Goal: Task Accomplishment & Management: Complete application form

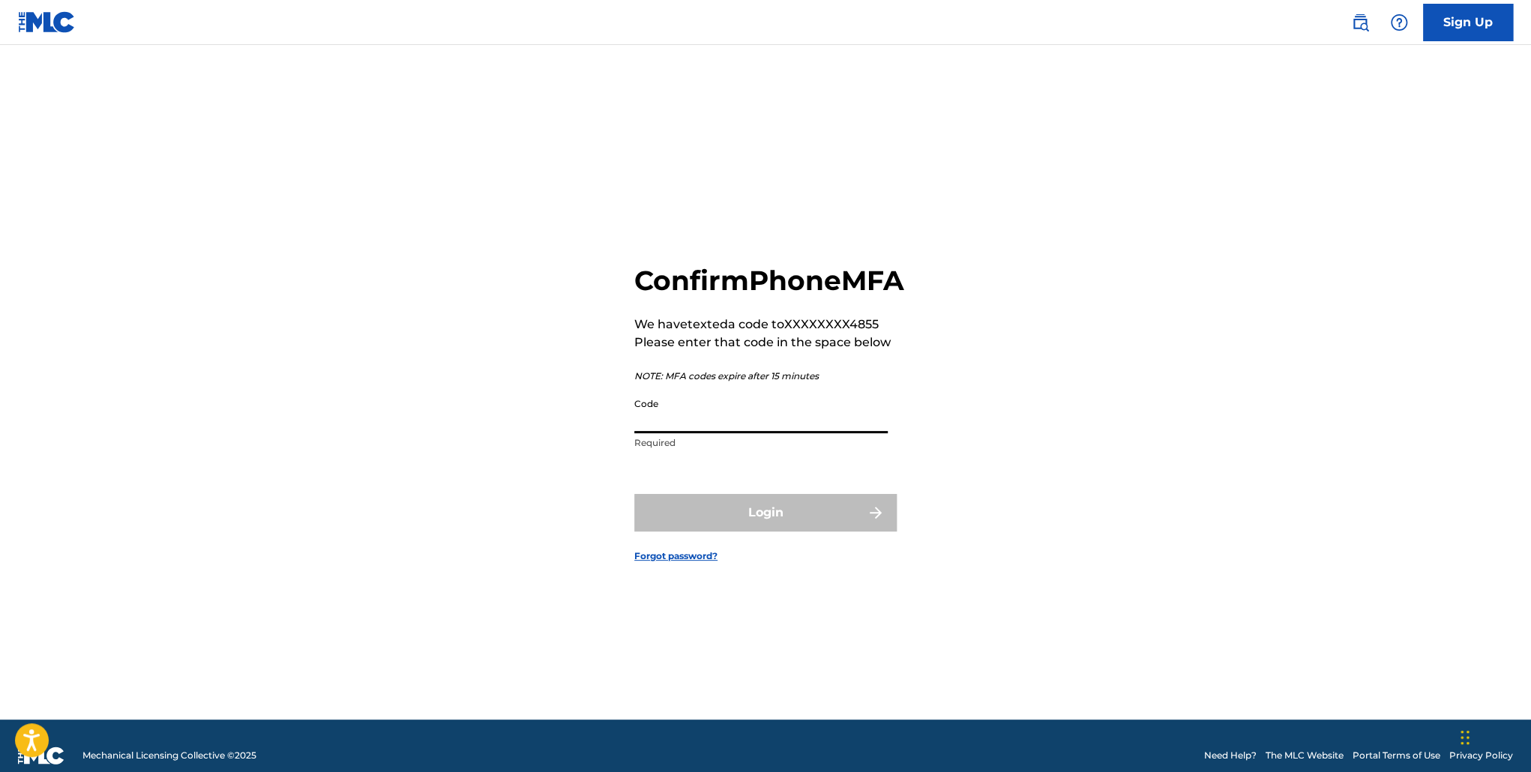
click at [727, 433] on input "Code" at bounding box center [760, 412] width 253 height 43
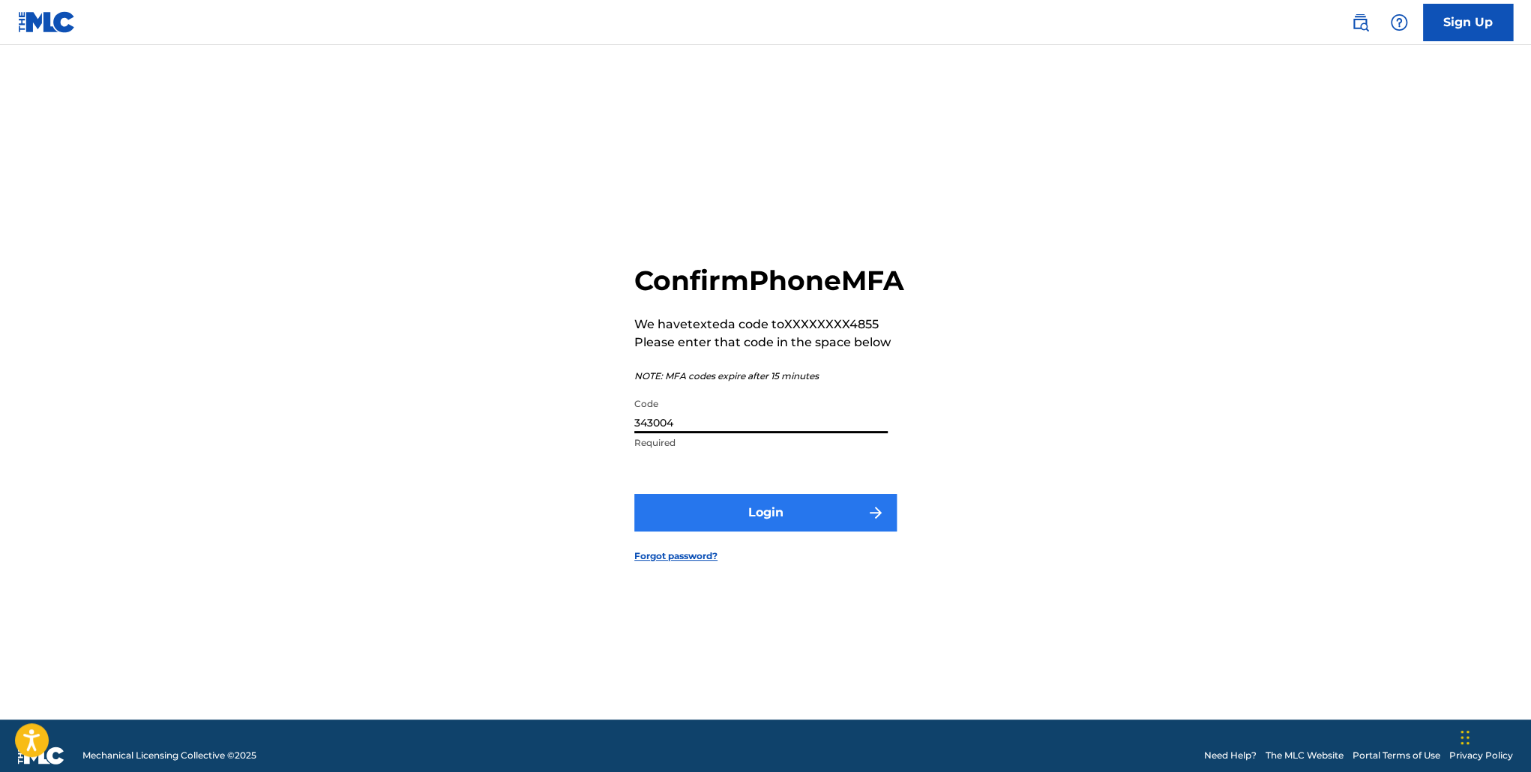
type input "343004"
click at [760, 527] on button "Login" at bounding box center [765, 512] width 262 height 37
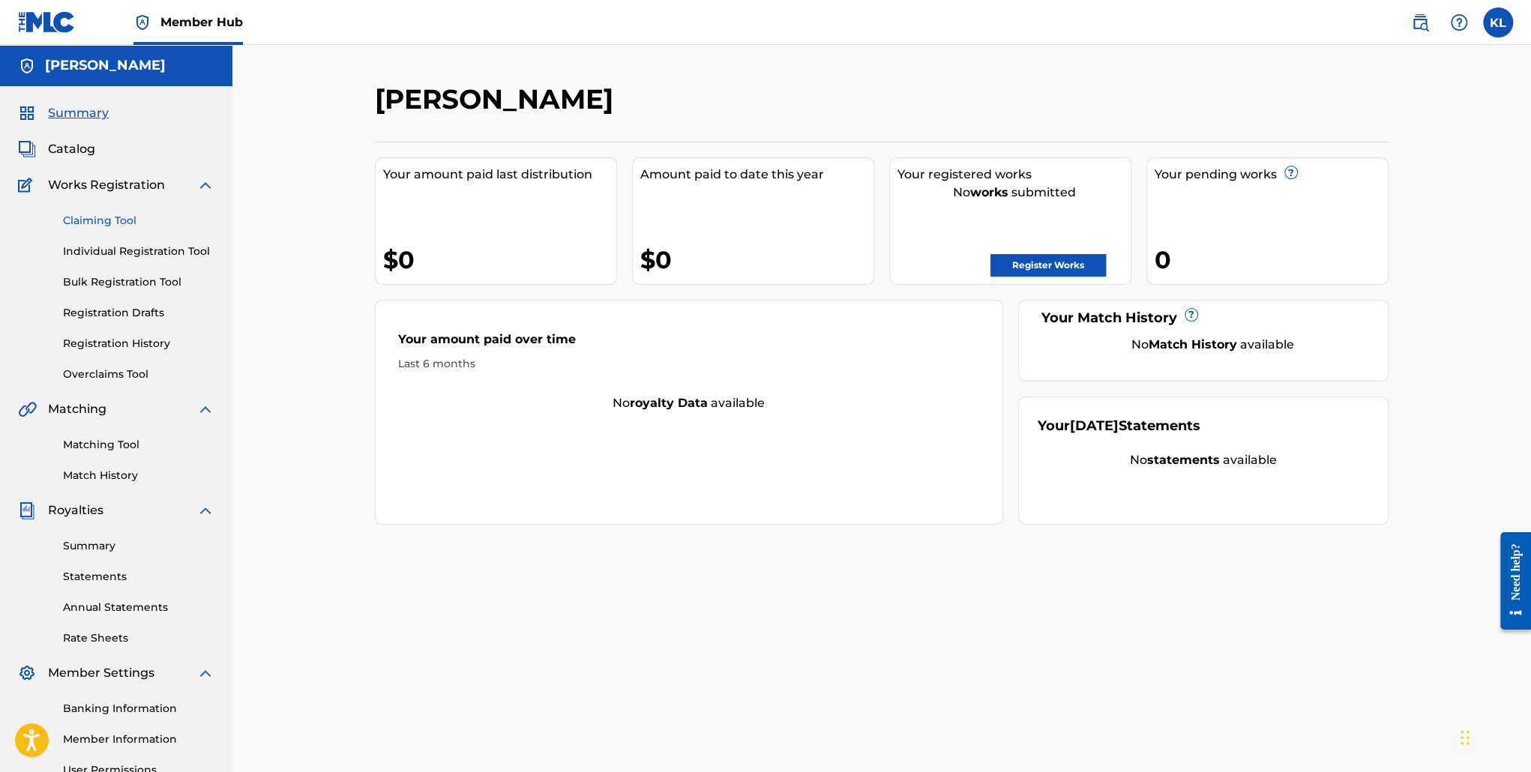
click at [163, 220] on link "Claiming Tool" at bounding box center [138, 221] width 151 height 16
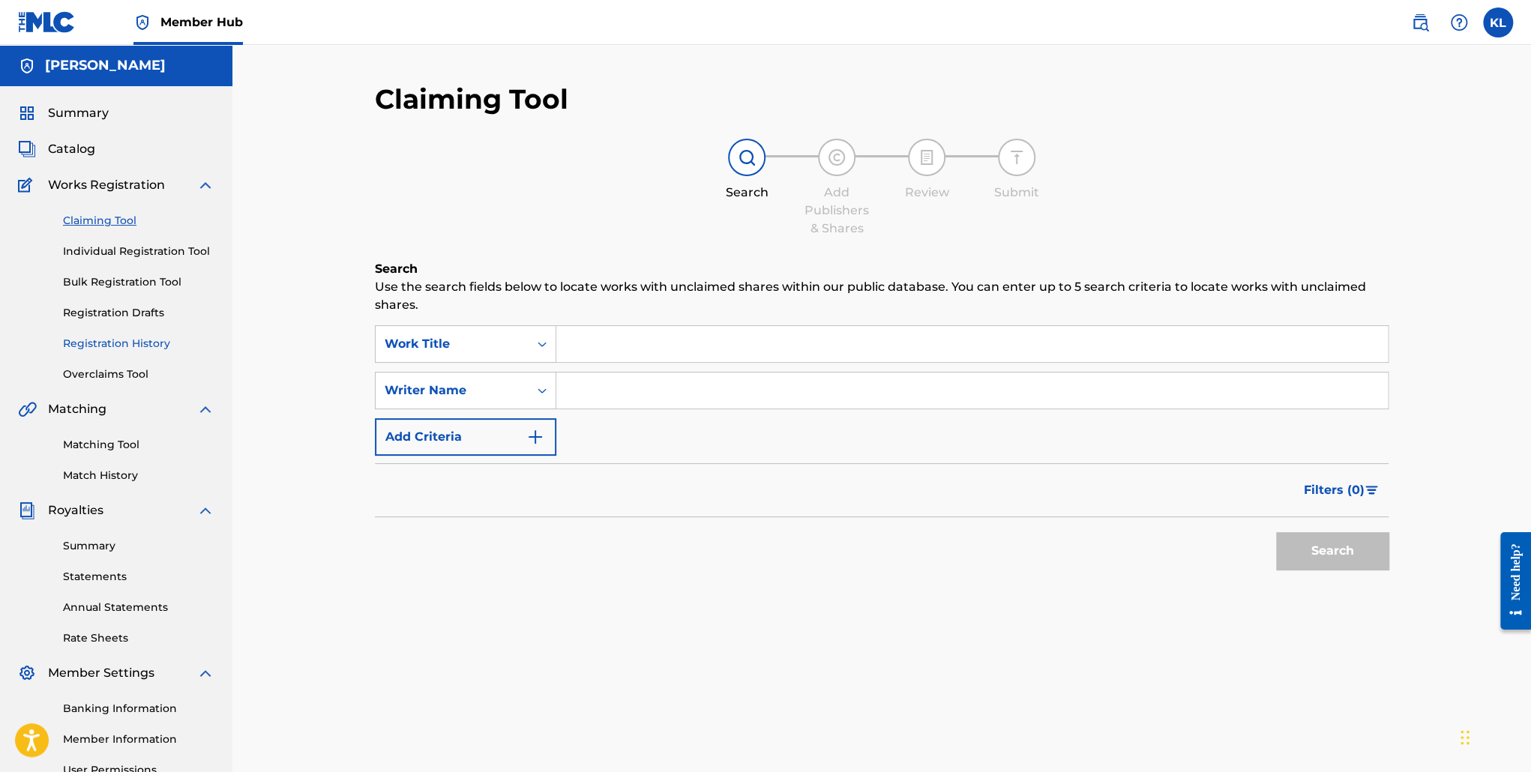
click at [167, 351] on link "Registration History" at bounding box center [138, 344] width 151 height 16
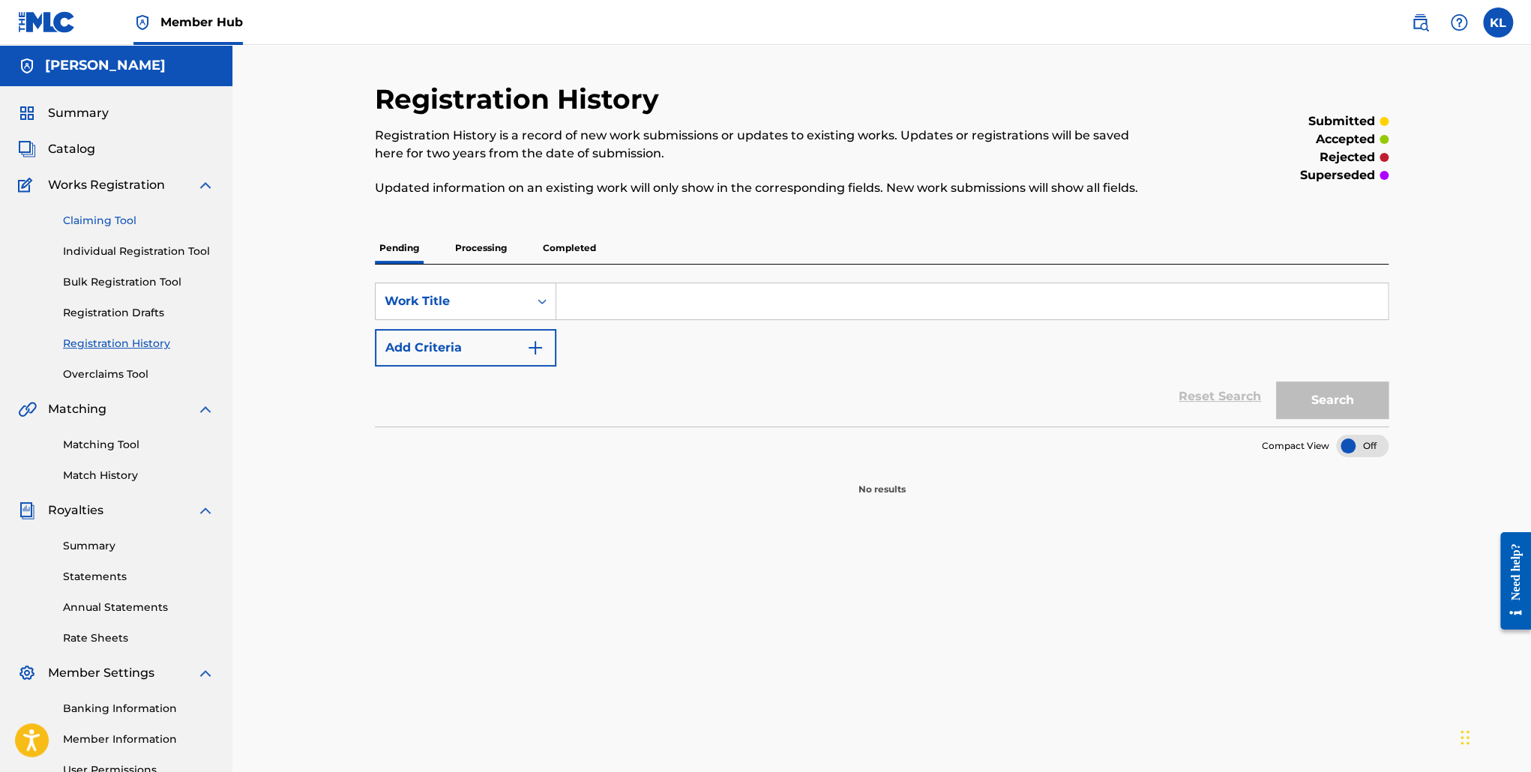
click at [123, 223] on link "Claiming Tool" at bounding box center [138, 221] width 151 height 16
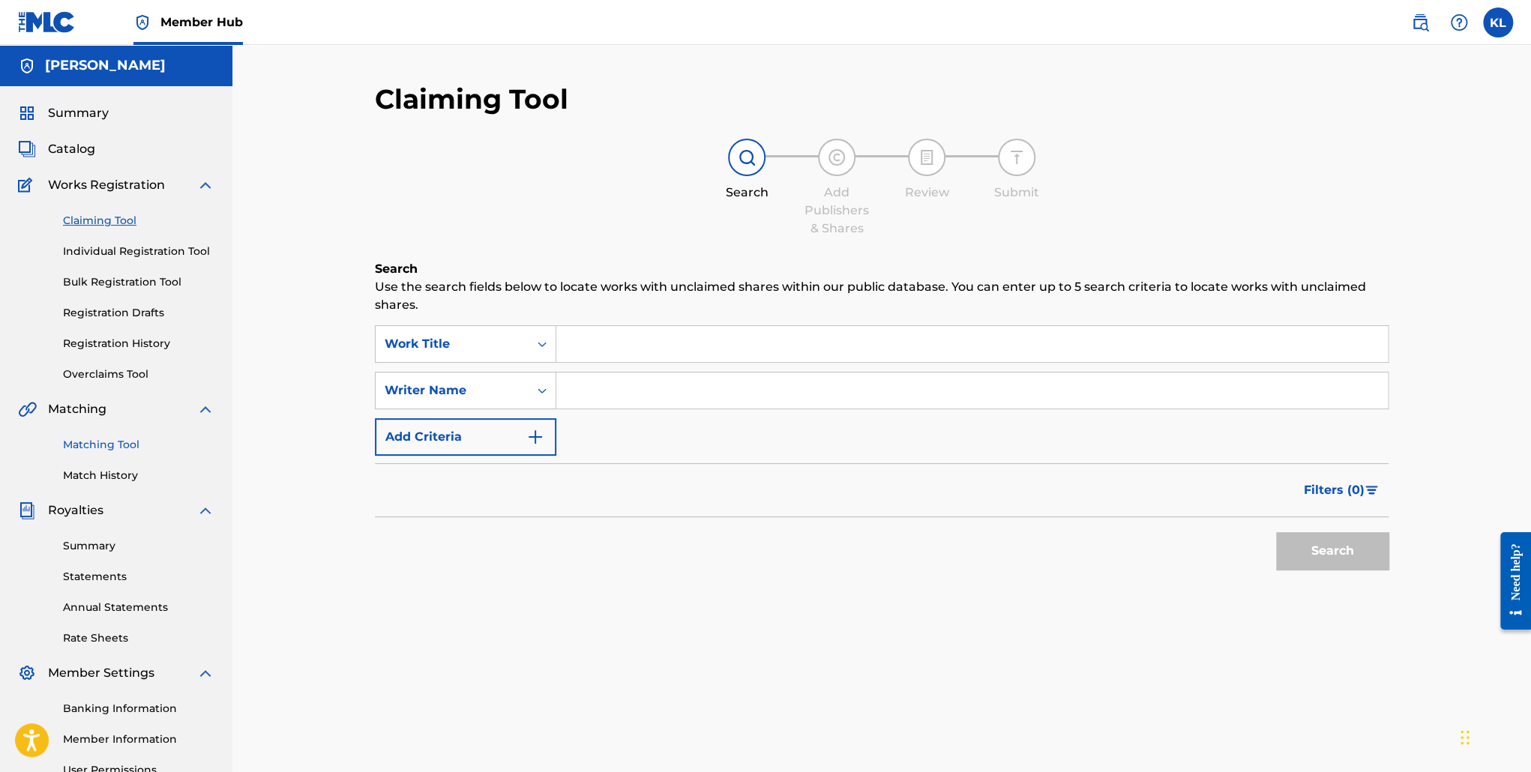
click at [126, 449] on link "Matching Tool" at bounding box center [138, 445] width 151 height 16
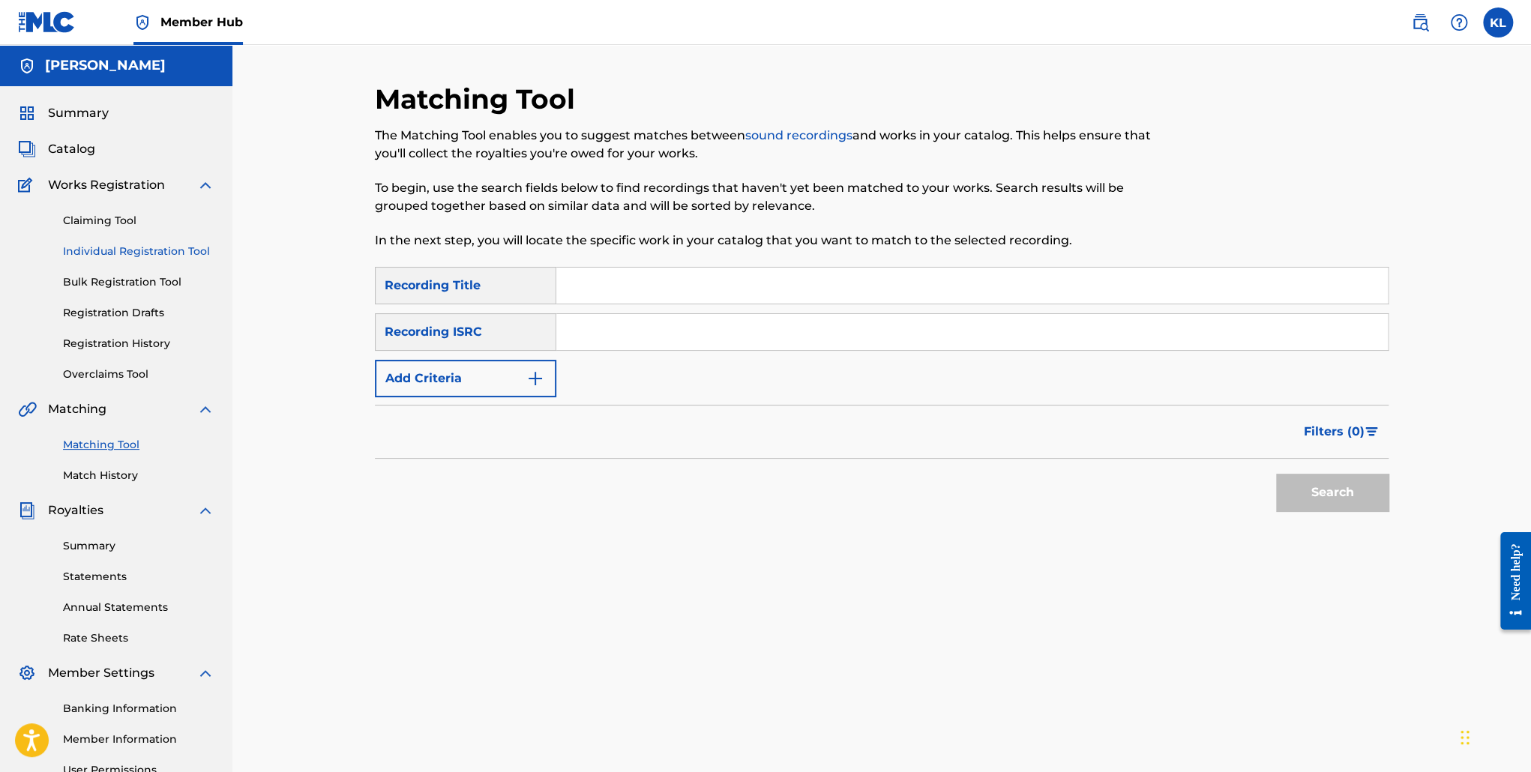
click at [169, 257] on link "Individual Registration Tool" at bounding box center [138, 252] width 151 height 16
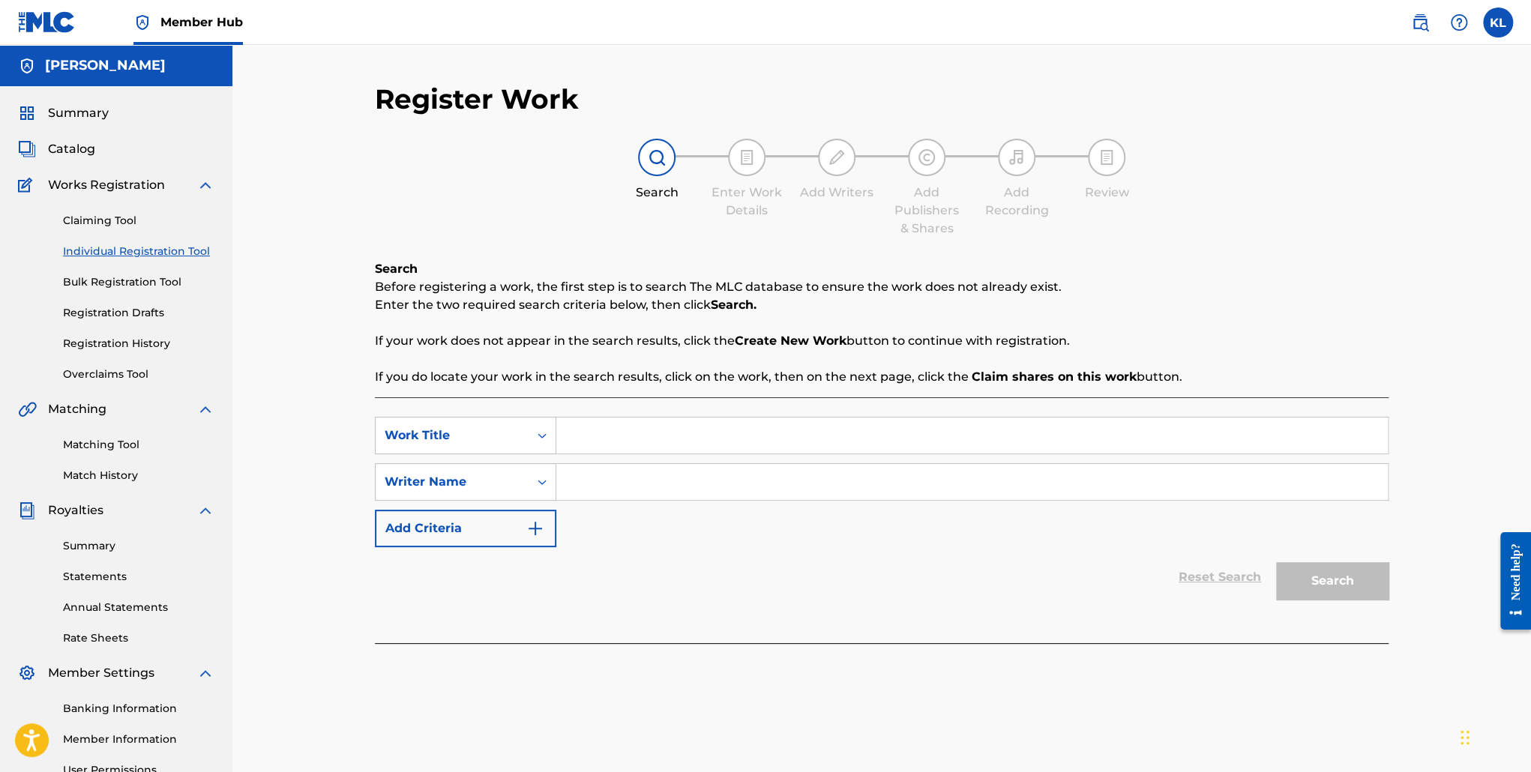
click at [621, 434] on input "Search Form" at bounding box center [972, 436] width 832 height 36
type input "Want Me Dead"
click at [1364, 593] on button "Search" at bounding box center [1332, 580] width 112 height 37
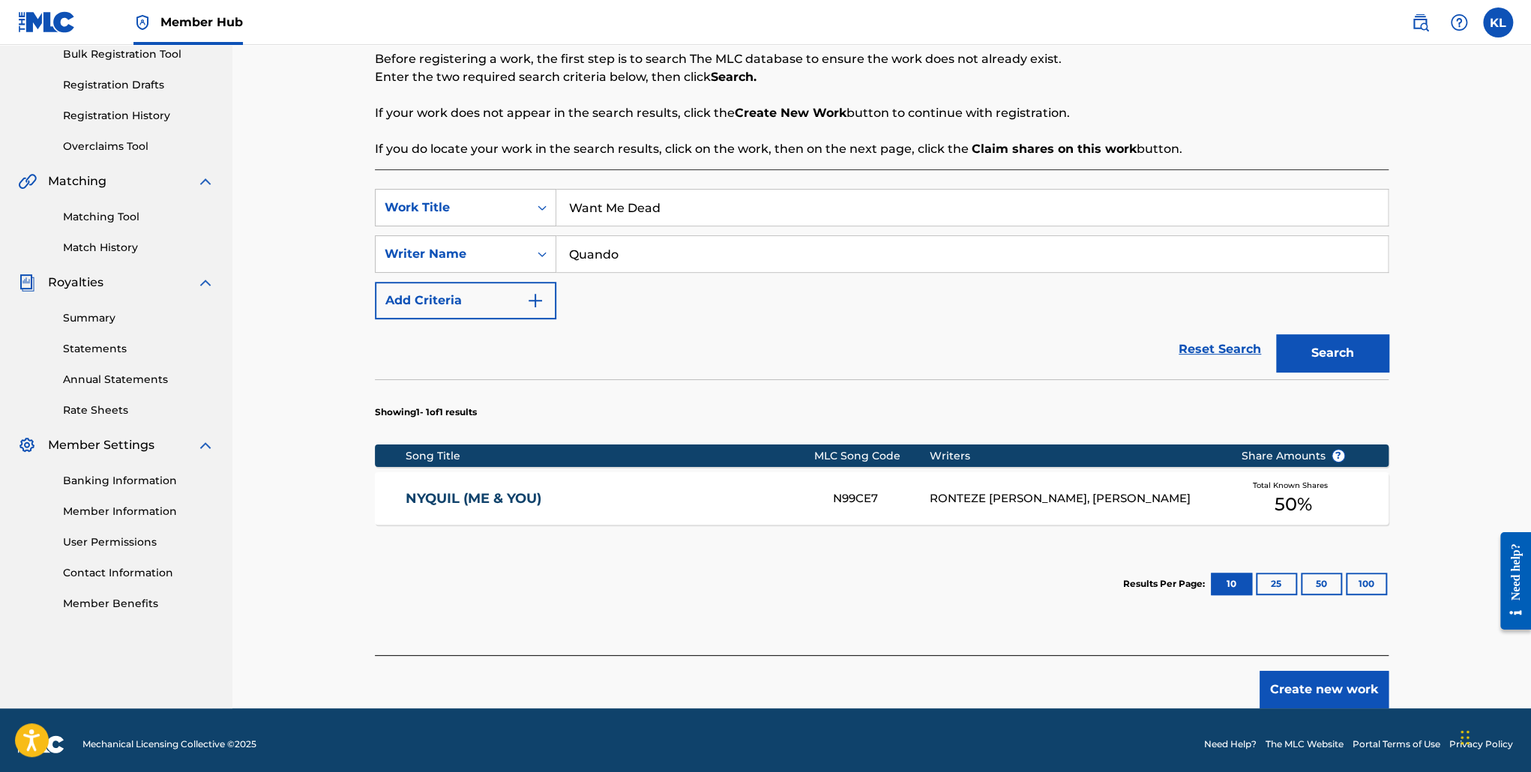
scroll to position [235, 0]
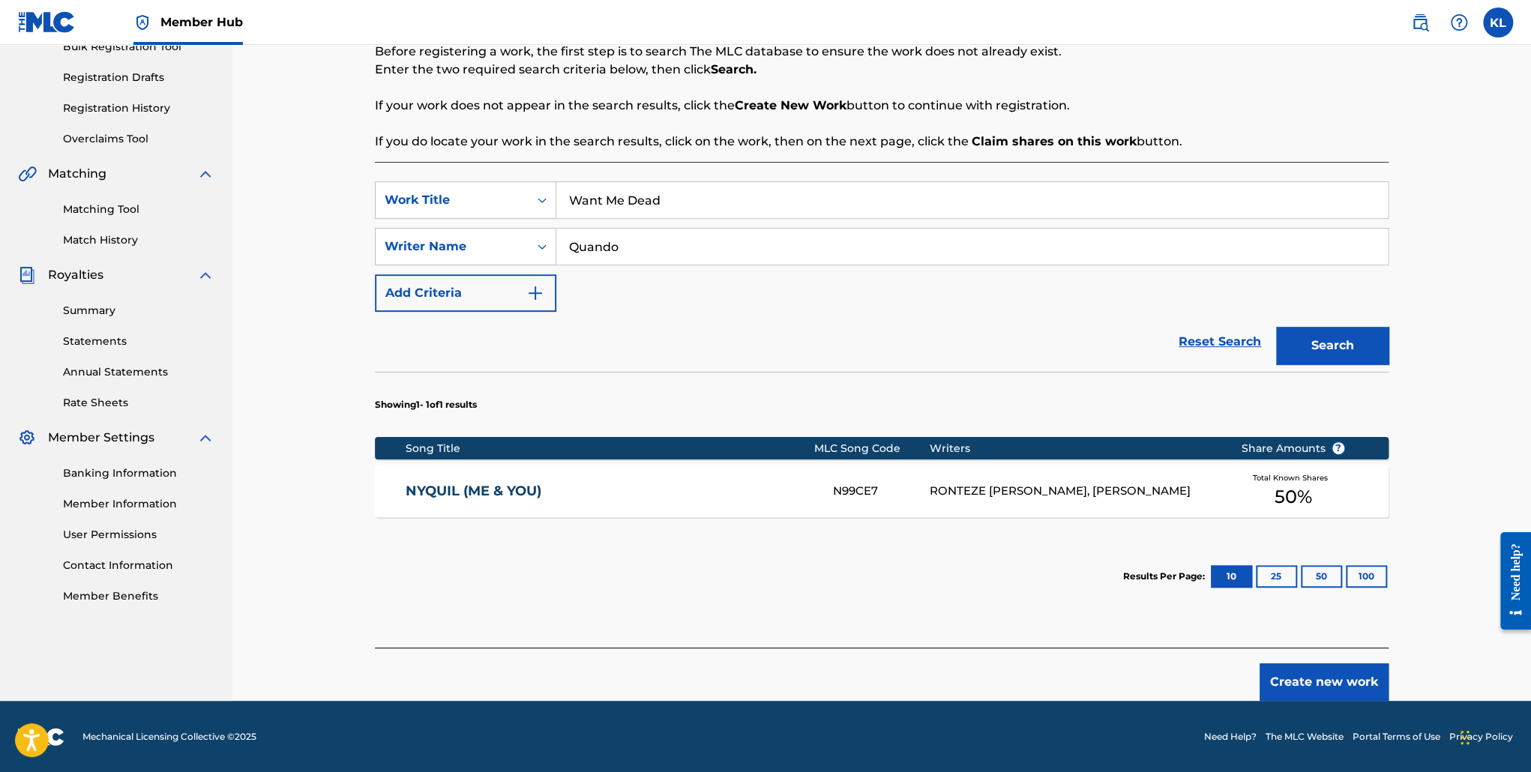
click at [747, 252] on input "Quando" at bounding box center [972, 247] width 832 height 36
type input "Q"
type input "T"
type input "[PERSON_NAME]"
click at [1276, 327] on button "Search" at bounding box center [1332, 345] width 112 height 37
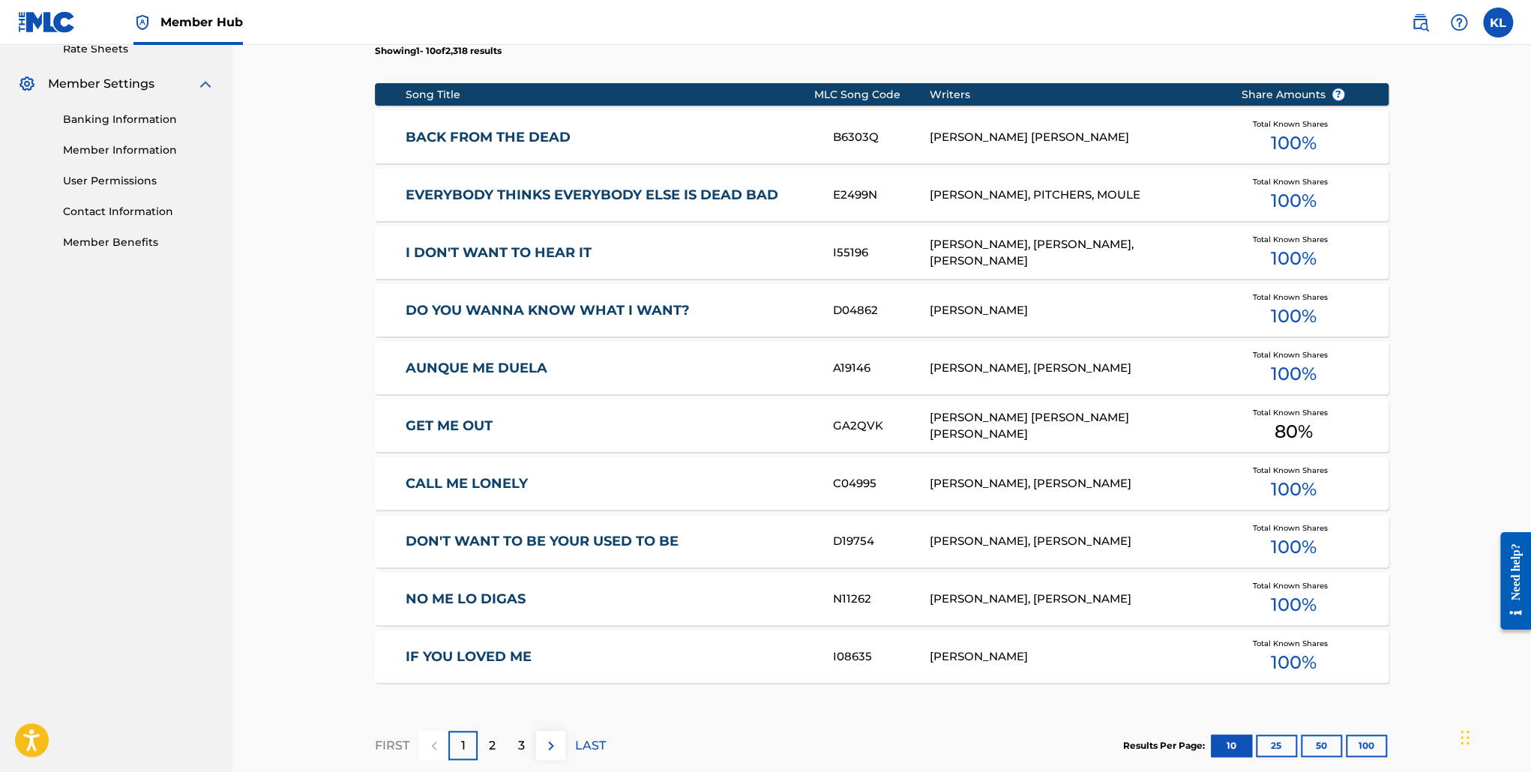
scroll to position [675, 0]
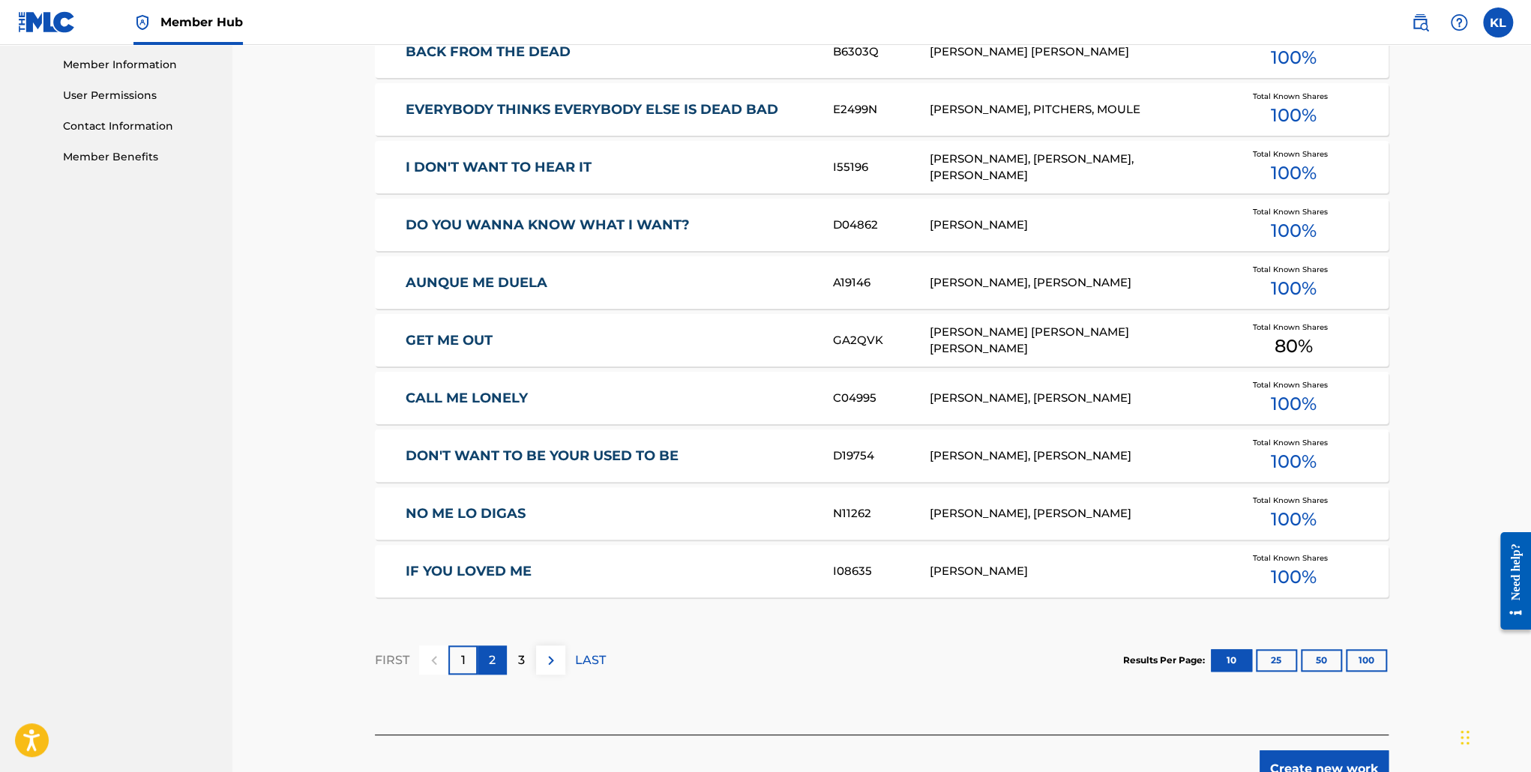
click at [498, 656] on div "2" at bounding box center [492, 660] width 29 height 29
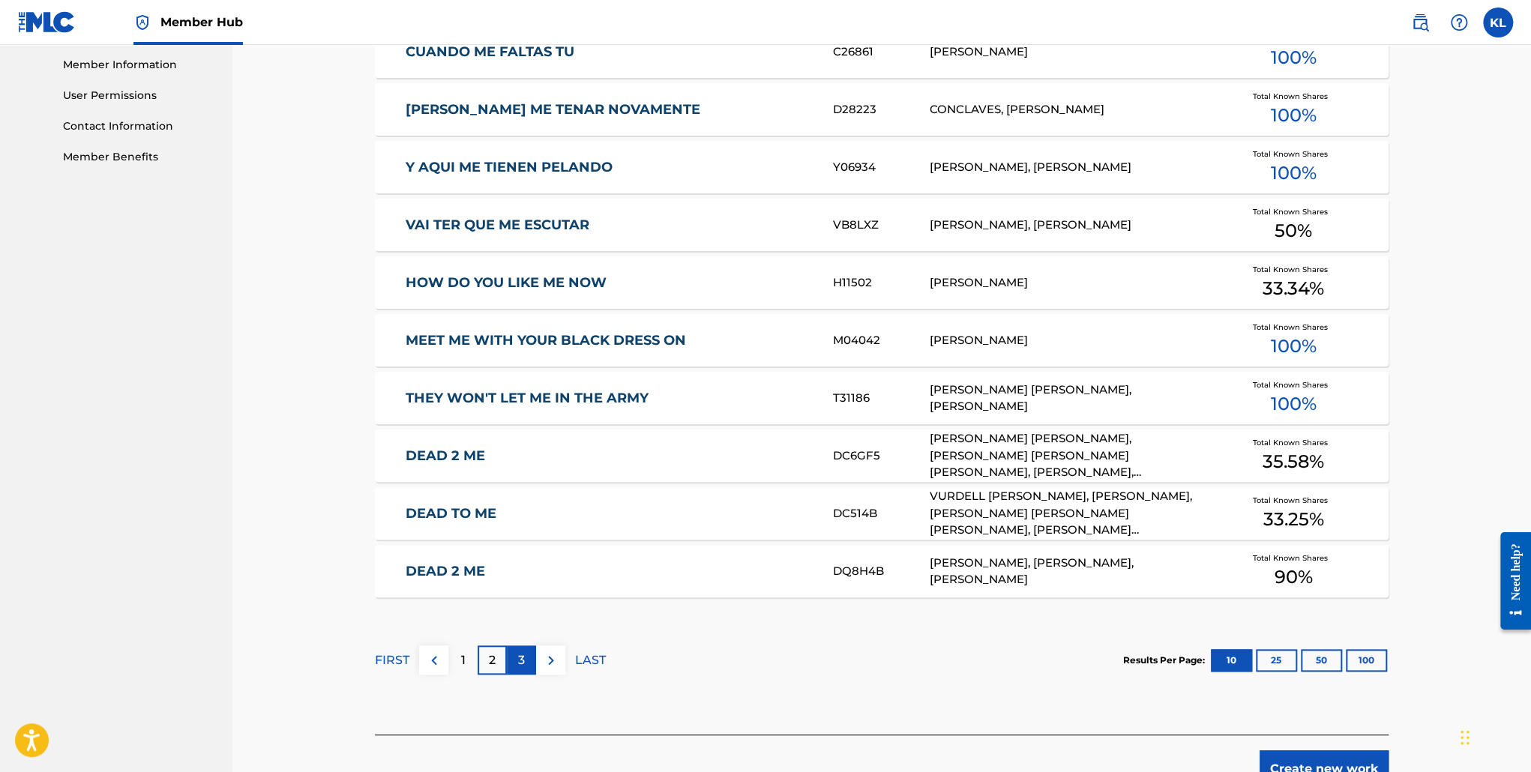
click at [526, 659] on div "3" at bounding box center [521, 660] width 29 height 29
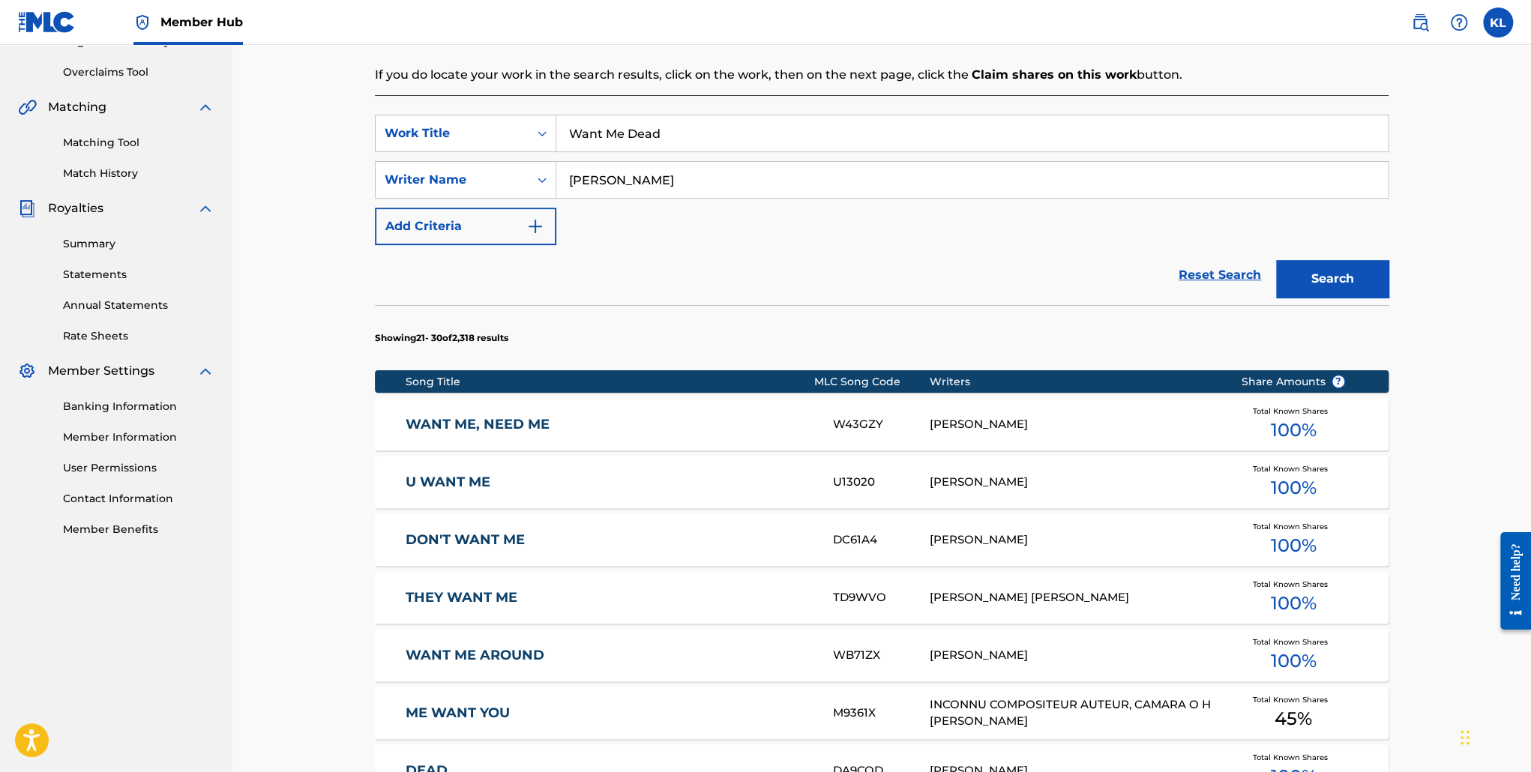
scroll to position [301, 0]
drag, startPoint x: 633, startPoint y: 188, endPoint x: 493, endPoint y: 169, distance: 141.5
click at [493, 169] on div "SearchWithCriteriad652a095-caf8-4986-9af7-1ba6945e9d6d Writer Name [PERSON_NAME]" at bounding box center [882, 180] width 1014 height 37
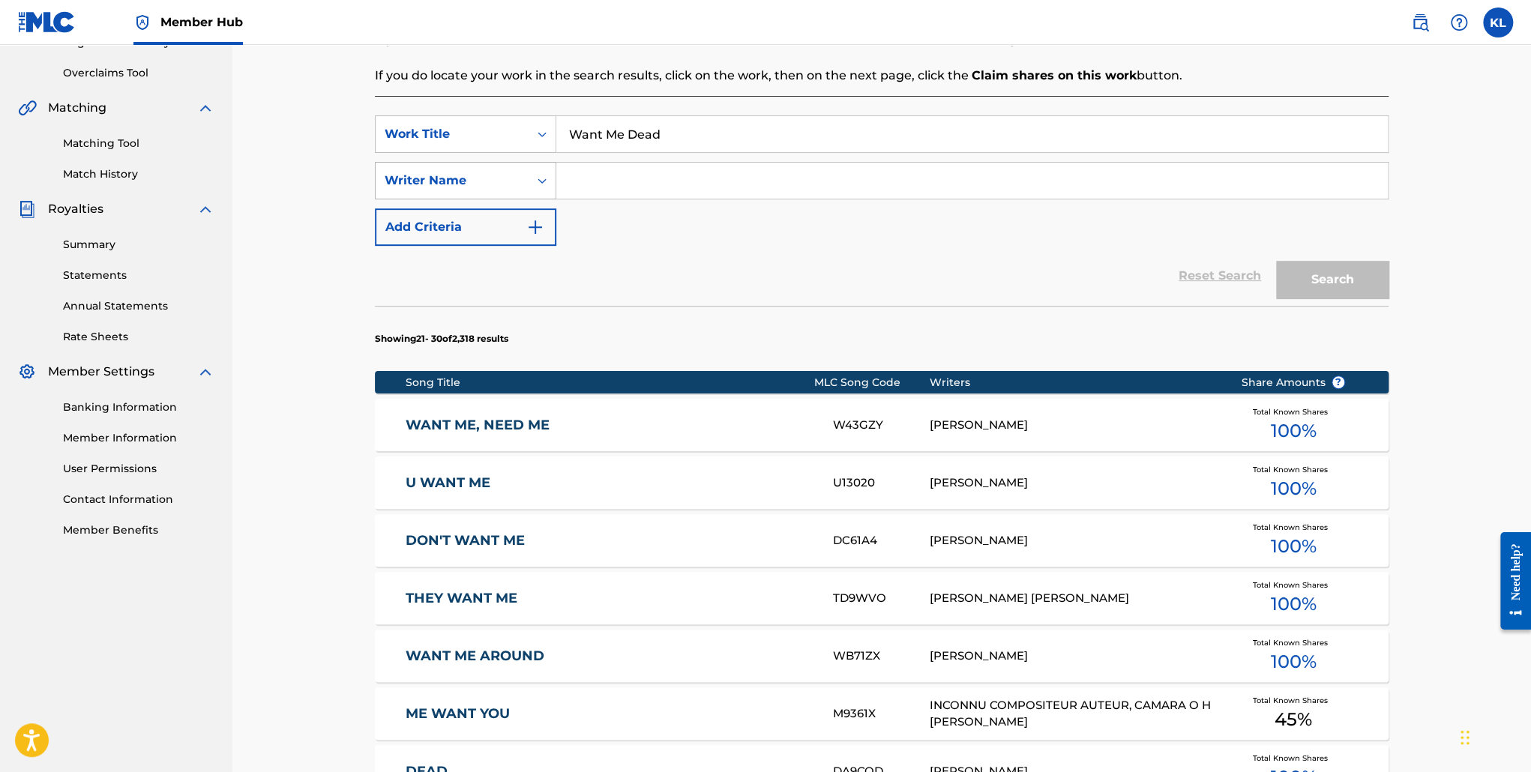
click at [493, 169] on div "Writer Name" at bounding box center [452, 180] width 153 height 28
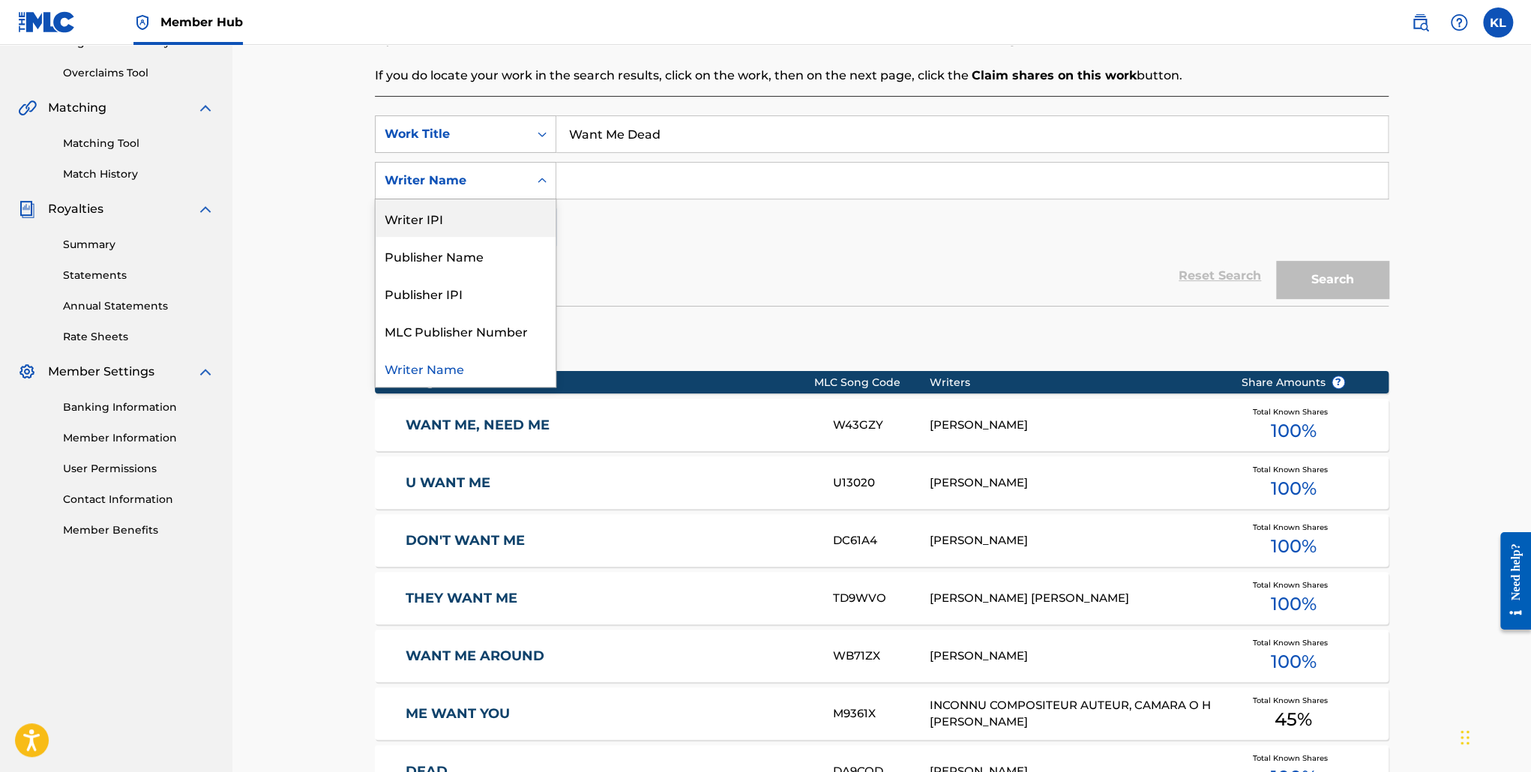
click at [675, 178] on input "Search Form" at bounding box center [972, 181] width 832 height 36
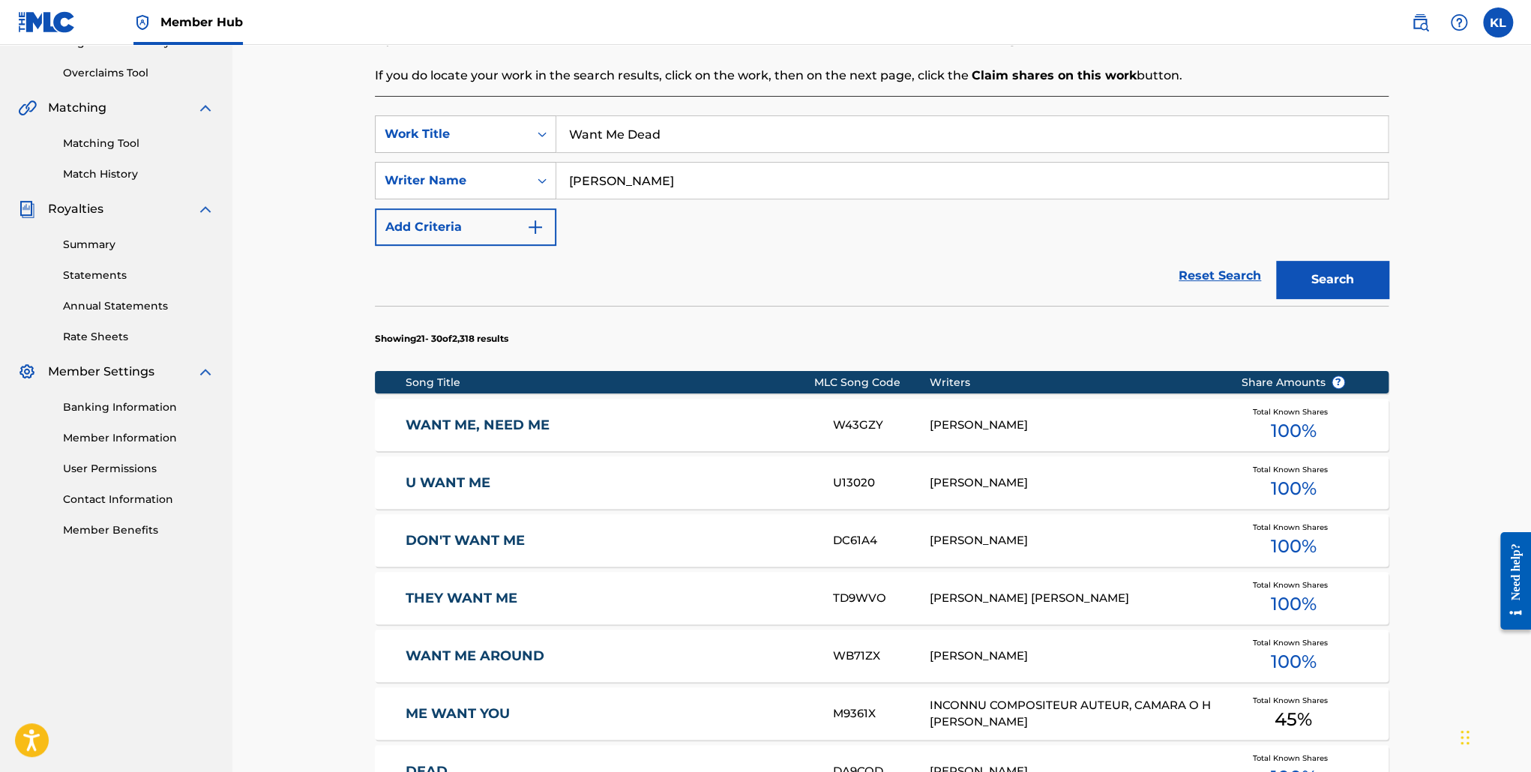
type input "[PERSON_NAME]"
click at [1276, 261] on button "Search" at bounding box center [1332, 279] width 112 height 37
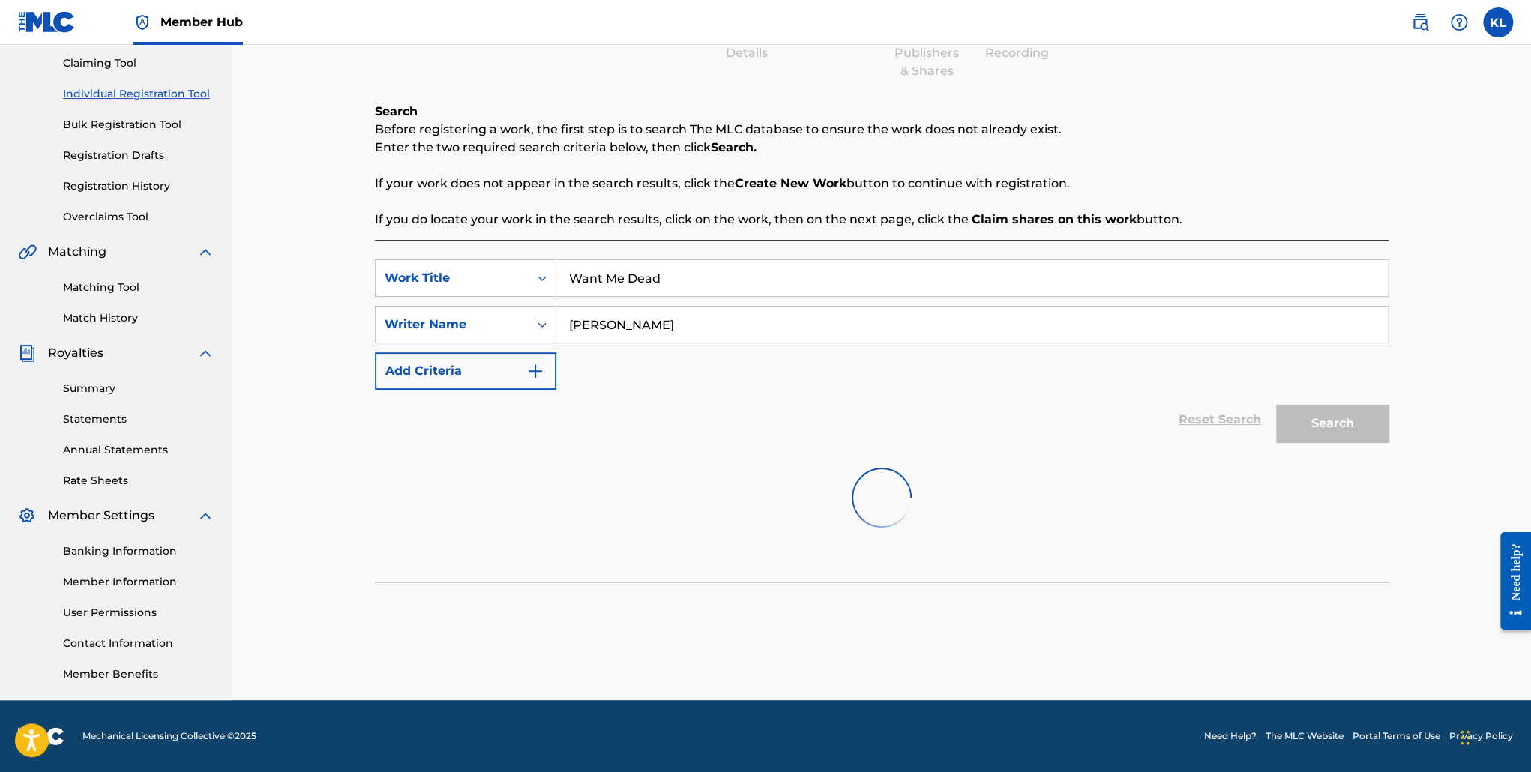
scroll to position [157, 0]
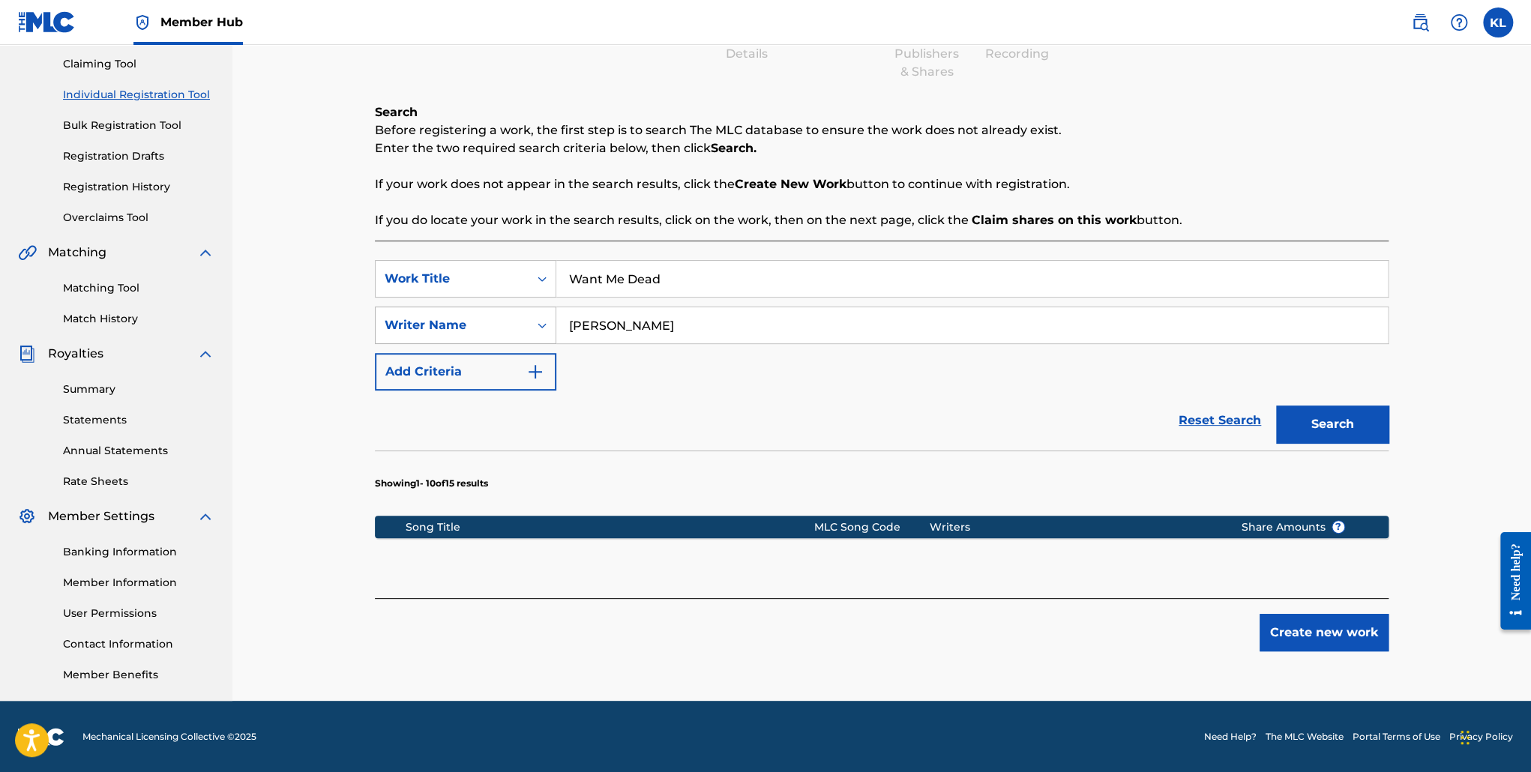
drag, startPoint x: 655, startPoint y: 316, endPoint x: 531, endPoint y: 320, distance: 123.8
click at [531, 320] on div "SearchWithCriteriad652a095-caf8-4986-9af7-1ba6945e9d6d Writer Name [PERSON_NAME]" at bounding box center [882, 325] width 1014 height 37
click at [534, 125] on p "Before registering a work, the first step is to search The MLC database to ensu…" at bounding box center [882, 130] width 1014 height 18
drag, startPoint x: 690, startPoint y: 292, endPoint x: 403, endPoint y: 277, distance: 286.9
click at [403, 277] on div "SearchWithCriteria65df9333-00ce-4155-8345-6b0201753d43 Work Title Want Me Dead" at bounding box center [882, 278] width 1014 height 37
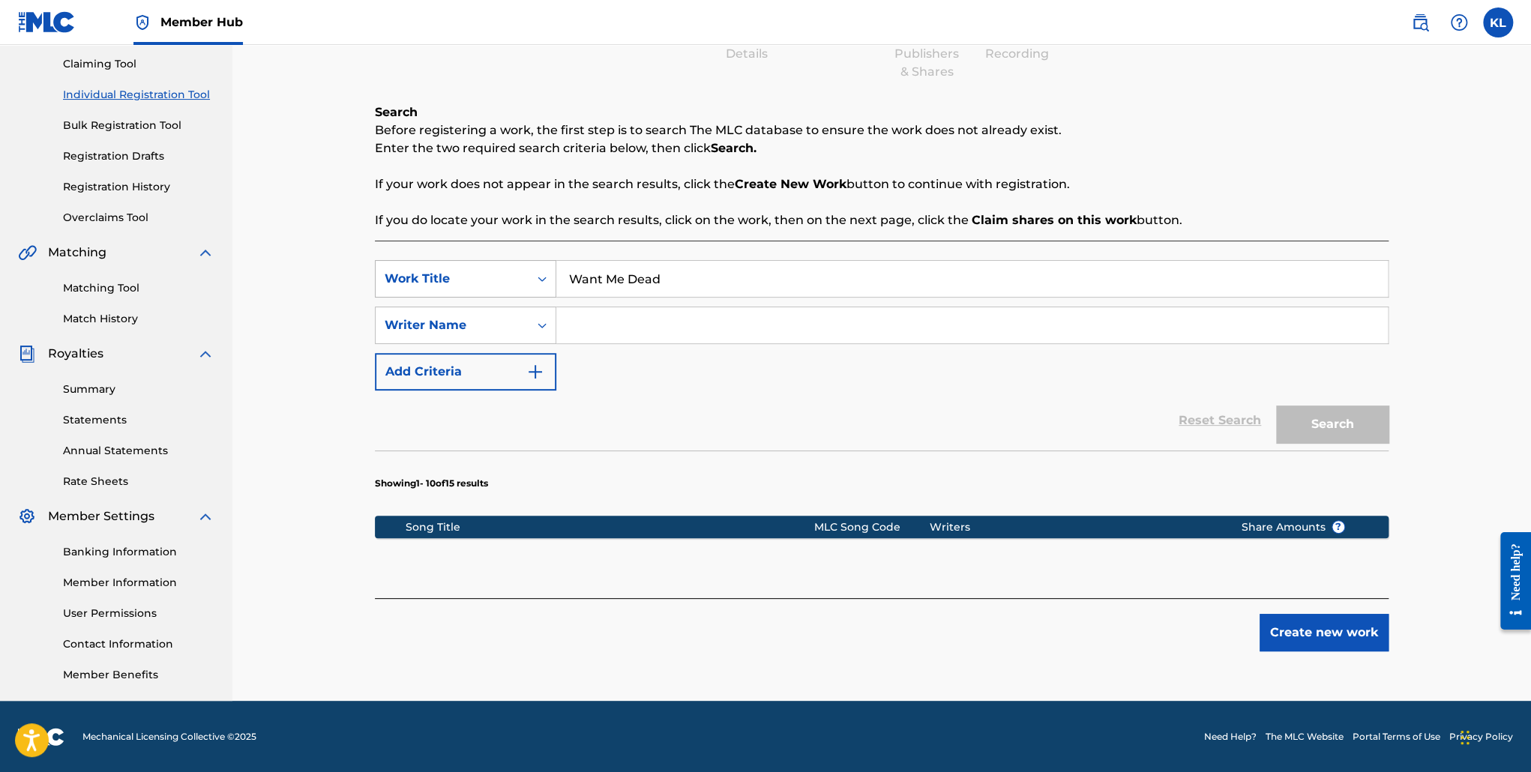
type input "]"
click at [596, 336] on input "Search Form" at bounding box center [972, 325] width 832 height 36
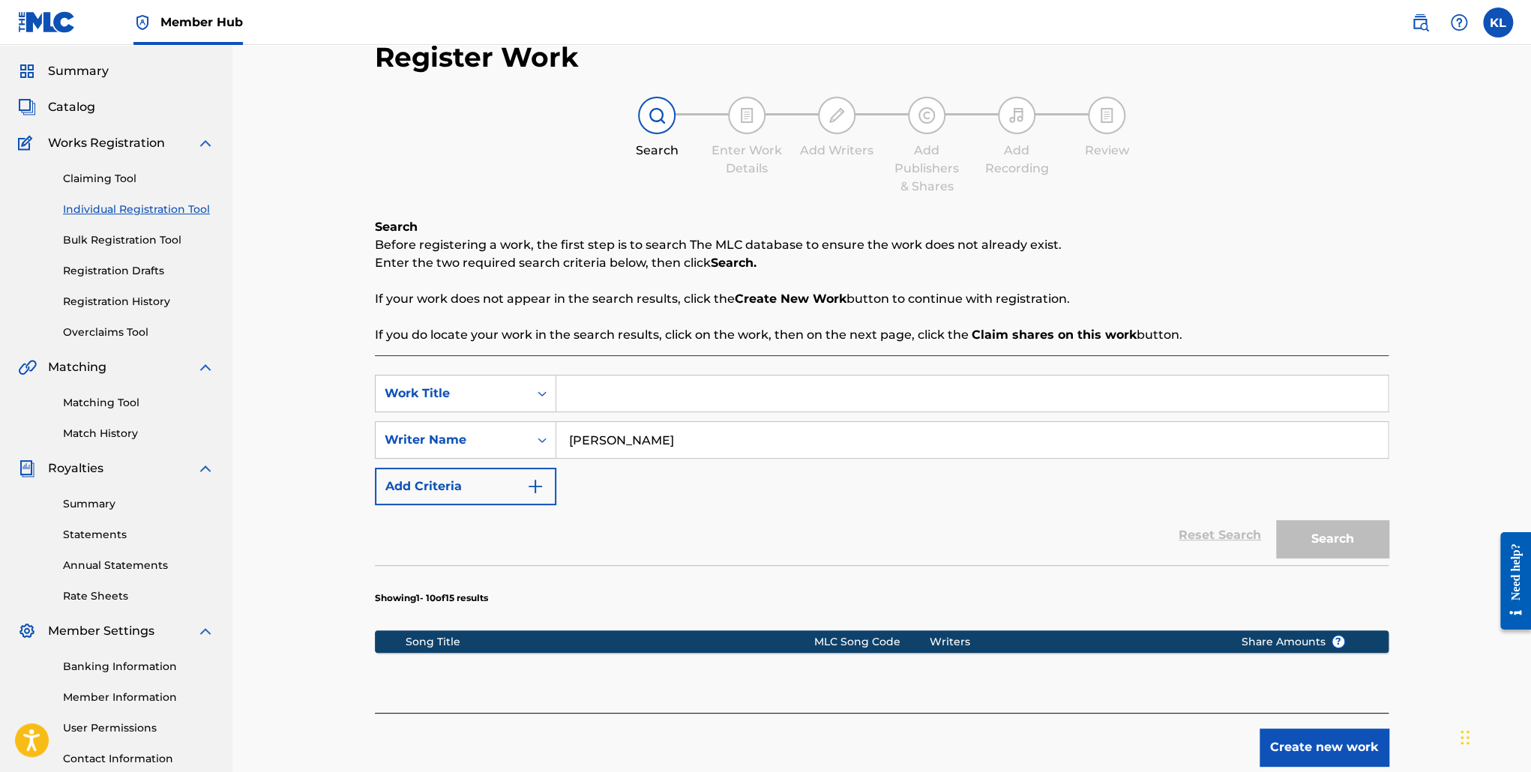
scroll to position [40, 0]
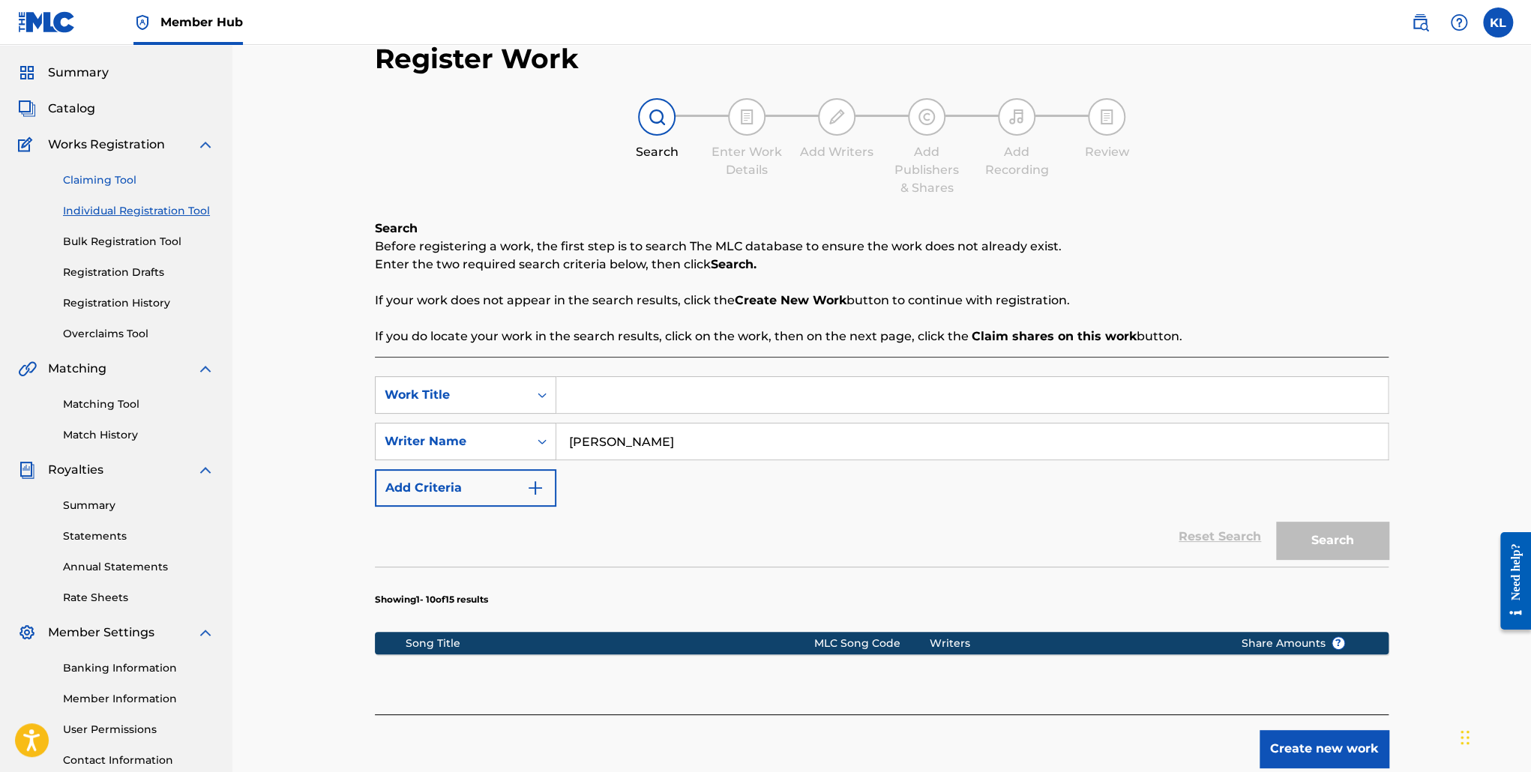
type input "[PERSON_NAME]"
click at [134, 178] on link "Claiming Tool" at bounding box center [138, 180] width 151 height 16
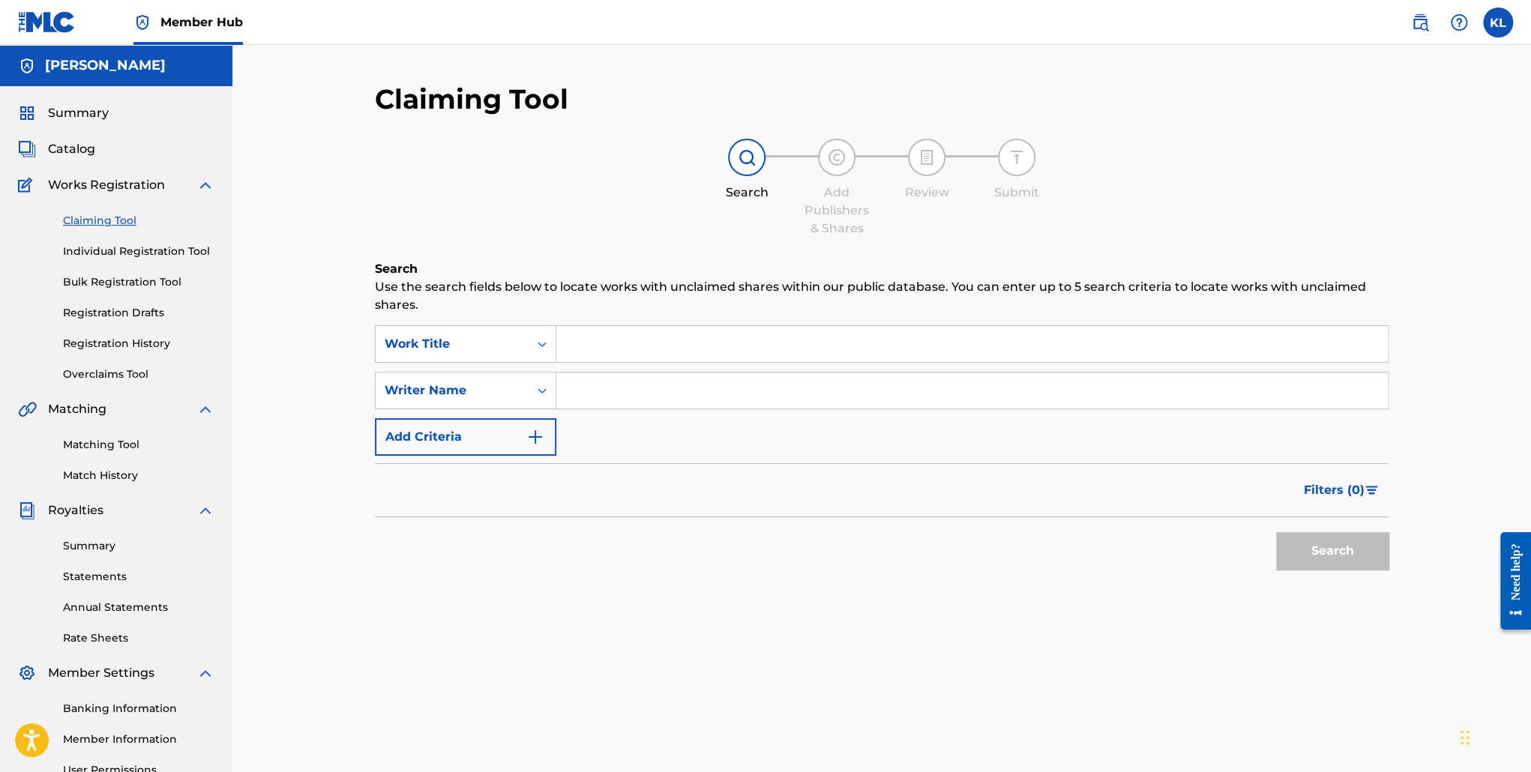
click at [640, 333] on input "Search Form" at bounding box center [972, 344] width 832 height 36
type input "w"
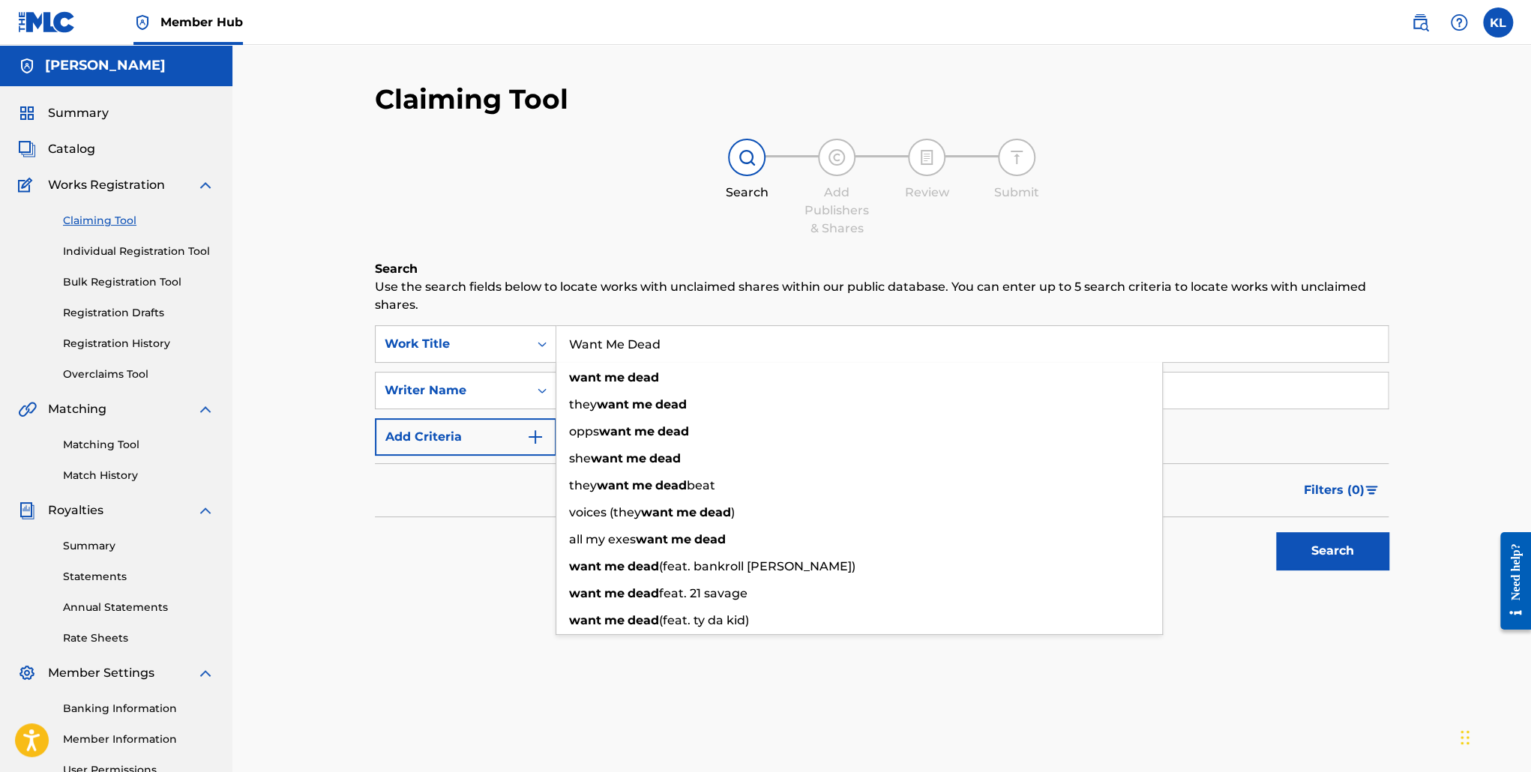
type input "Want Me Dead"
click at [1276, 532] on button "Search" at bounding box center [1332, 550] width 112 height 37
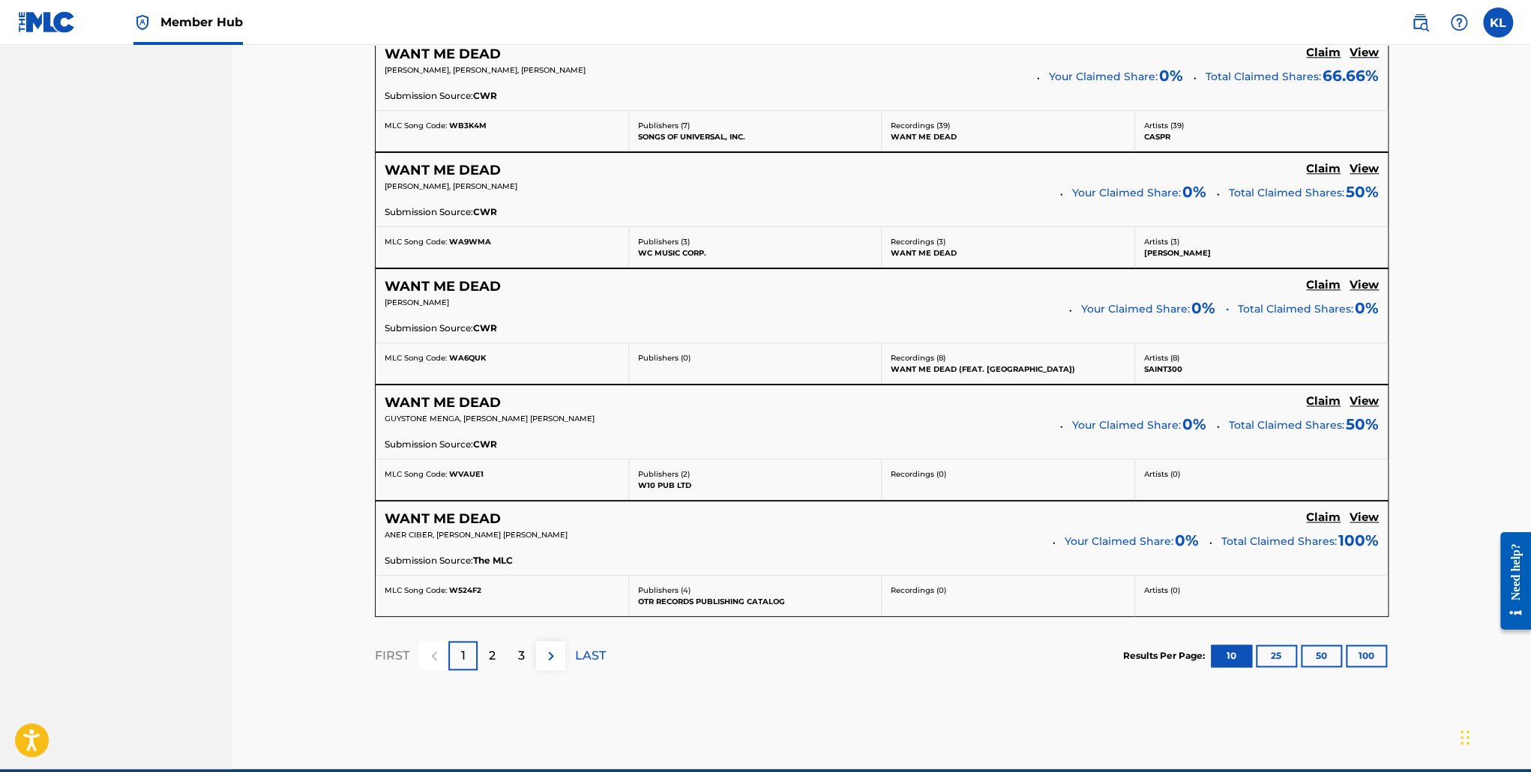
scroll to position [1147, 0]
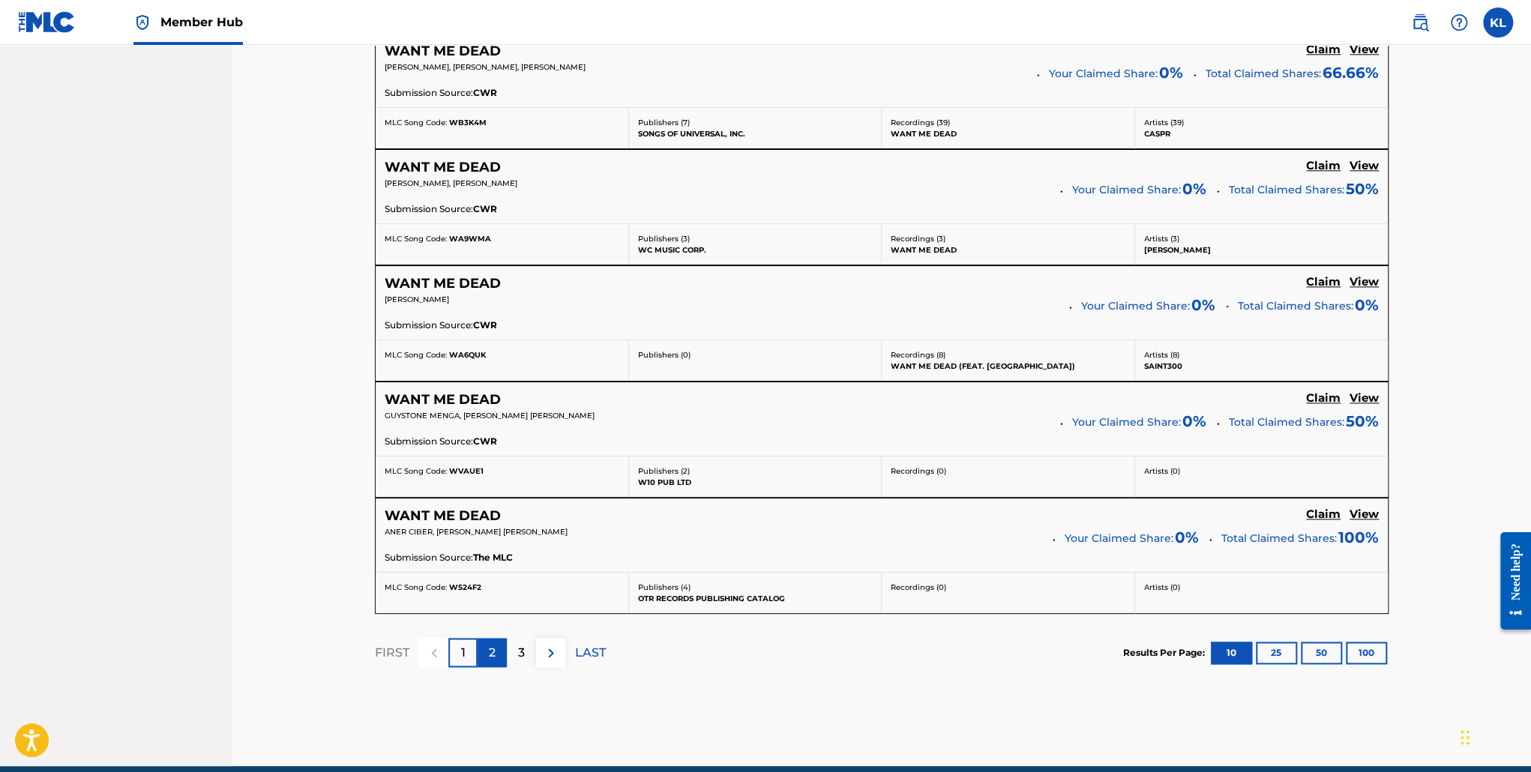
click at [492, 650] on p "2" at bounding box center [492, 653] width 7 height 18
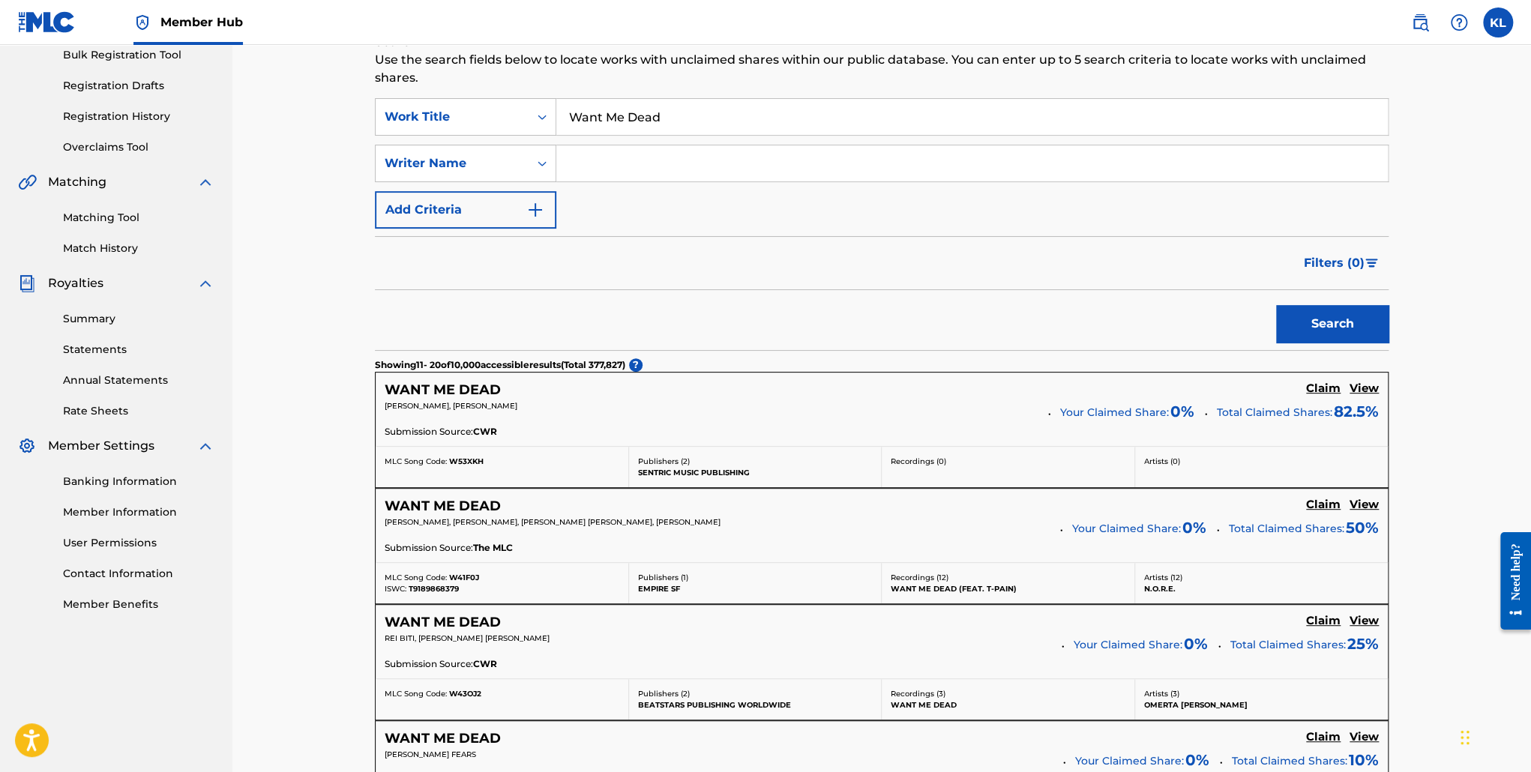
scroll to position [224, 0]
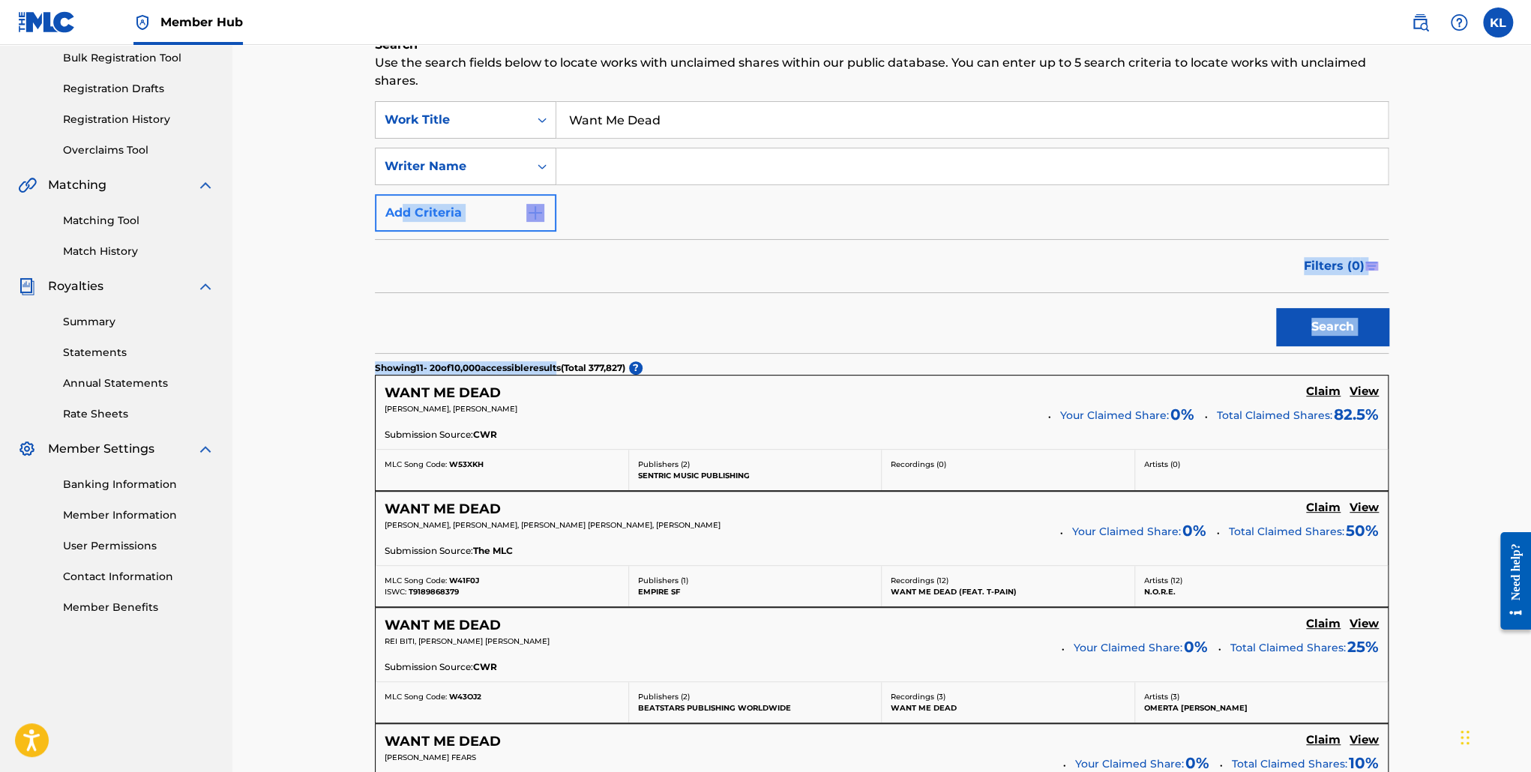
drag, startPoint x: 494, startPoint y: 629, endPoint x: 399, endPoint y: 208, distance: 431.3
click at [399, 208] on button "Add Criteria" at bounding box center [465, 212] width 181 height 37
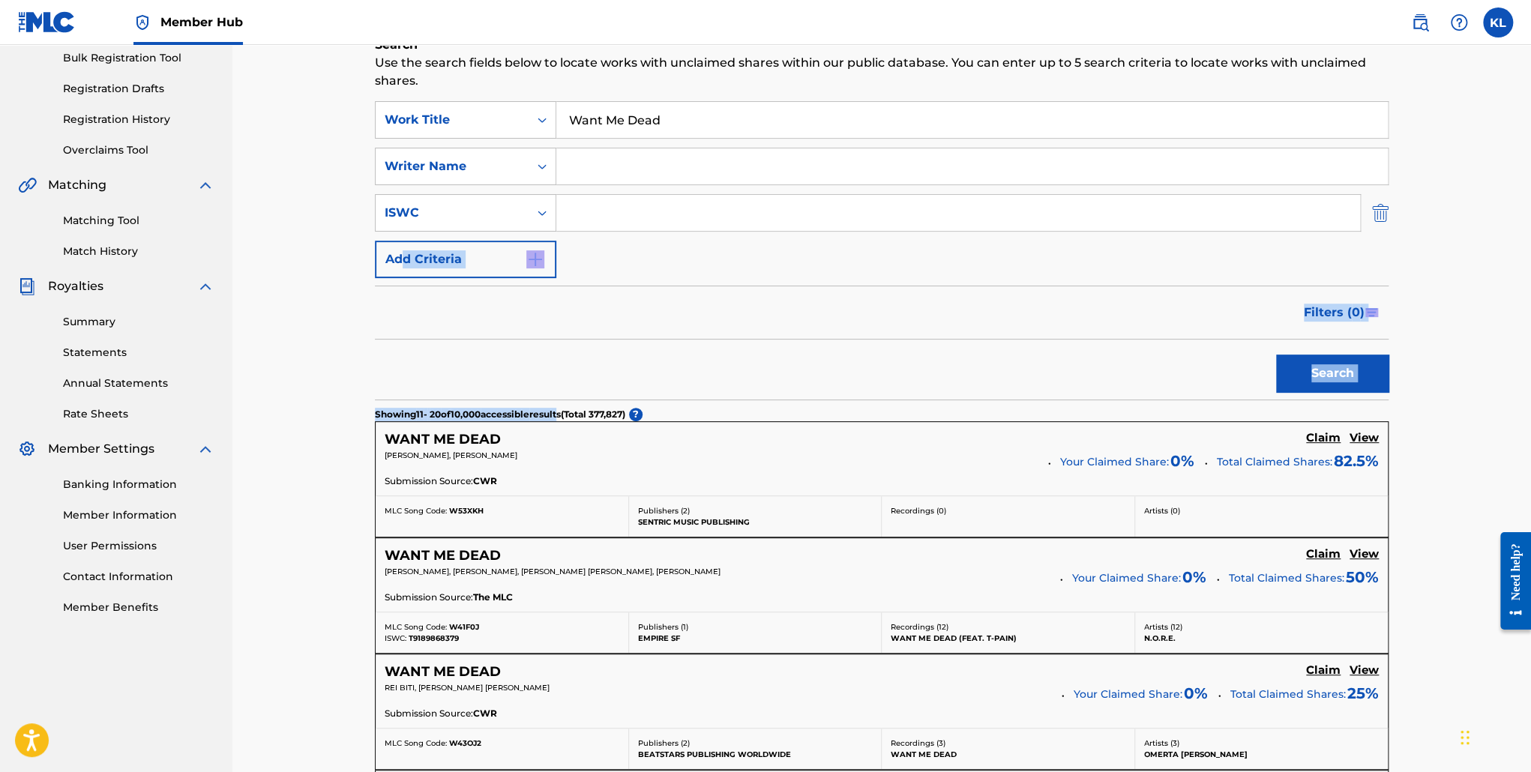
click at [1374, 226] on img "Search Form" at bounding box center [1380, 212] width 16 height 37
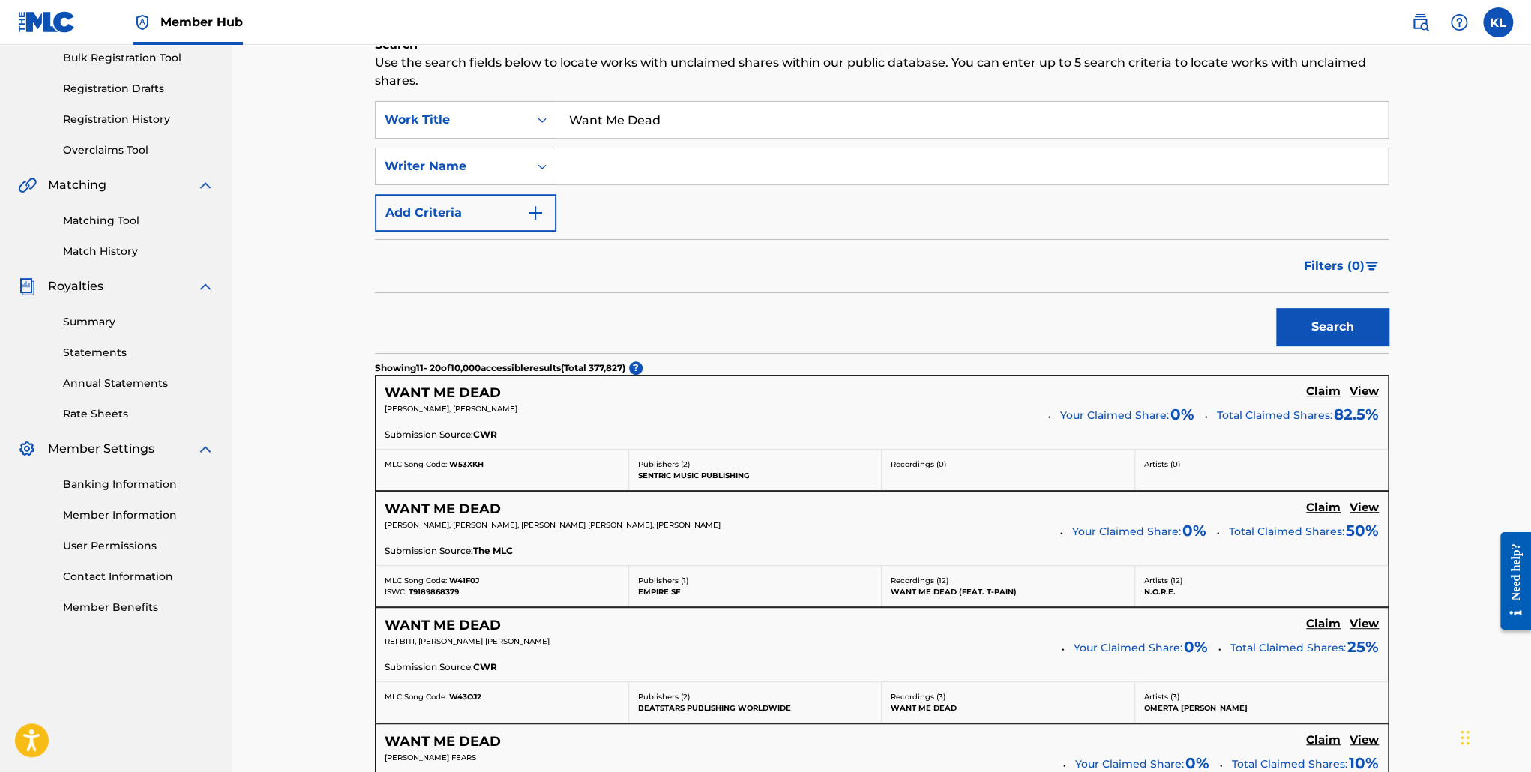
click at [1275, 170] on input "Search Form" at bounding box center [972, 166] width 832 height 36
click at [1276, 308] on button "Search" at bounding box center [1332, 326] width 112 height 37
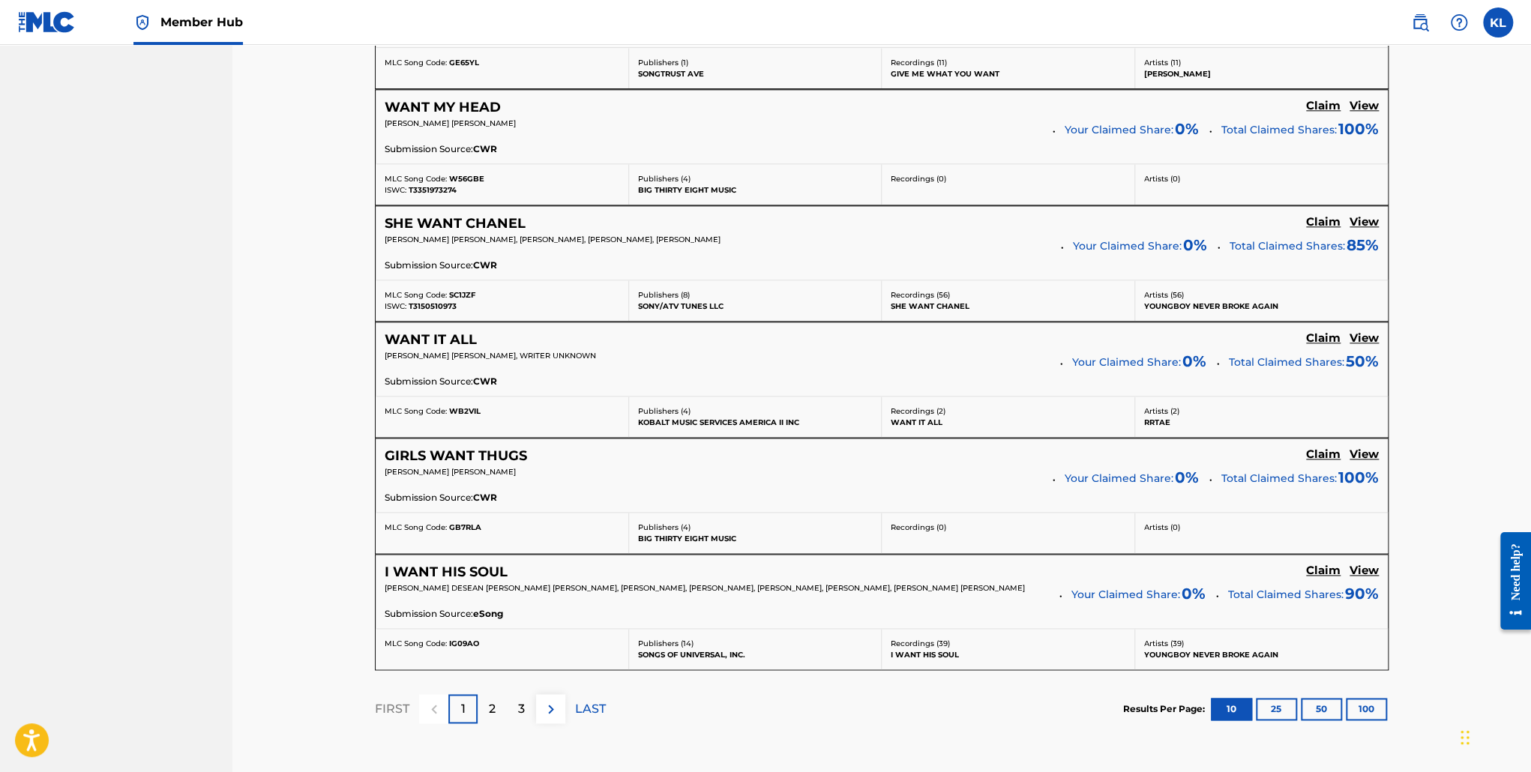
scroll to position [1208, 0]
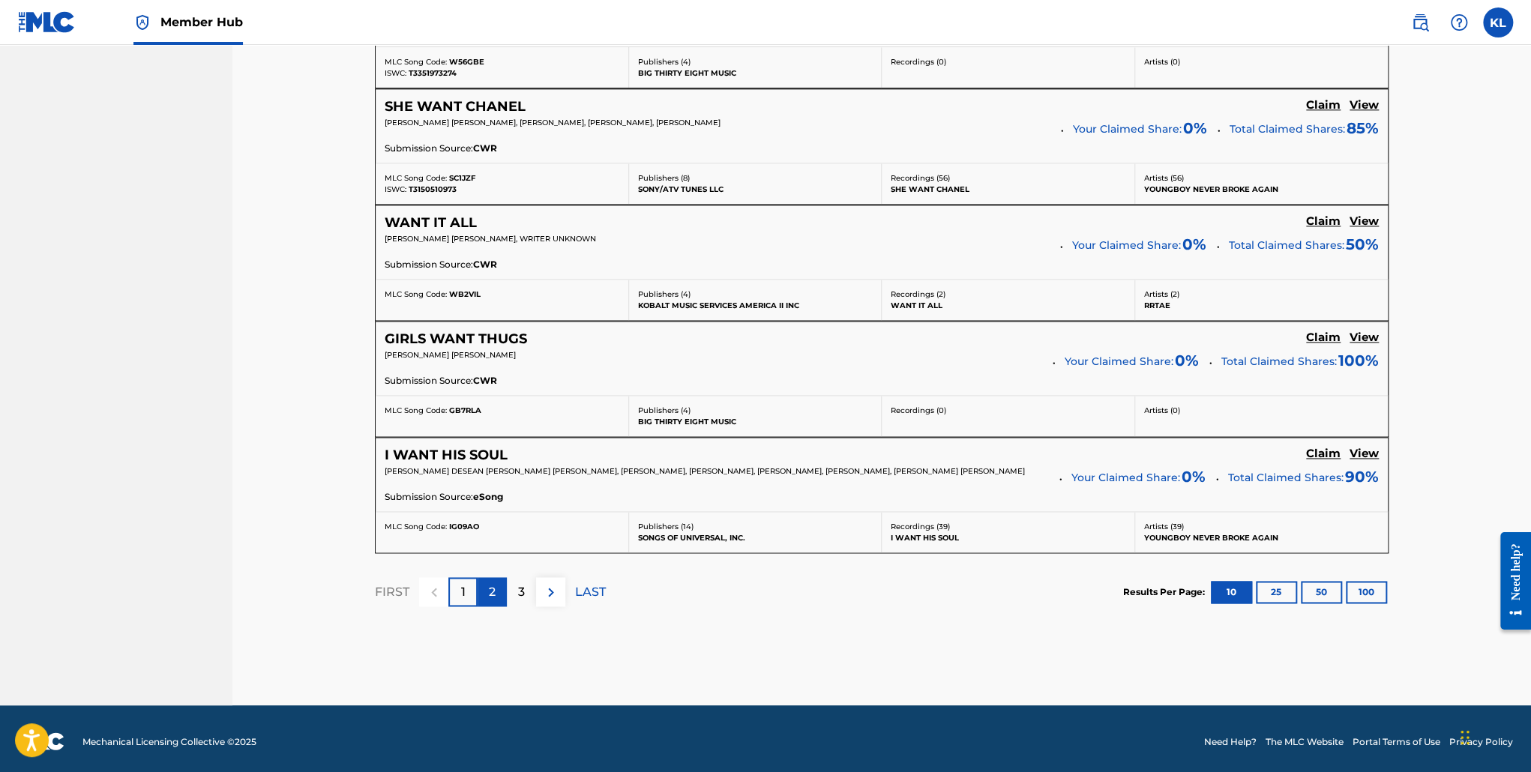
click at [493, 589] on p "2" at bounding box center [492, 592] width 7 height 18
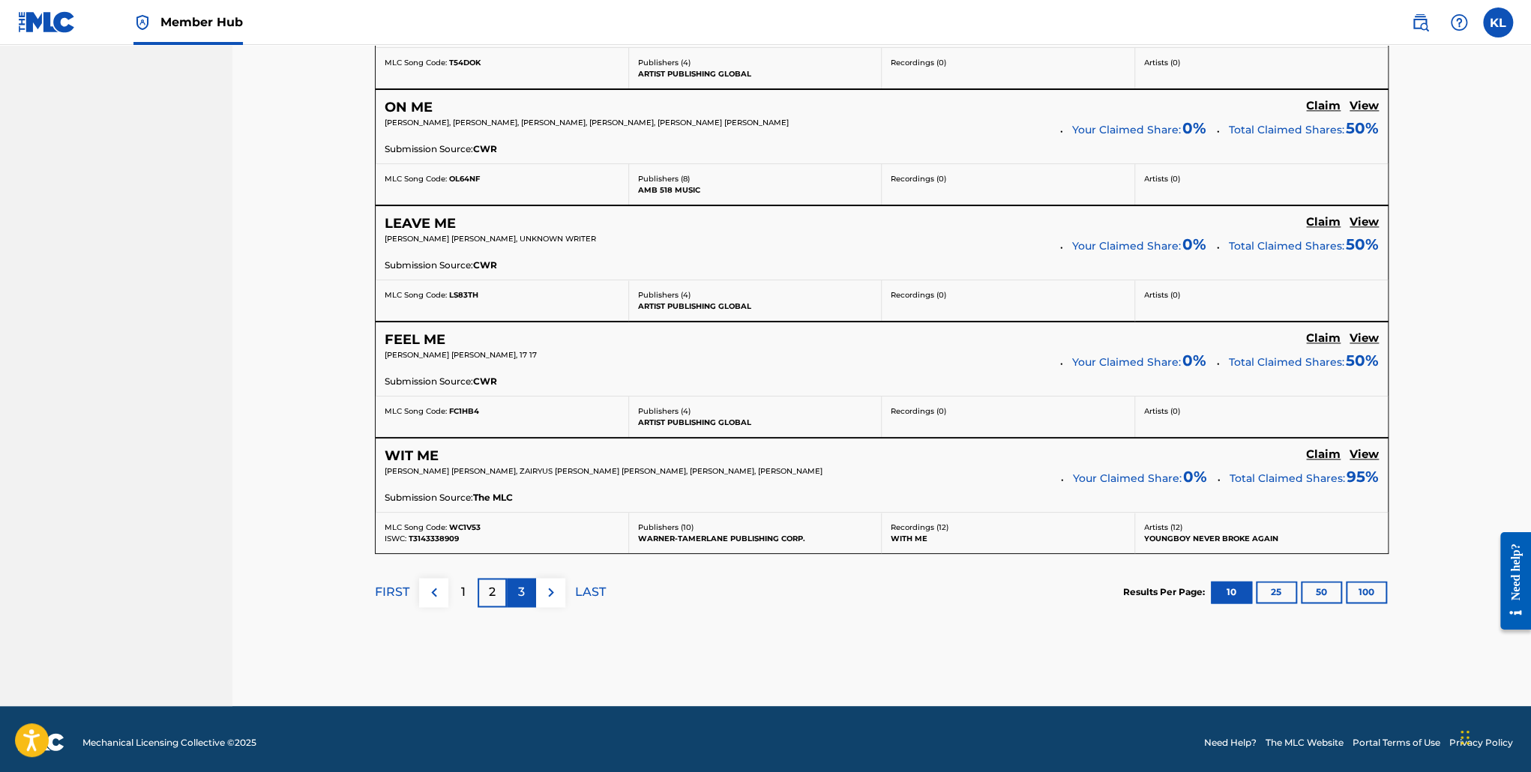
click at [525, 580] on div "3" at bounding box center [521, 592] width 29 height 29
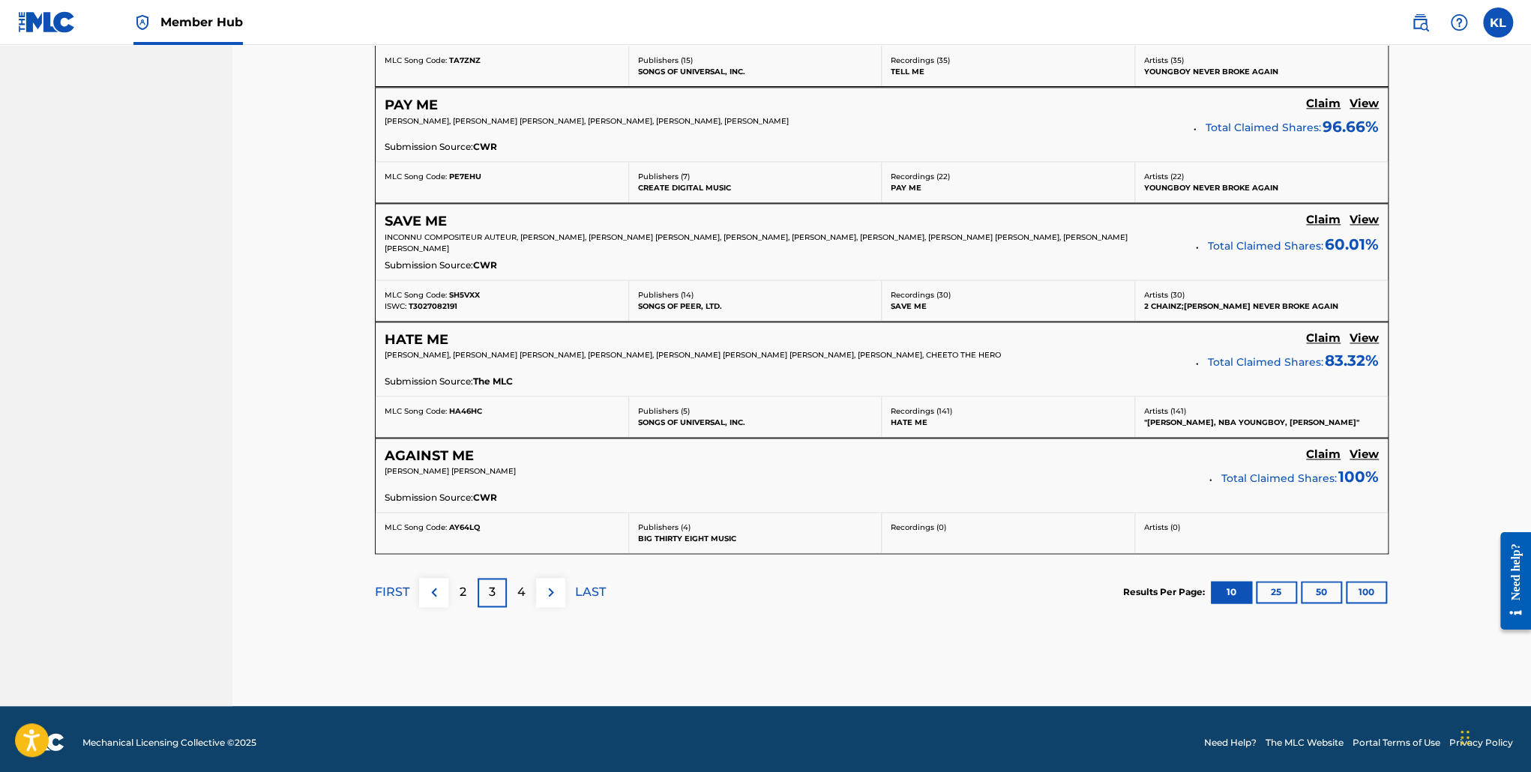
click at [525, 580] on div "4" at bounding box center [521, 592] width 29 height 29
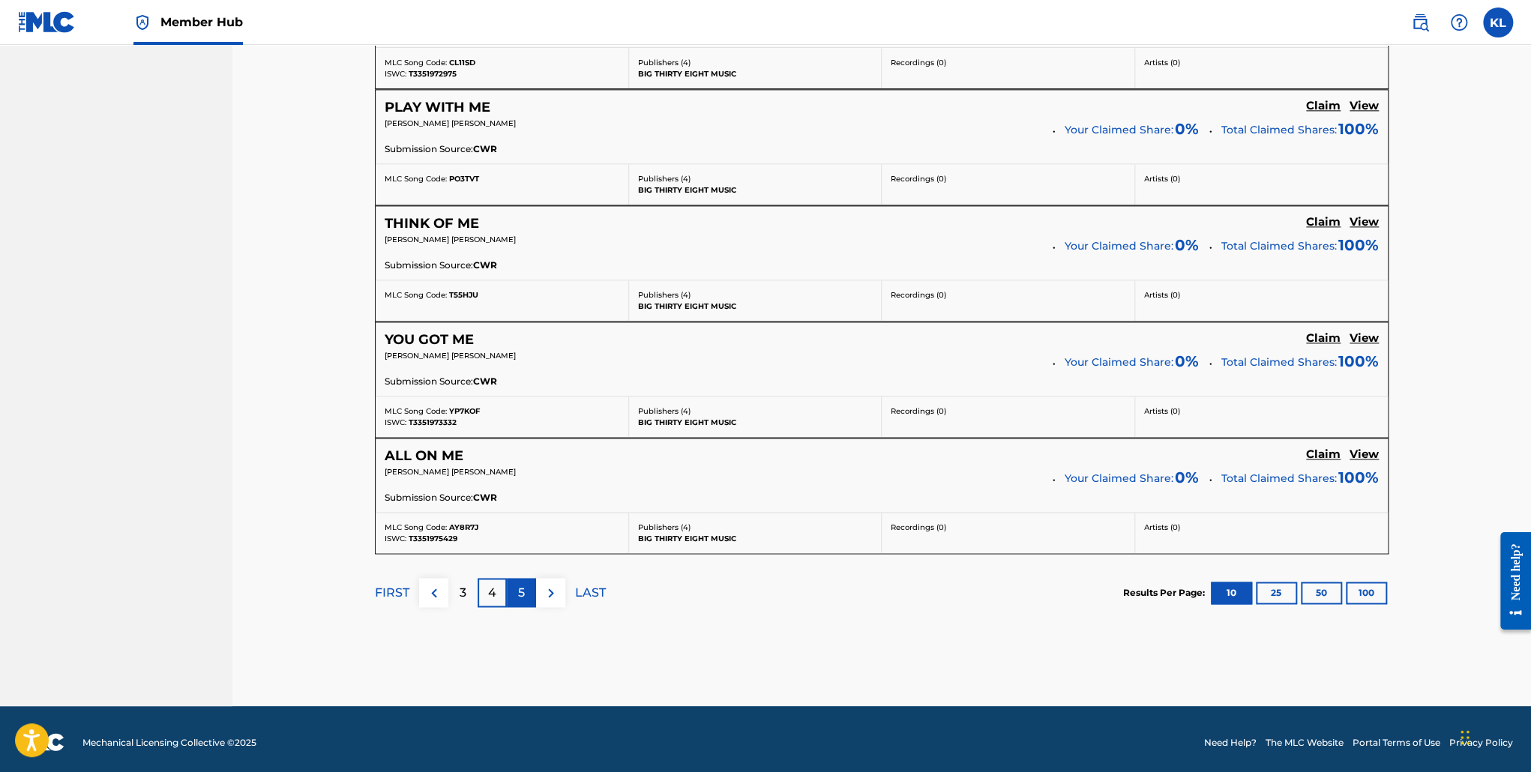
click at [523, 584] on p "5" at bounding box center [521, 593] width 7 height 18
click at [525, 583] on p "6" at bounding box center [521, 592] width 7 height 18
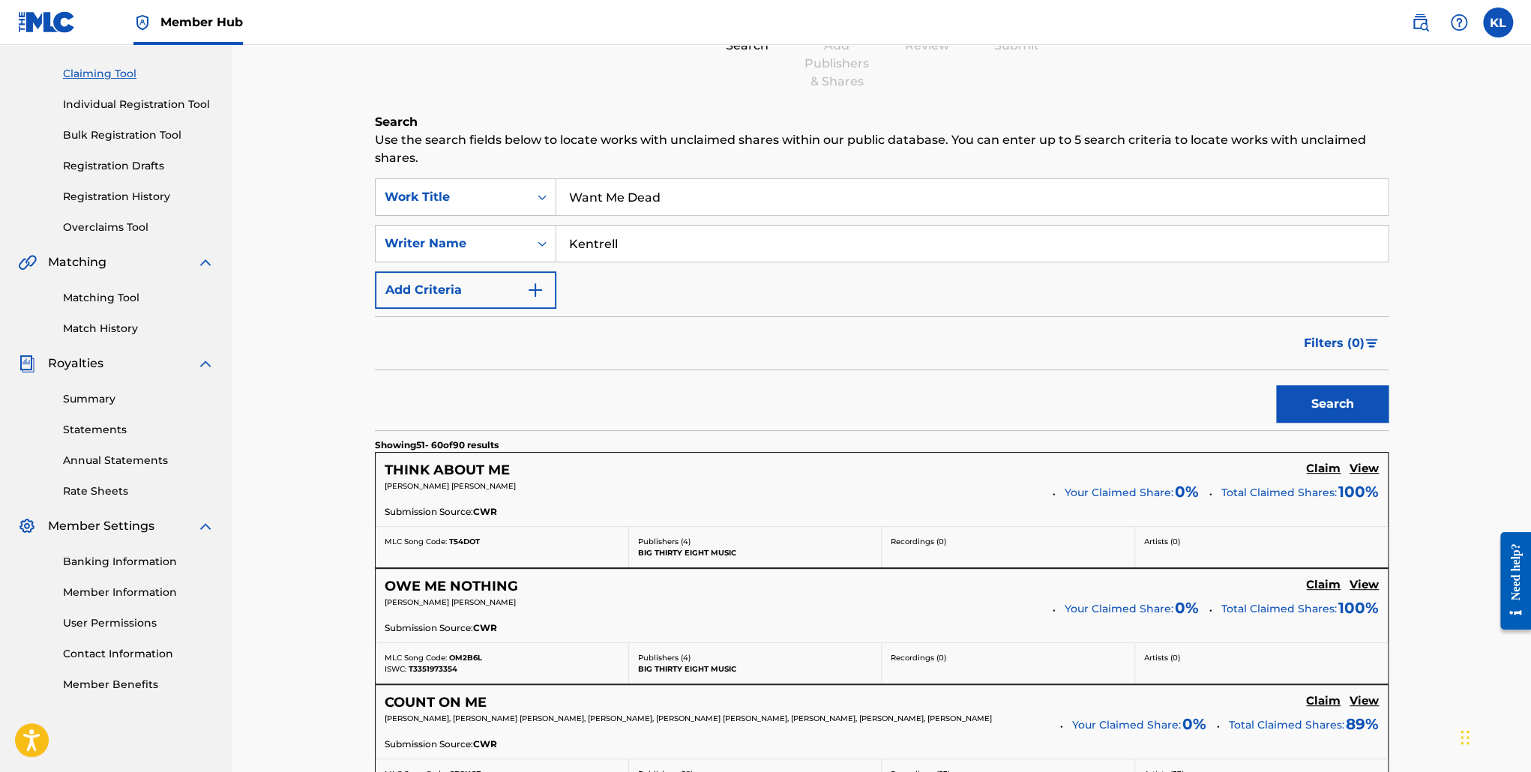
scroll to position [20, 0]
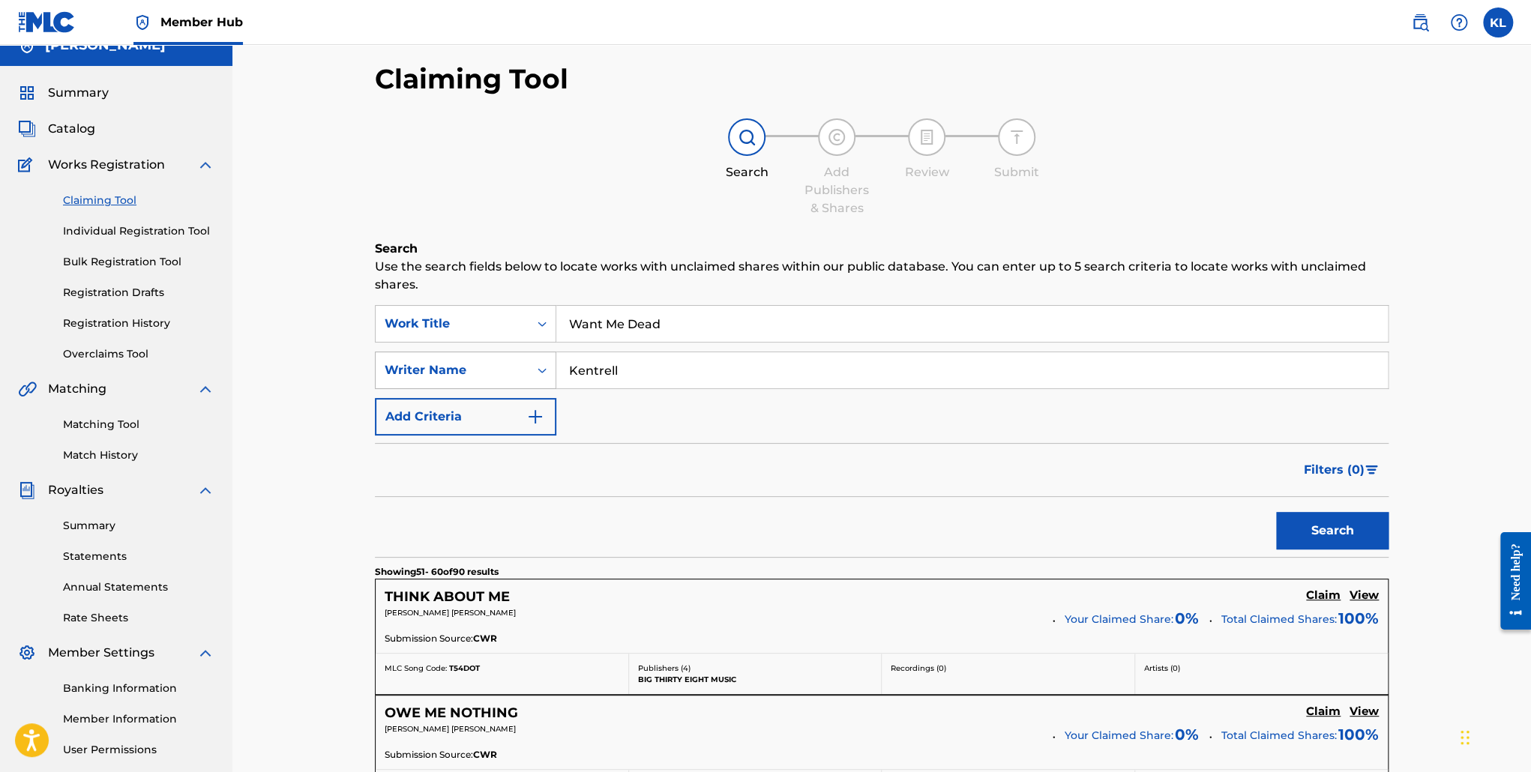
drag, startPoint x: 639, startPoint y: 367, endPoint x: 478, endPoint y: 360, distance: 161.4
click at [478, 360] on div "SearchWithCriteriaec2873fc-bc70-4774-99c1-19d1bcd03e3b Writer Name [PERSON_NAME]" at bounding box center [882, 370] width 1014 height 37
click at [1276, 512] on button "Search" at bounding box center [1332, 530] width 112 height 37
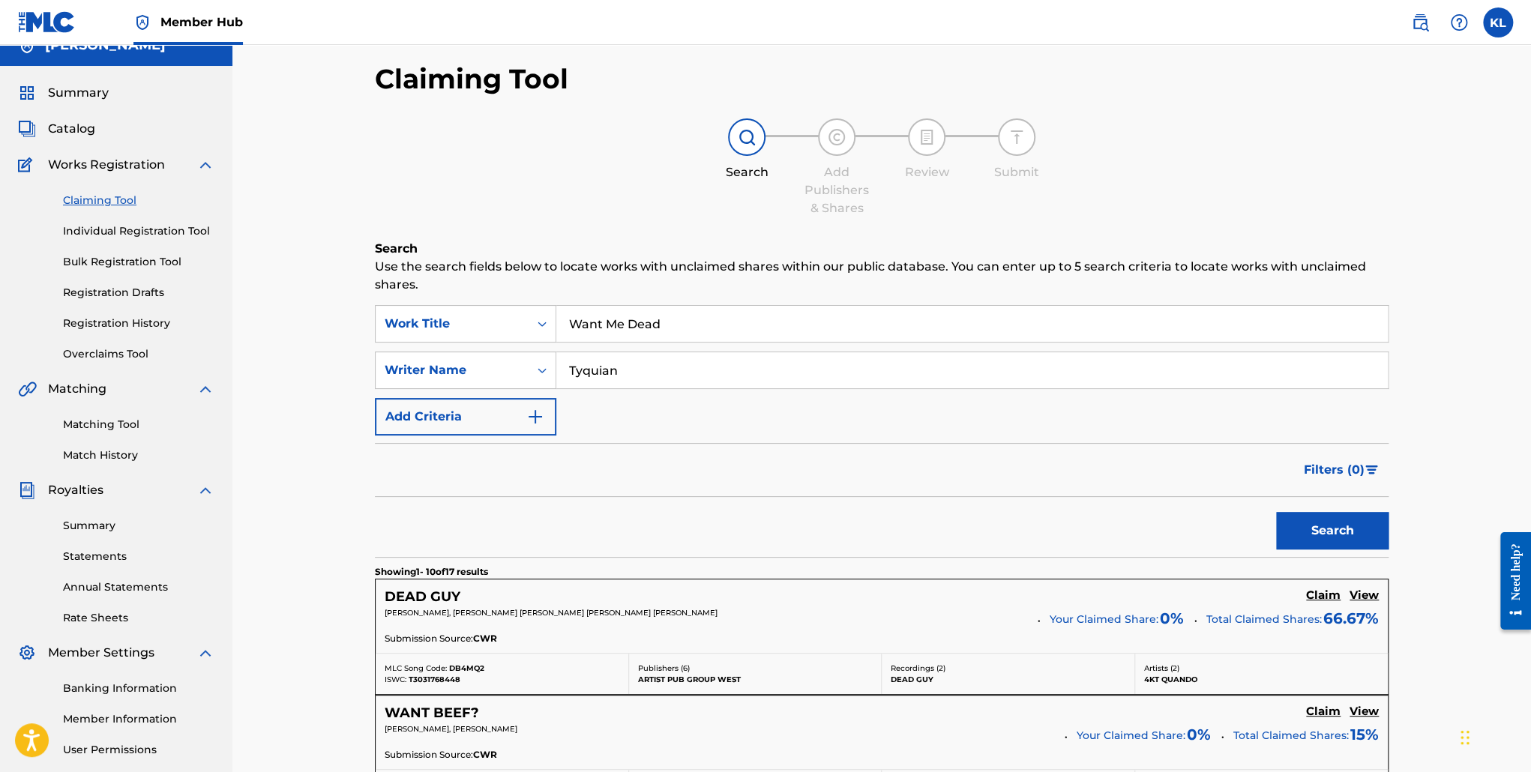
click at [691, 380] on input "Tyquian" at bounding box center [972, 370] width 832 height 36
type input "[PERSON_NAME]"
click at [1276, 512] on button "Search" at bounding box center [1332, 530] width 112 height 37
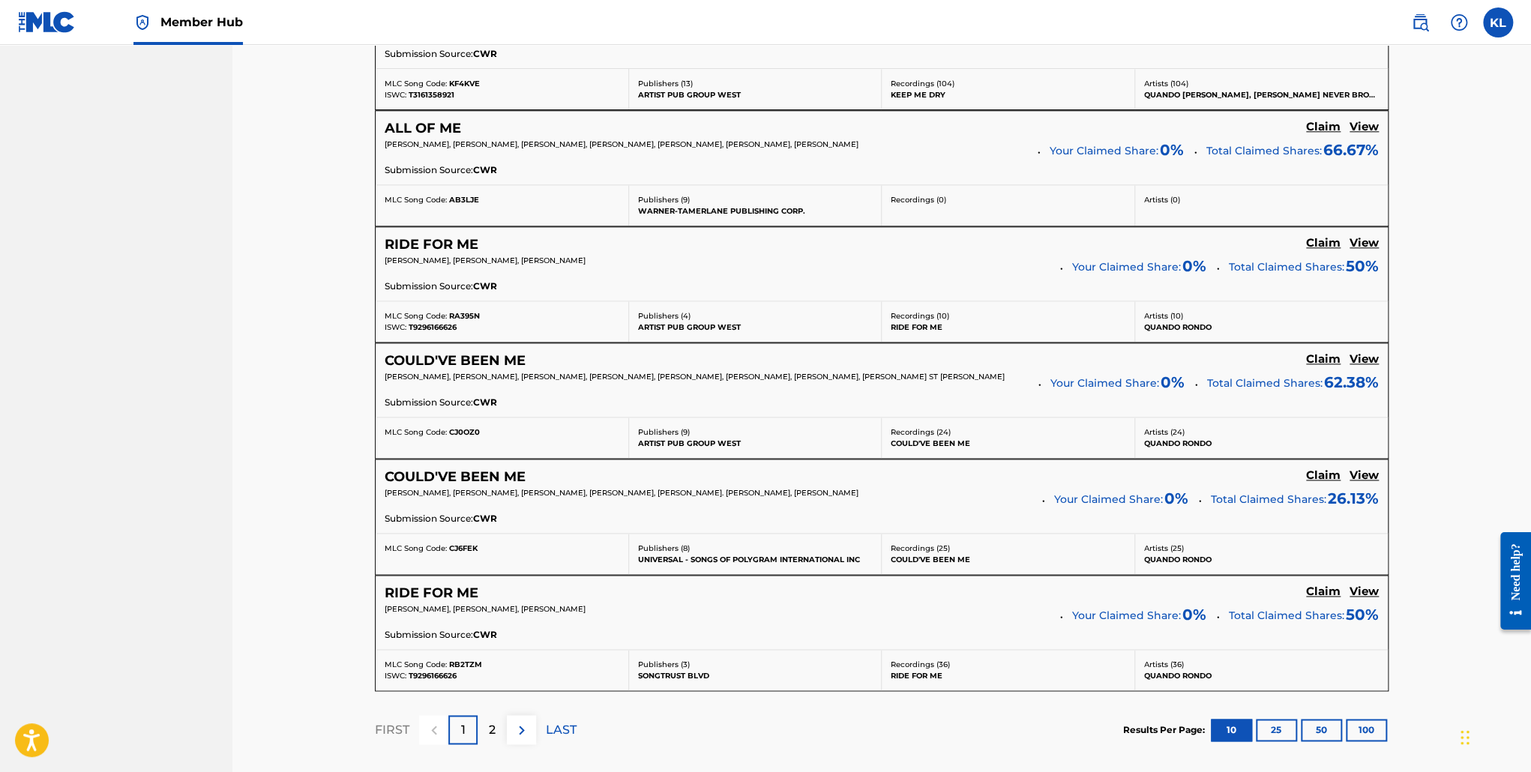
scroll to position [1072, 0]
click at [494, 725] on p "2" at bounding box center [492, 729] width 7 height 18
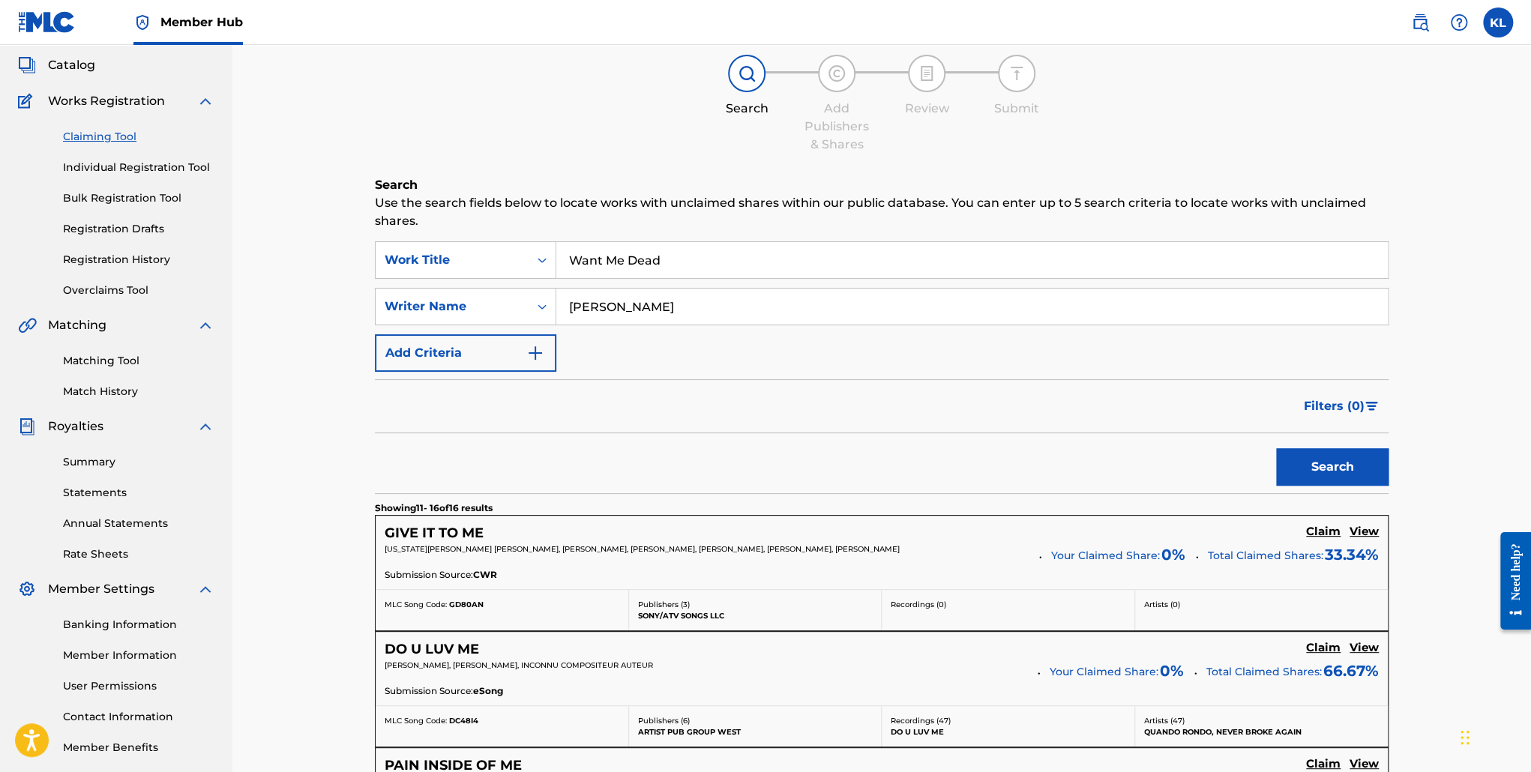
scroll to position [82, 0]
drag, startPoint x: 708, startPoint y: 270, endPoint x: 385, endPoint y: 283, distance: 323.5
click at [385, 283] on div "SearchWithCriteriac611d726-7e2b-47e5-8e51-d03d7fa20b84 Work Title Want Me Dead …" at bounding box center [882, 308] width 1014 height 130
click at [1276, 450] on button "Search" at bounding box center [1332, 468] width 112 height 37
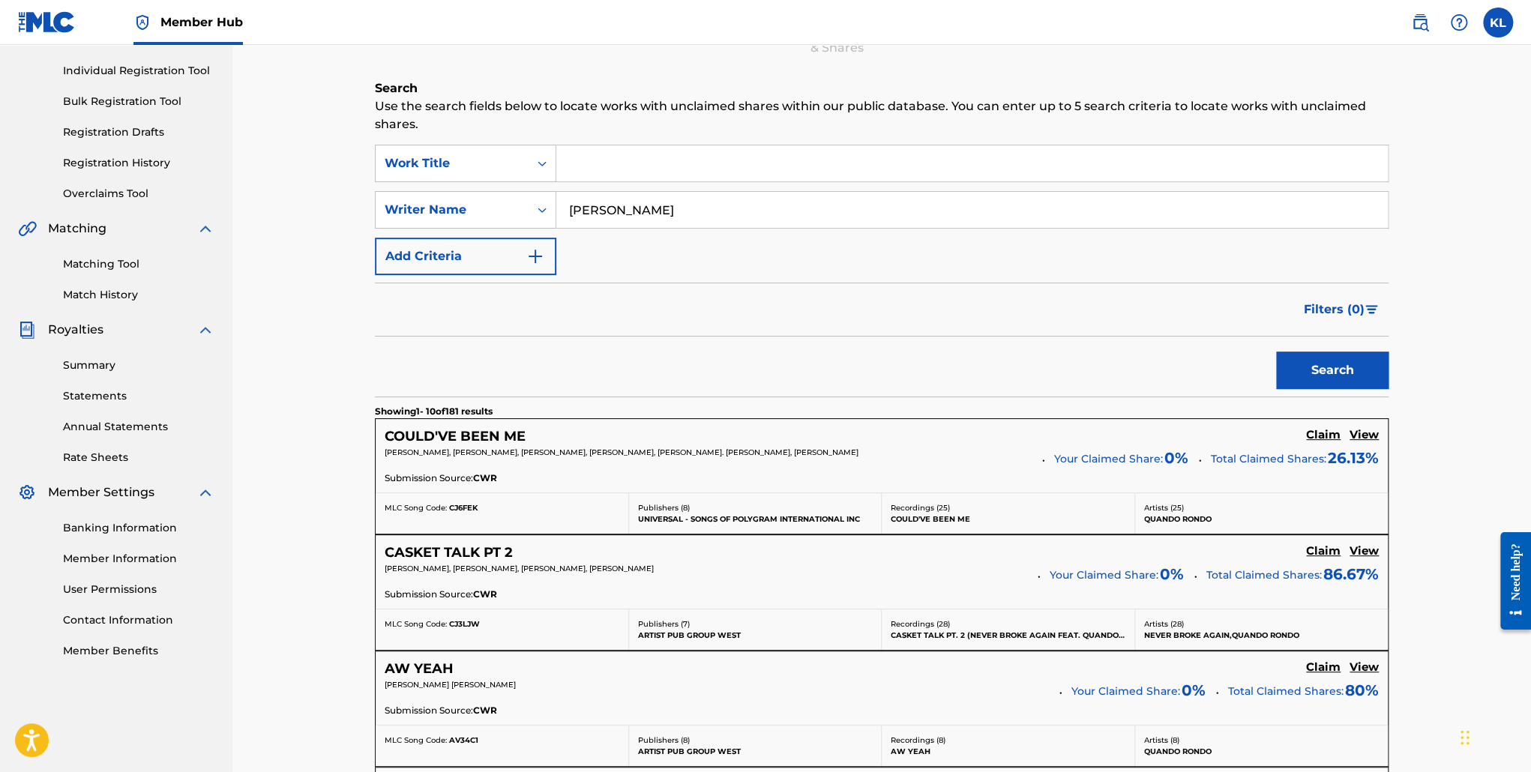
scroll to position [0, 0]
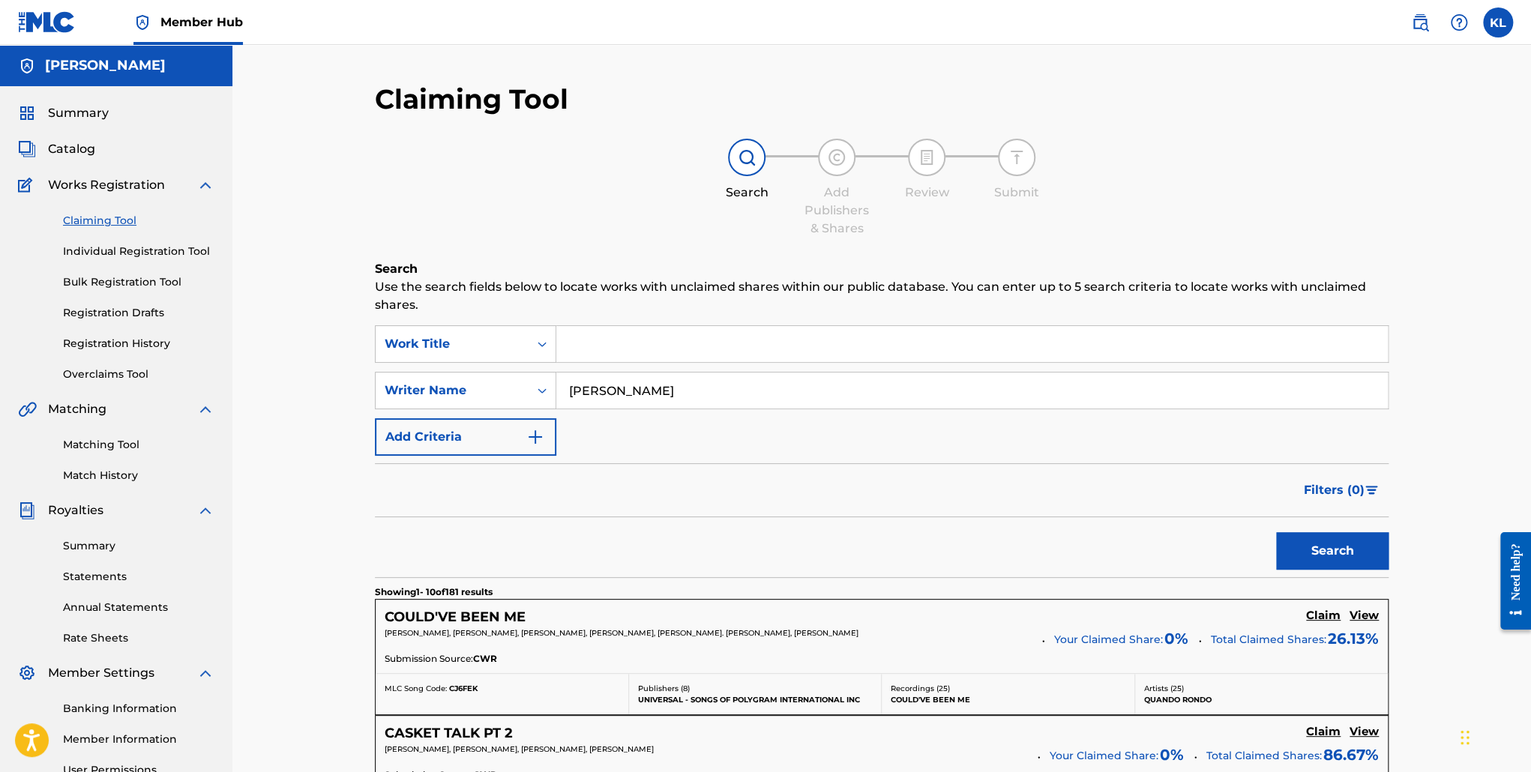
click at [630, 347] on input "Search Form" at bounding box center [972, 344] width 832 height 36
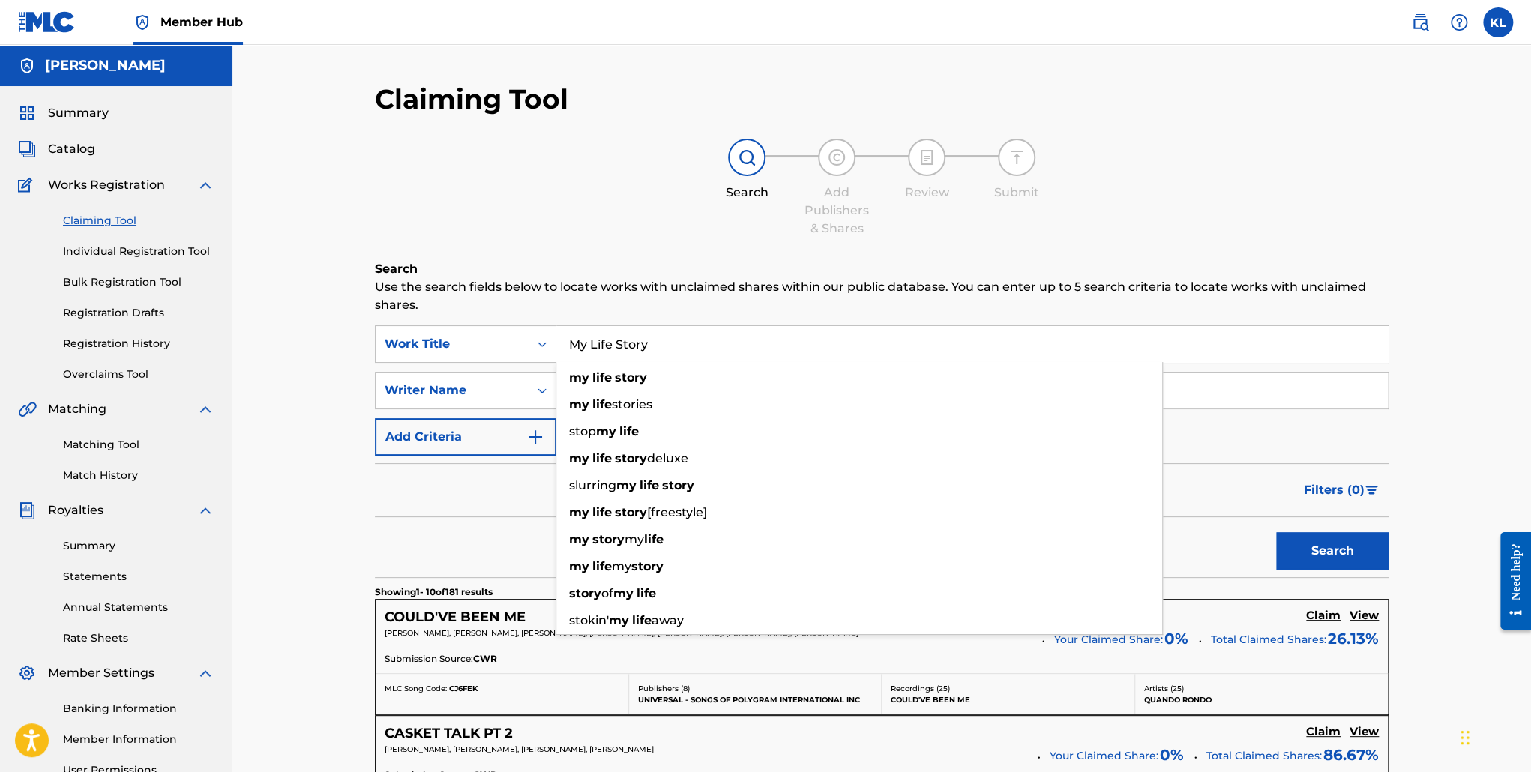
type input "My Life Story"
click at [1276, 532] on button "Search" at bounding box center [1332, 550] width 112 height 37
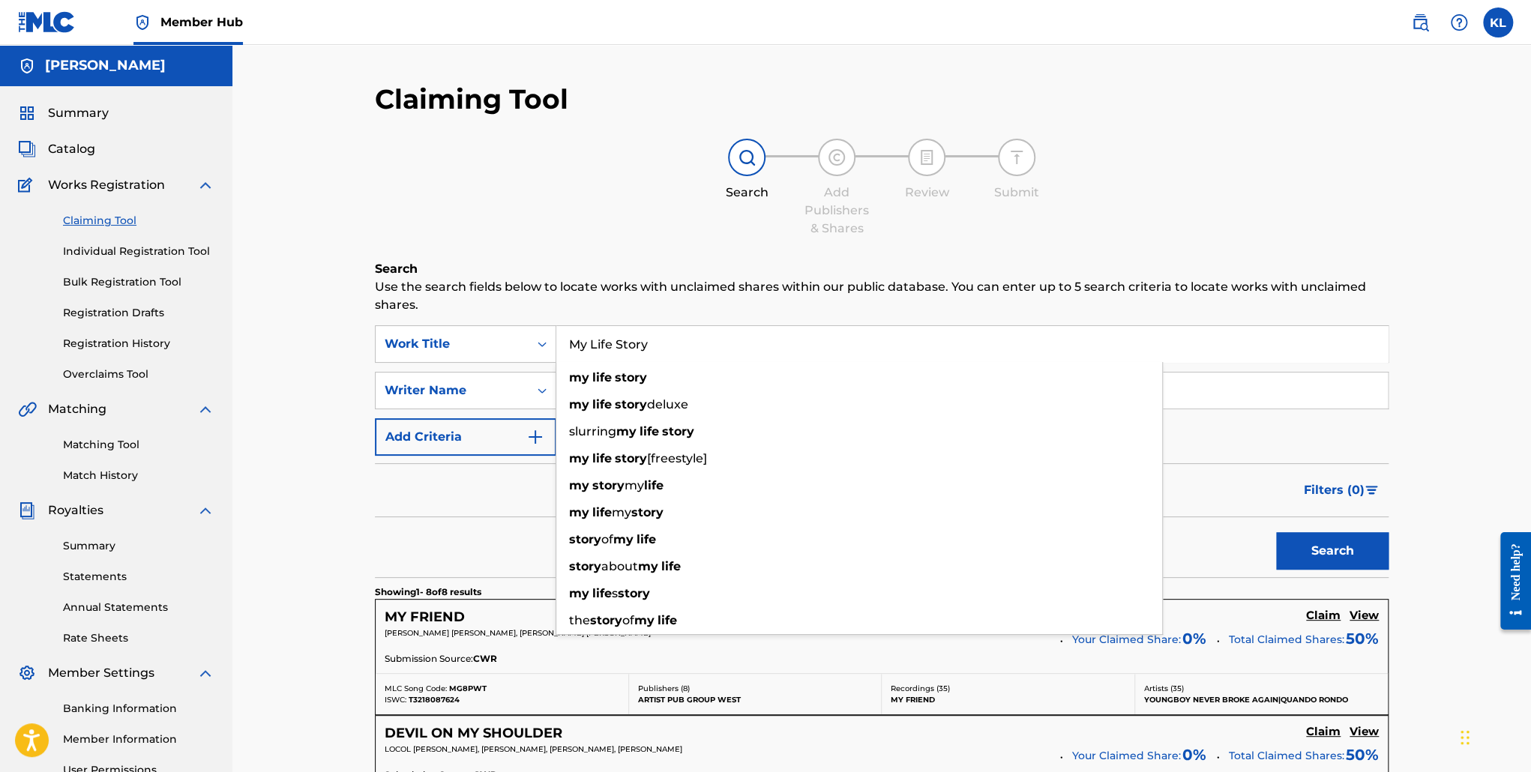
click at [484, 499] on div "Filters ( 0 )" at bounding box center [882, 490] width 1014 height 54
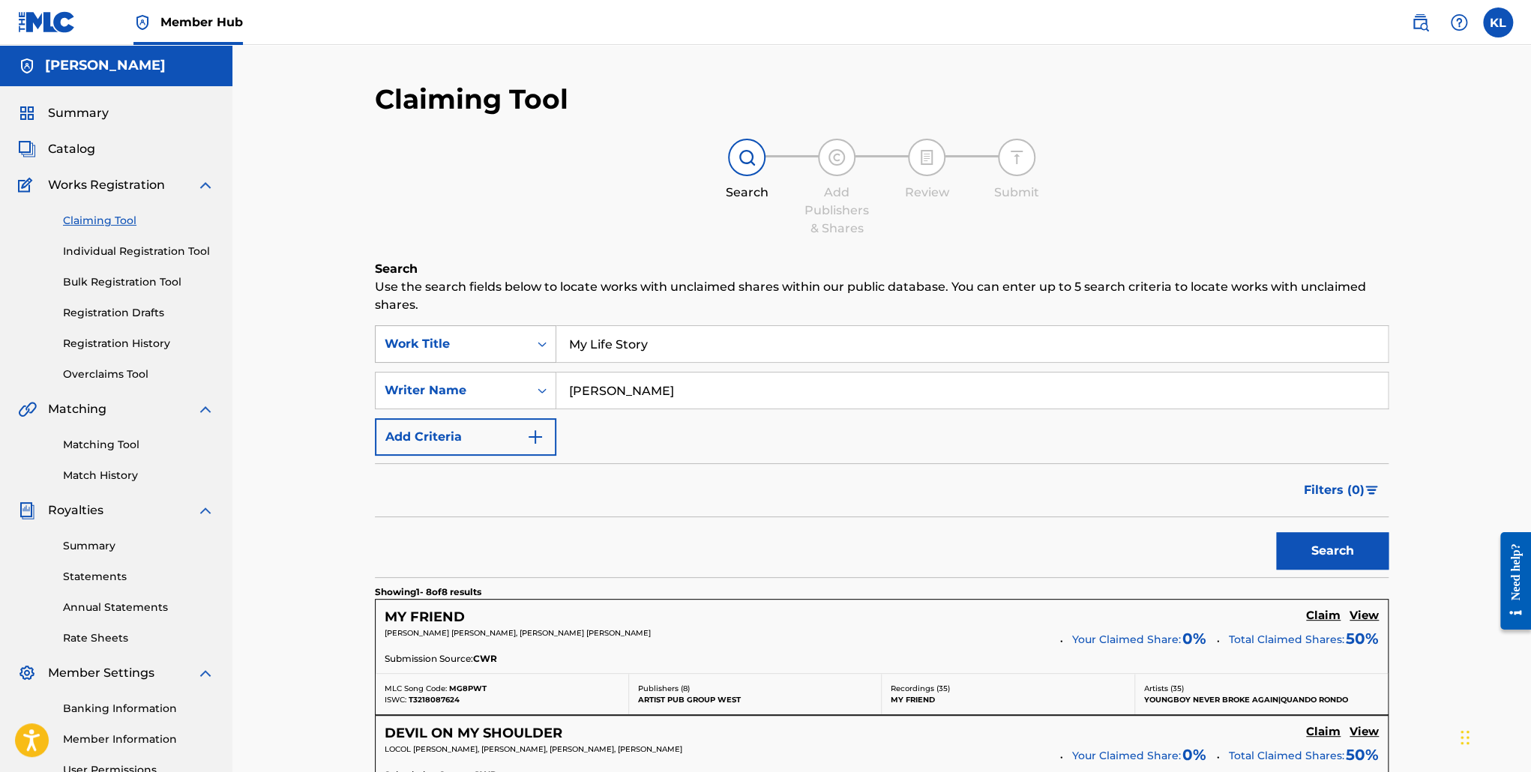
drag, startPoint x: 655, startPoint y: 340, endPoint x: 472, endPoint y: 326, distance: 183.5
click at [472, 326] on div "SearchWithCriteriac611d726-7e2b-47e5-8e51-d03d7fa20b84 Work Title My Life Story" at bounding box center [882, 343] width 1014 height 37
click at [1276, 532] on button "Search" at bounding box center [1332, 550] width 112 height 37
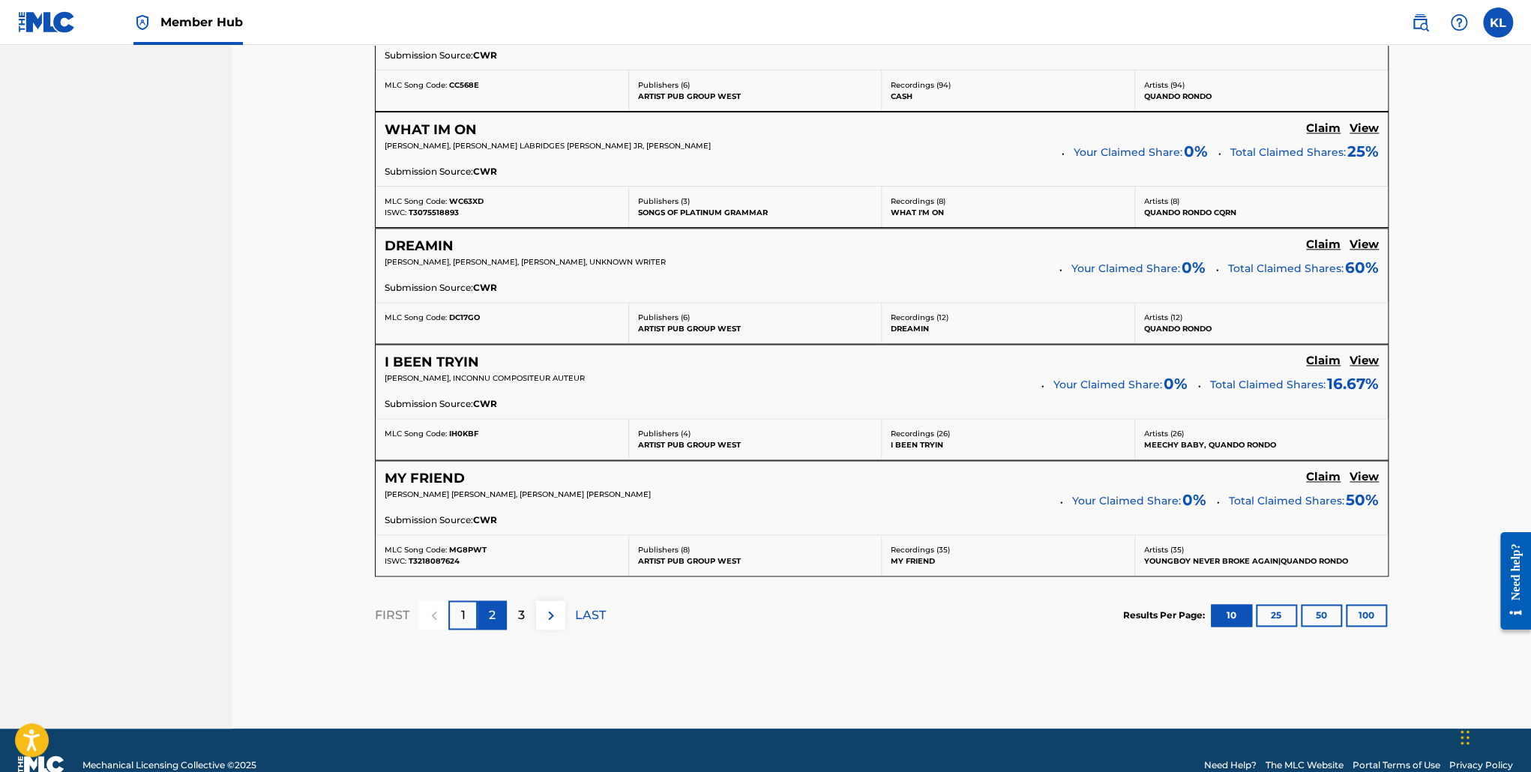
click at [495, 612] on p "2" at bounding box center [492, 616] width 7 height 18
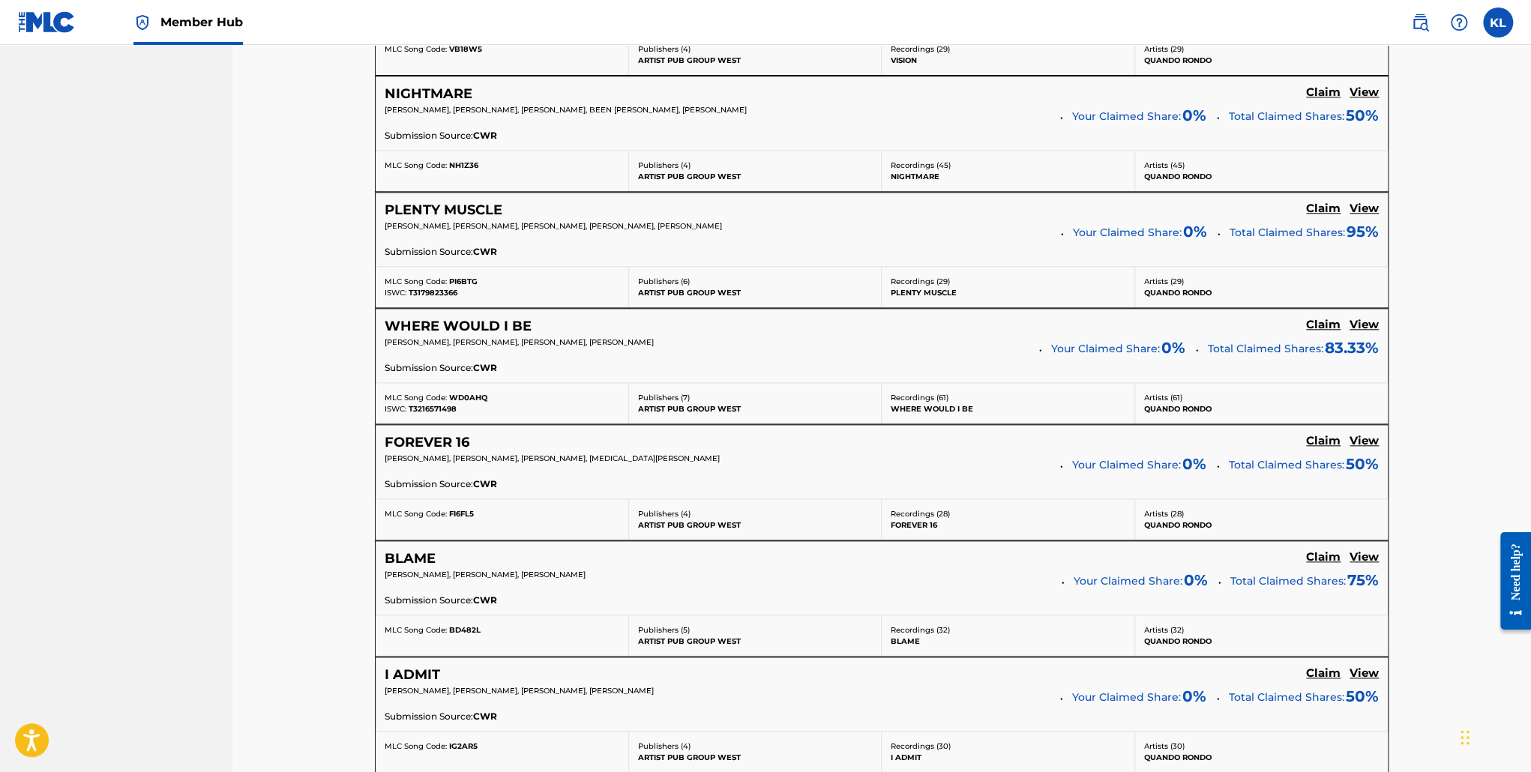
scroll to position [1208, 0]
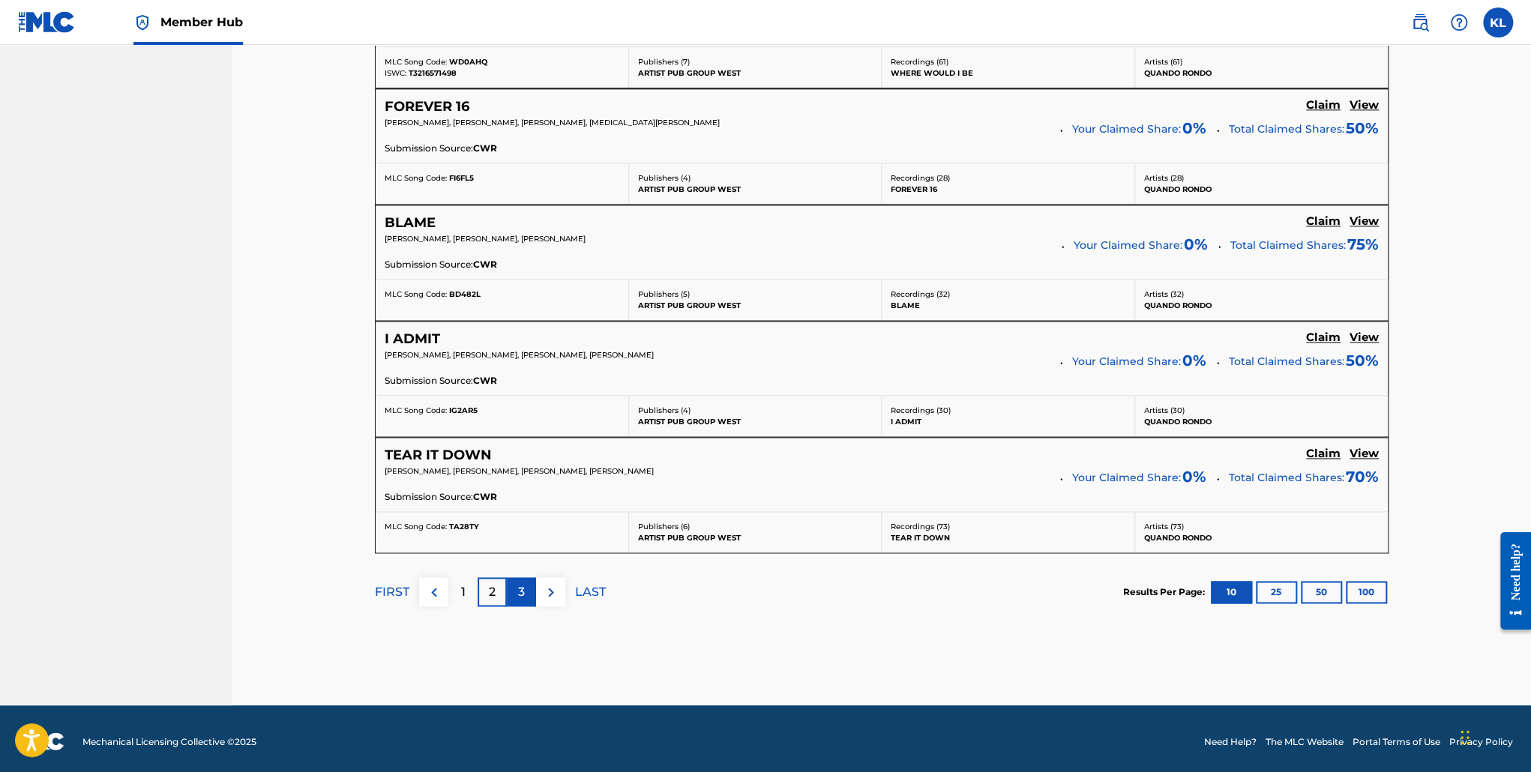
click at [529, 589] on div "3" at bounding box center [521, 591] width 29 height 29
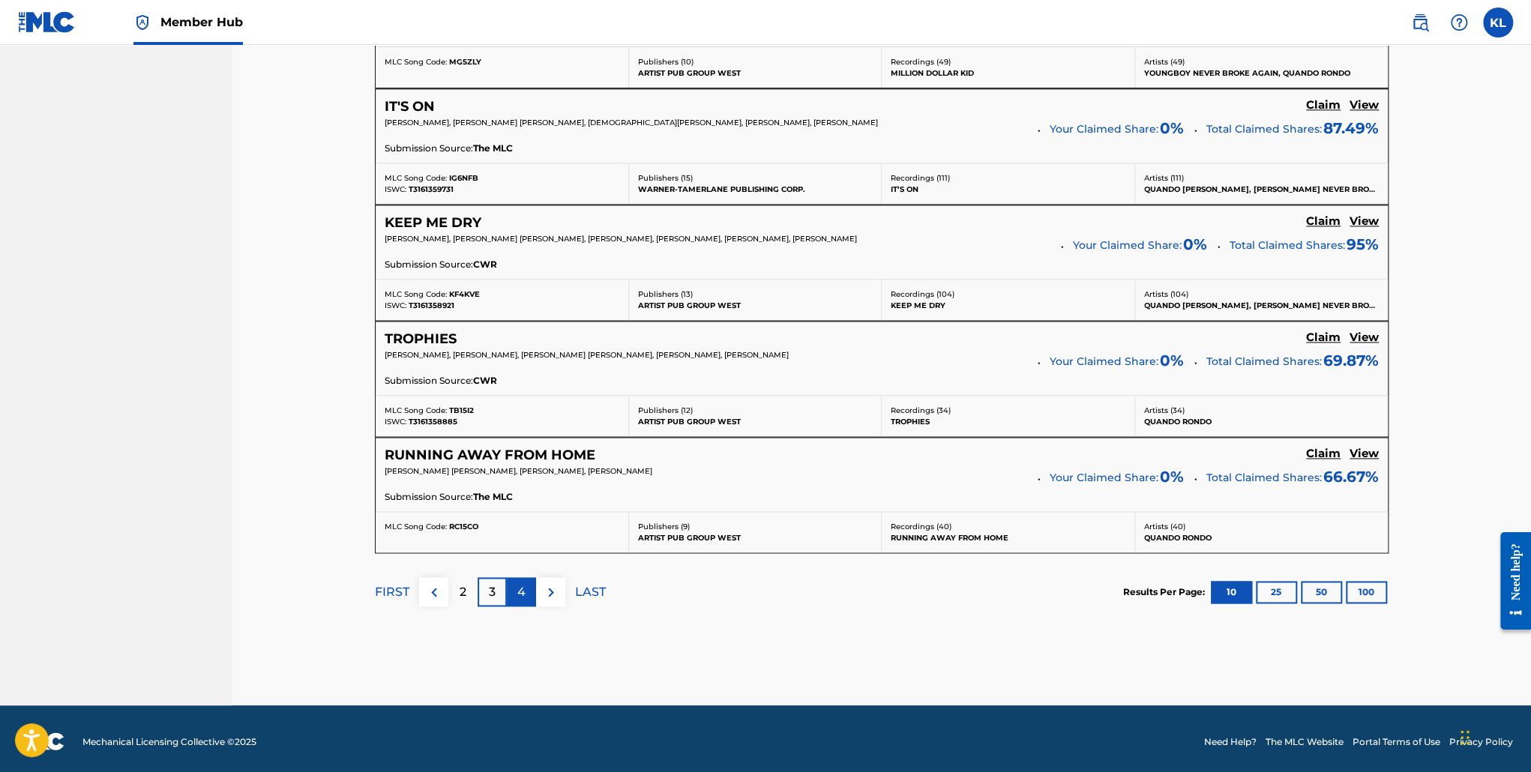
click at [521, 593] on p "4" at bounding box center [521, 592] width 8 height 18
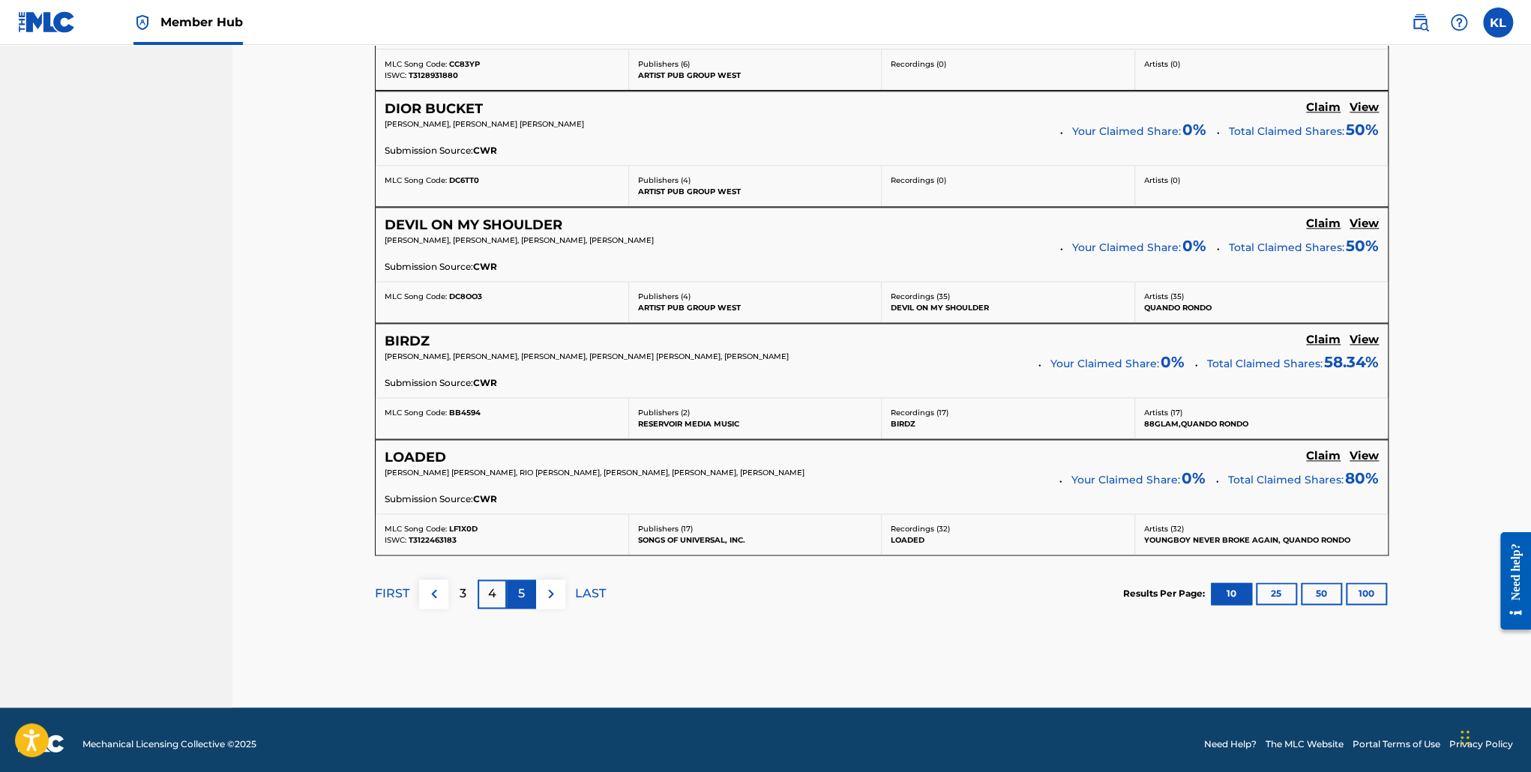
click at [532, 587] on div "5" at bounding box center [521, 594] width 29 height 29
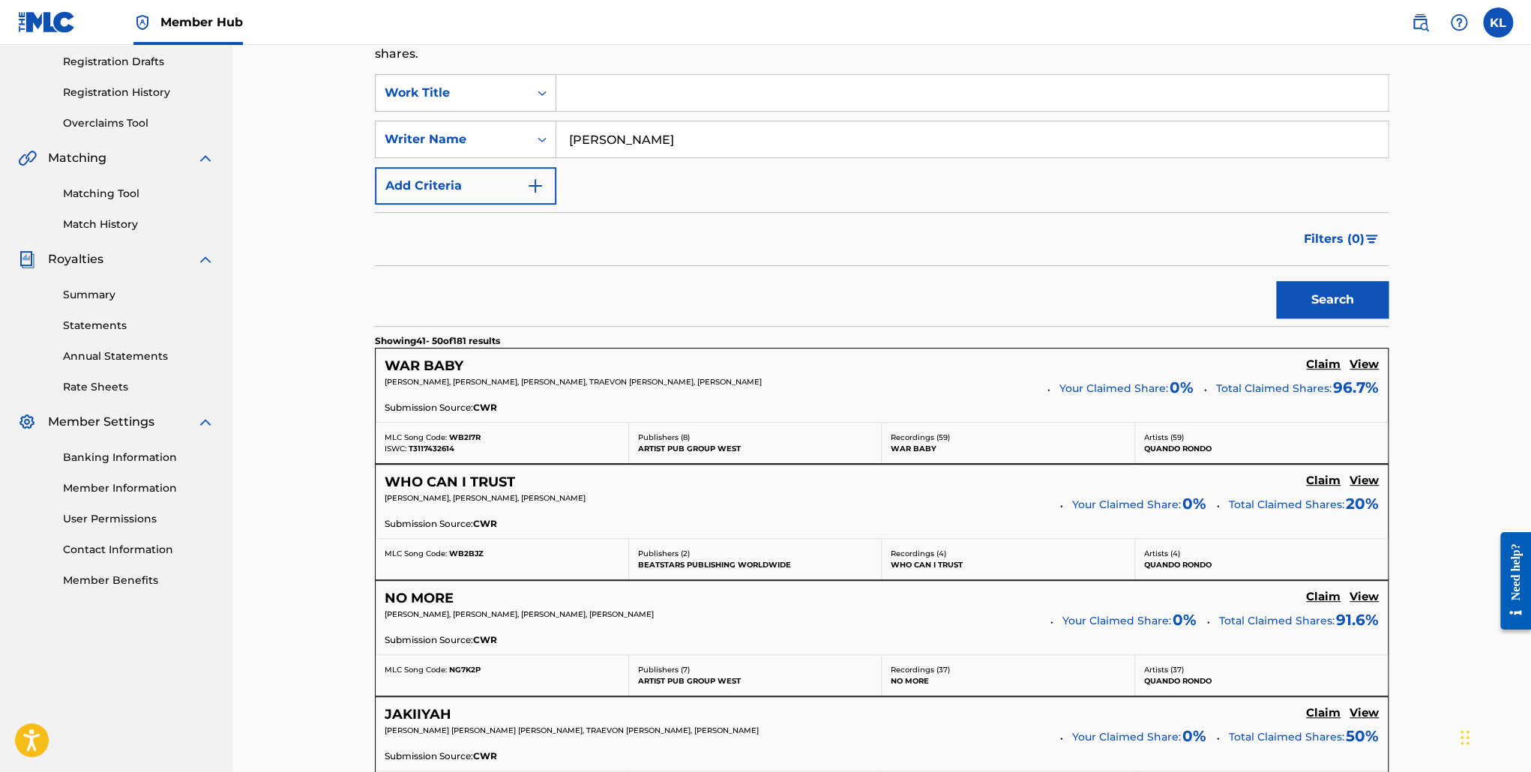
scroll to position [249, 0]
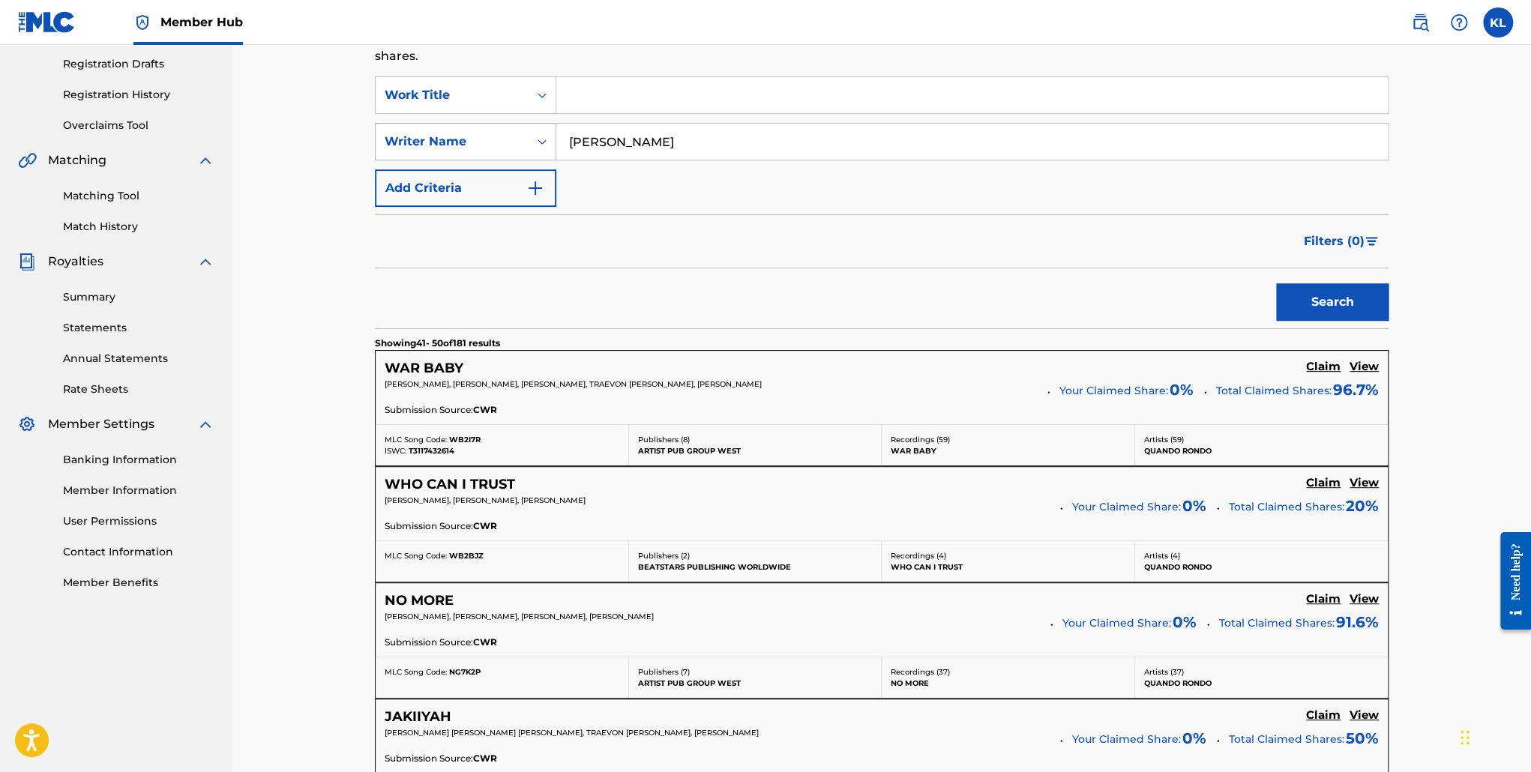
drag, startPoint x: 721, startPoint y: 137, endPoint x: 460, endPoint y: 132, distance: 261.0
click at [460, 132] on div "SearchWithCriteriaec2873fc-bc70-4774-99c1-19d1bcd03e3b Writer Name [PERSON_NAME]" at bounding box center [882, 141] width 1014 height 37
type input "[PERSON_NAME]"
click at [1276, 283] on button "Search" at bounding box center [1332, 301] width 112 height 37
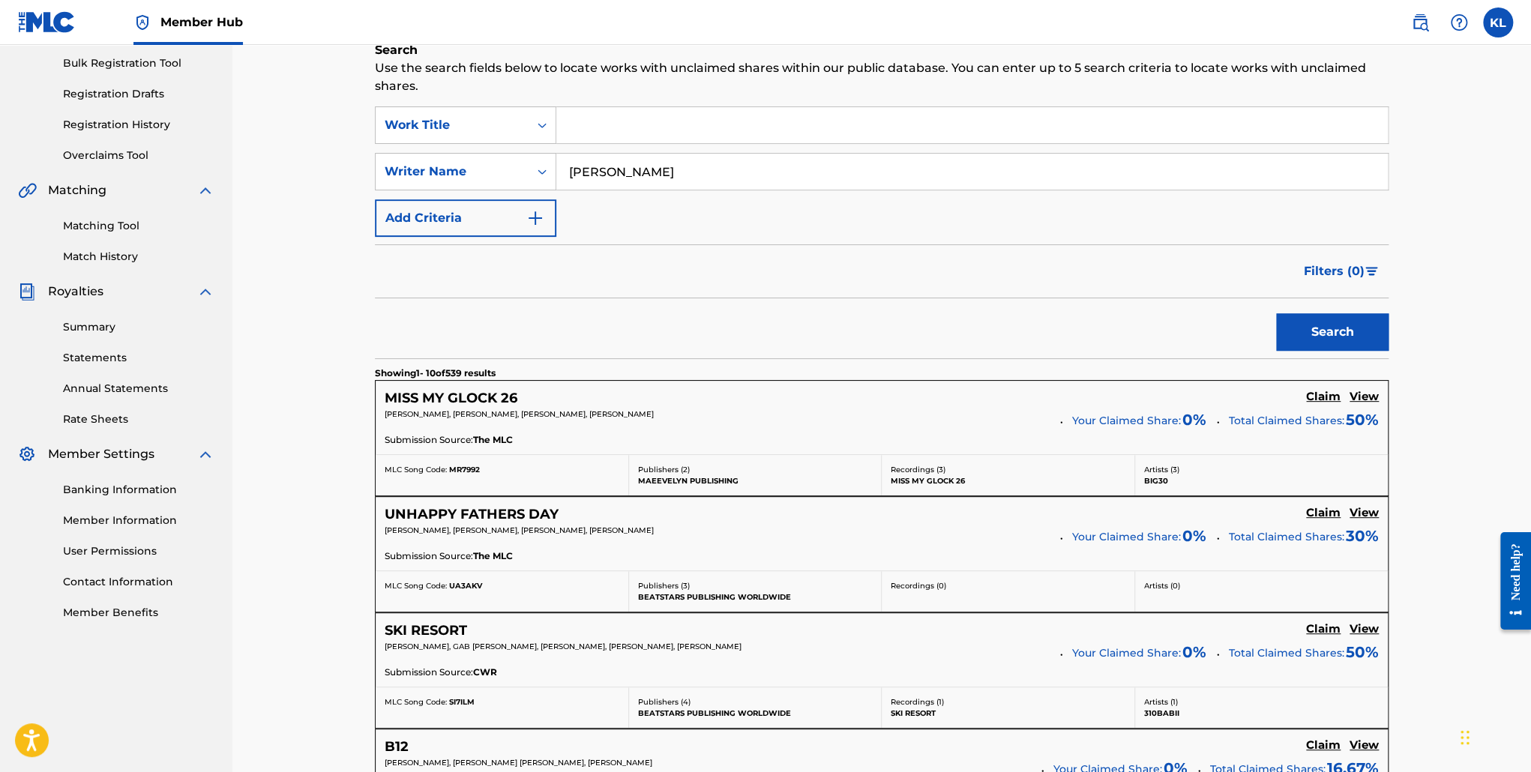
scroll to position [217, 0]
click at [637, 122] on input "Search Form" at bounding box center [972, 127] width 832 height 36
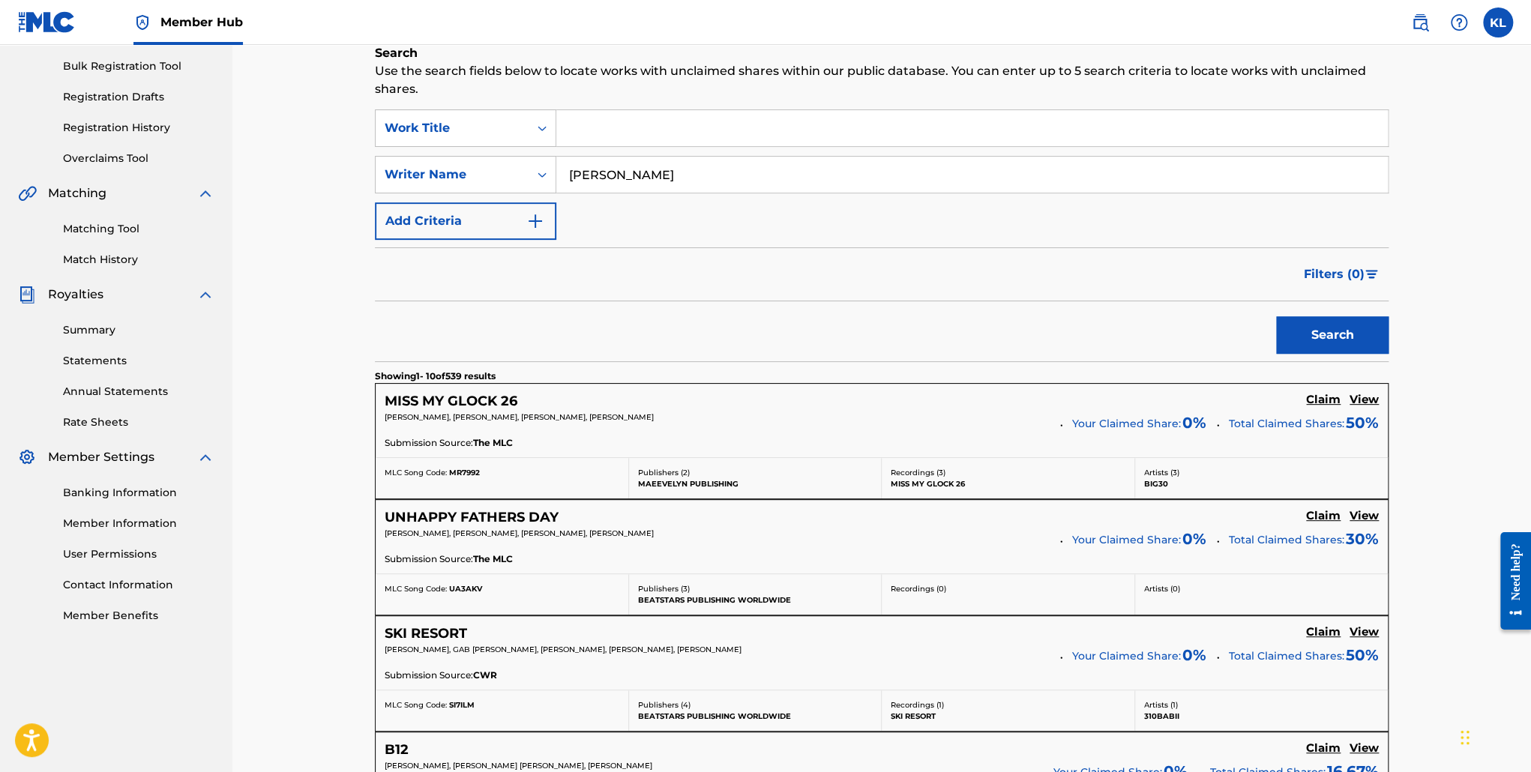
scroll to position [214, 0]
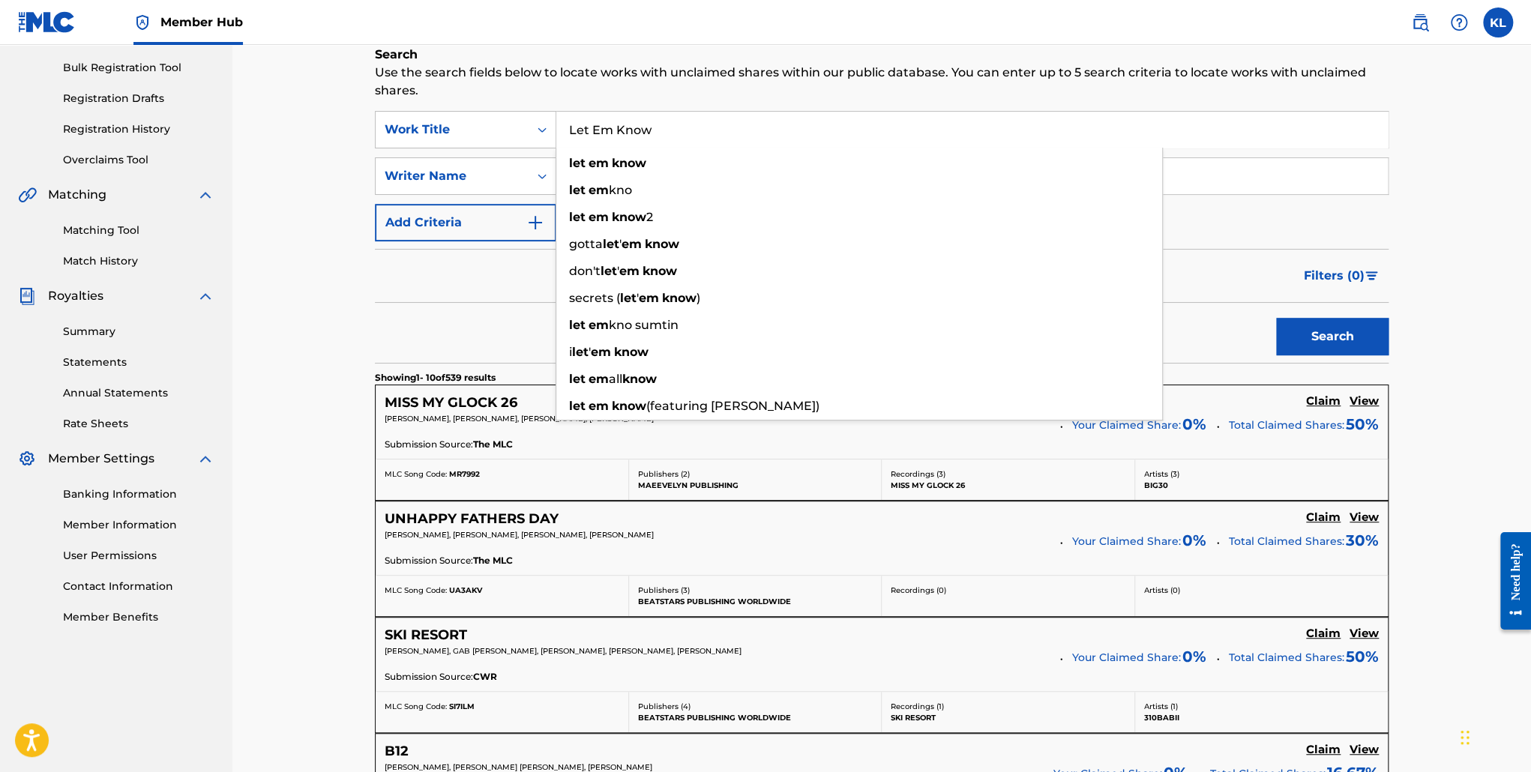
type input "Let Em Know"
click at [1276, 318] on button "Search" at bounding box center [1332, 336] width 112 height 37
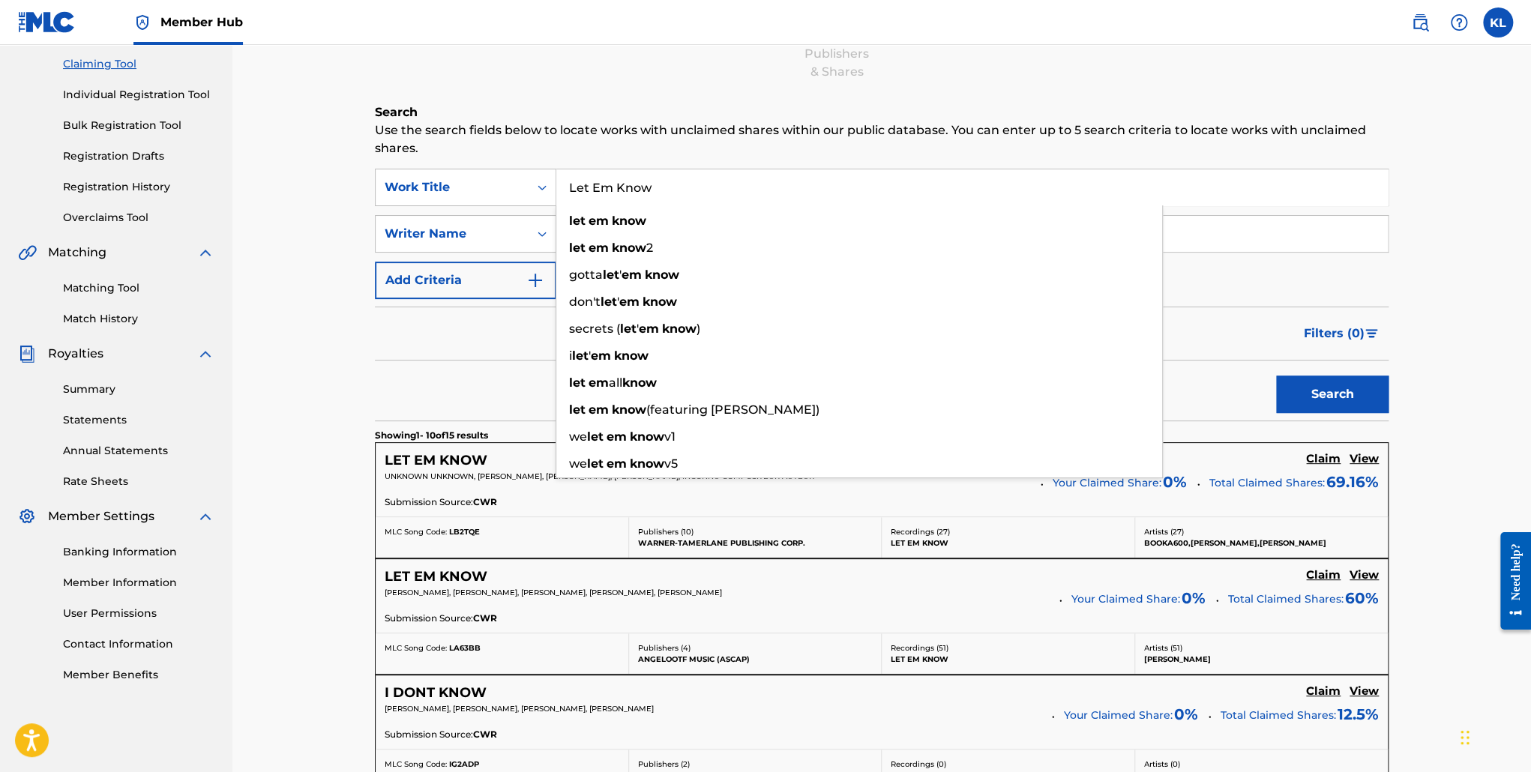
click at [441, 358] on div "Filters ( 0 )" at bounding box center [882, 334] width 1014 height 54
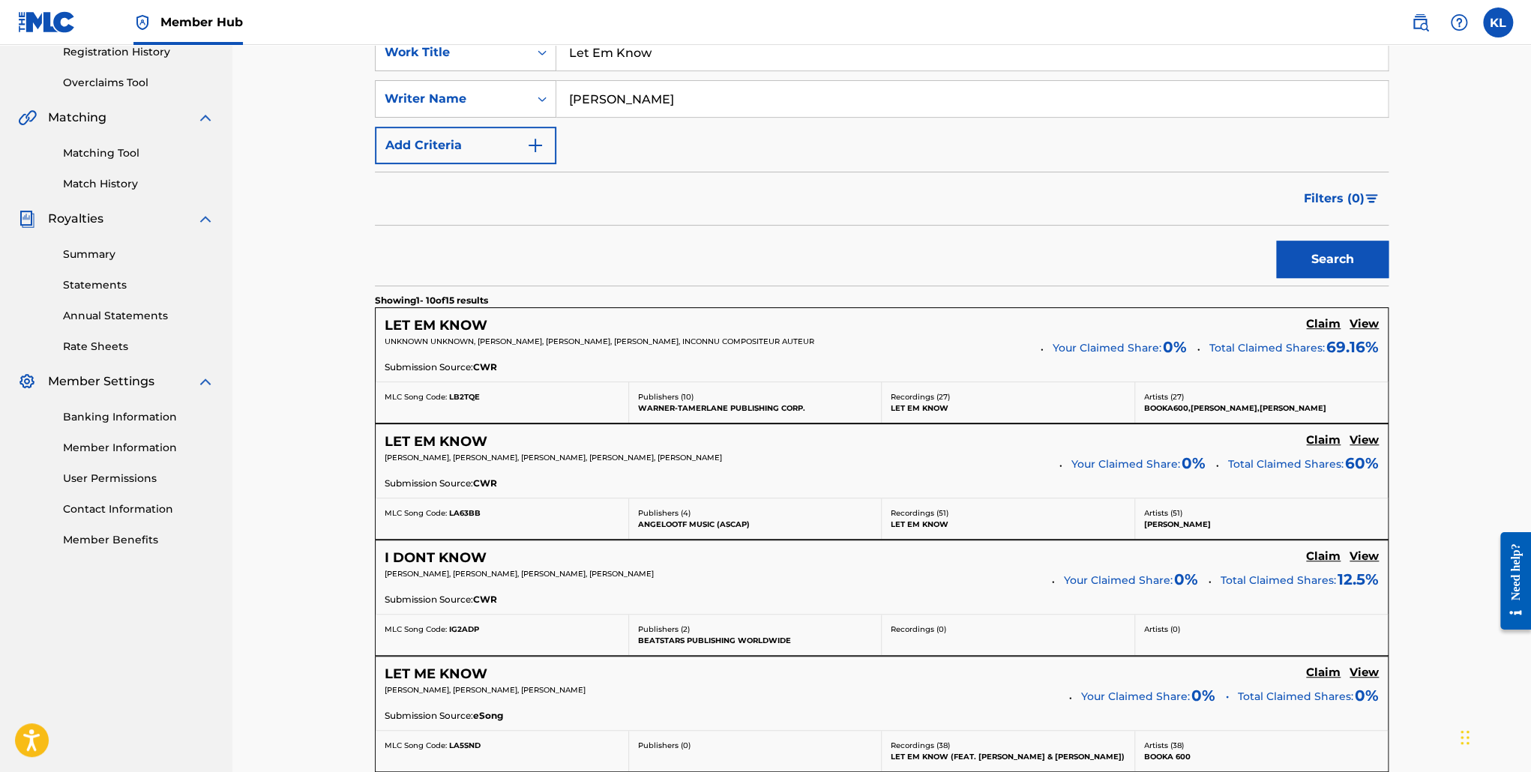
scroll to position [295, 0]
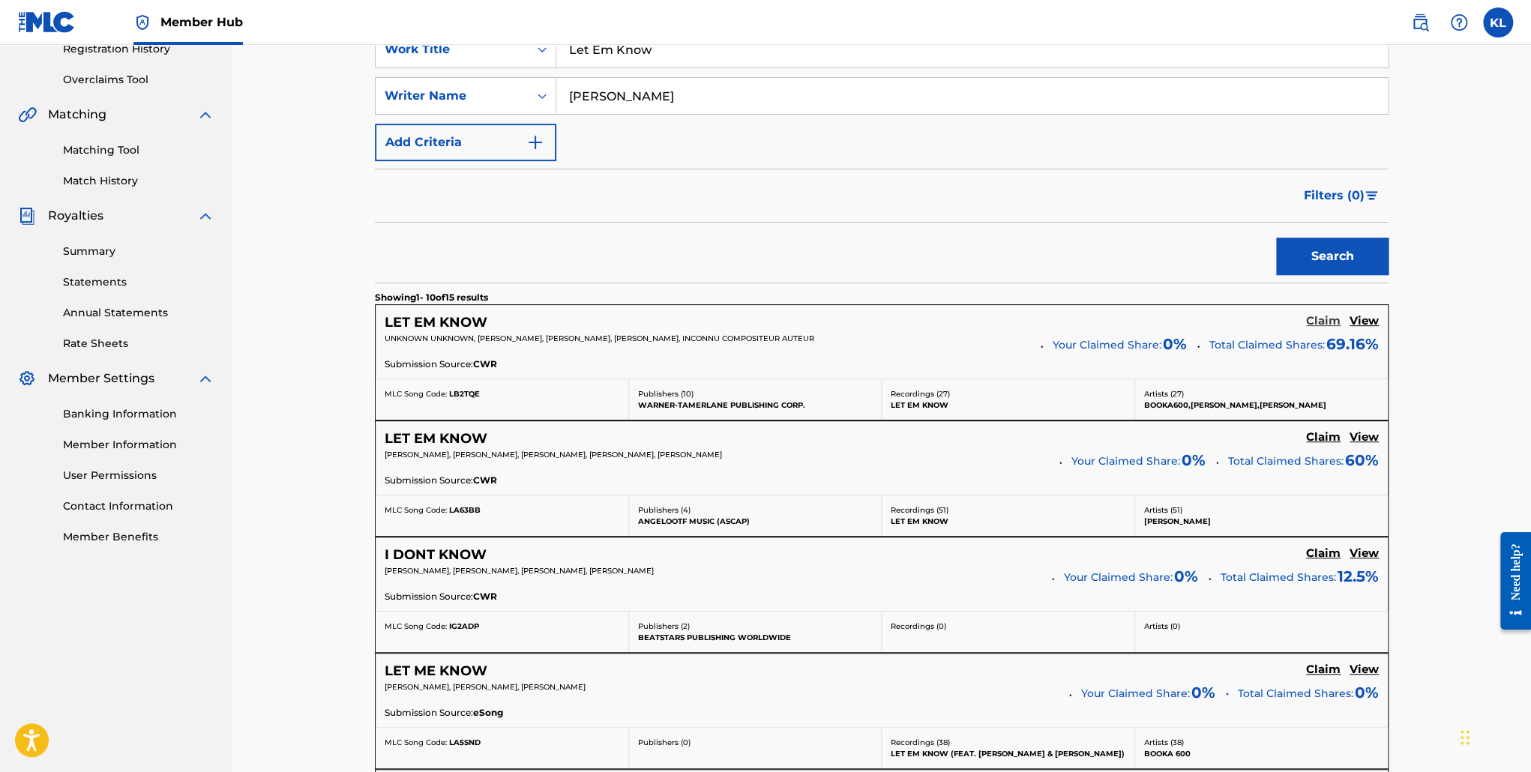
click at [1318, 322] on h5 "Claim" at bounding box center [1323, 321] width 34 height 14
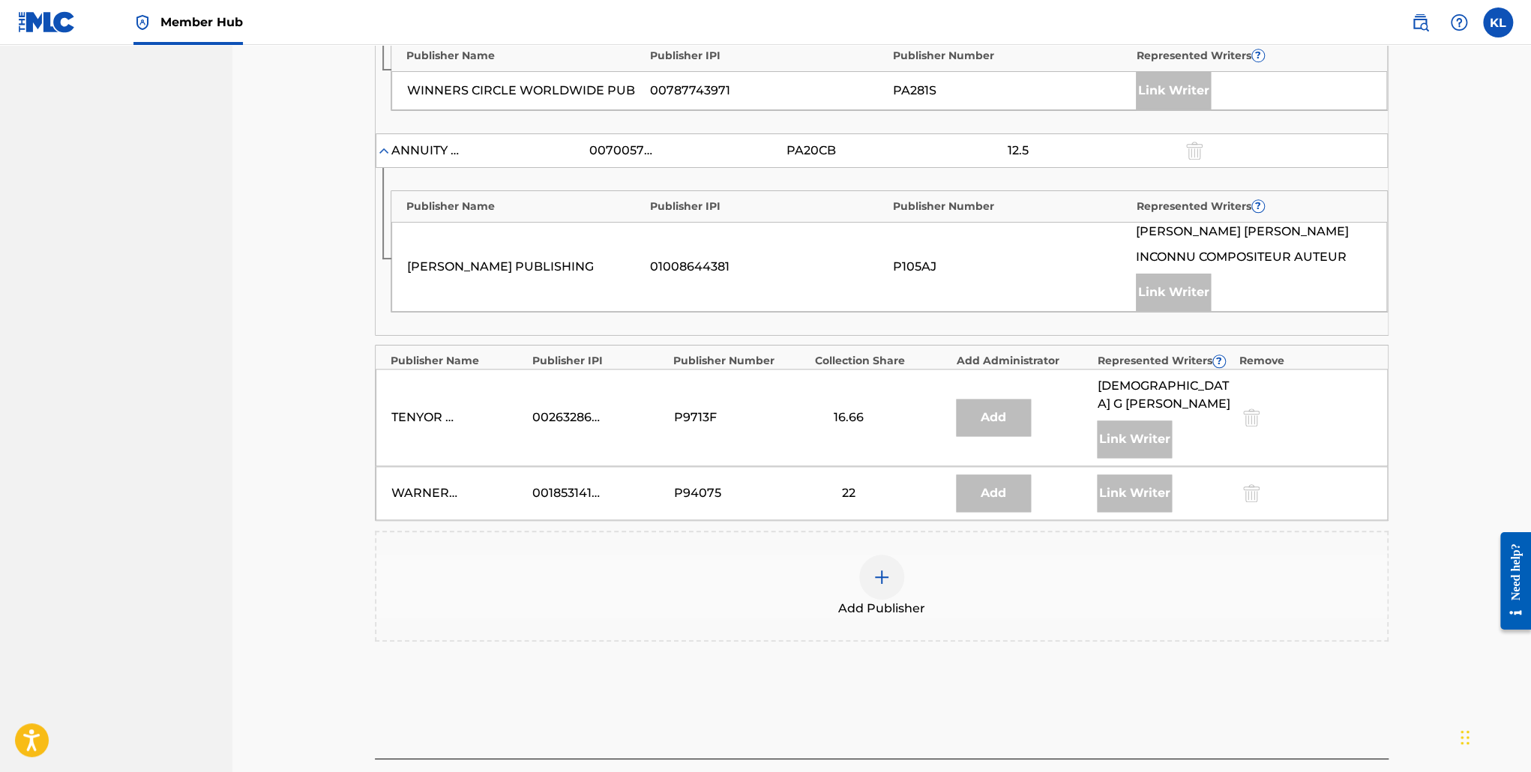
scroll to position [954, 0]
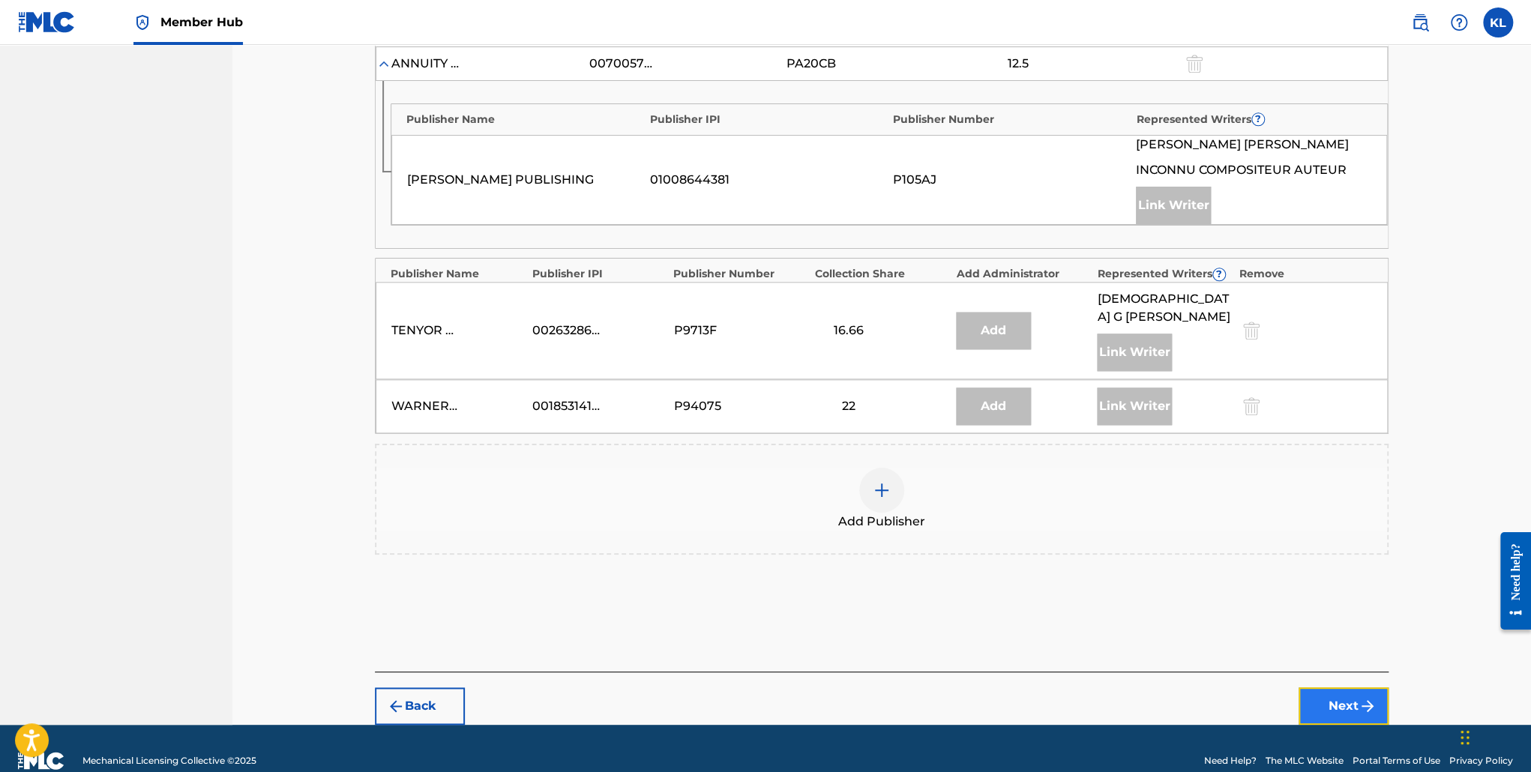
click at [1340, 688] on button "Next" at bounding box center [1344, 706] width 90 height 37
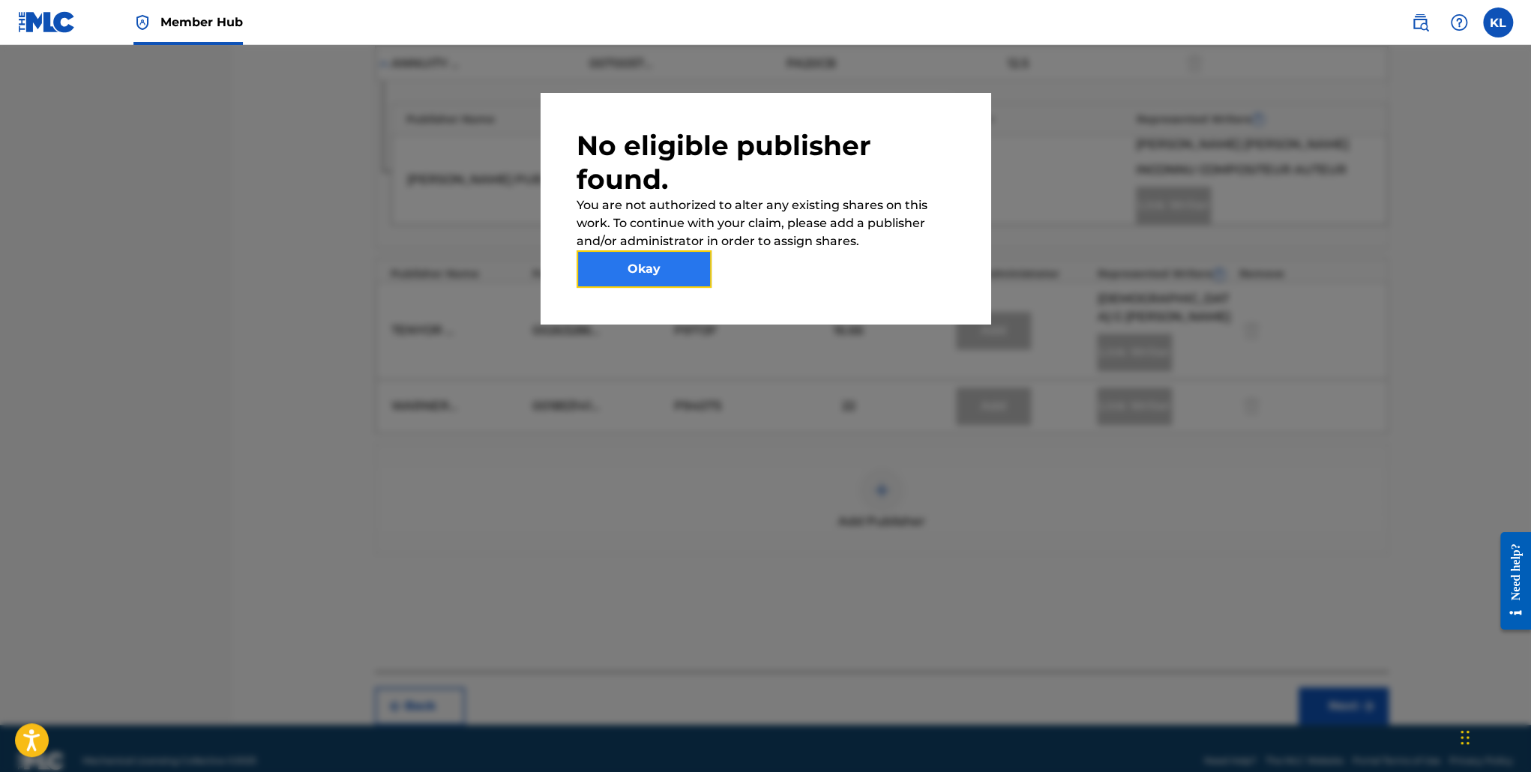
click at [680, 271] on button "Okay" at bounding box center [644, 268] width 135 height 37
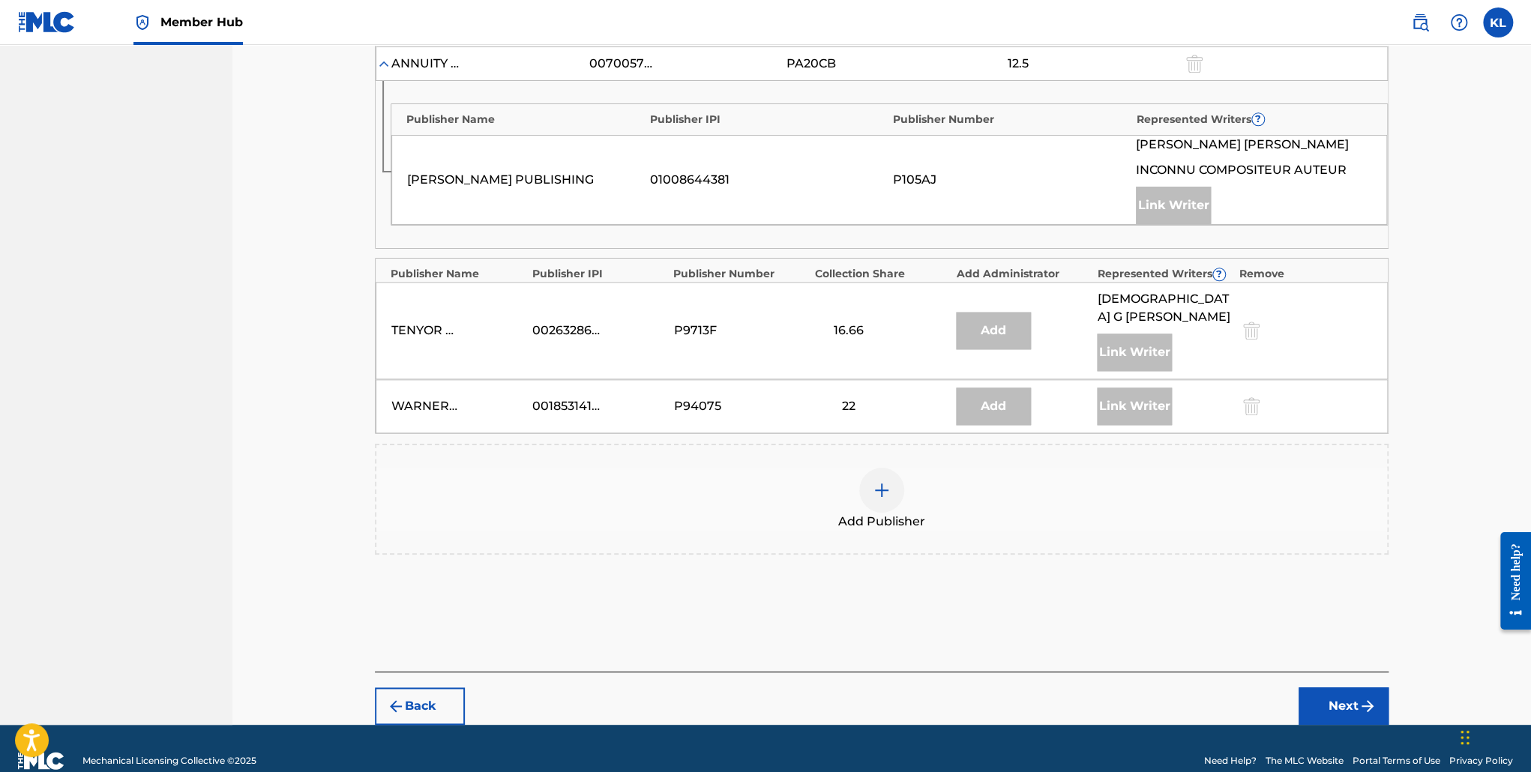
click at [878, 481] on img at bounding box center [882, 490] width 18 height 18
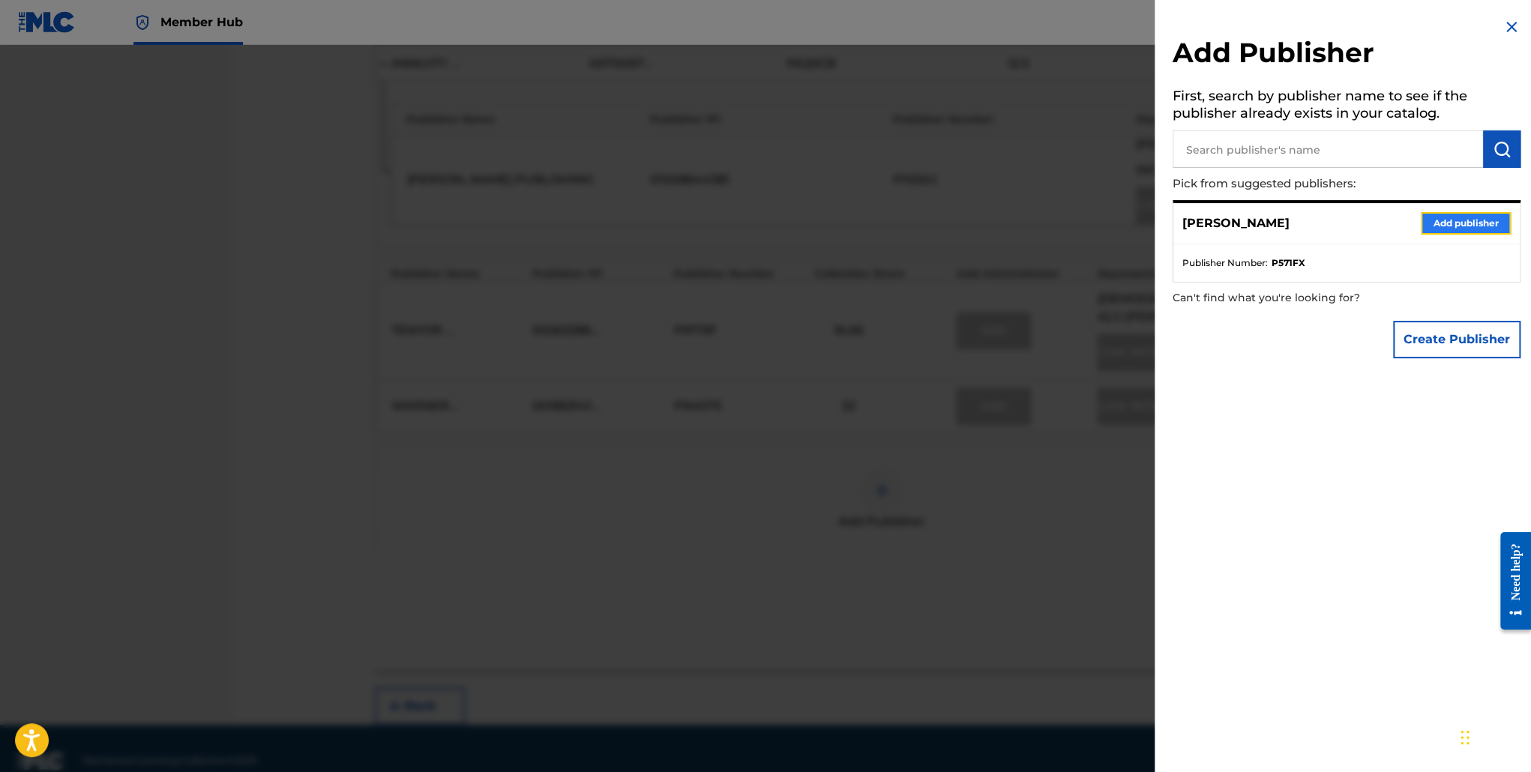
click at [1444, 215] on button "Add publisher" at bounding box center [1466, 223] width 90 height 22
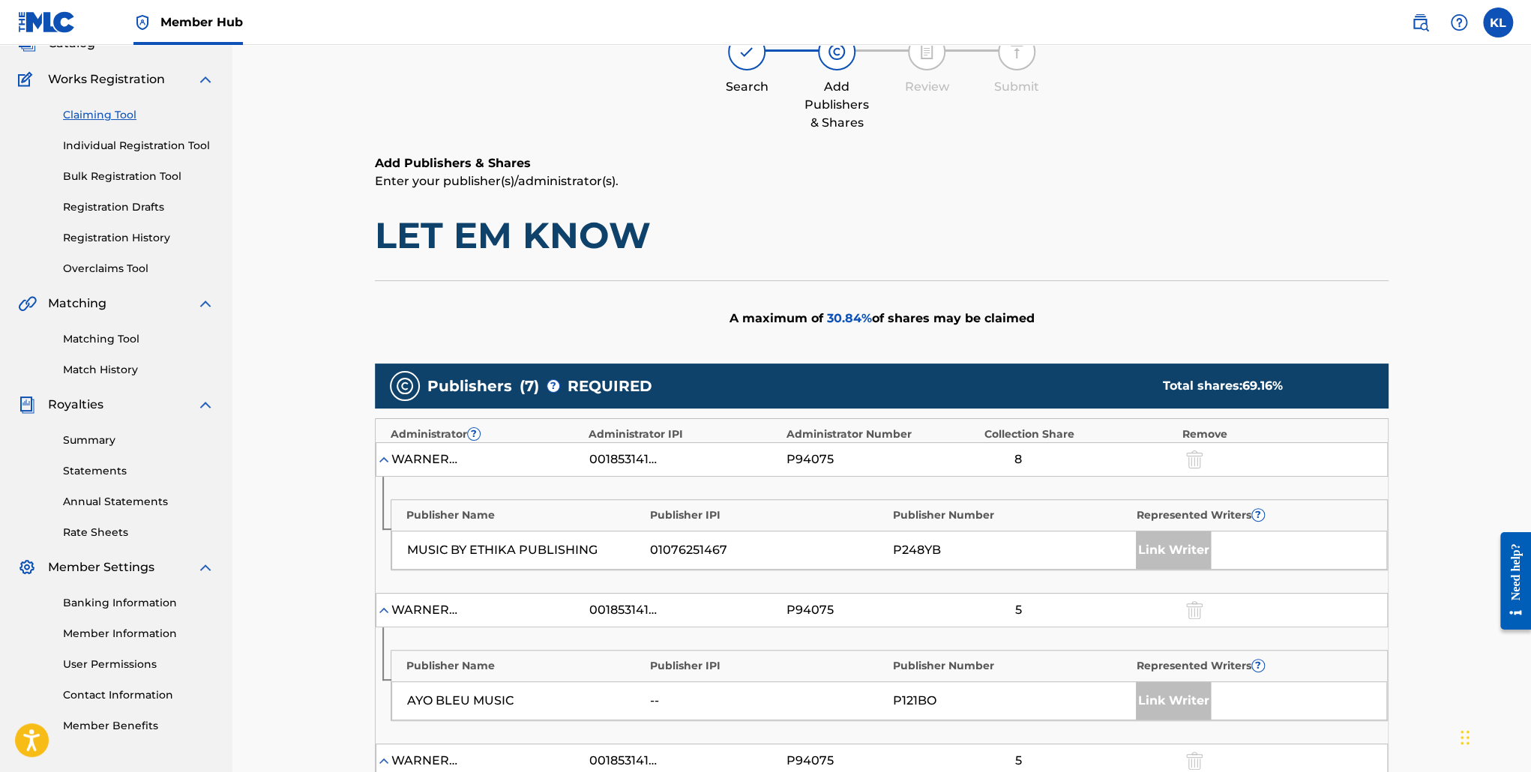
scroll to position [0, 0]
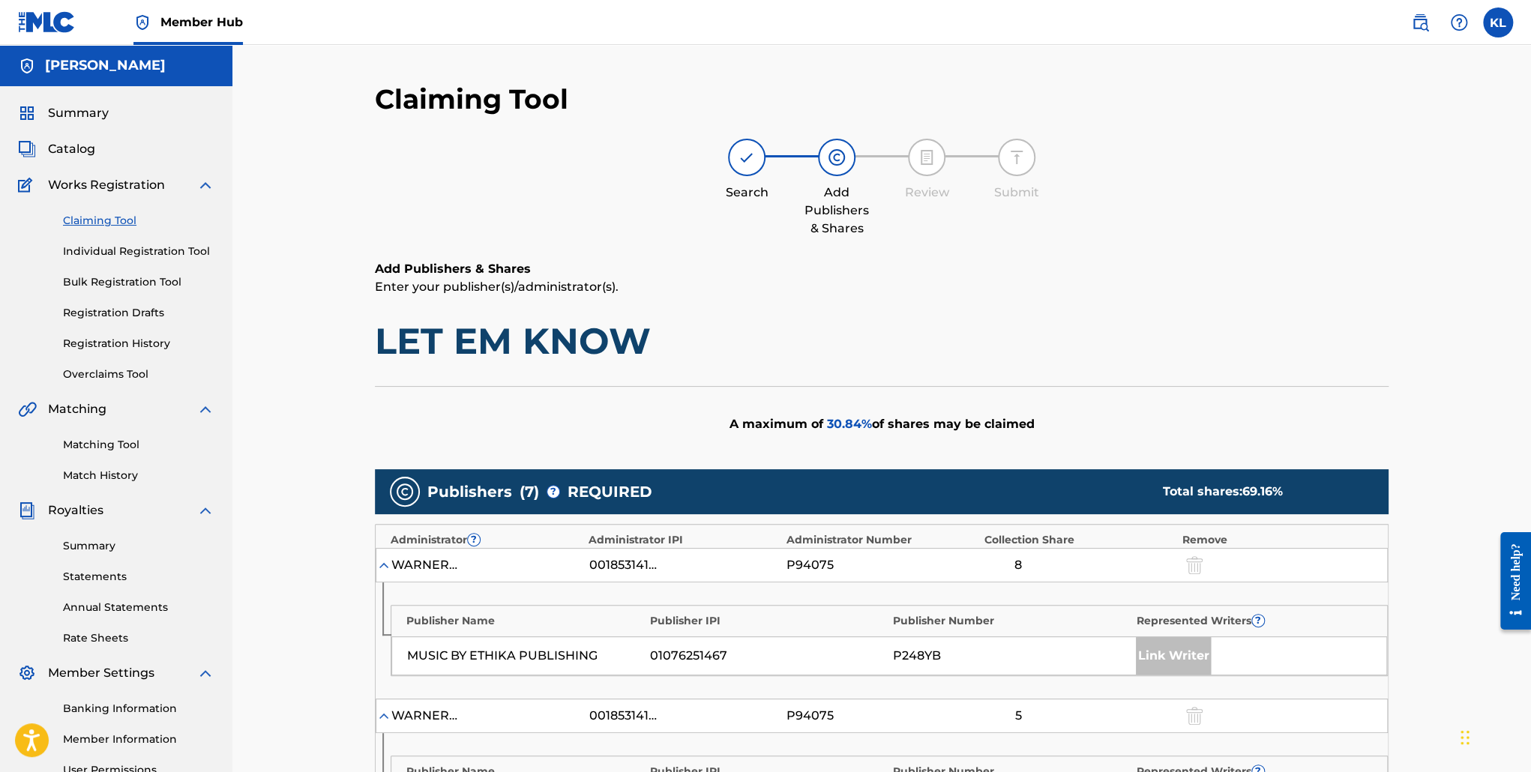
click at [747, 160] on img at bounding box center [747, 157] width 18 height 18
click at [117, 227] on link "Claiming Tool" at bounding box center [138, 221] width 151 height 16
click at [124, 252] on link "Individual Registration Tool" at bounding box center [138, 252] width 151 height 16
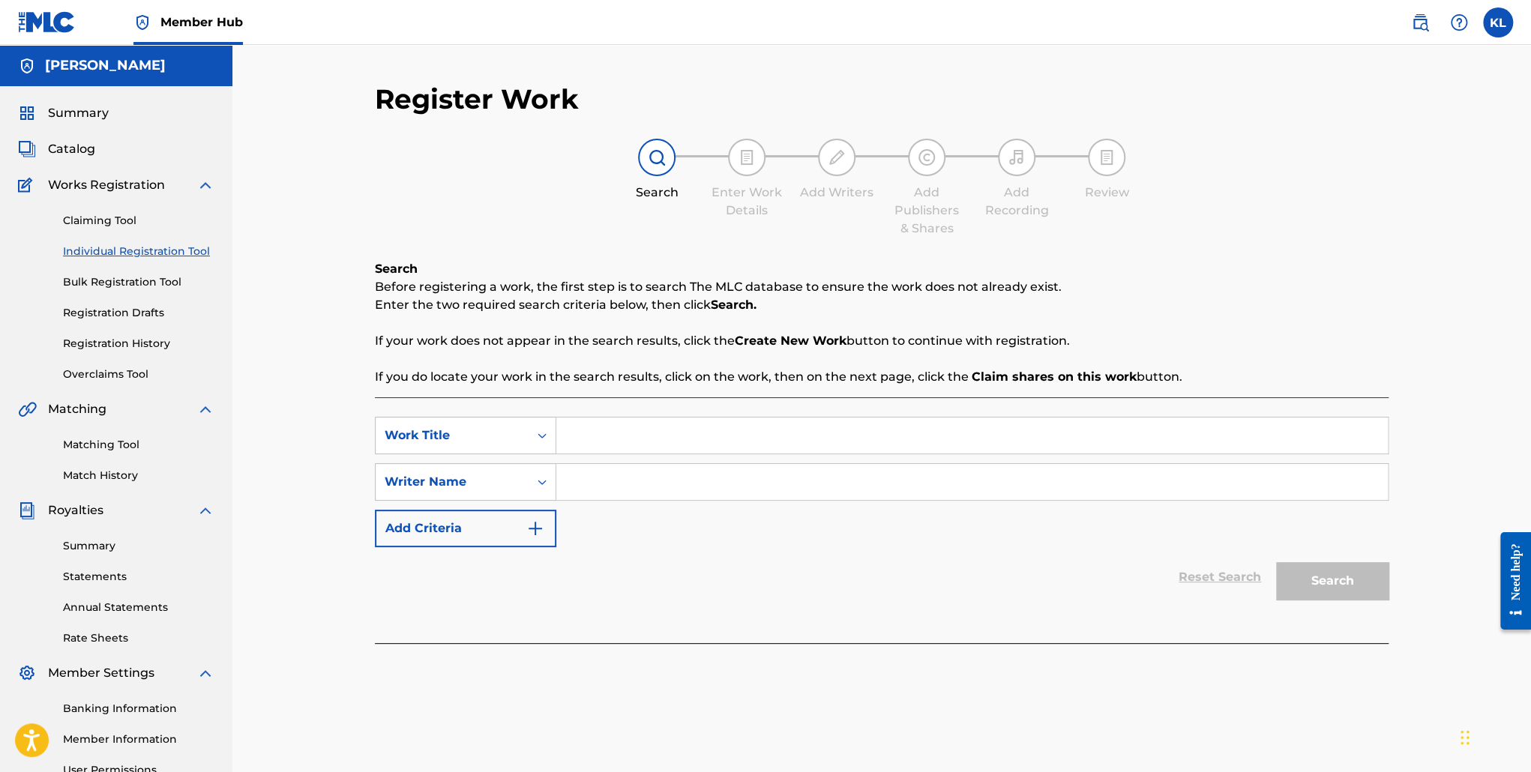
click at [694, 431] on input "Search Form" at bounding box center [972, 436] width 832 height 36
type input "honesty"
paste input "[PERSON_NAME] [PERSON_NAME]"
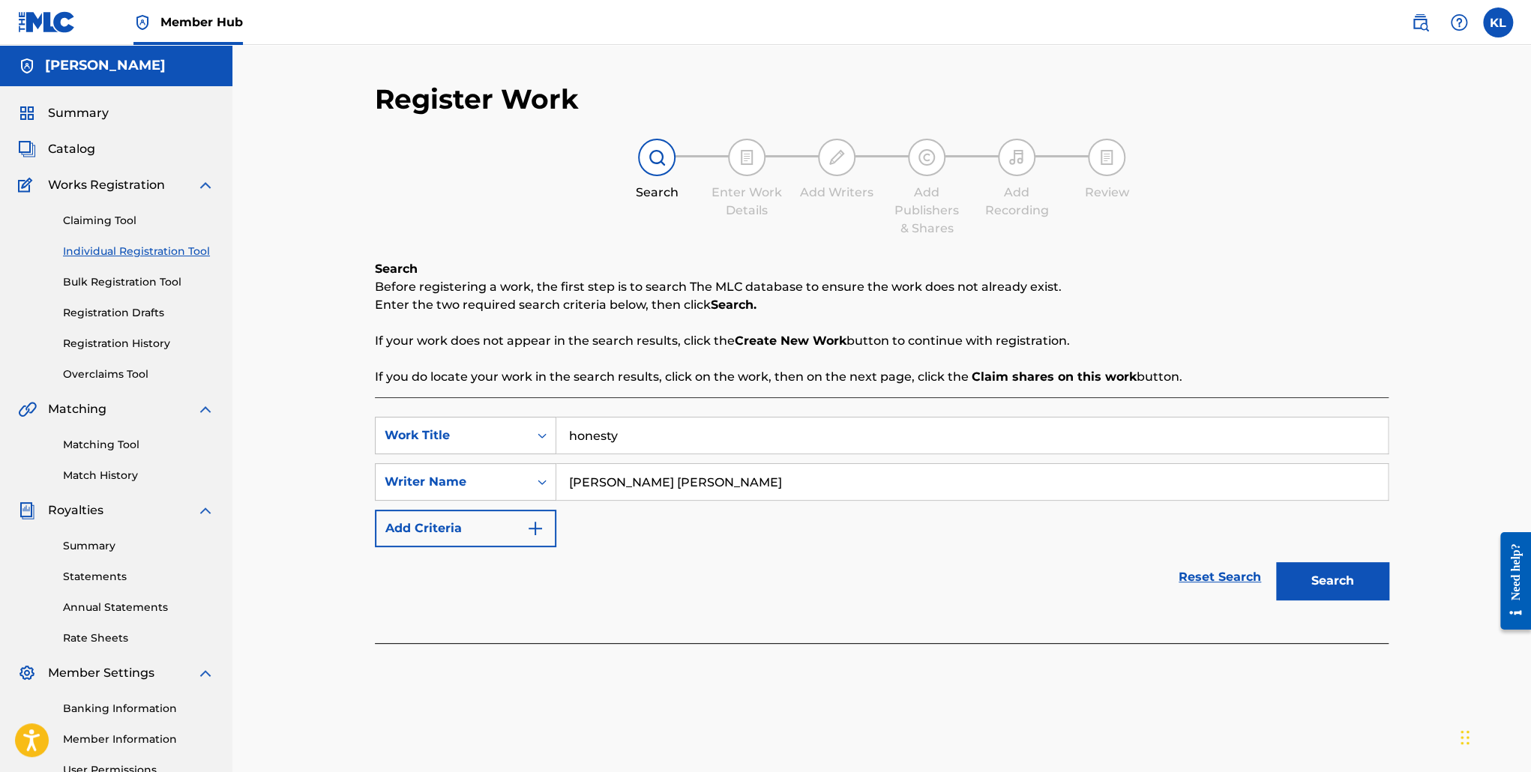
type input "[PERSON_NAME] [PERSON_NAME]"
click at [1276, 562] on button "Search" at bounding box center [1332, 580] width 112 height 37
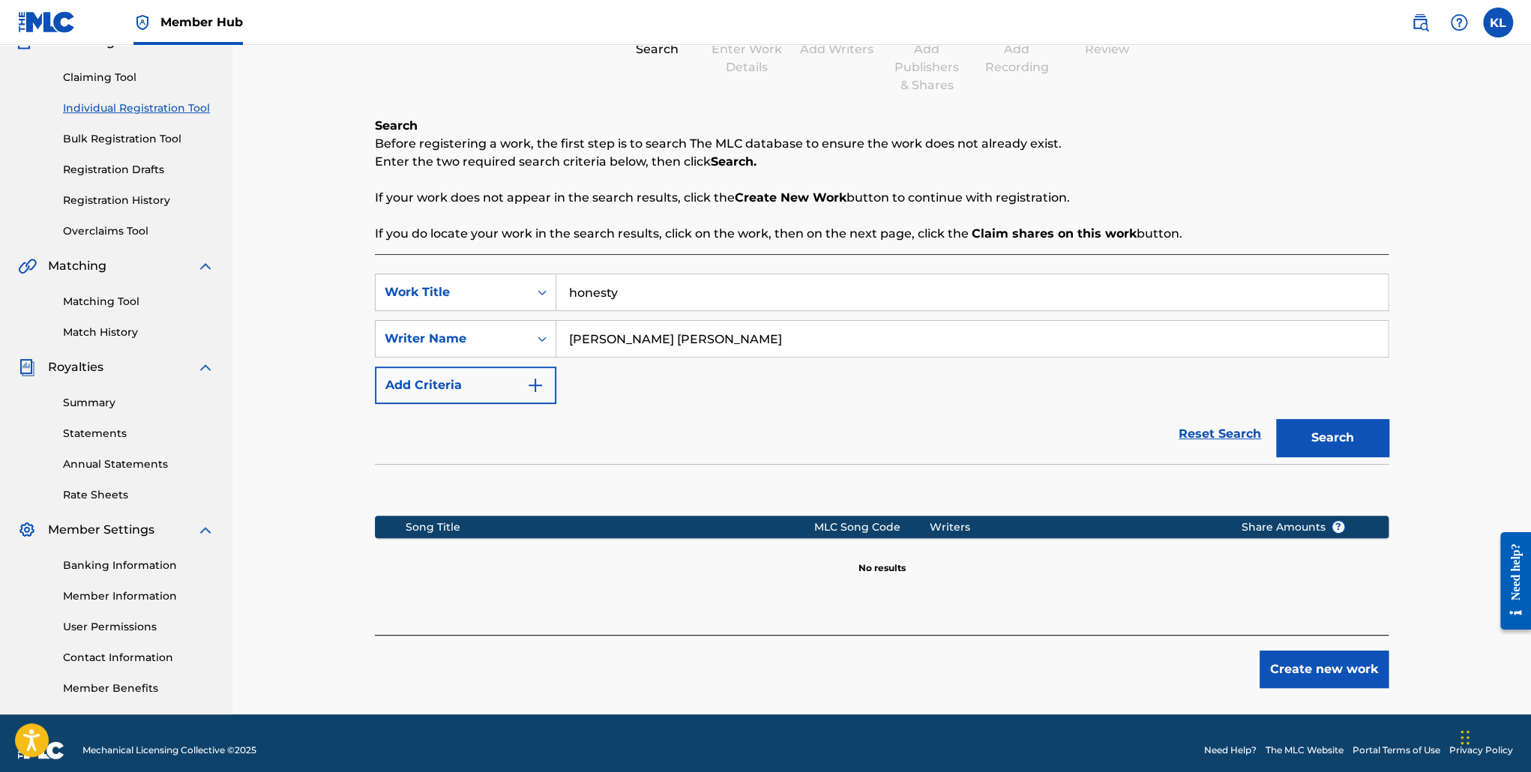
scroll to position [145, 0]
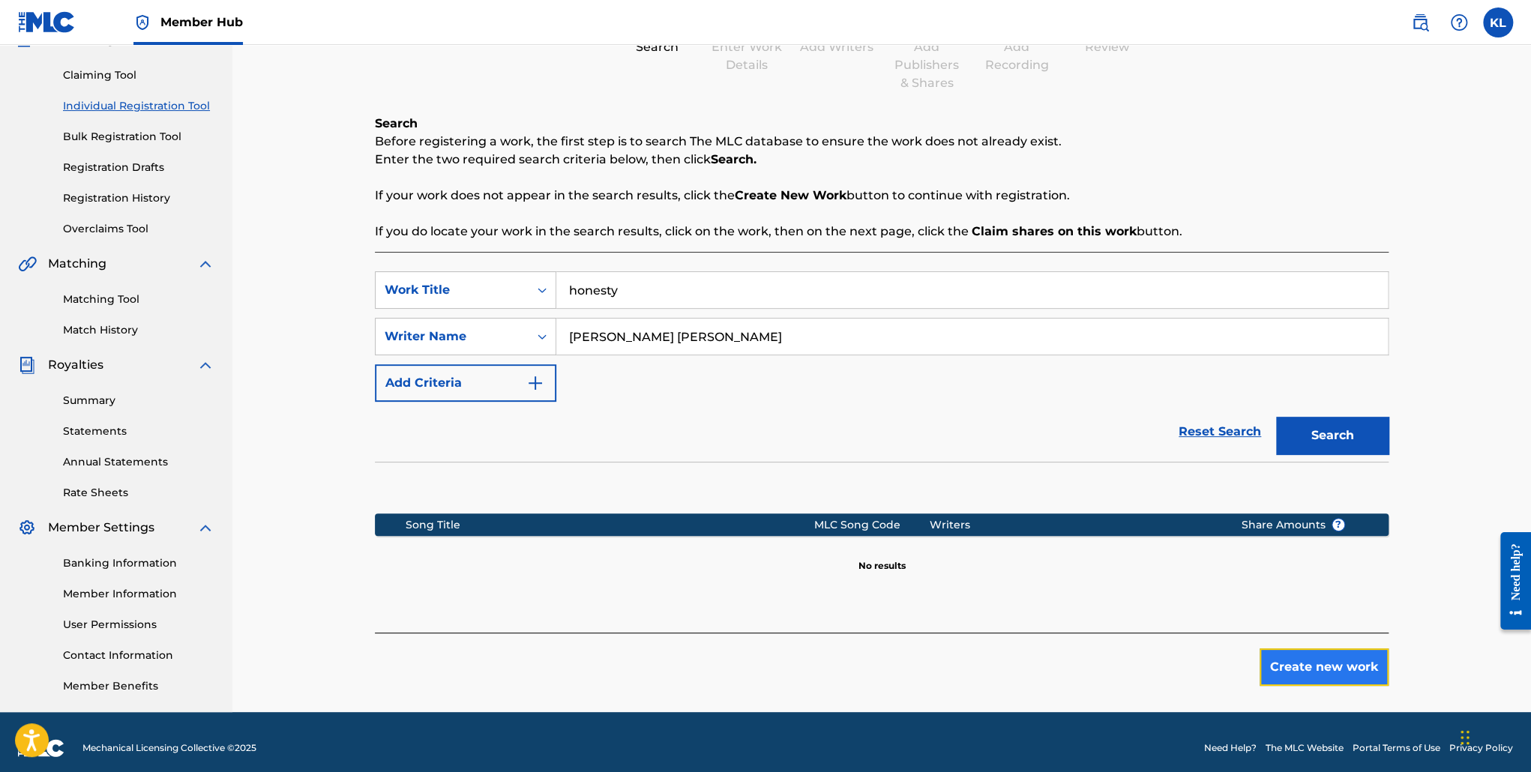
click at [1314, 676] on button "Create new work" at bounding box center [1324, 667] width 129 height 37
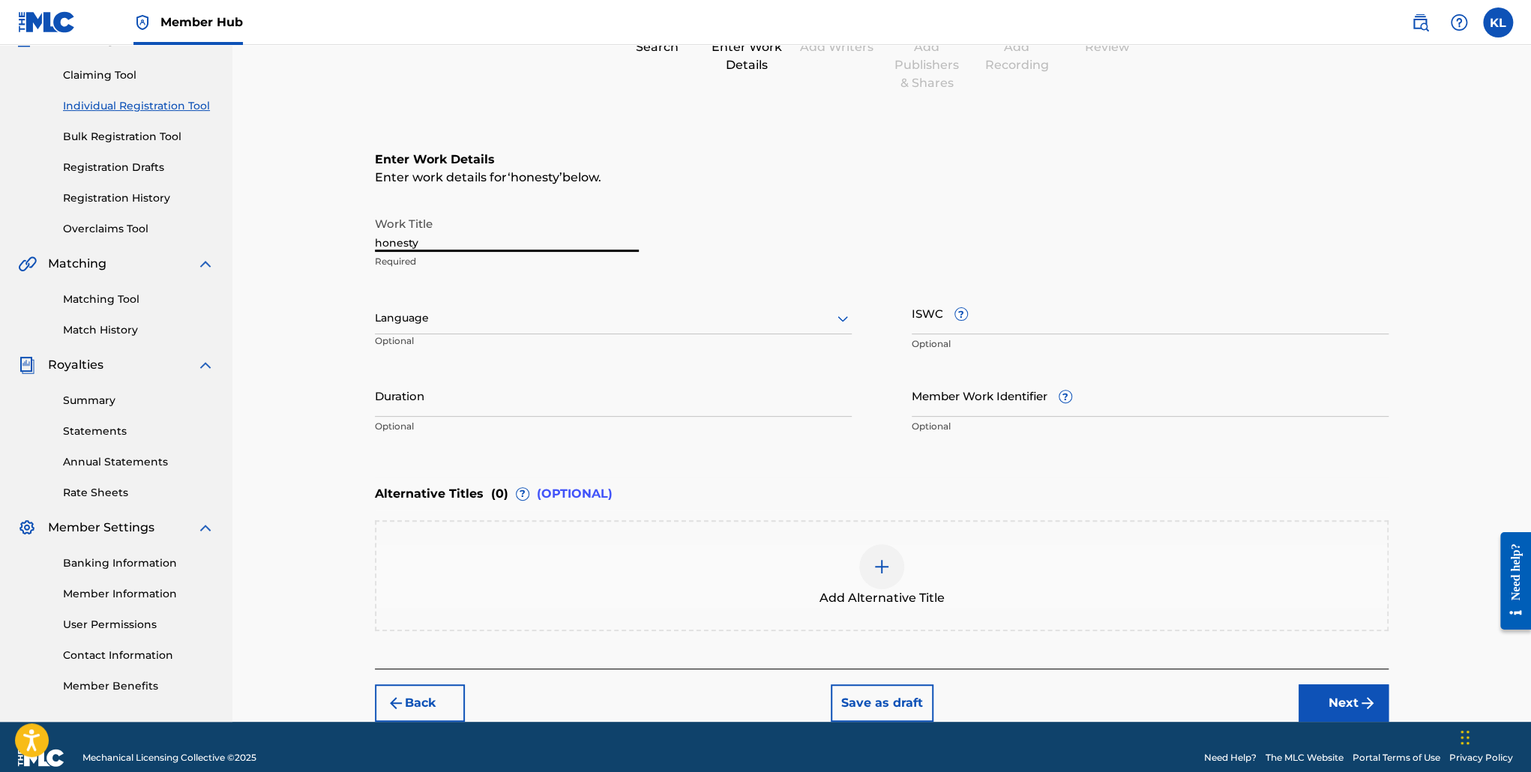
drag, startPoint x: 494, startPoint y: 251, endPoint x: 295, endPoint y: 249, distance: 199.5
click at [295, 249] on div "Register Work Search Enter Work Details Add Writers Add Publishers & Shares Add…" at bounding box center [881, 311] width 1299 height 823
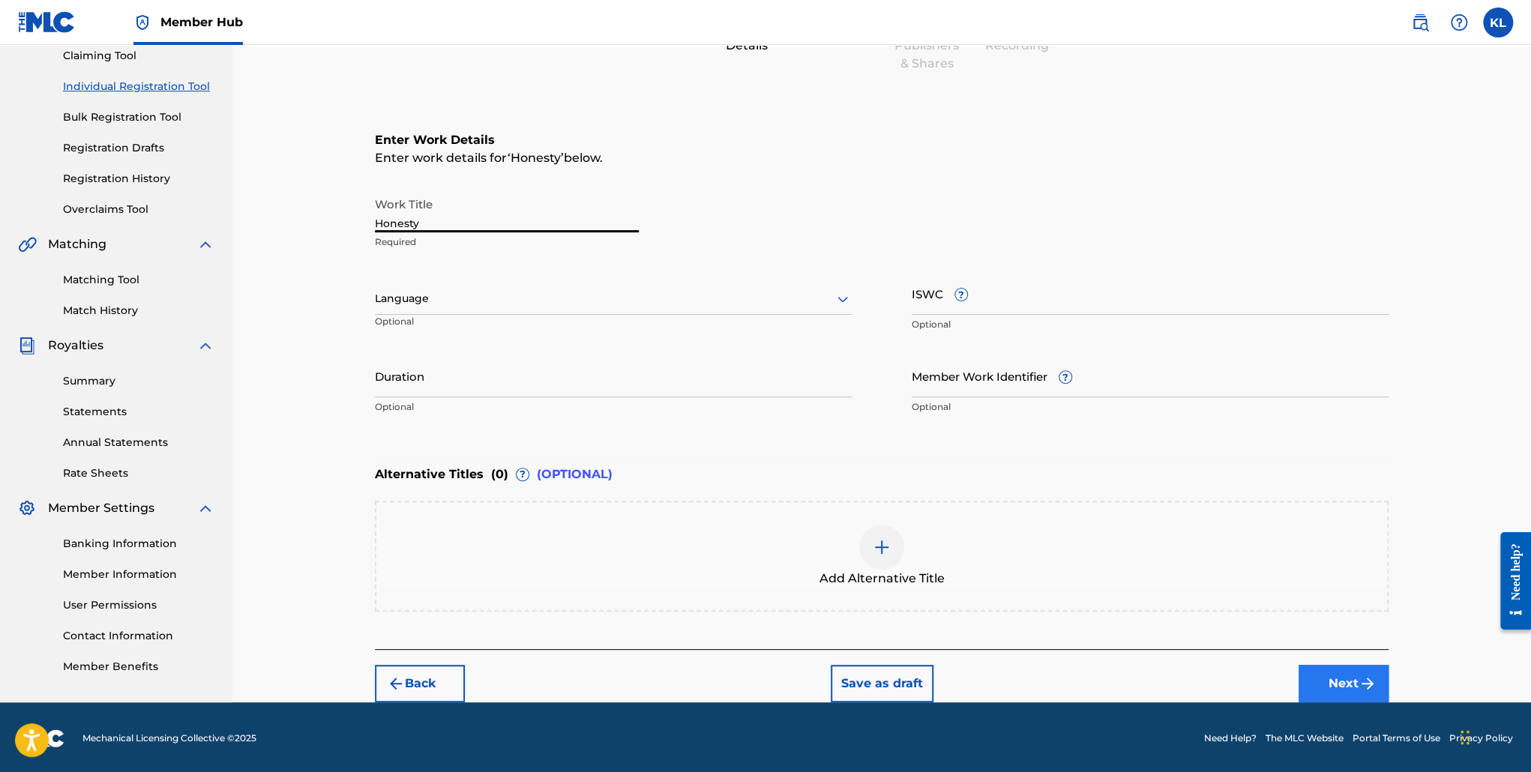
type input "Honesty"
click at [1307, 678] on button "Next" at bounding box center [1344, 683] width 90 height 37
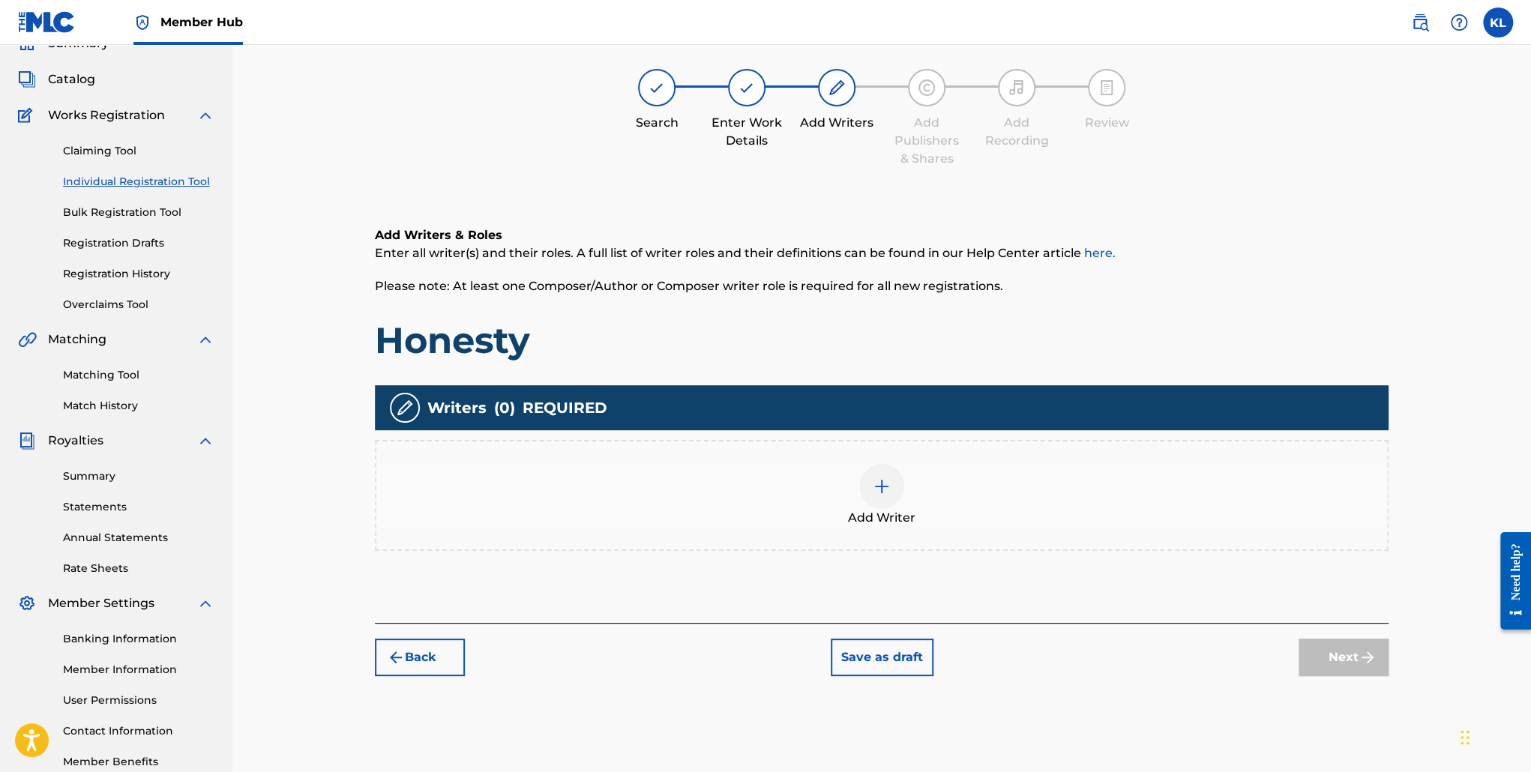
scroll to position [67, 0]
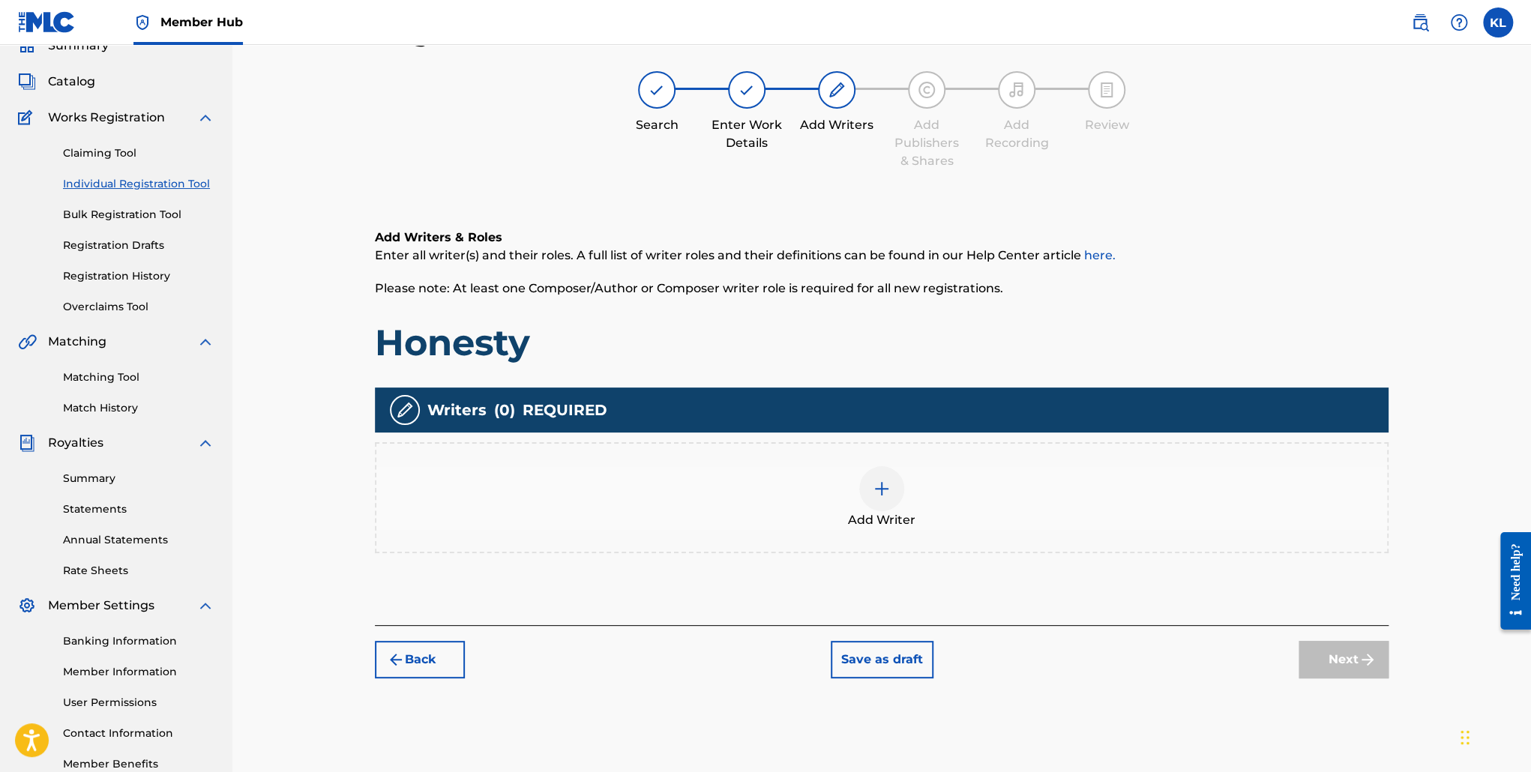
click at [861, 485] on div at bounding box center [881, 488] width 45 height 45
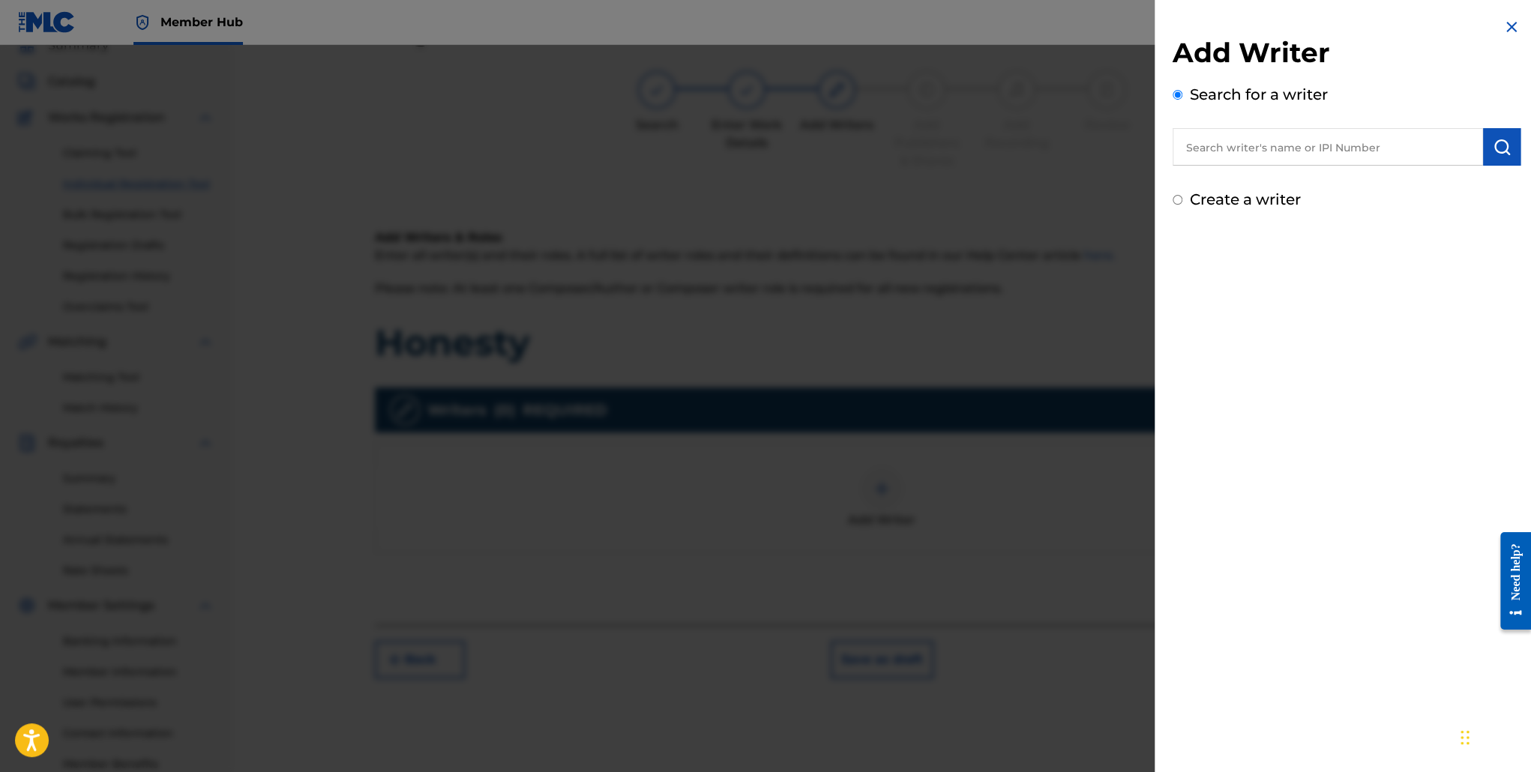
click at [1303, 140] on input "text" at bounding box center [1328, 146] width 310 height 37
paste input "00618335351"
type input "00618335351"
click at [1483, 152] on button "submit" at bounding box center [1501, 146] width 37 height 37
click at [1248, 263] on label "Create a writer" at bounding box center [1245, 263] width 111 height 18
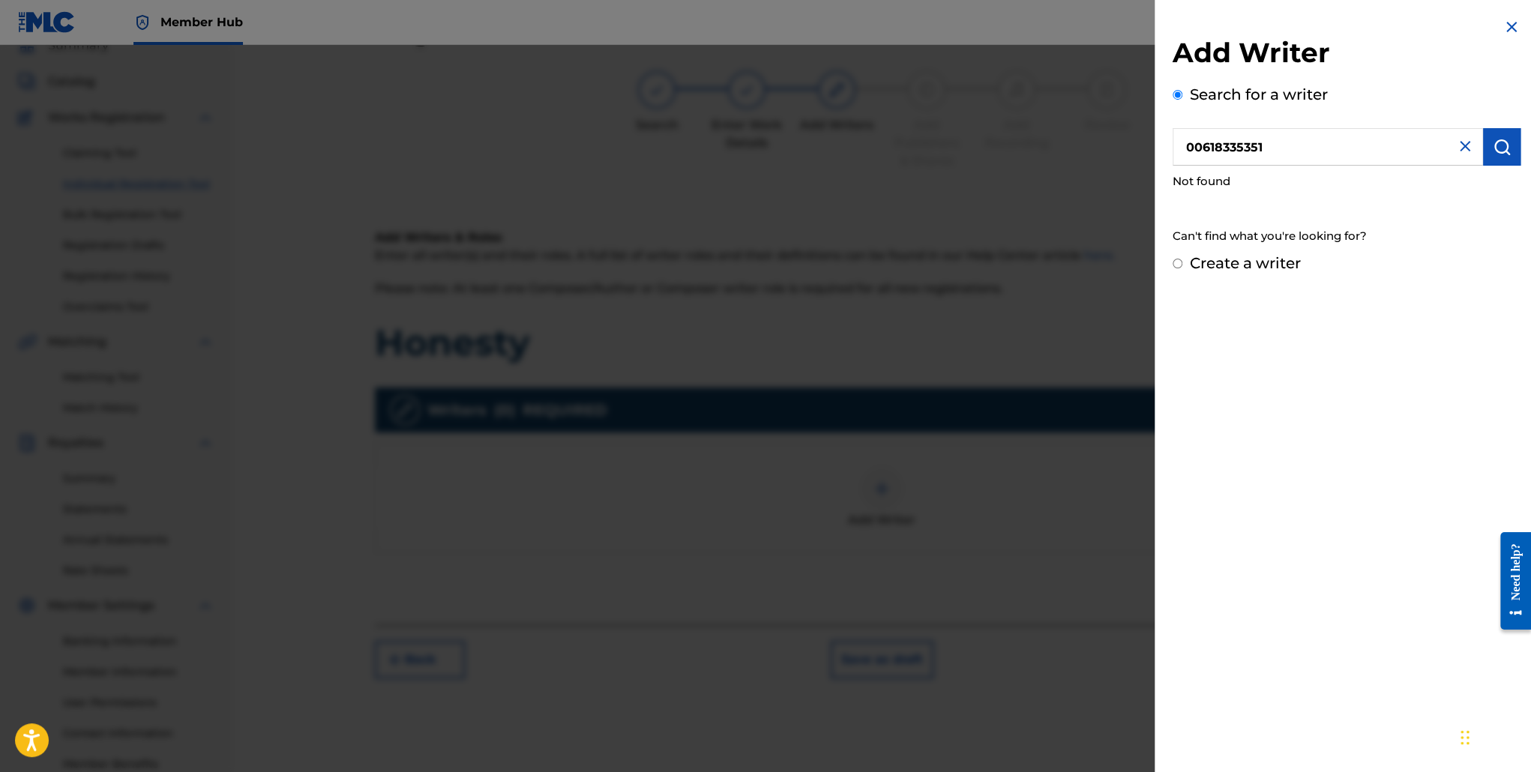
radio input "true"
click at [1183, 263] on input "Create a writer" at bounding box center [1178, 264] width 10 height 10
radio input "false"
radio input "true"
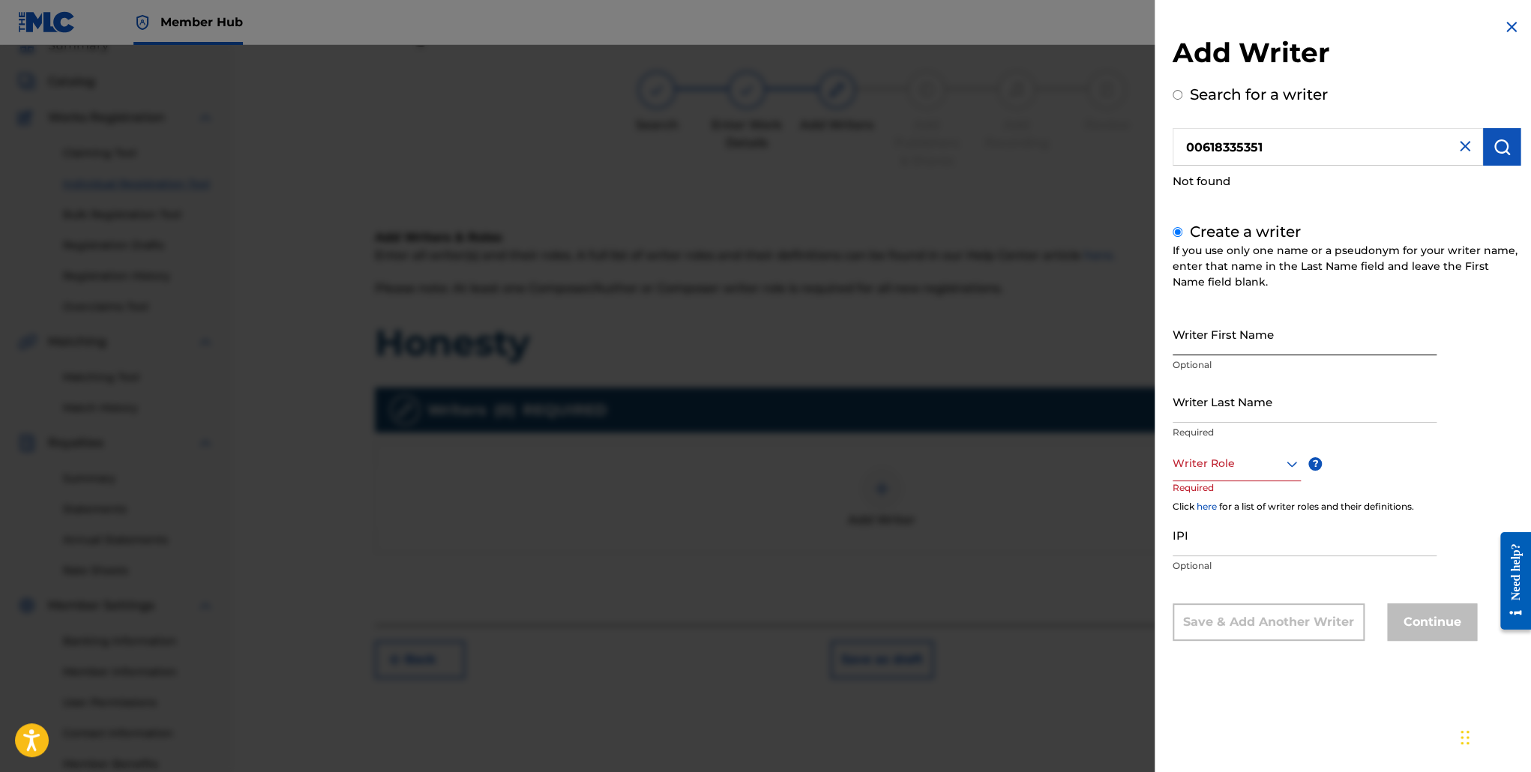
click at [1239, 350] on input "Writer First Name" at bounding box center [1305, 334] width 264 height 43
type input "[PERSON_NAME]"
click at [1233, 464] on div at bounding box center [1237, 463] width 128 height 19
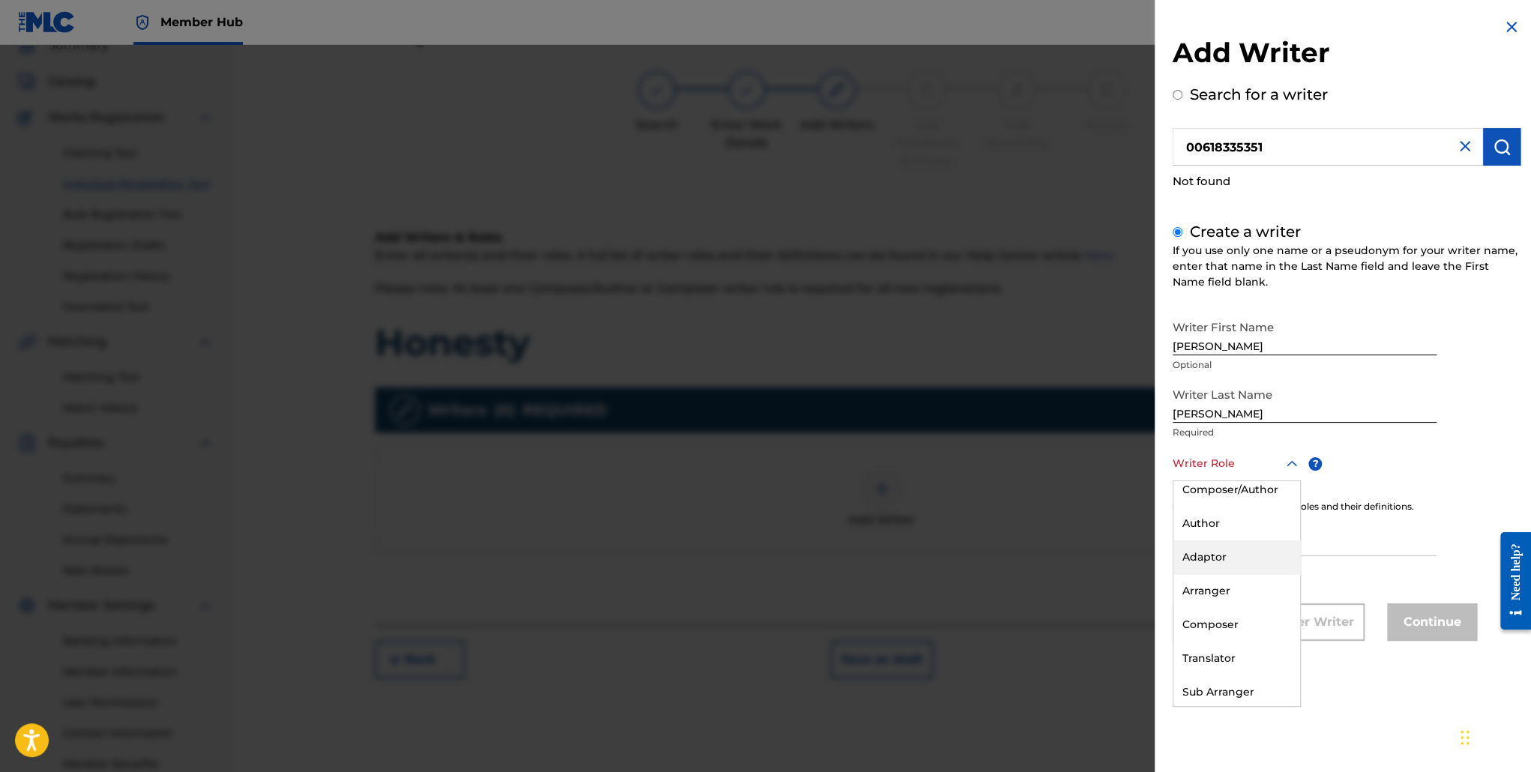
scroll to position [0, 0]
click at [1257, 531] on div "Author" at bounding box center [1237, 532] width 127 height 34
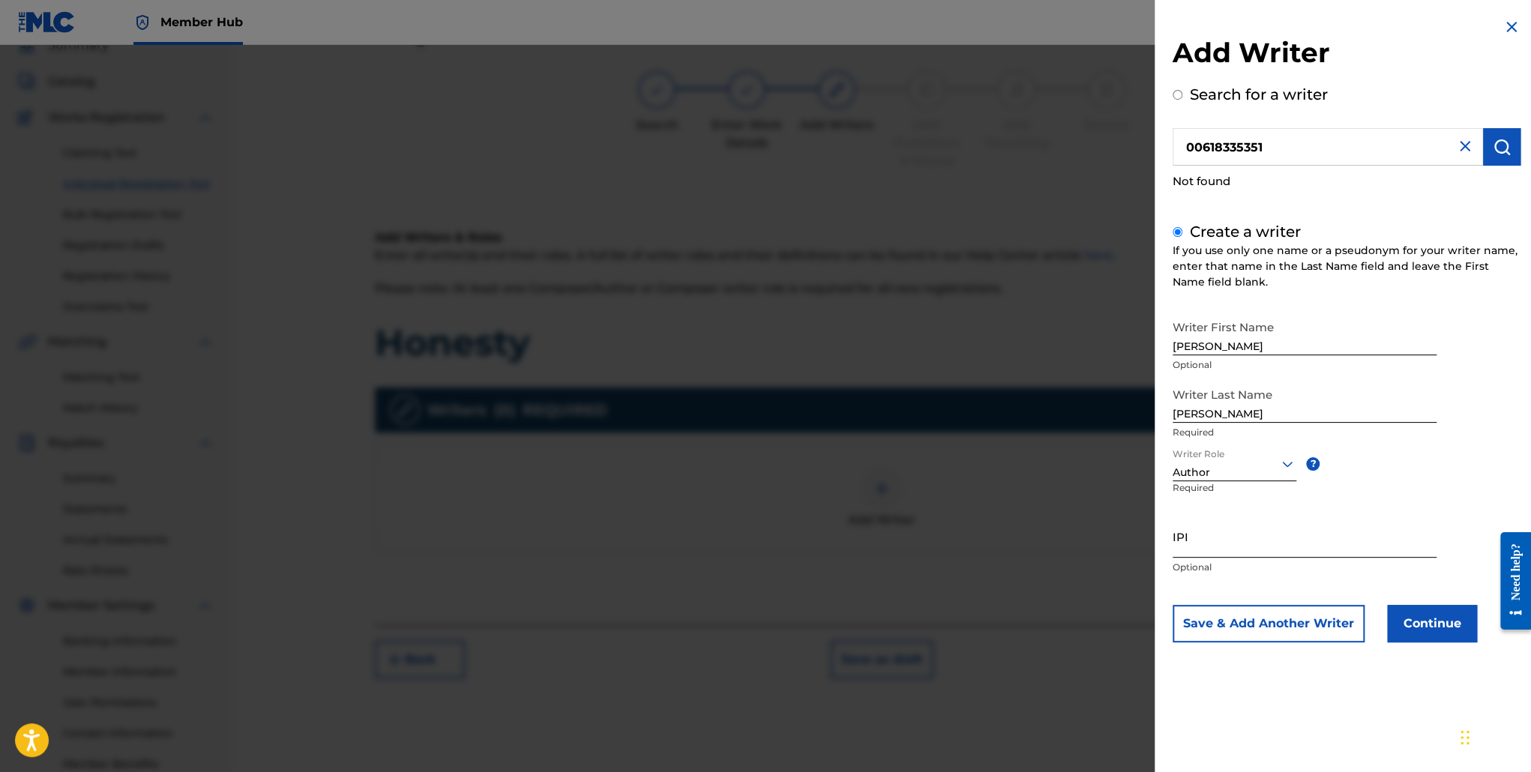
click at [1231, 555] on input "IPI" at bounding box center [1305, 536] width 264 height 43
paste input "00618335351"
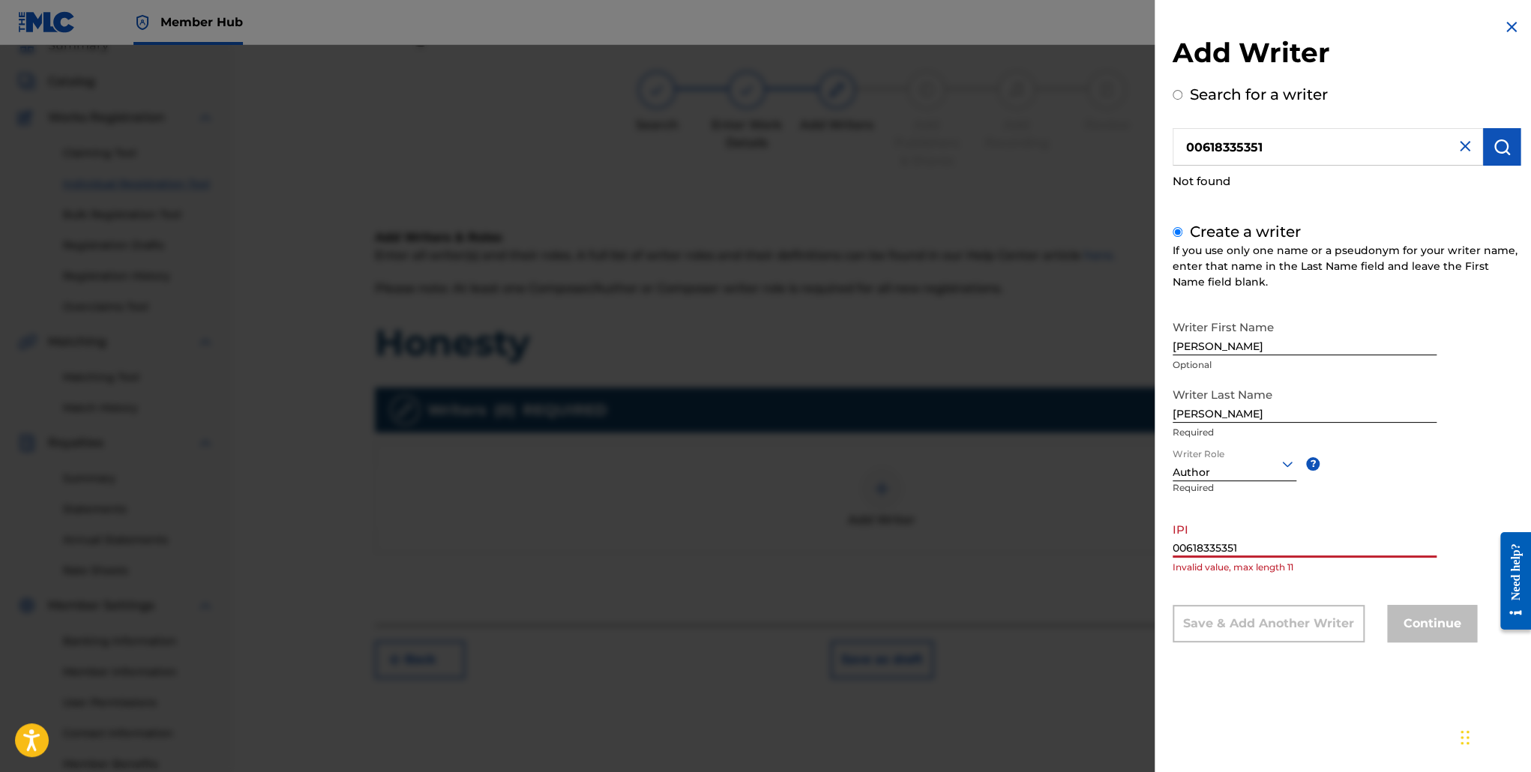
drag, startPoint x: 1188, startPoint y: 553, endPoint x: 1127, endPoint y: 536, distance: 63.1
click at [1127, 536] on div "Add Writer Search for a writer 00618335351 Not found Create a writer If you use…" at bounding box center [765, 408] width 1531 height 727
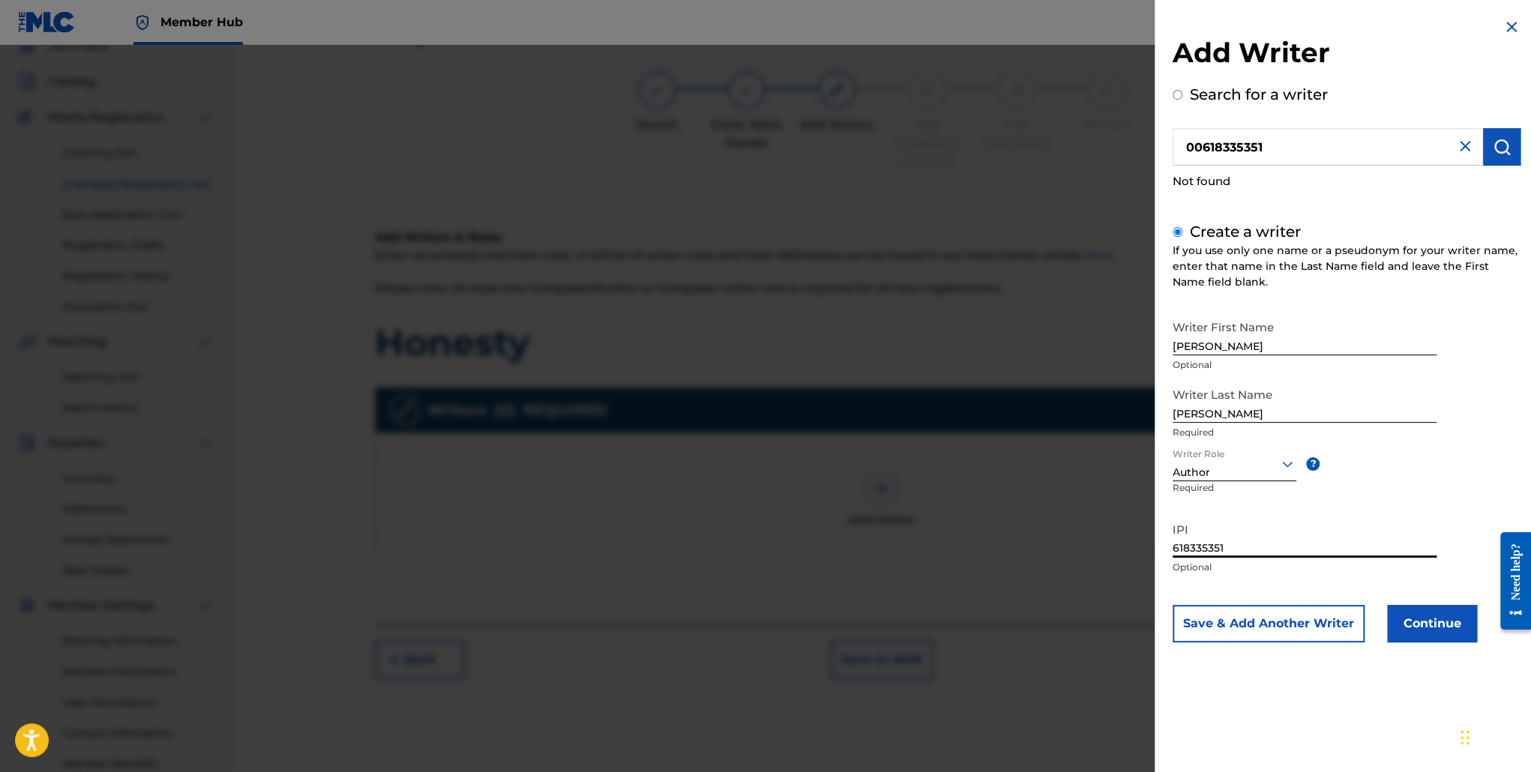
type input "618335351"
click at [1324, 625] on button "Save & Add Another Writer" at bounding box center [1269, 623] width 192 height 37
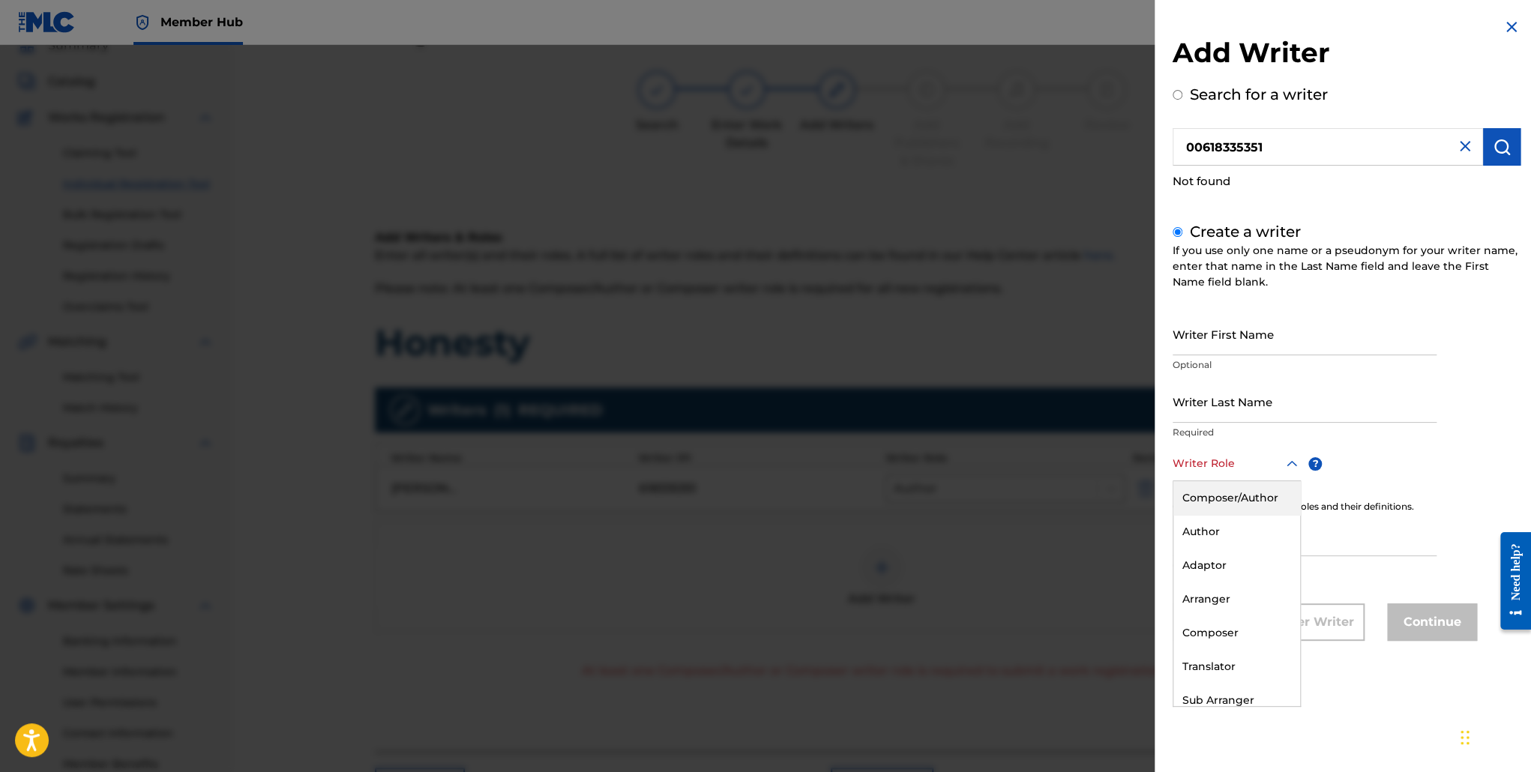
click at [1262, 464] on div at bounding box center [1237, 463] width 128 height 19
click at [1243, 629] on div "Composer" at bounding box center [1237, 633] width 127 height 34
click at [1462, 147] on img at bounding box center [1465, 146] width 18 height 18
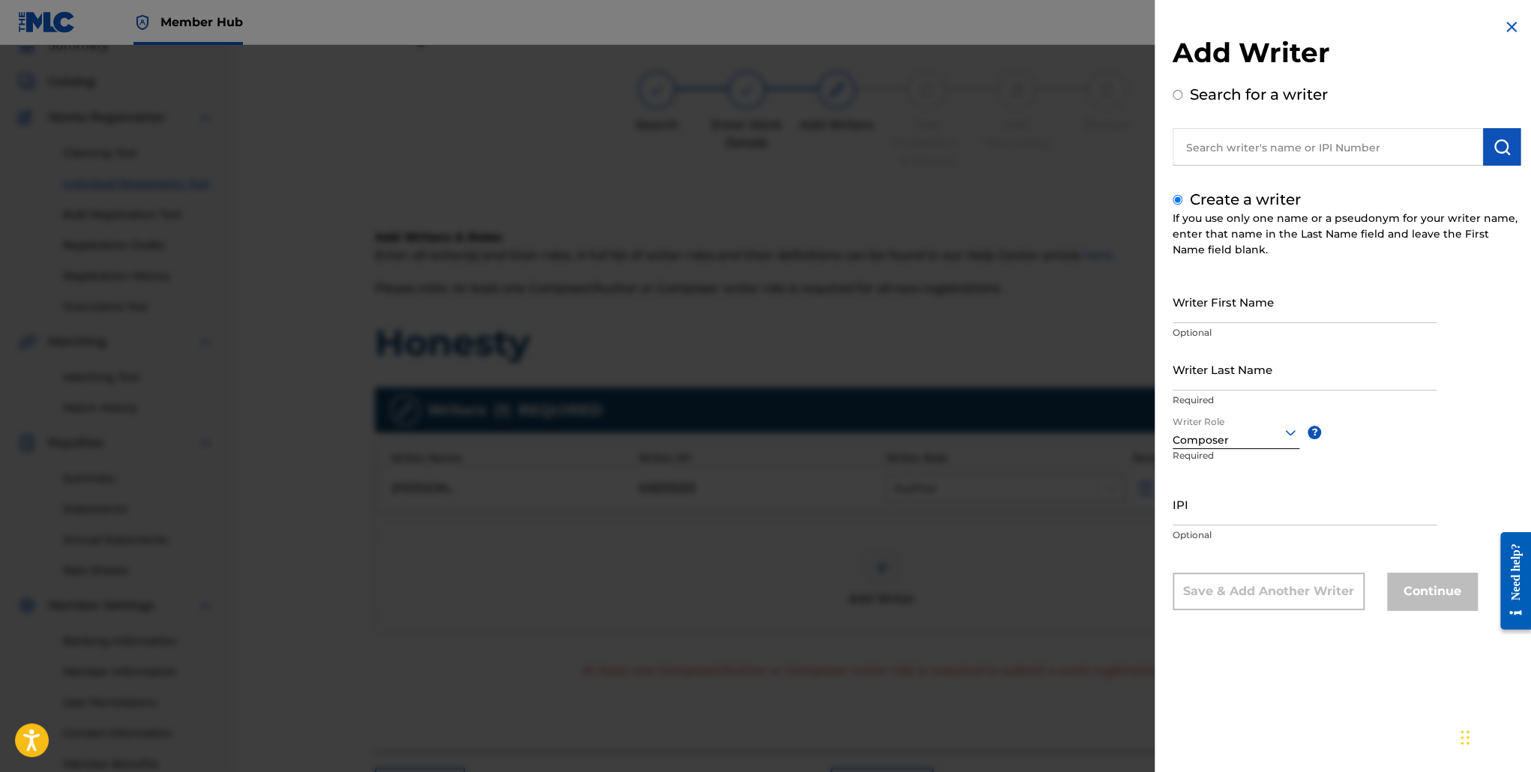
click at [1503, 31] on img at bounding box center [1512, 27] width 18 height 18
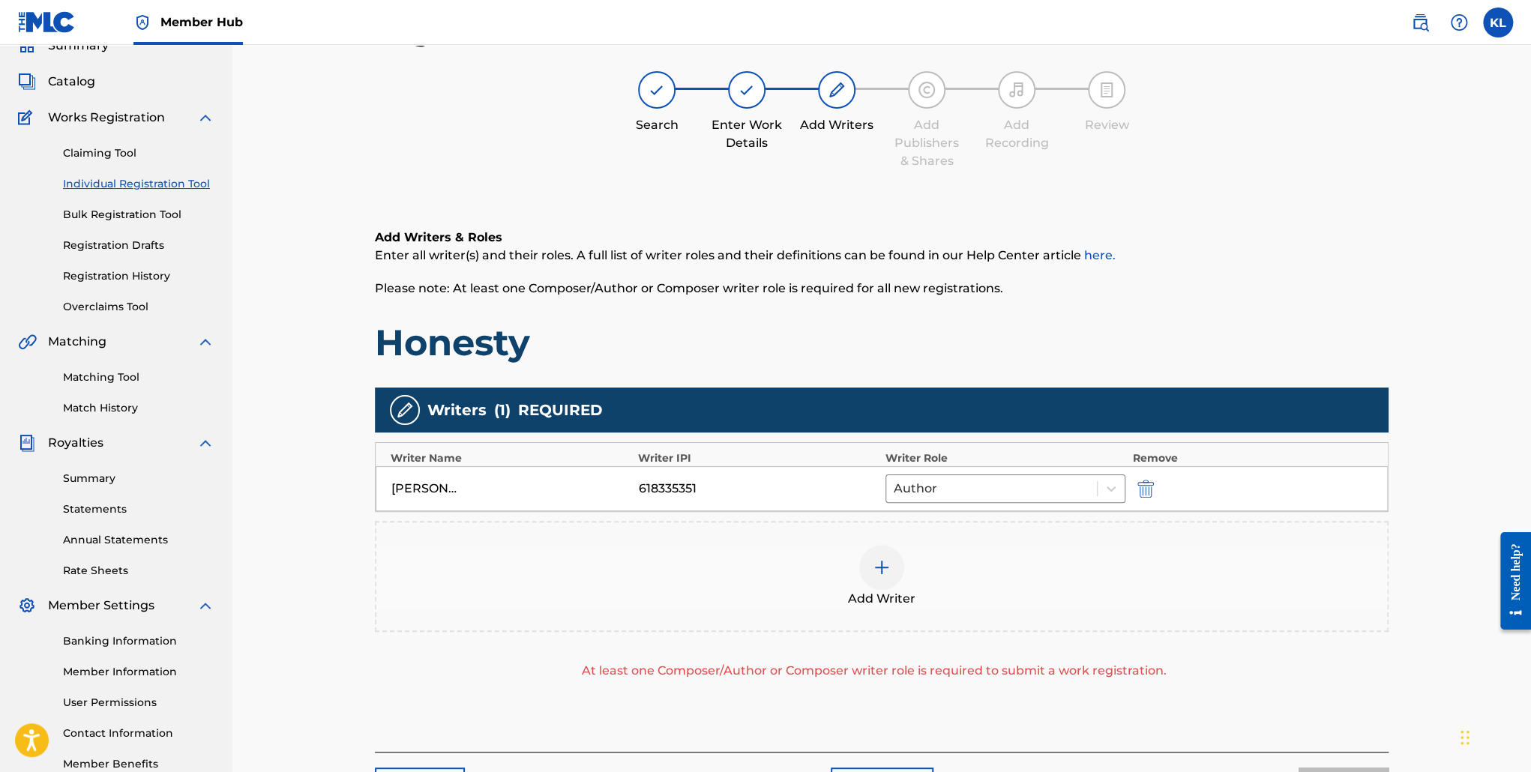
click at [748, 486] on div "618335351" at bounding box center [759, 489] width 240 height 18
click at [1154, 488] on button "submit" at bounding box center [1144, 488] width 22 height 17
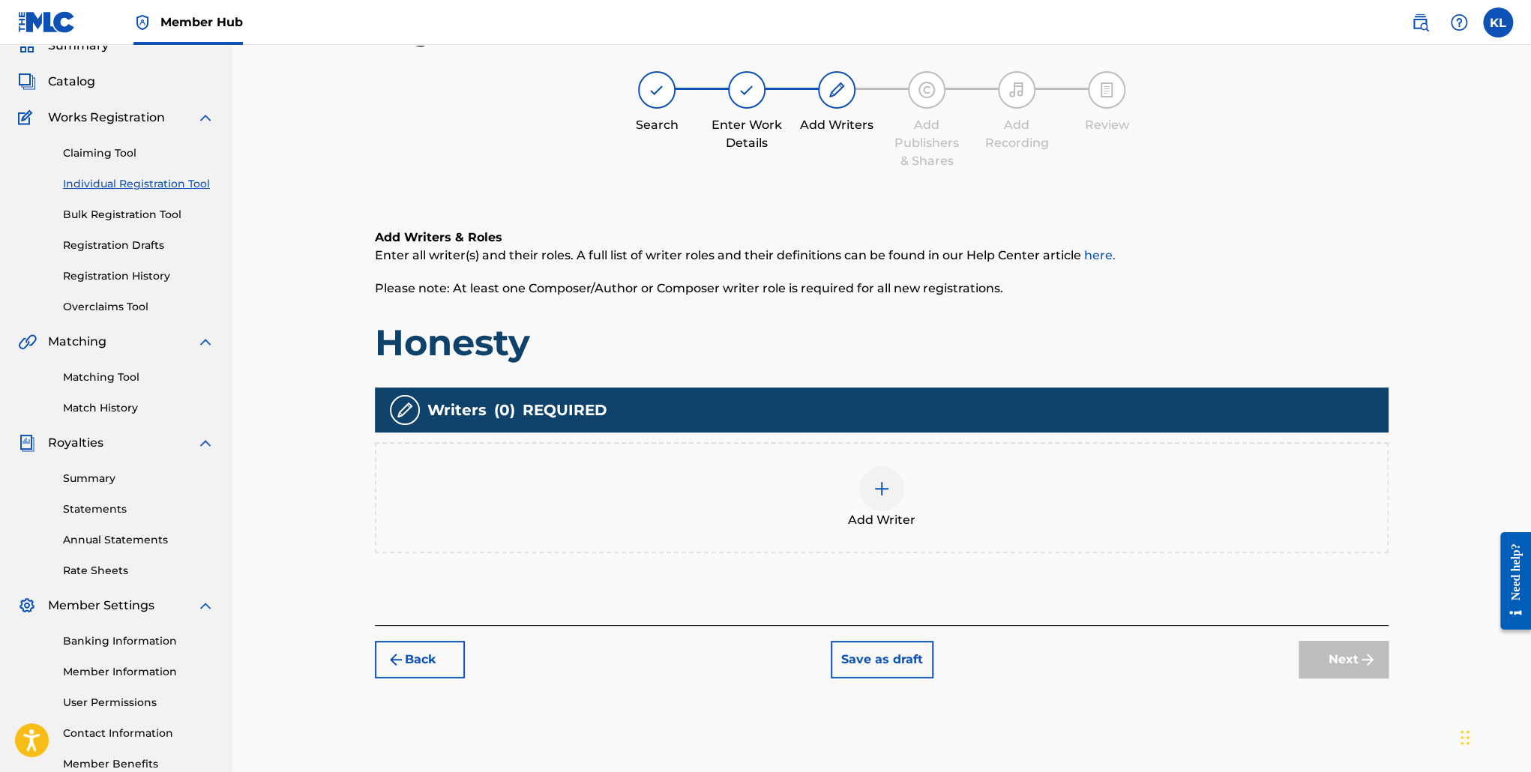
click at [895, 496] on div at bounding box center [881, 488] width 45 height 45
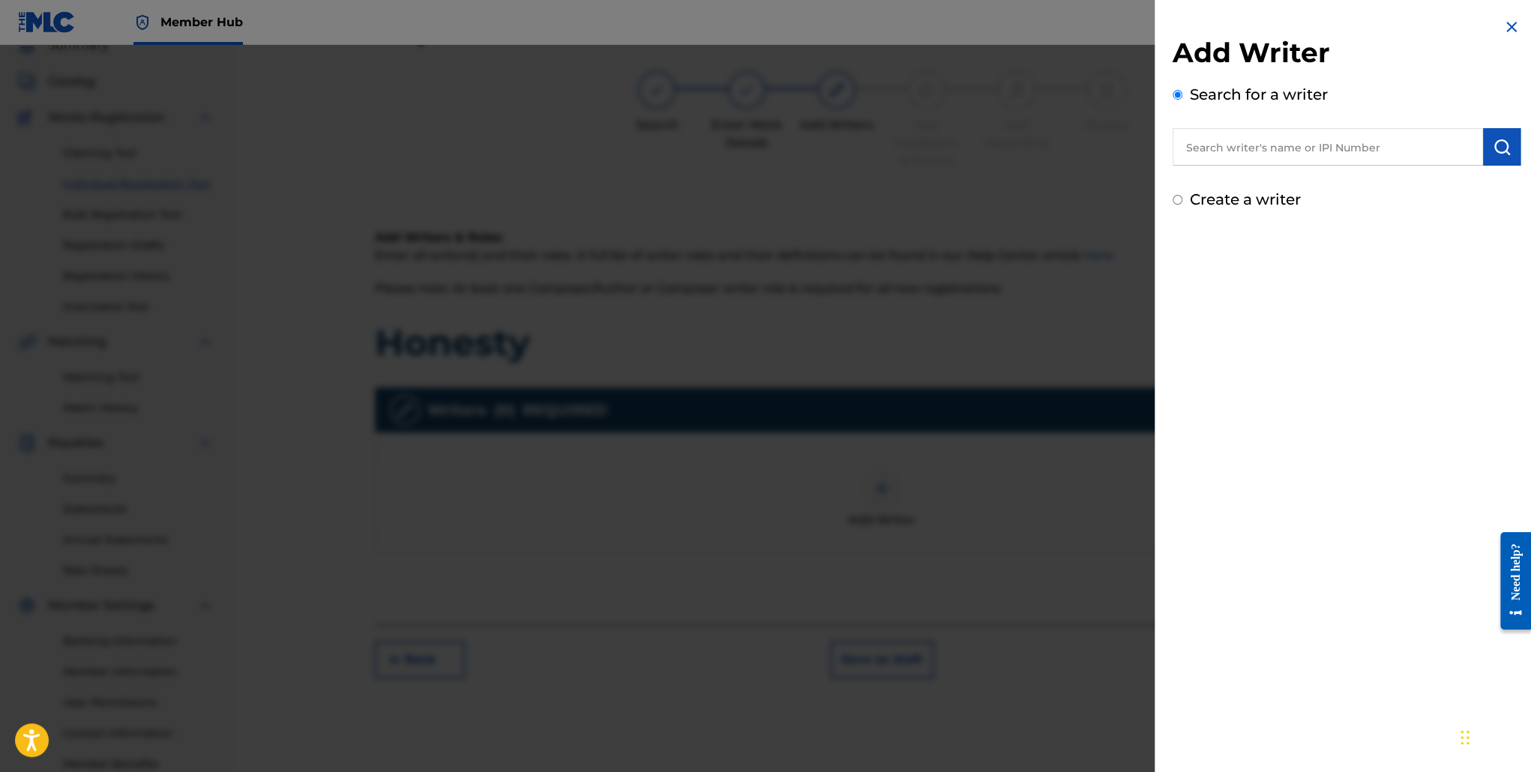
click at [1177, 202] on input "Create a writer" at bounding box center [1178, 200] width 10 height 10
radio input "false"
radio input "true"
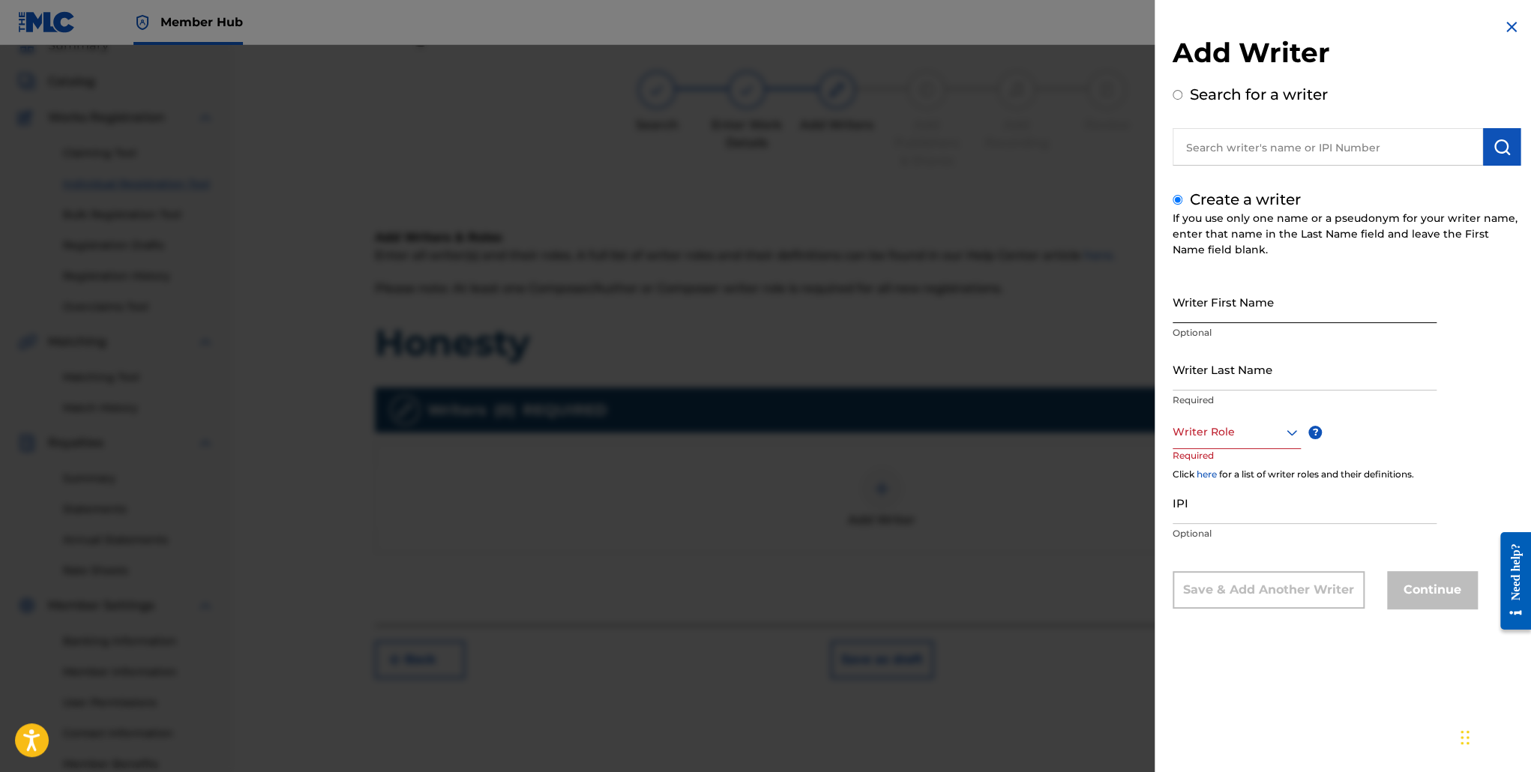
click at [1212, 316] on input "Writer First Name" at bounding box center [1305, 301] width 264 height 43
type input "[PERSON_NAME]"
click at [1218, 439] on div at bounding box center [1237, 432] width 128 height 19
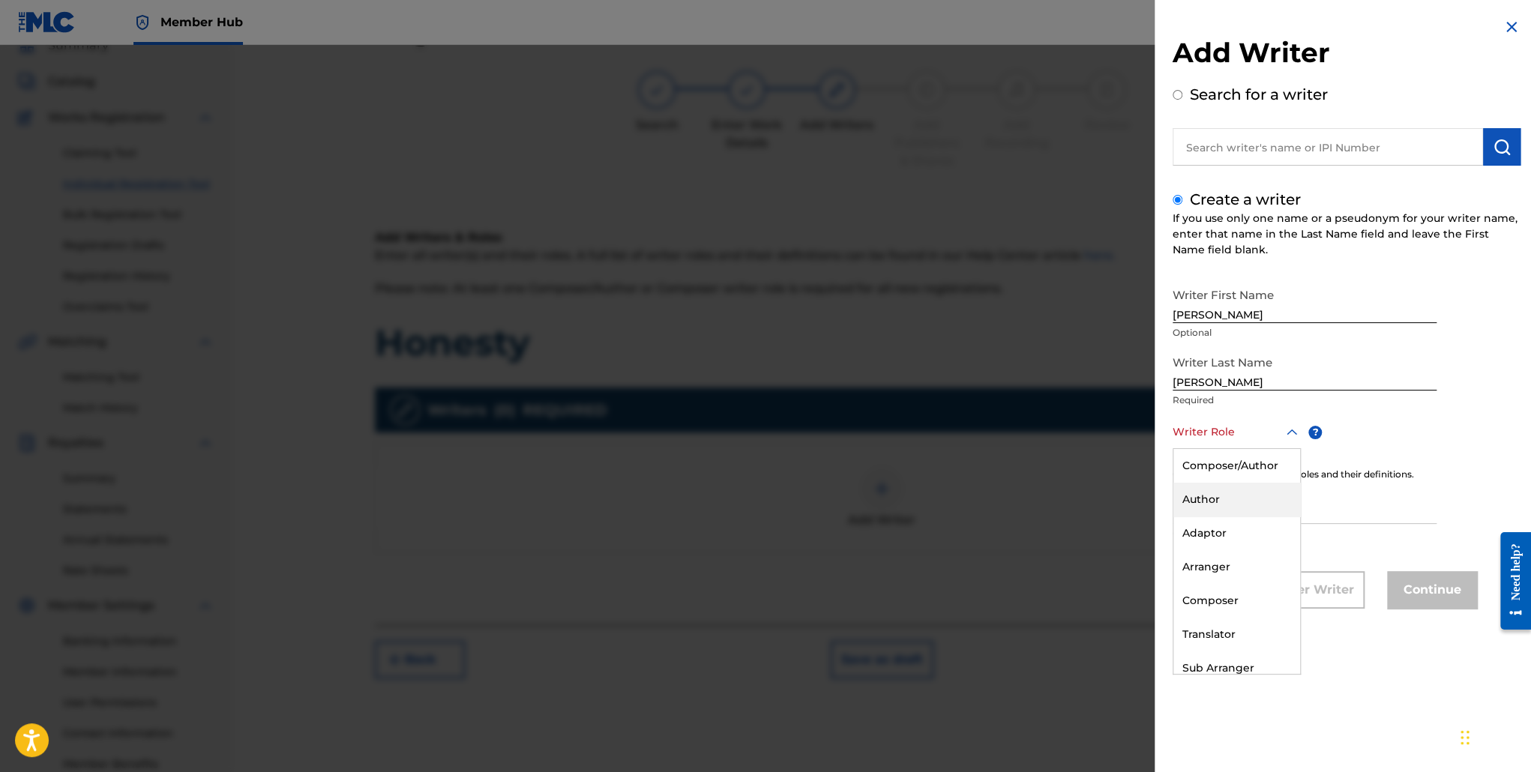
click at [1230, 503] on div "Author" at bounding box center [1237, 500] width 127 height 34
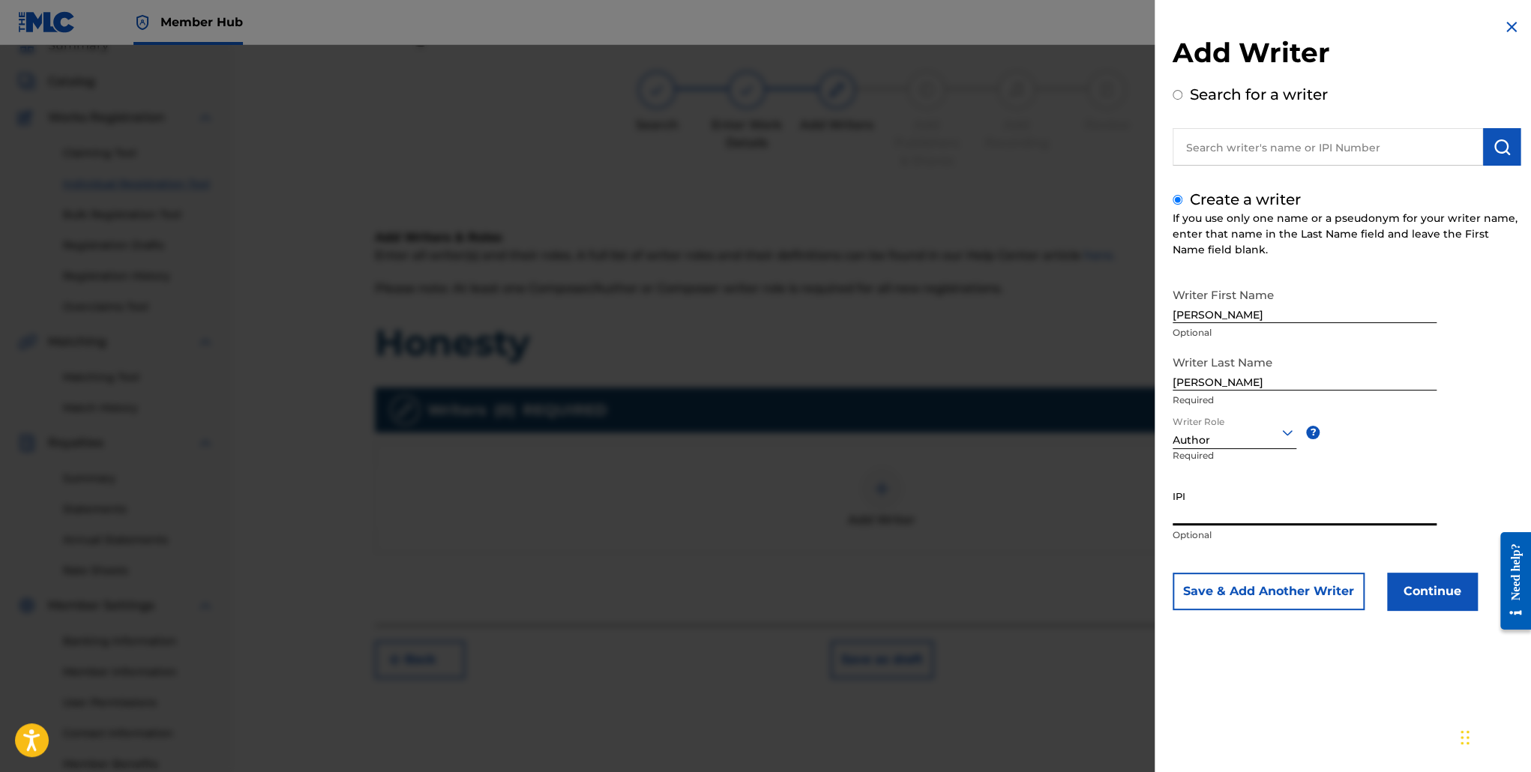
click at [1230, 504] on input "IPI" at bounding box center [1305, 504] width 264 height 43
paste input "00618335351"
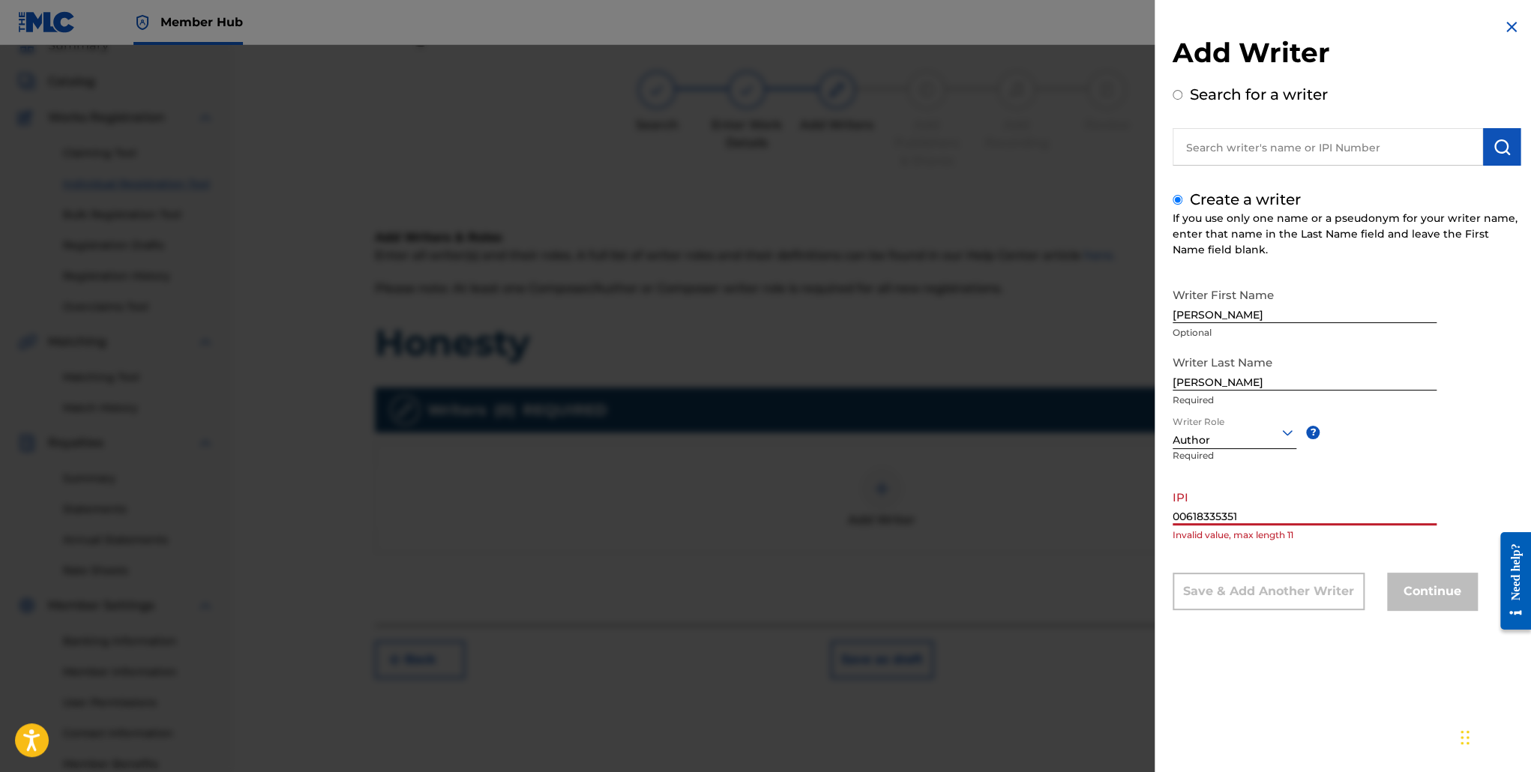
drag, startPoint x: 1185, startPoint y: 520, endPoint x: 1057, endPoint y: 517, distance: 127.5
click at [1057, 517] on div "Add Writer Search for a writer Create a writer If you use only one name or a ps…" at bounding box center [765, 408] width 1531 height 727
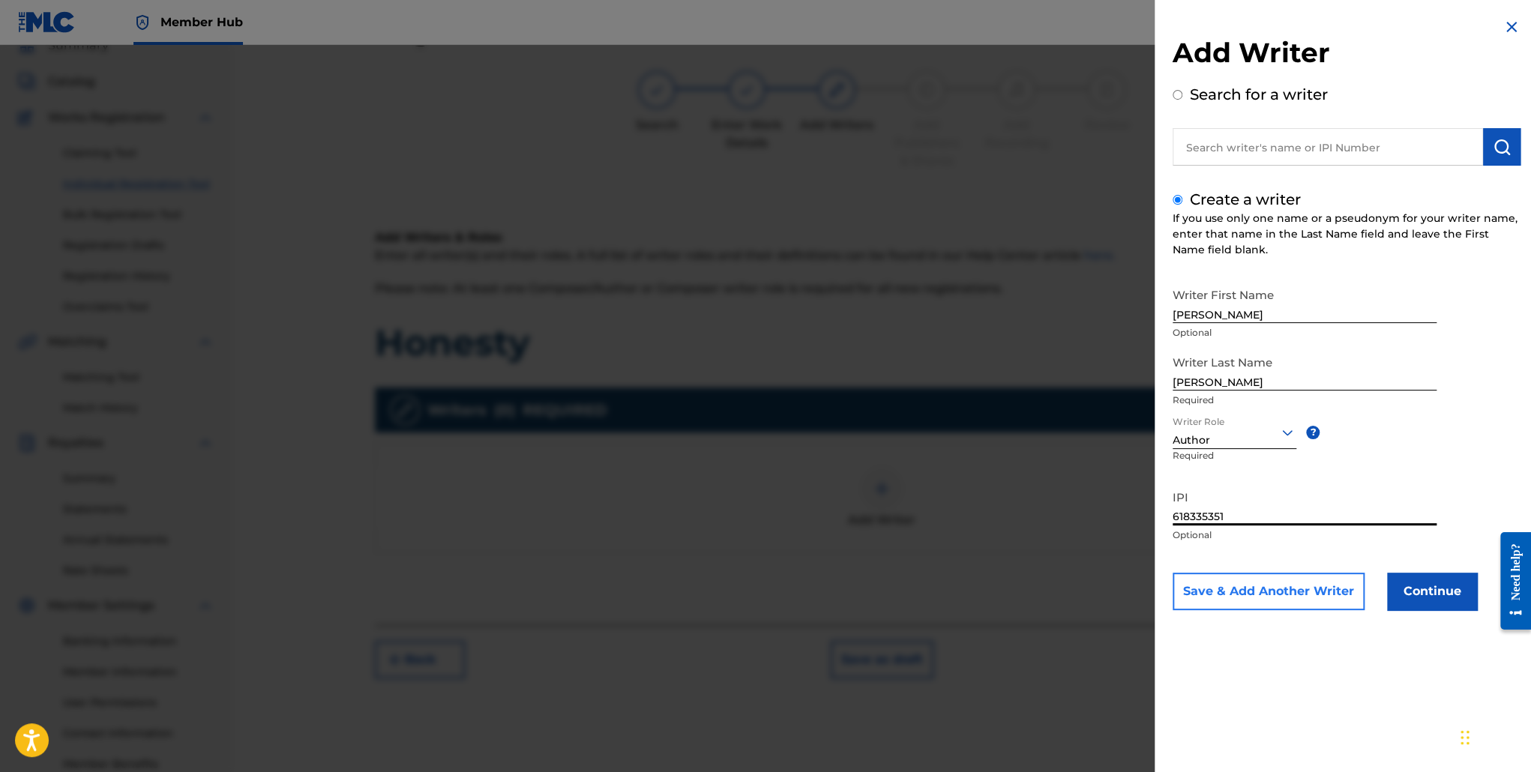
type input "618335351"
click at [1296, 586] on button "Save & Add Another Writer" at bounding box center [1269, 591] width 192 height 37
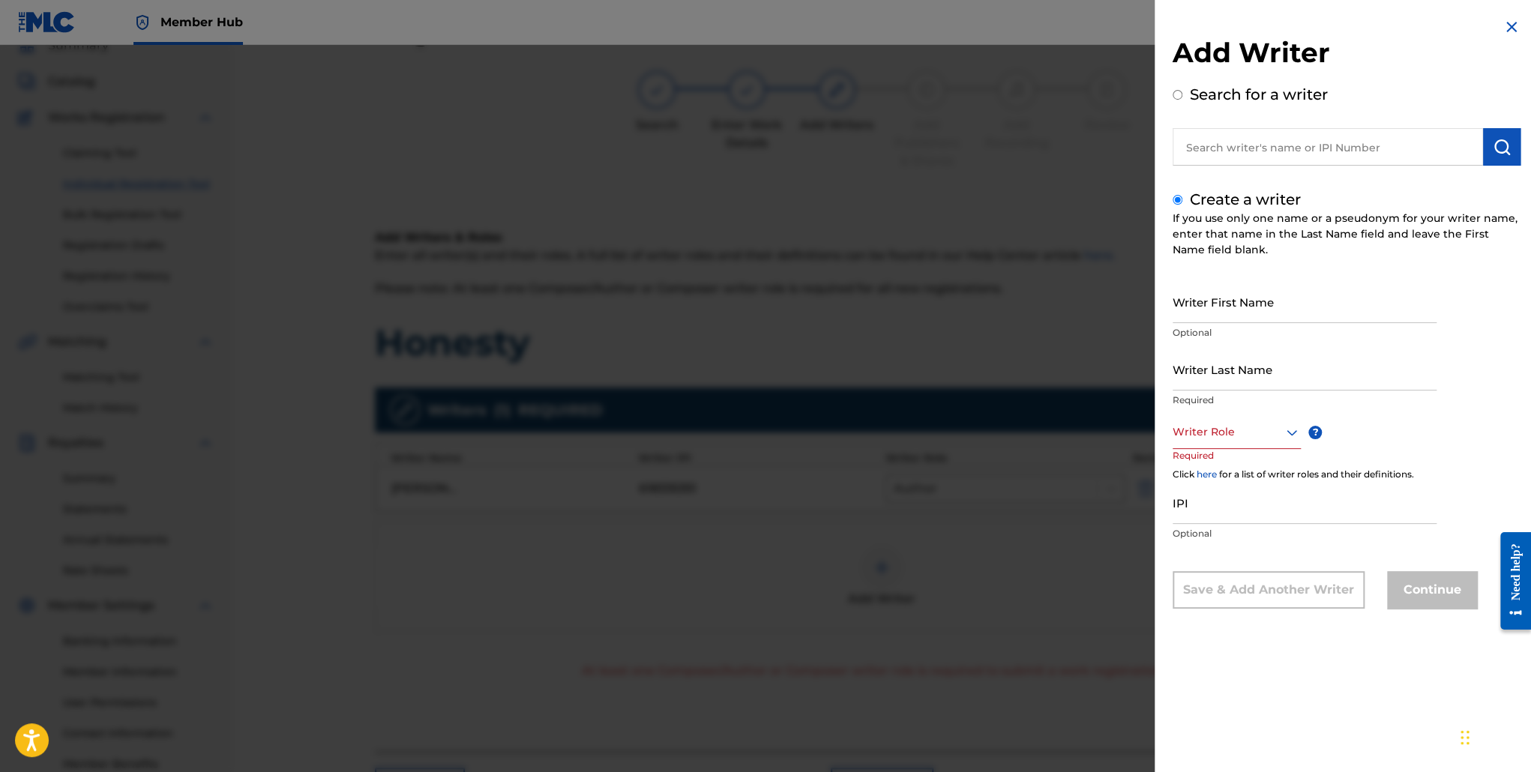
click at [1260, 436] on div at bounding box center [1237, 432] width 128 height 19
click at [1237, 603] on div "Composer" at bounding box center [1237, 601] width 127 height 34
click at [1214, 308] on input "Writer First Name" at bounding box center [1305, 301] width 264 height 43
type input "Keshawn Tyrek"
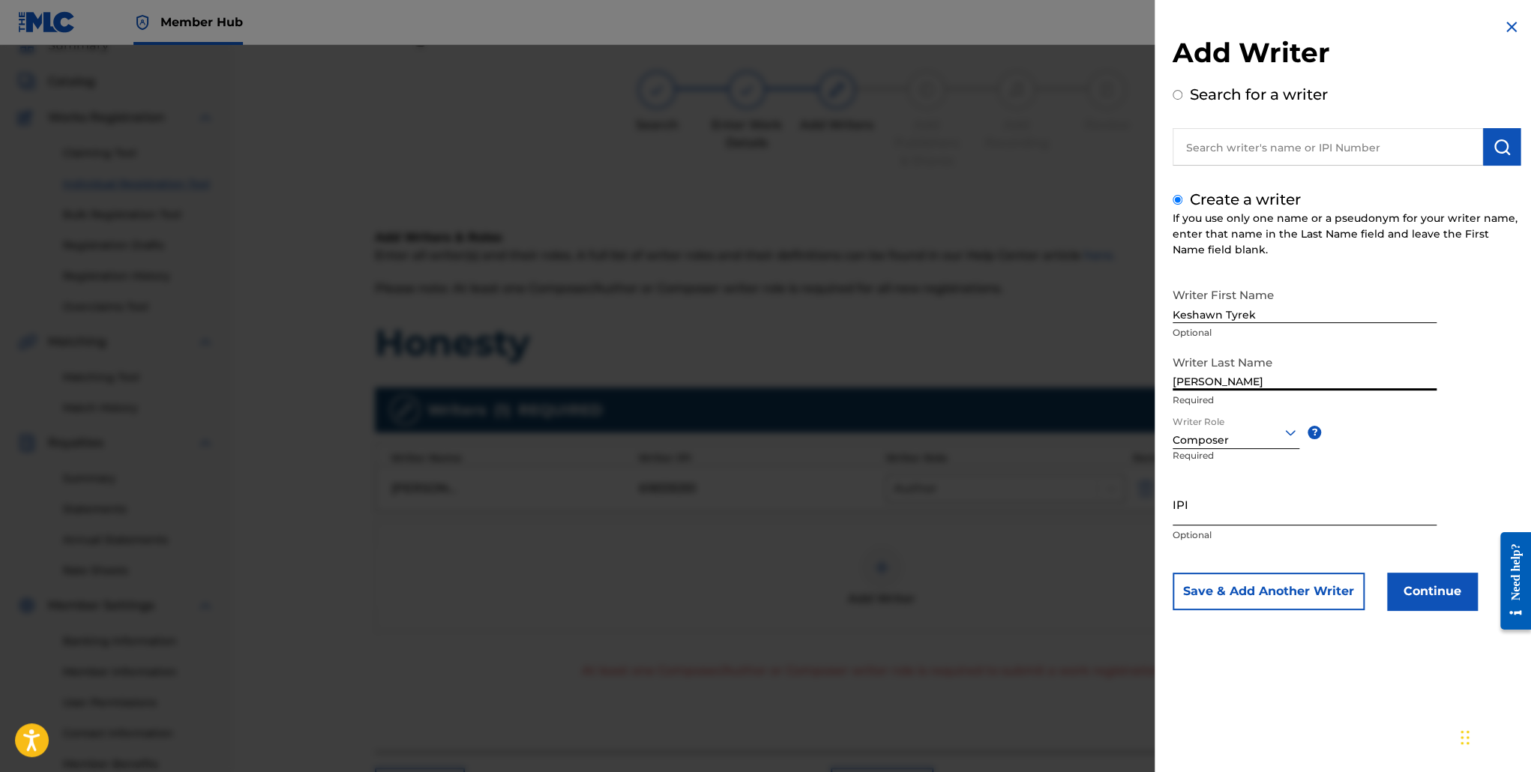
type input "[PERSON_NAME]"
click at [1219, 499] on input "IPI" at bounding box center [1305, 504] width 264 height 43
paste input "377897483"
type input "377897483"
click at [1429, 599] on button "Continue" at bounding box center [1432, 591] width 90 height 37
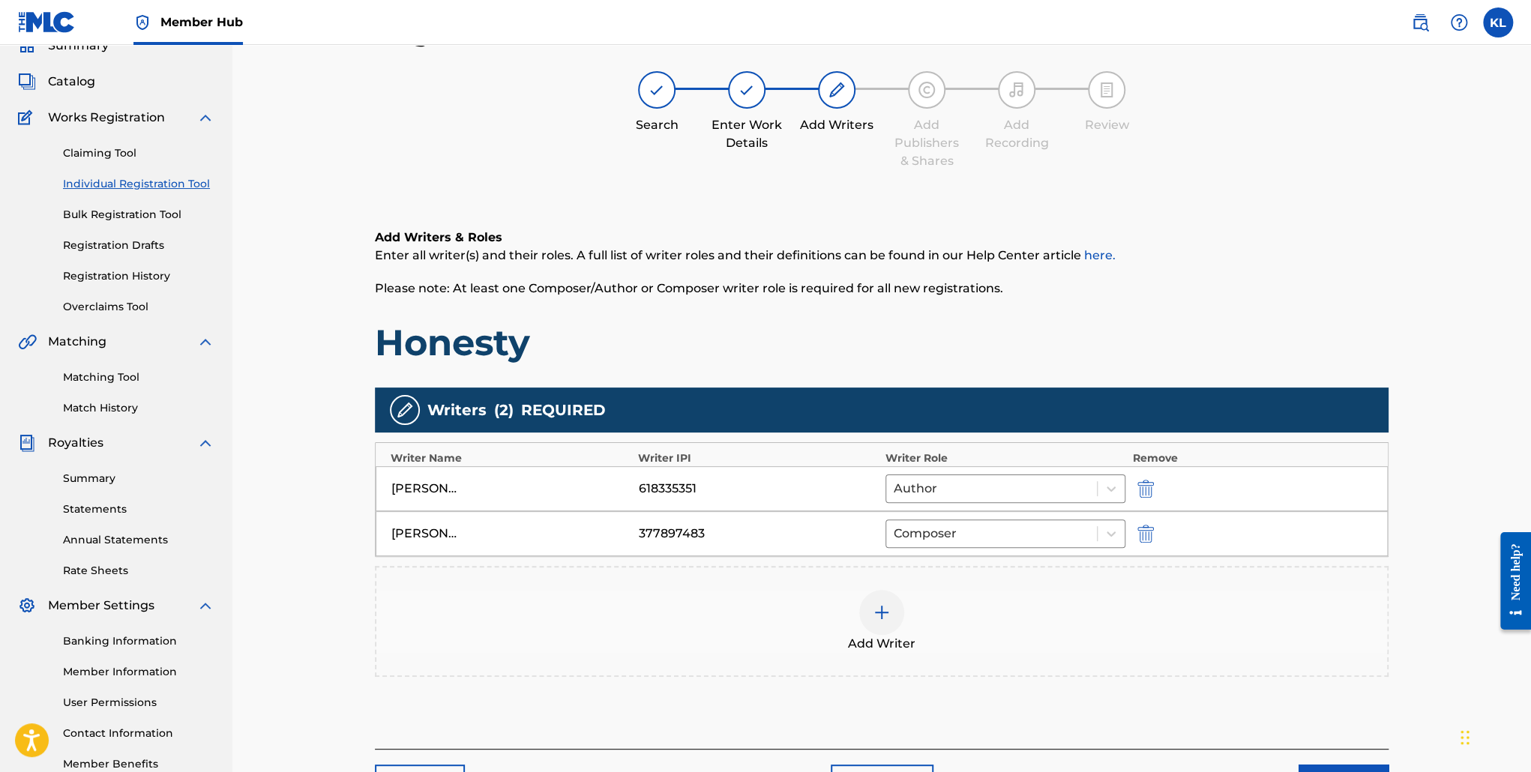
scroll to position [167, 0]
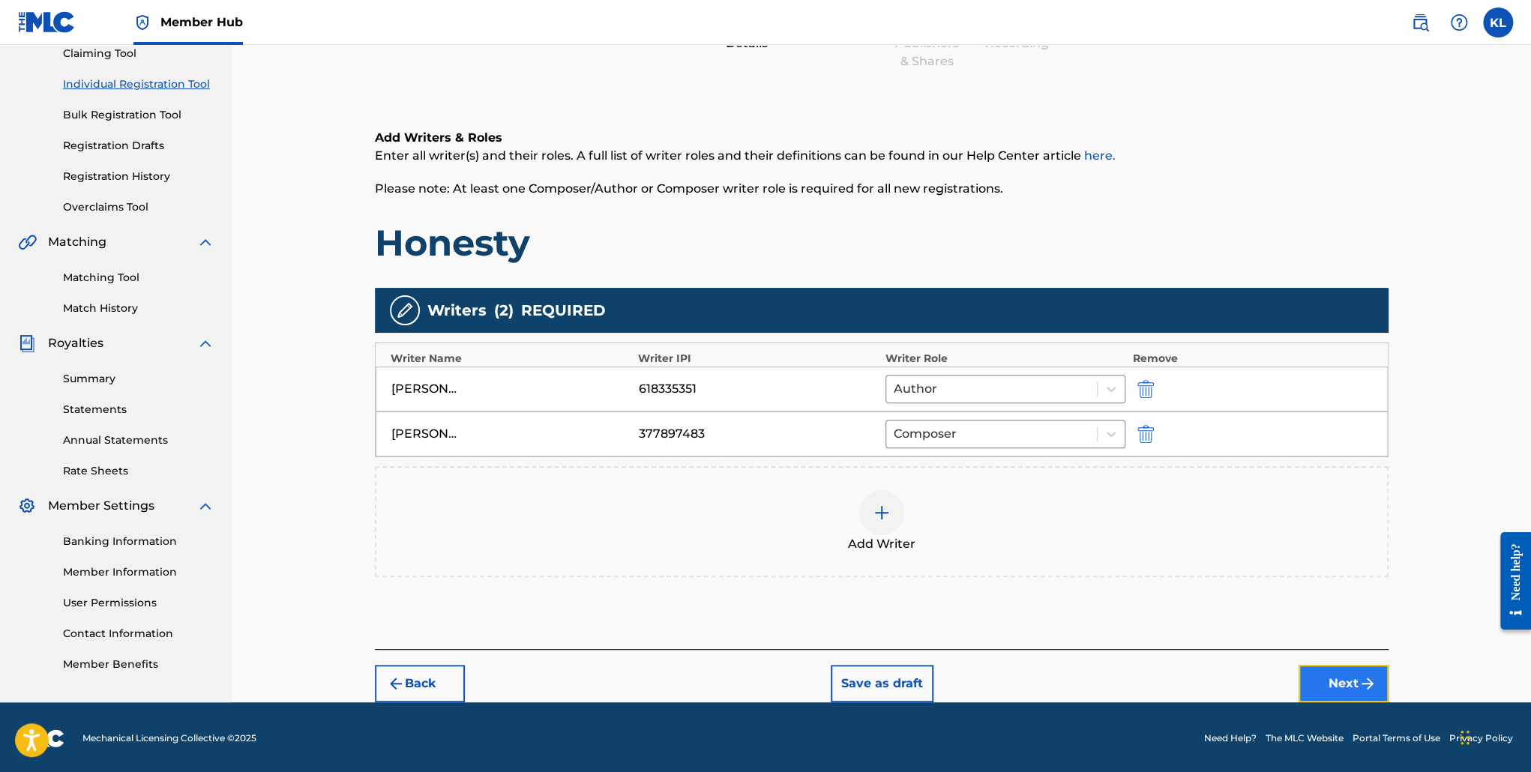
click at [1364, 682] on img "submit" at bounding box center [1368, 684] width 18 height 18
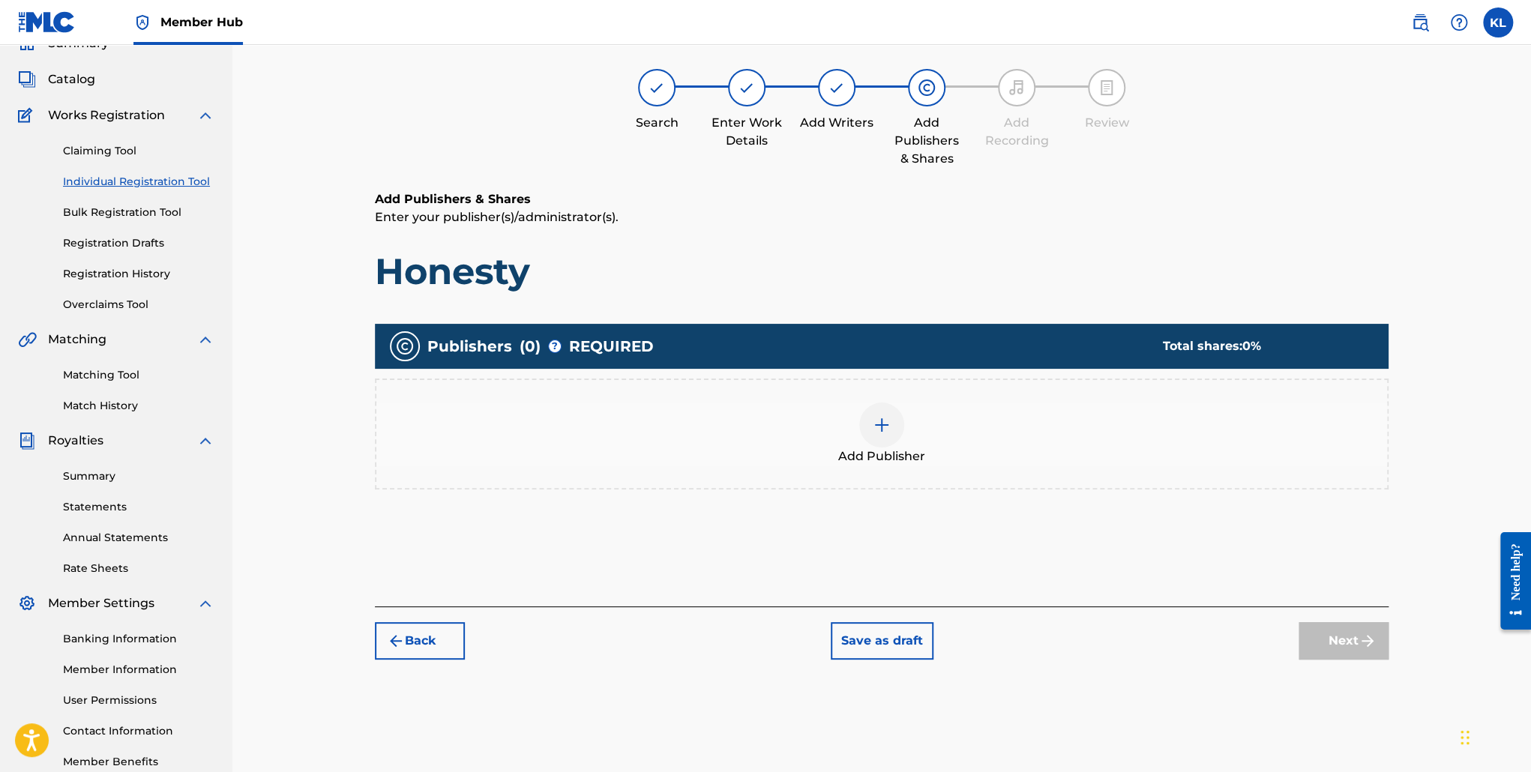
scroll to position [67, 0]
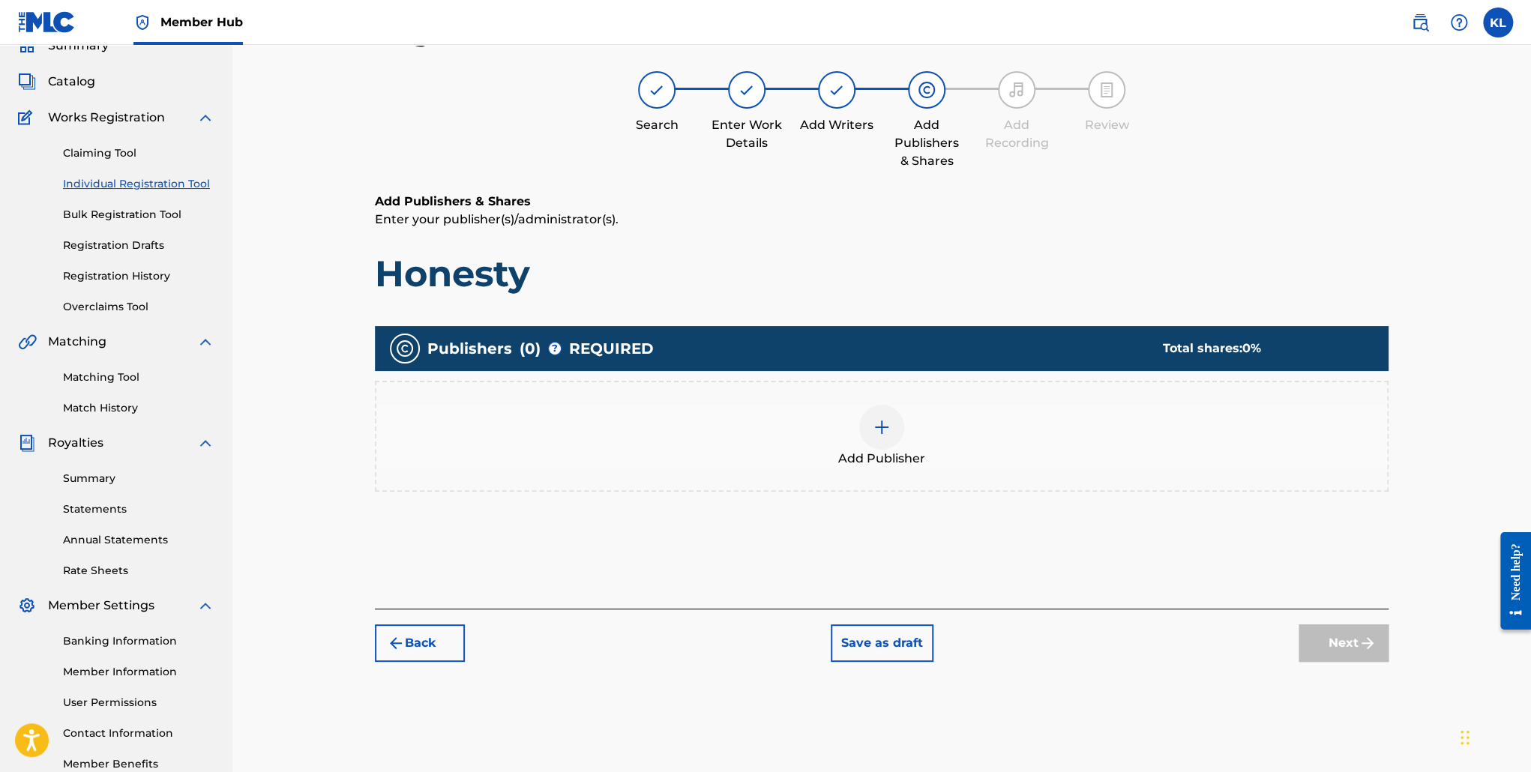
click at [904, 414] on div "Add Publisher" at bounding box center [881, 436] width 1011 height 63
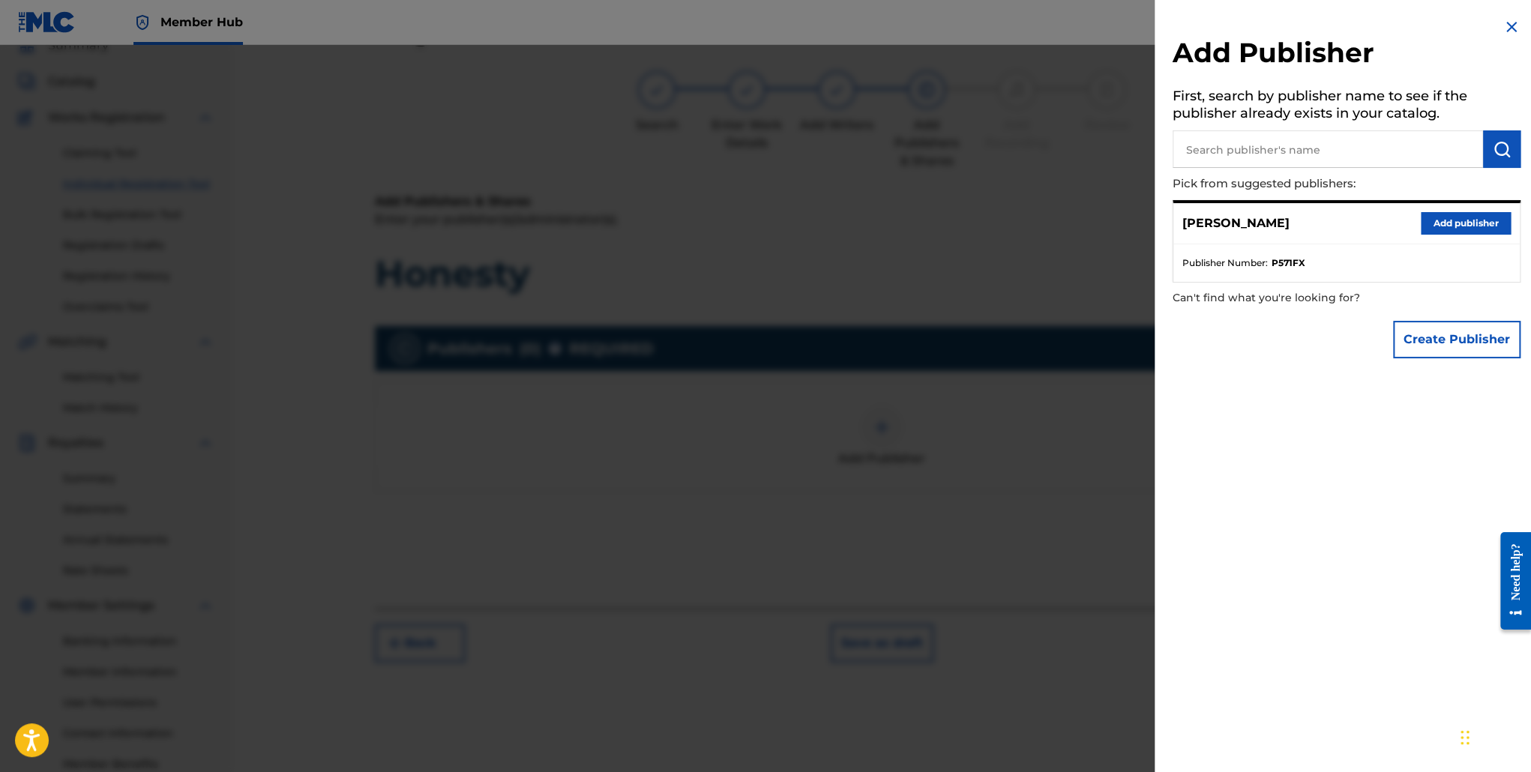
click at [1293, 144] on input "text" at bounding box center [1328, 148] width 310 height 37
paste input "BLACK CIRCLE FAMILY PUBLISHING"
type input "BLACK CIRCLE FAMILY PUBLISHING"
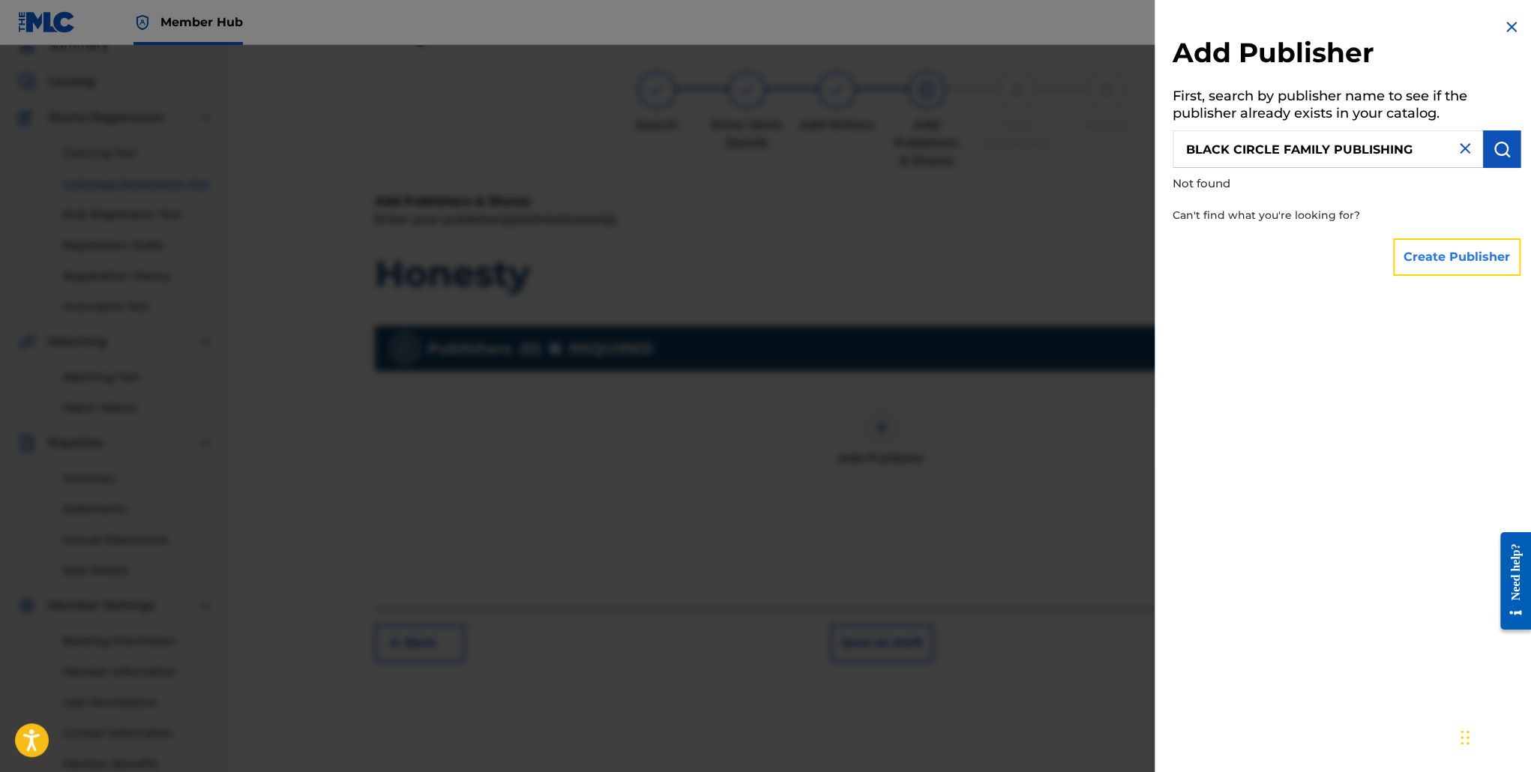
click at [1458, 254] on button "Create Publisher" at bounding box center [1456, 256] width 127 height 37
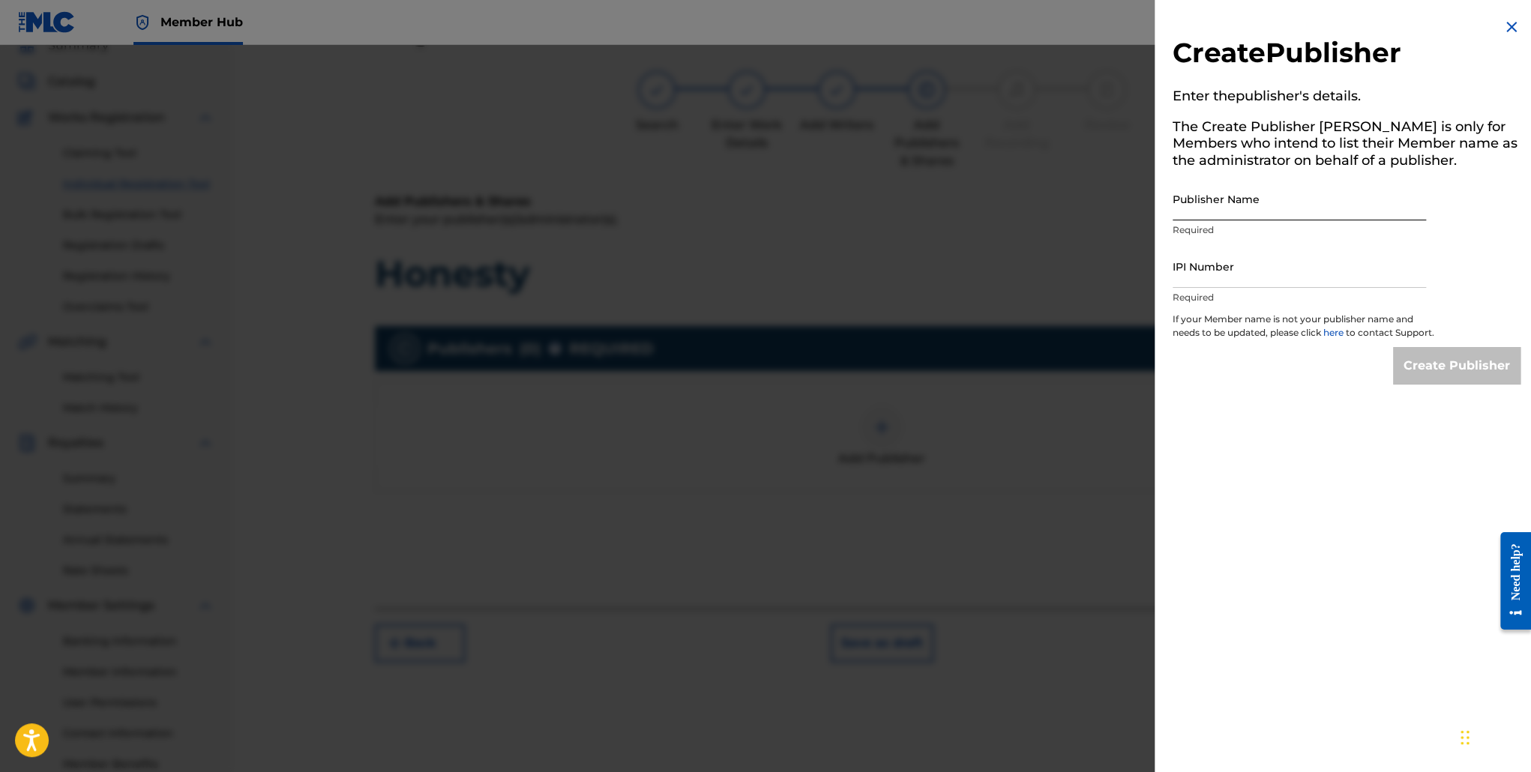
click at [1224, 200] on input "Publisher Name" at bounding box center [1299, 199] width 253 height 43
paste input "BLACK CIRCLE FAMILY PUBLISHING"
type input "BLACK CIRCLE FAMILY PUBLISHING"
click at [1219, 284] on input "IPI Number" at bounding box center [1299, 266] width 253 height 43
paste input "886719179"
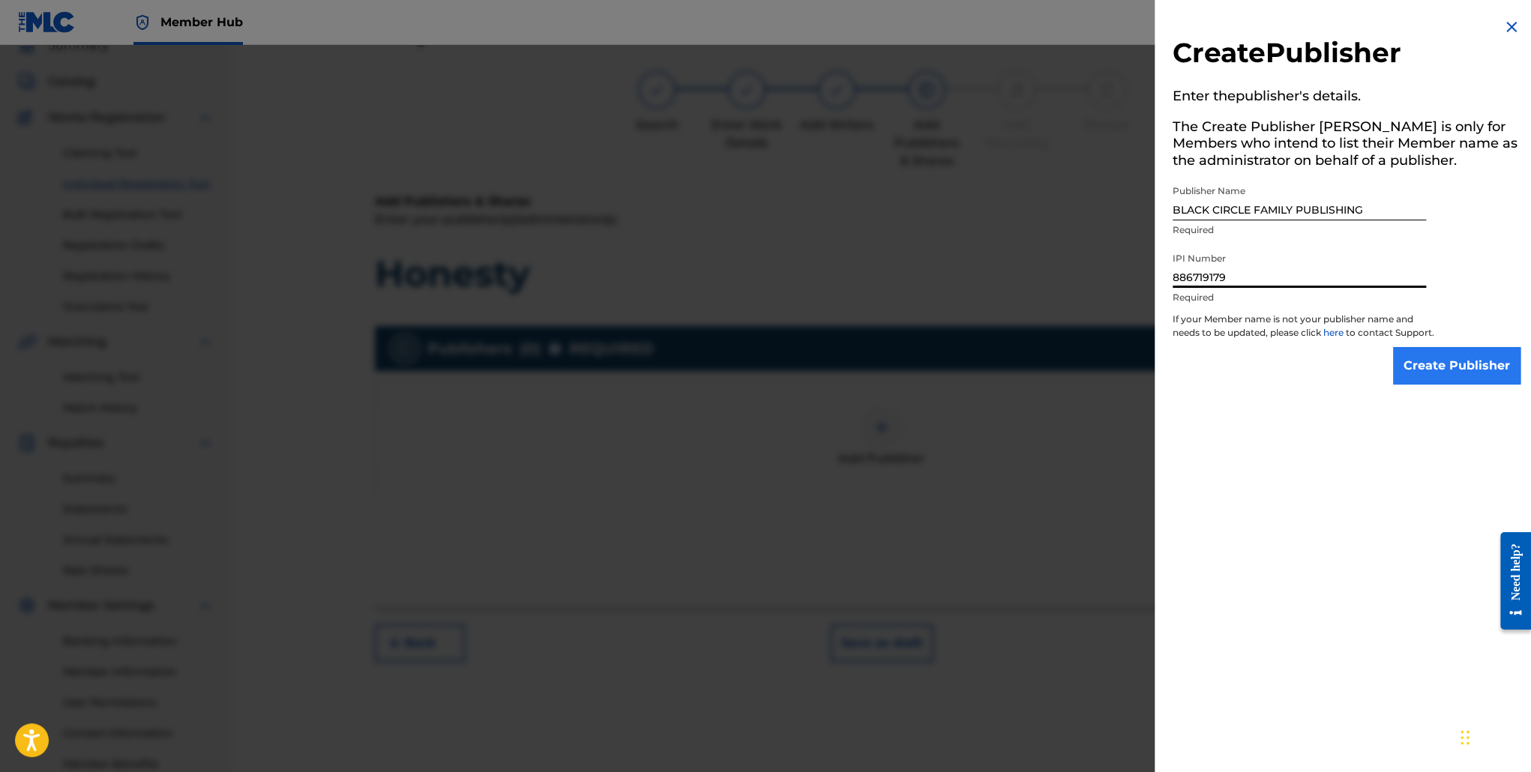
type input "886719179"
click at [1465, 380] on input "Create Publisher" at bounding box center [1456, 365] width 127 height 37
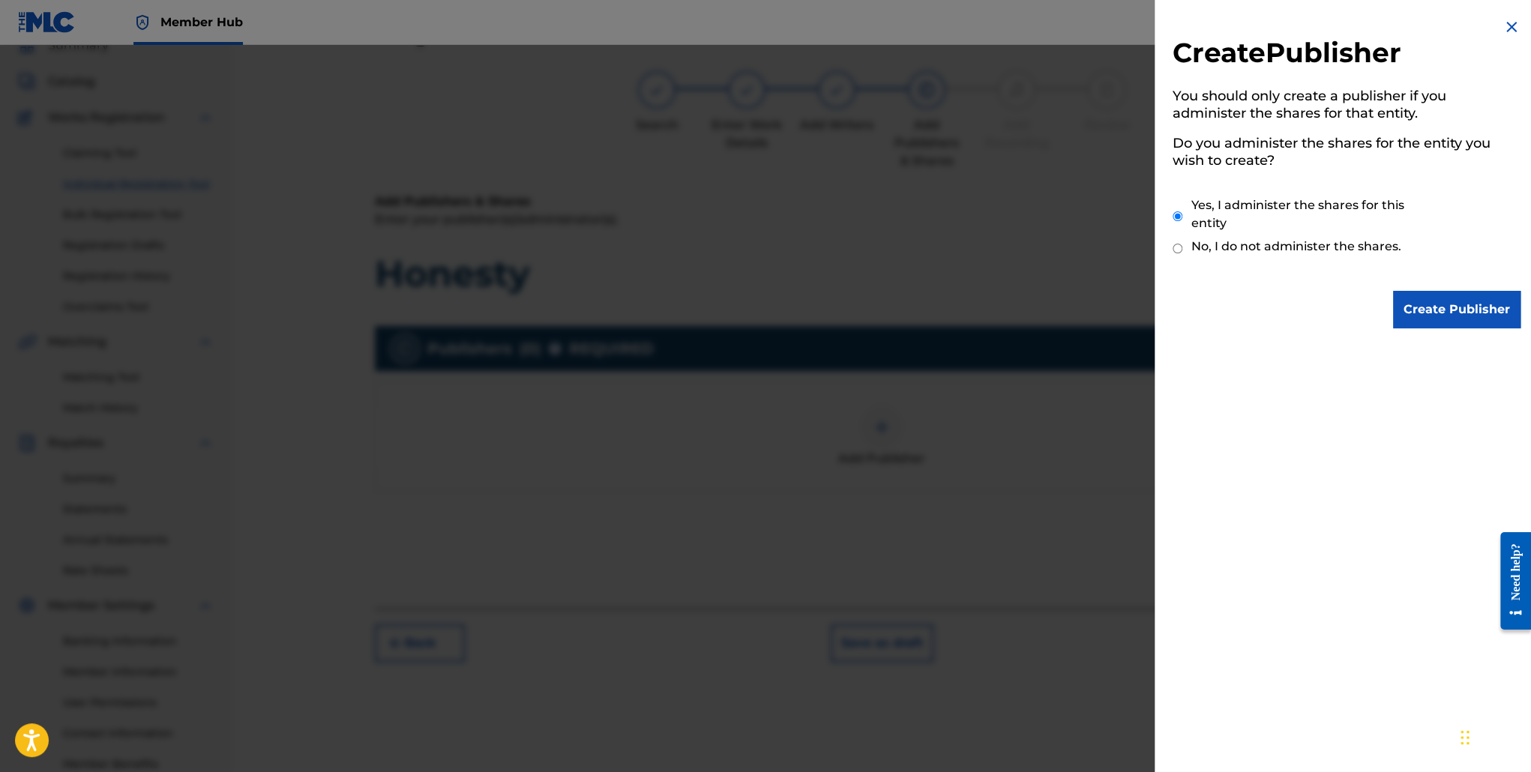
click at [1312, 255] on label "No, I do not administer the shares." at bounding box center [1297, 247] width 210 height 18
click at [1183, 255] on input "No, I do not administer the shares." at bounding box center [1178, 248] width 10 height 14
radio input "true"
click at [1456, 302] on input "Create Publisher" at bounding box center [1456, 309] width 127 height 37
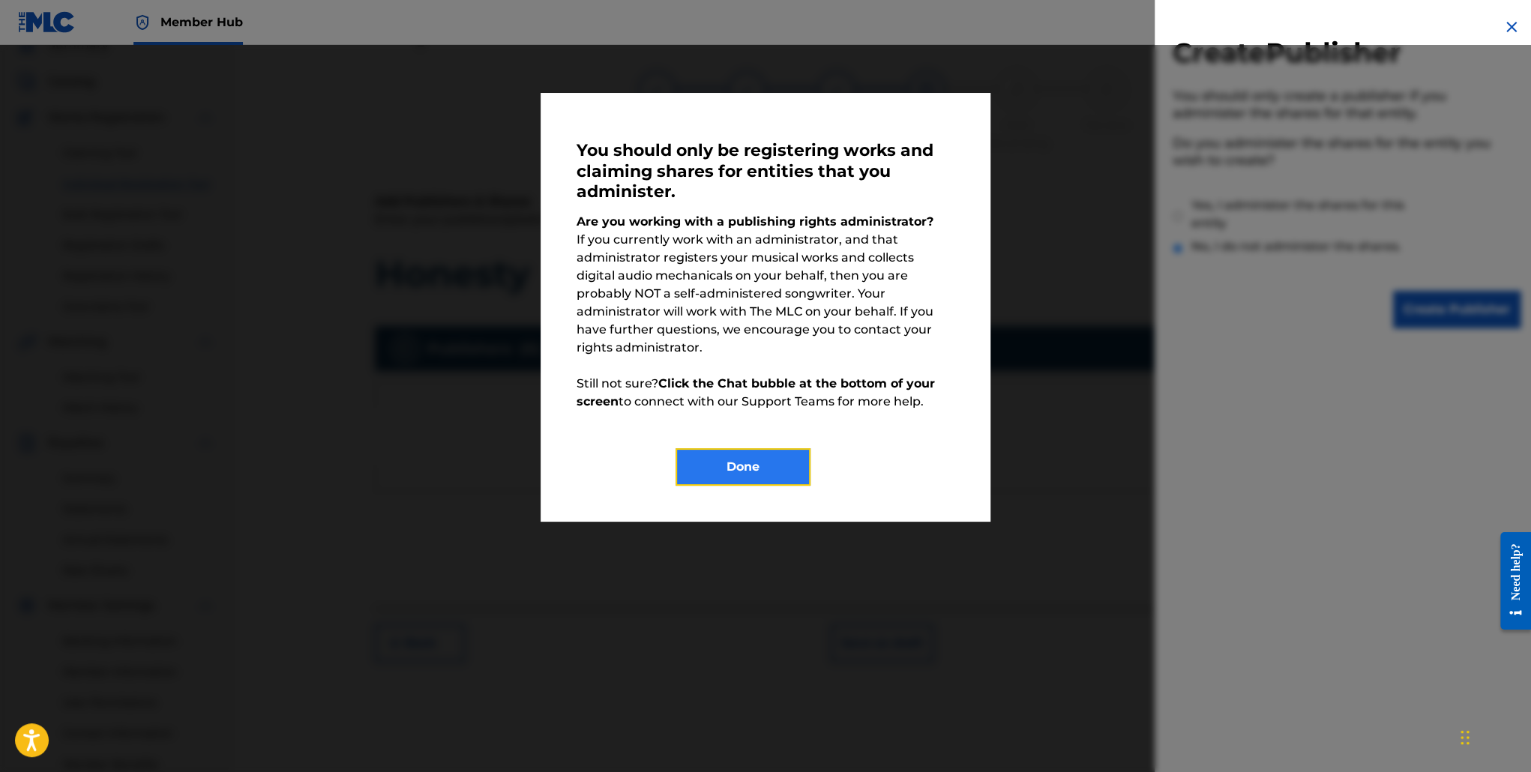
click at [763, 466] on button "Done" at bounding box center [743, 466] width 135 height 37
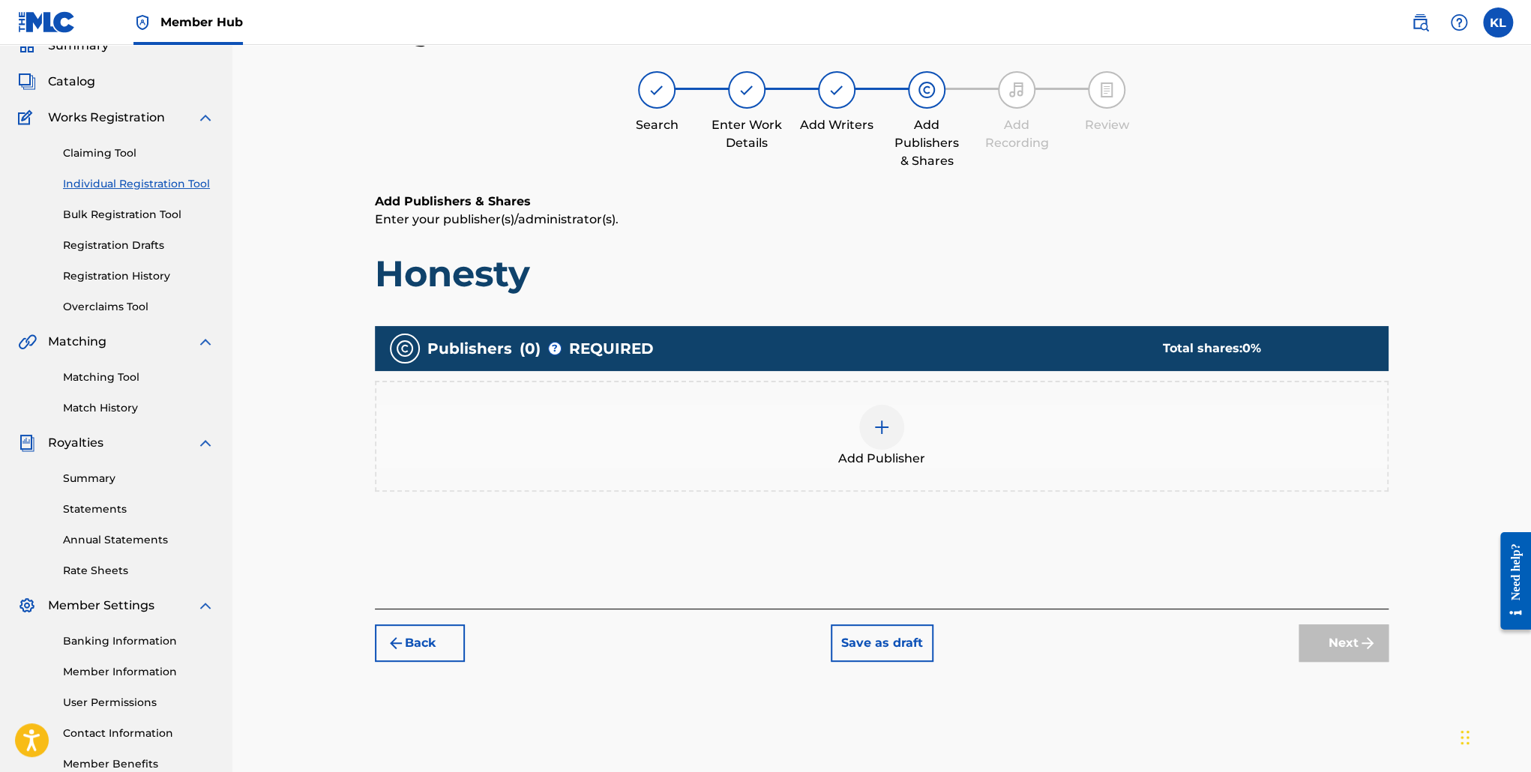
click at [895, 436] on div at bounding box center [881, 427] width 45 height 45
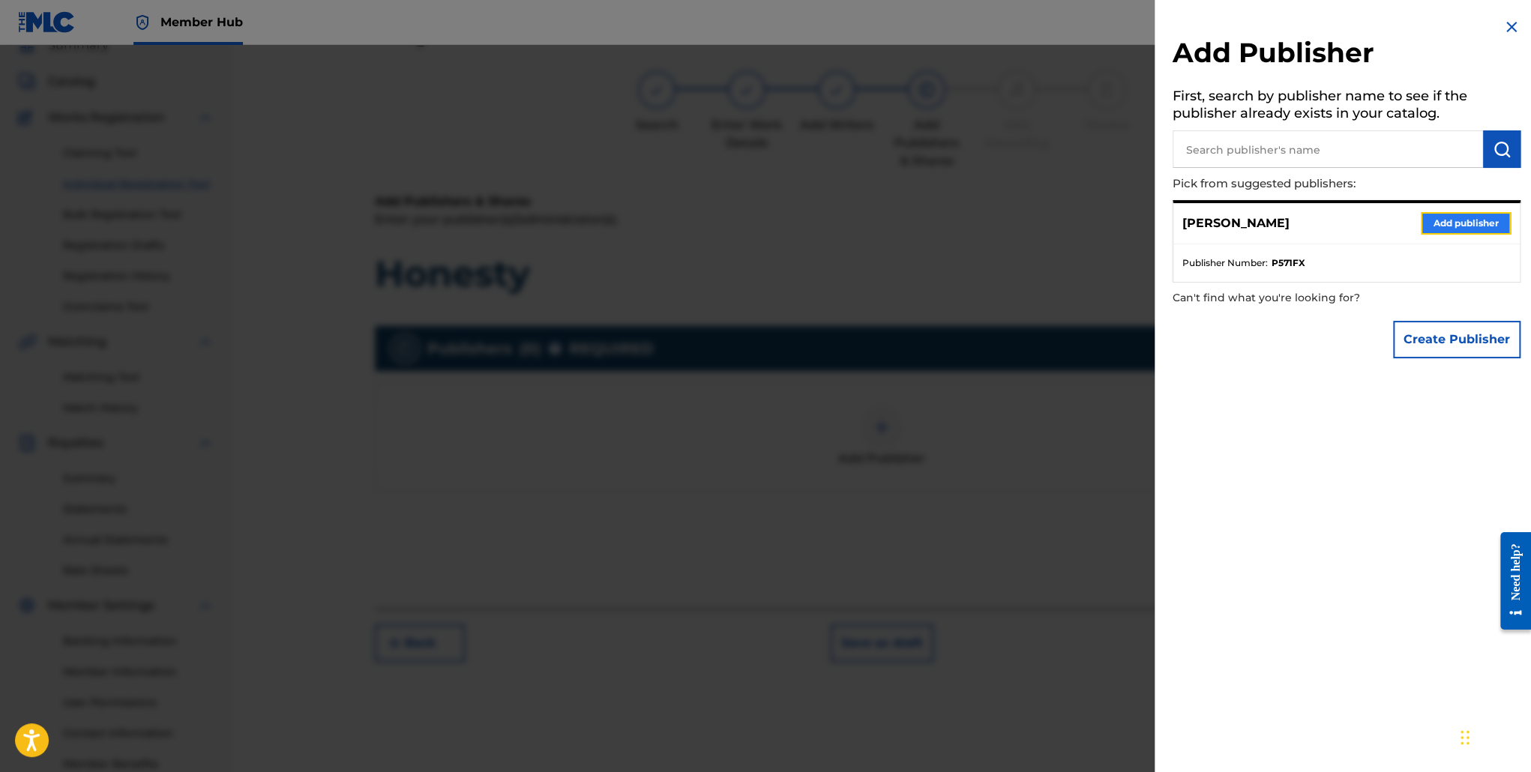
click at [1435, 223] on button "Add publisher" at bounding box center [1466, 223] width 90 height 22
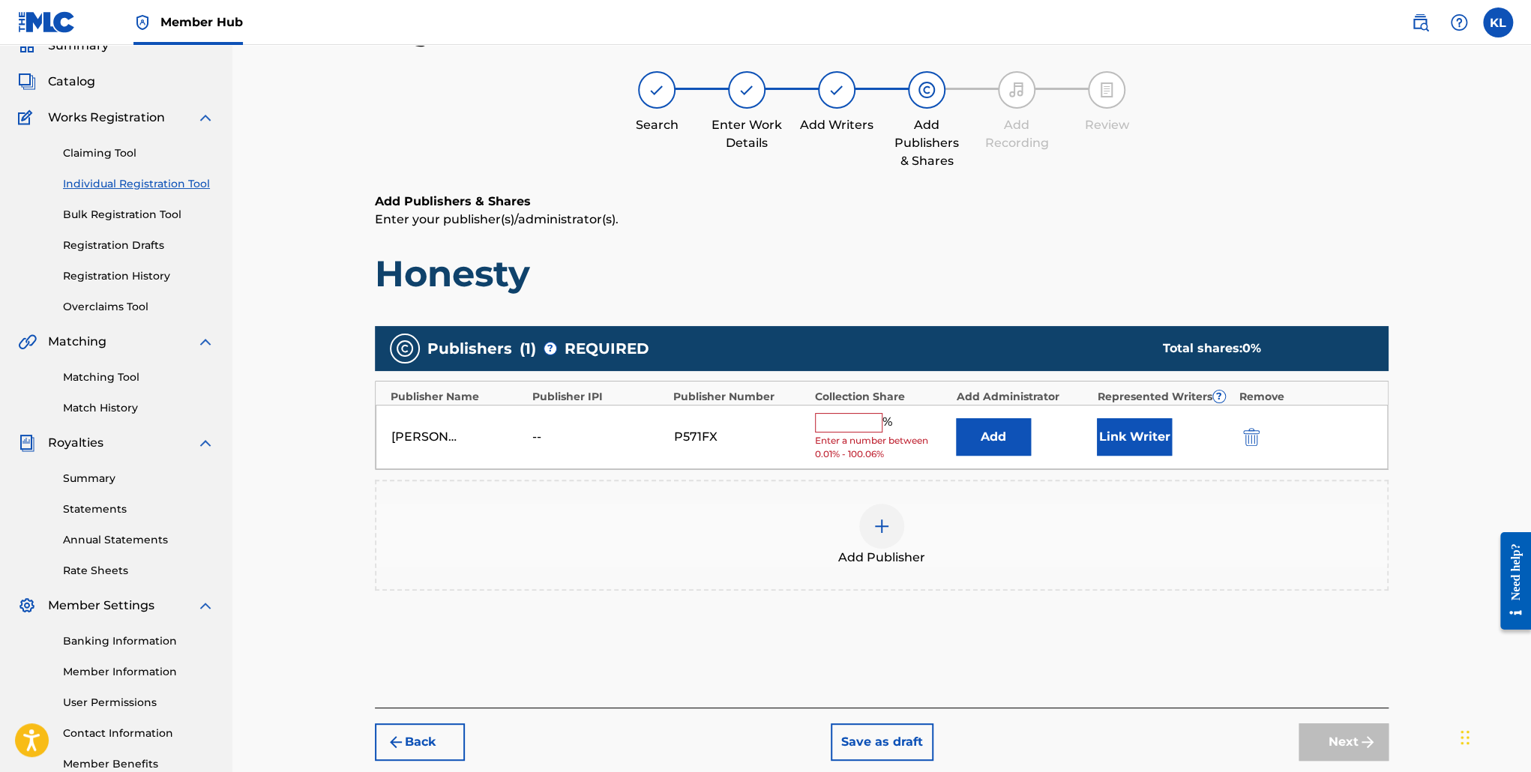
click at [857, 427] on input "text" at bounding box center [848, 422] width 67 height 19
click at [1252, 439] on img "submit" at bounding box center [1251, 437] width 16 height 18
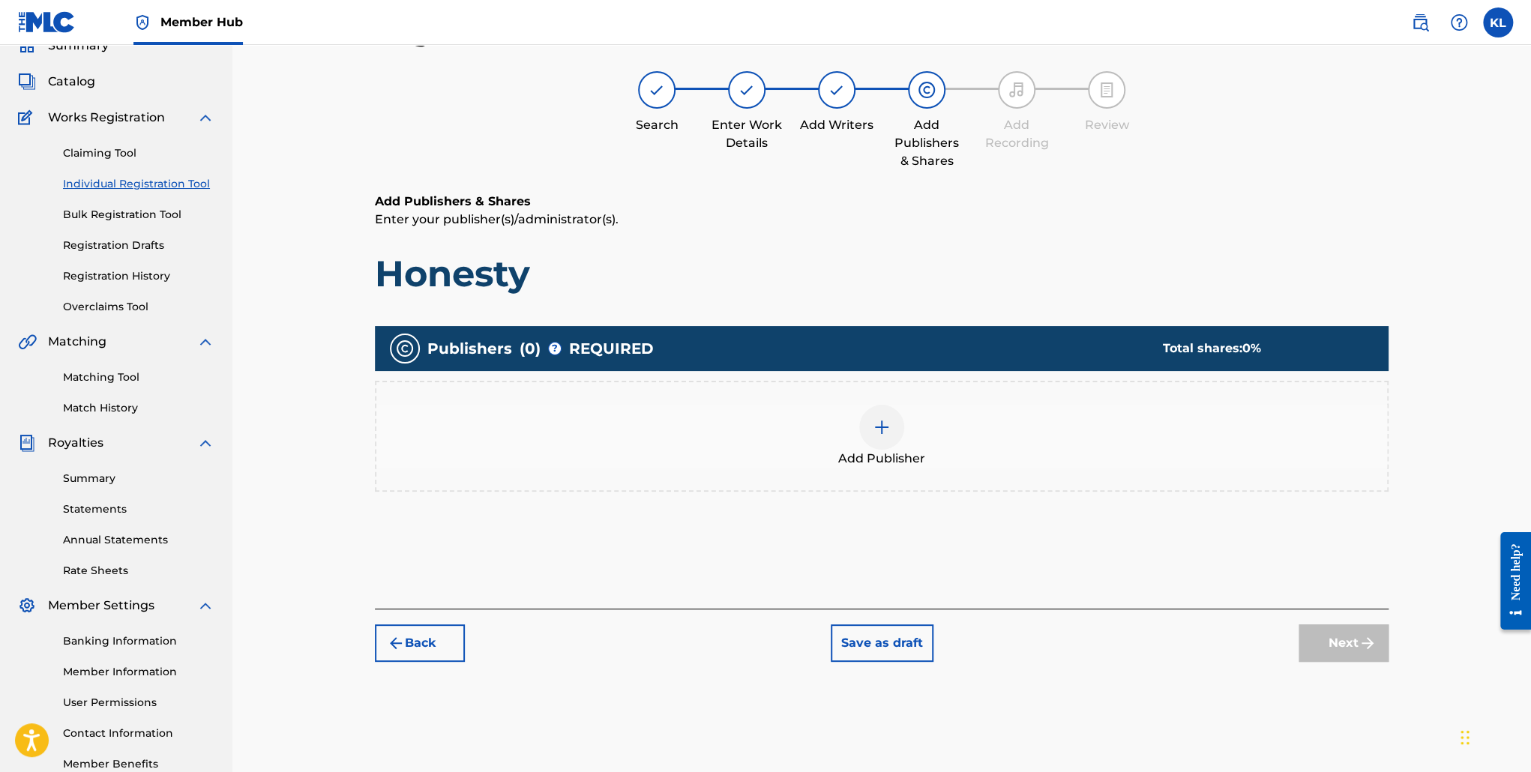
click at [906, 431] on div "Add Publisher" at bounding box center [881, 436] width 1011 height 63
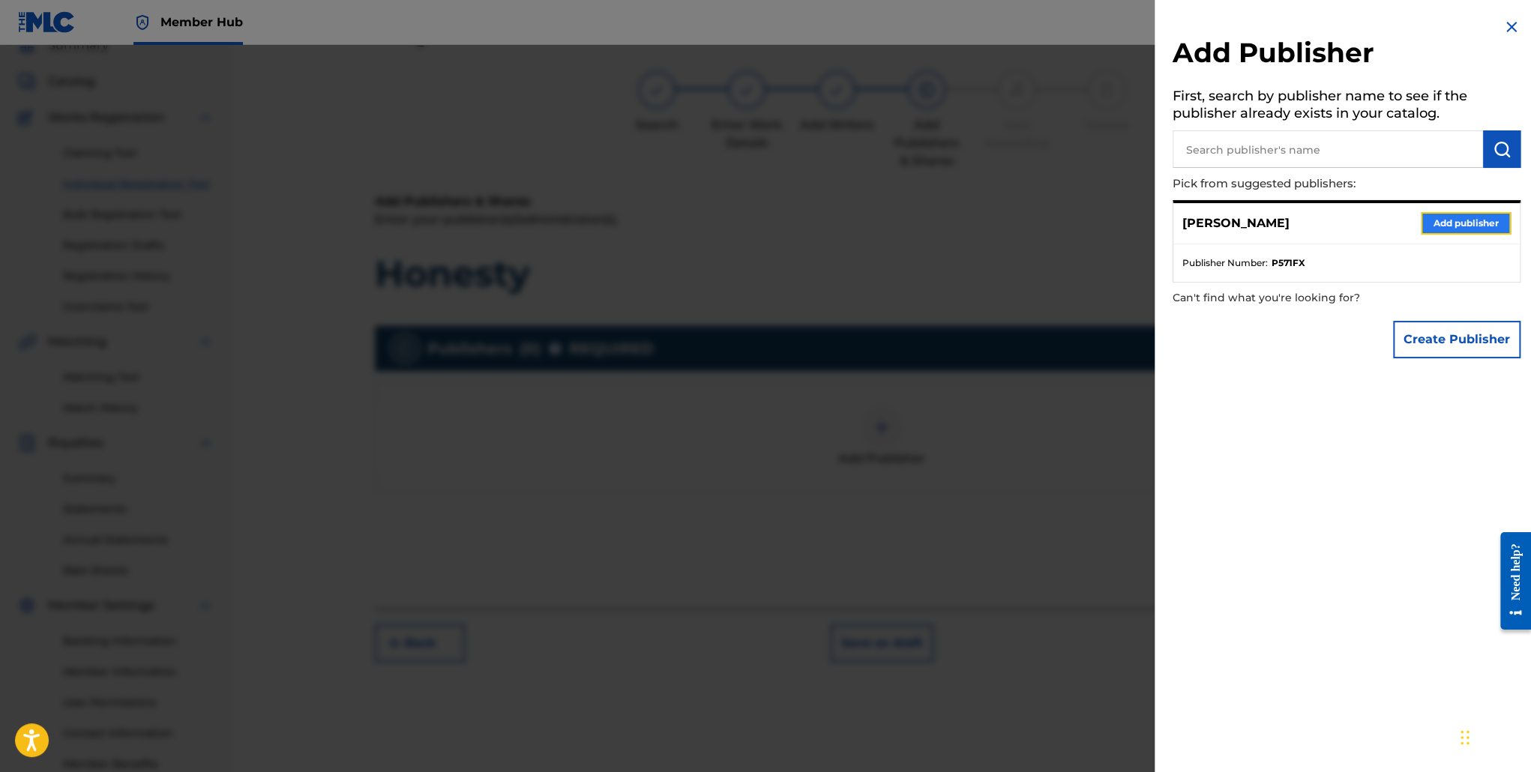
click at [1447, 217] on button "Add publisher" at bounding box center [1466, 223] width 90 height 22
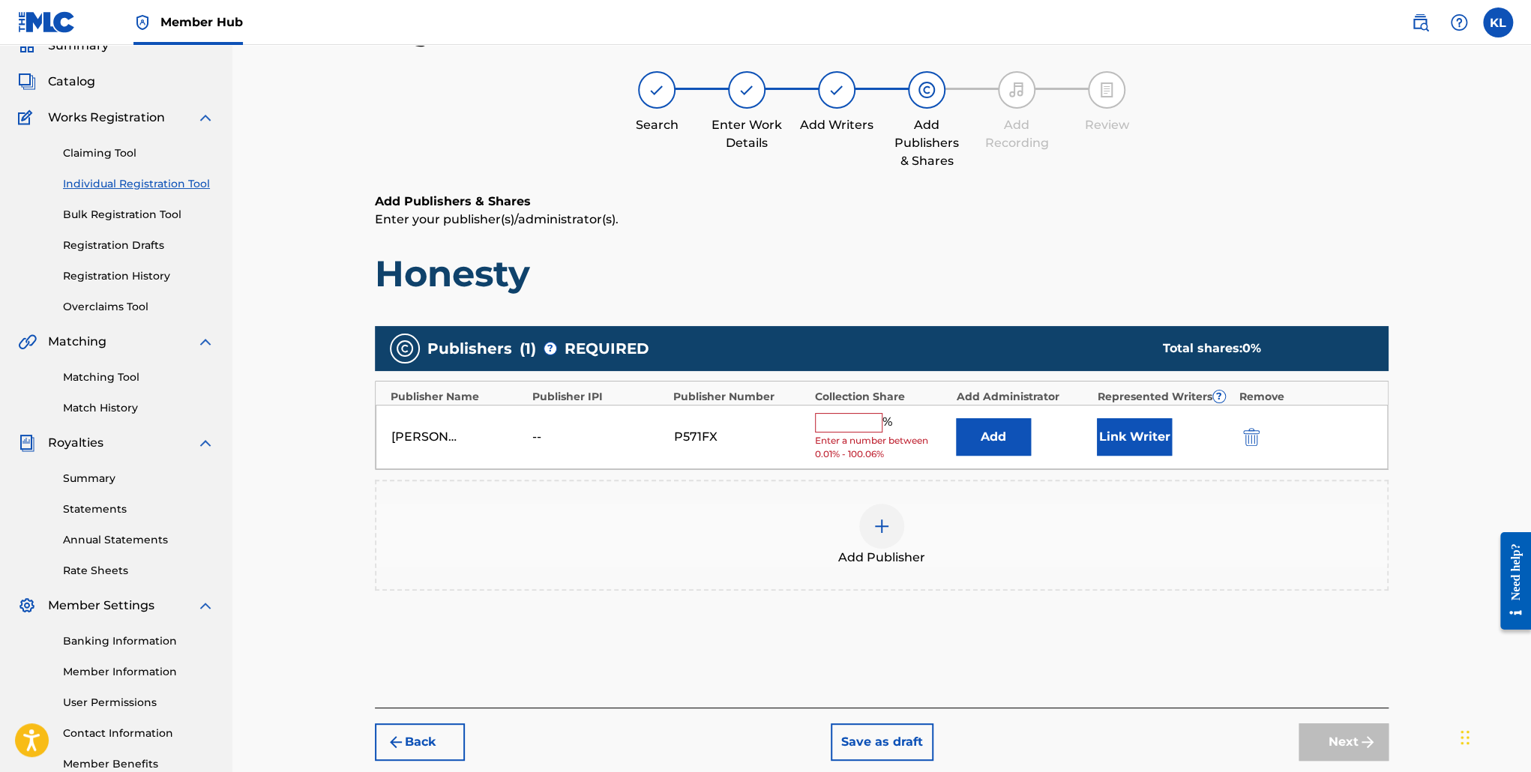
click at [864, 421] on input "text" at bounding box center [848, 422] width 67 height 19
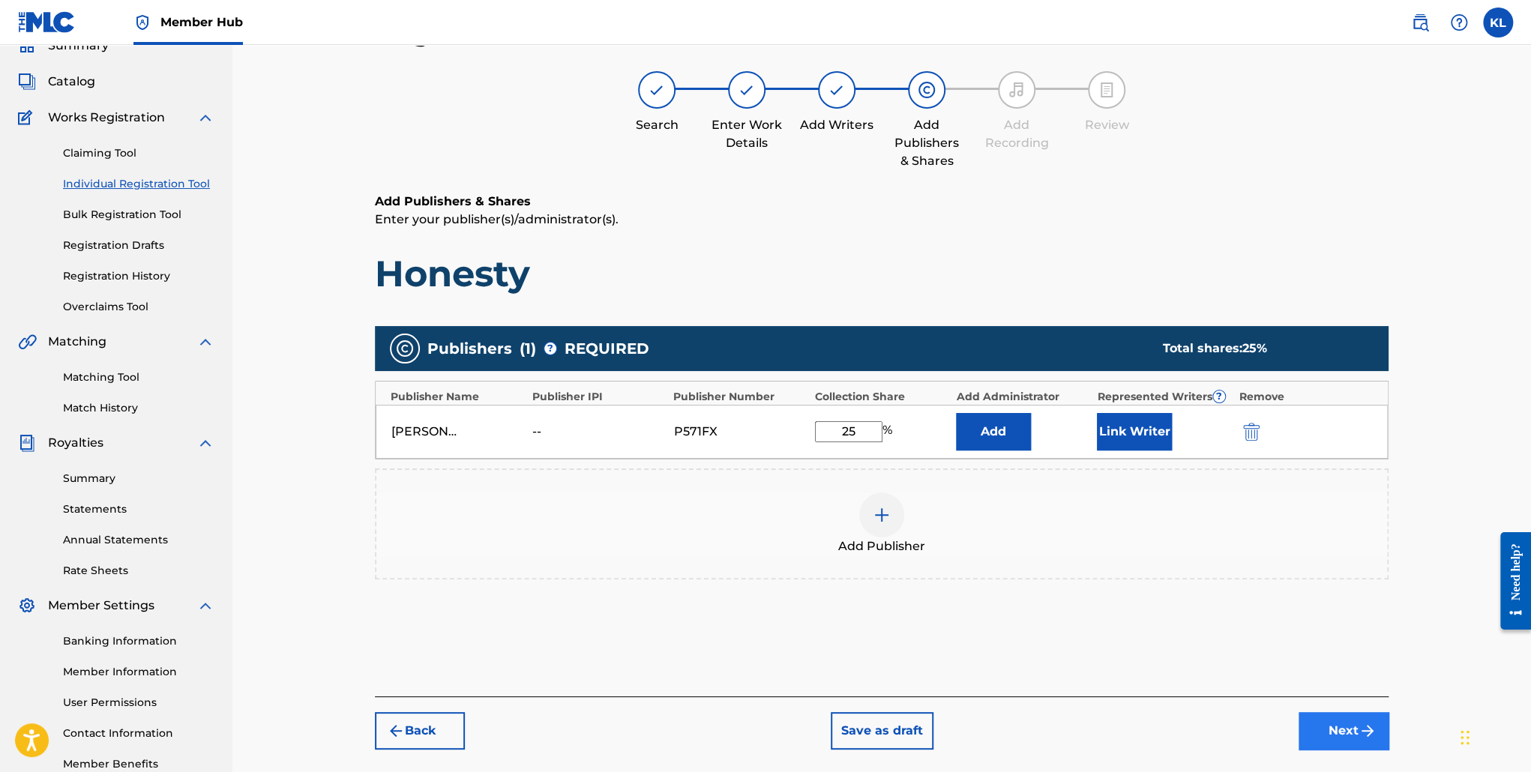
type input "25"
click at [1343, 728] on button "Next" at bounding box center [1344, 730] width 90 height 37
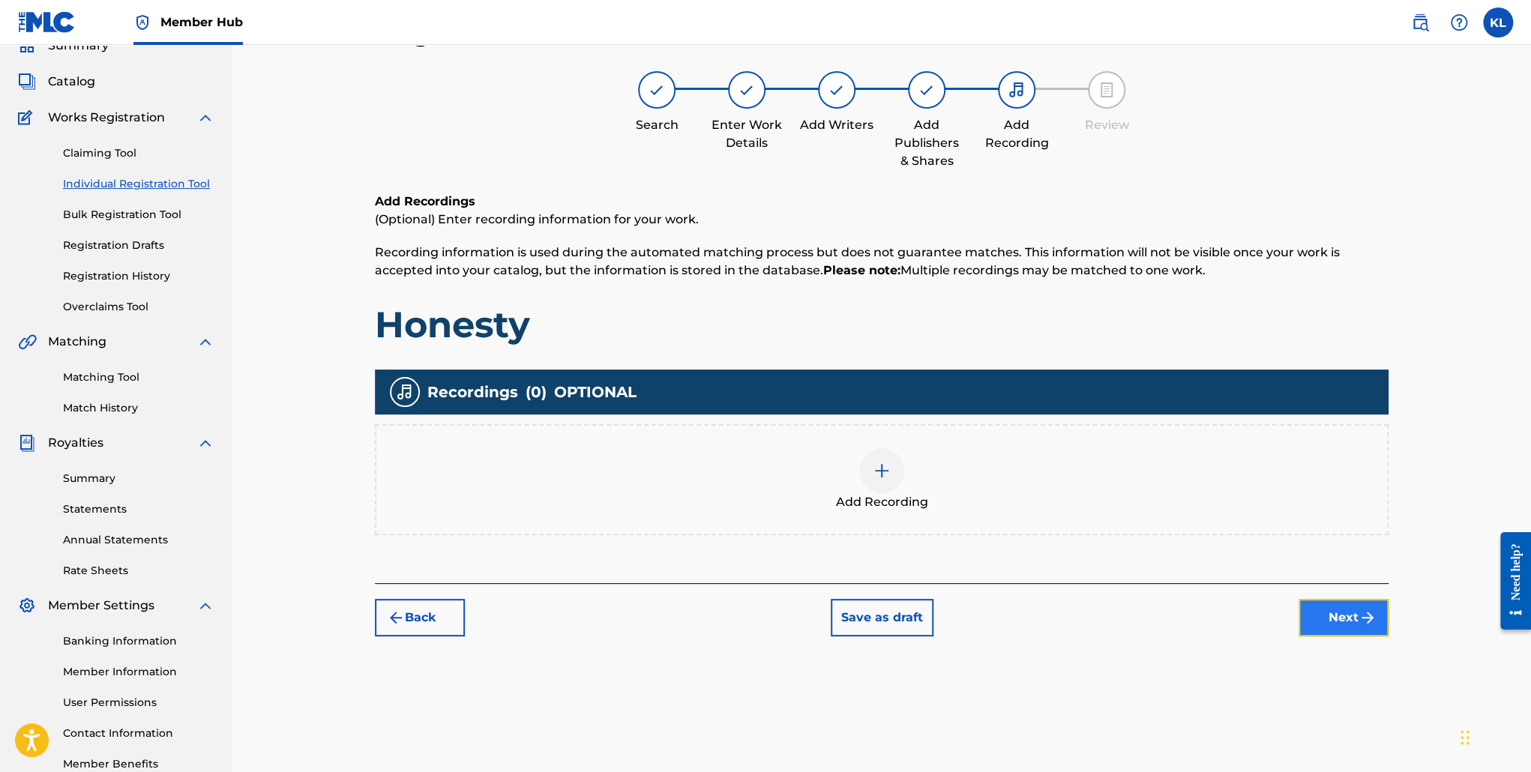
click at [1328, 623] on button "Next" at bounding box center [1344, 617] width 90 height 37
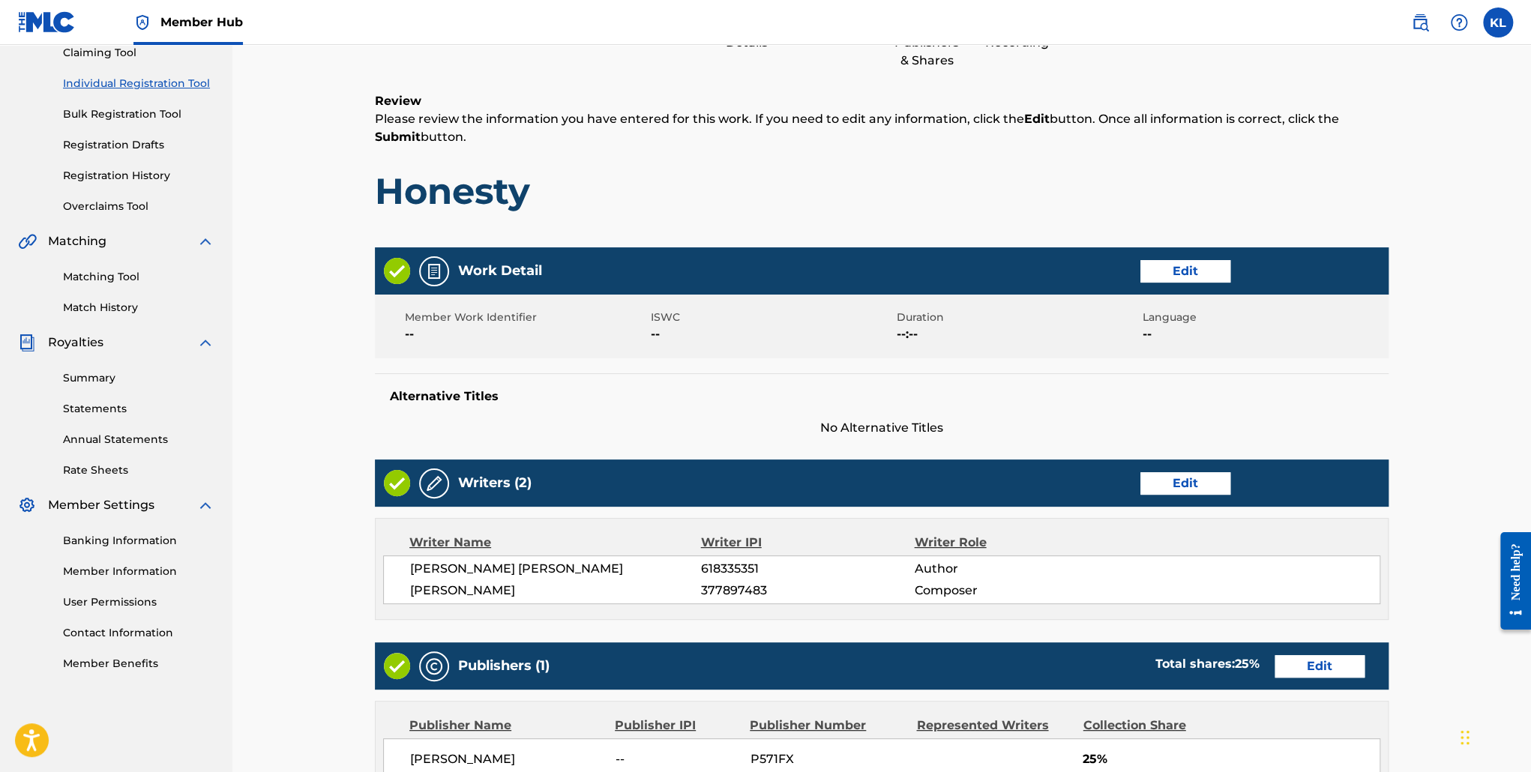
scroll to position [166, 0]
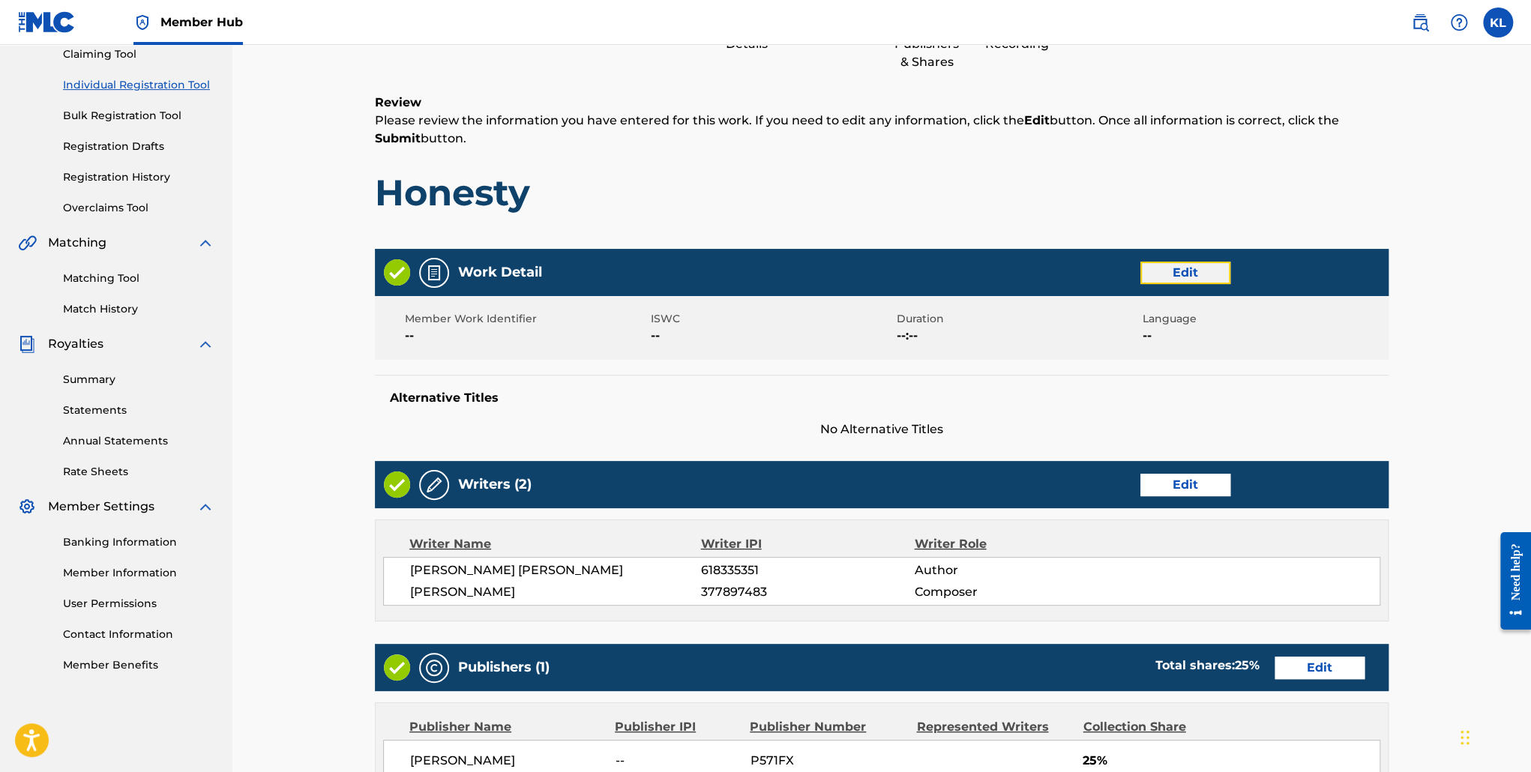
click at [1162, 262] on button "Edit" at bounding box center [1186, 273] width 90 height 22
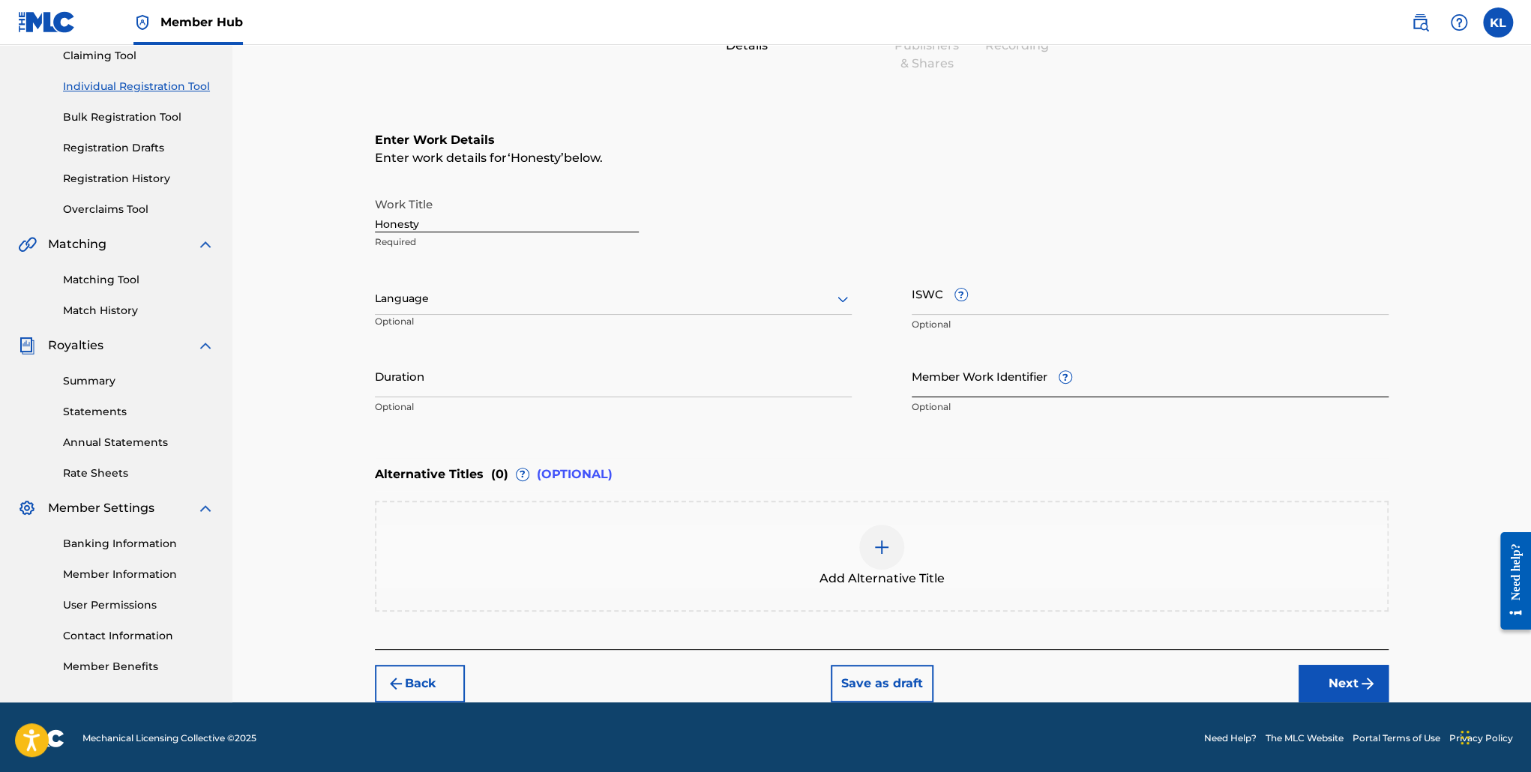
click at [948, 358] on input "Member Work Identifier ?" at bounding box center [1150, 376] width 477 height 43
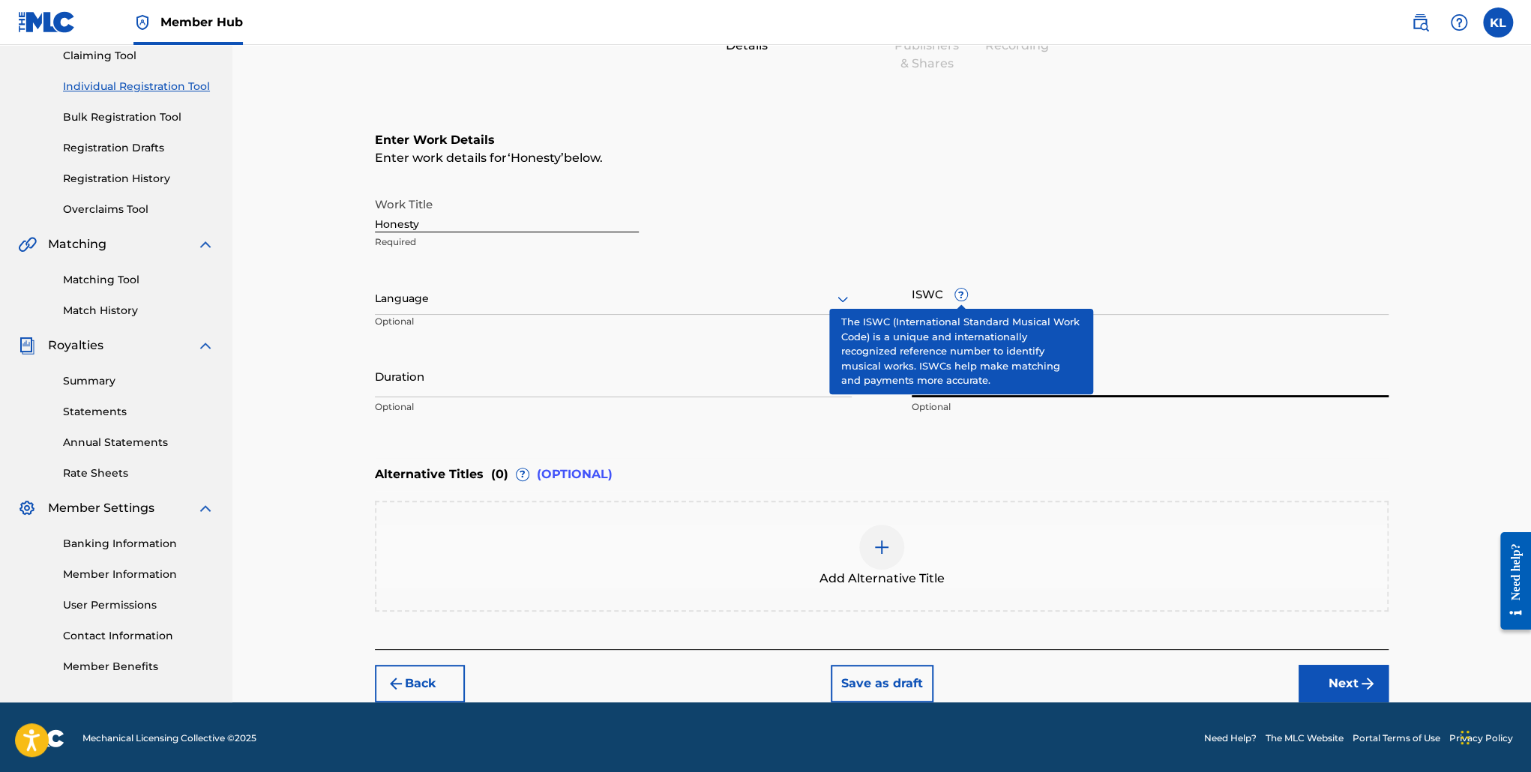
click at [966, 290] on span "?" at bounding box center [961, 295] width 12 height 12
click at [966, 290] on input "ISWC ?" at bounding box center [1150, 293] width 477 height 43
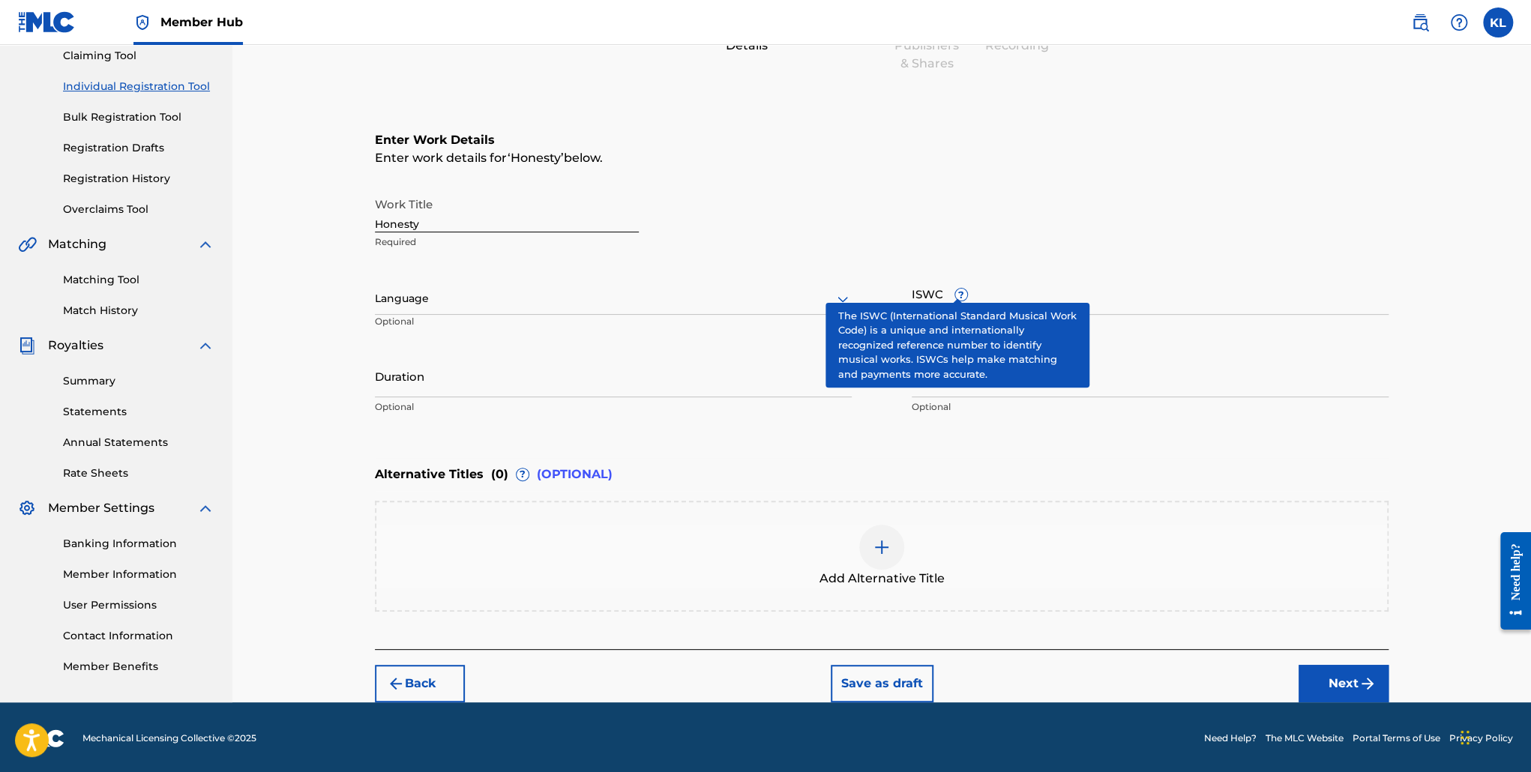
click at [962, 289] on span "?" at bounding box center [961, 294] width 13 height 13
click at [962, 289] on input "ISWC ?" at bounding box center [1150, 293] width 477 height 43
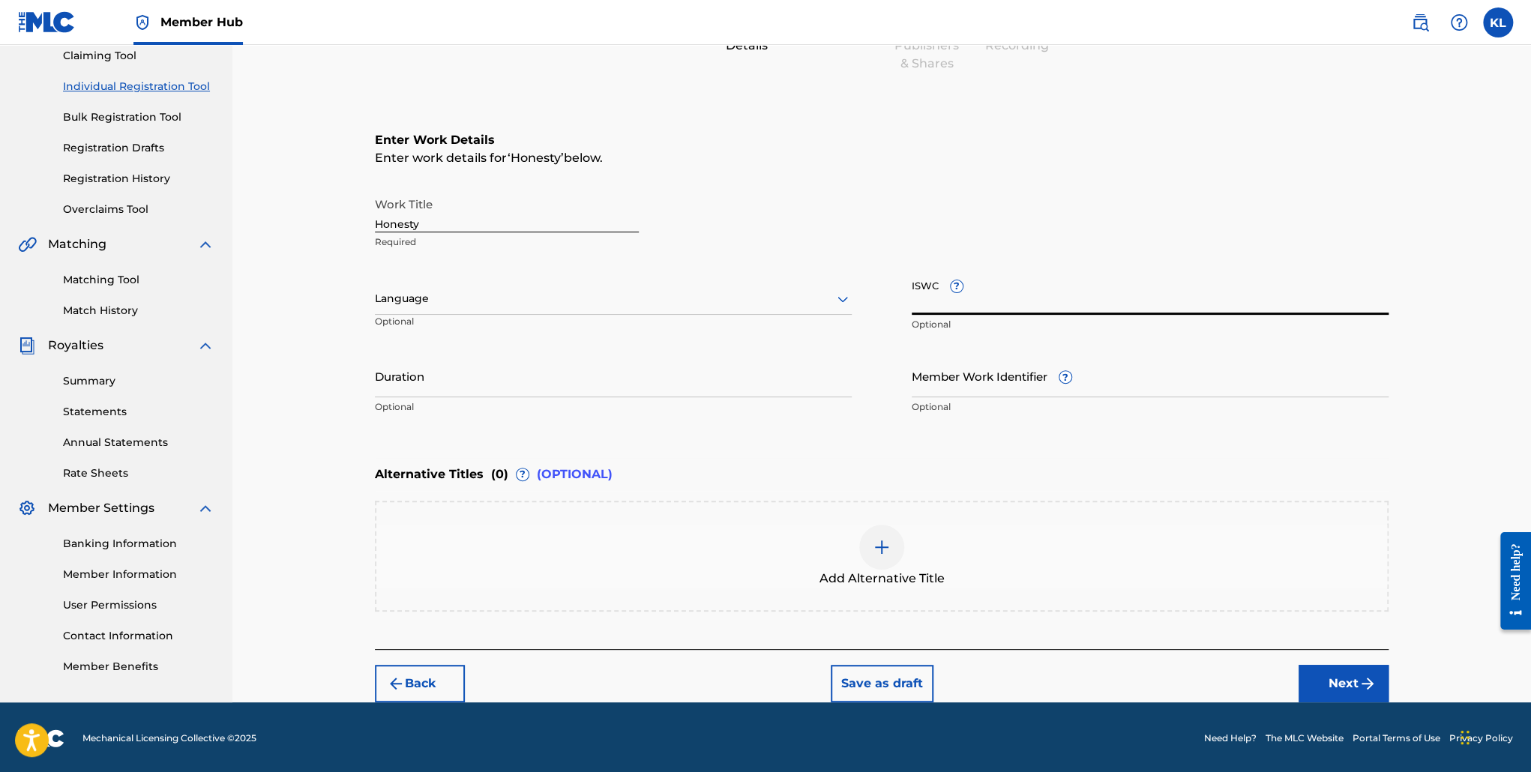
paste input "T-928.536.922-4"
type input "T-928.536.922-4"
click at [1311, 683] on button "Next" at bounding box center [1344, 683] width 90 height 37
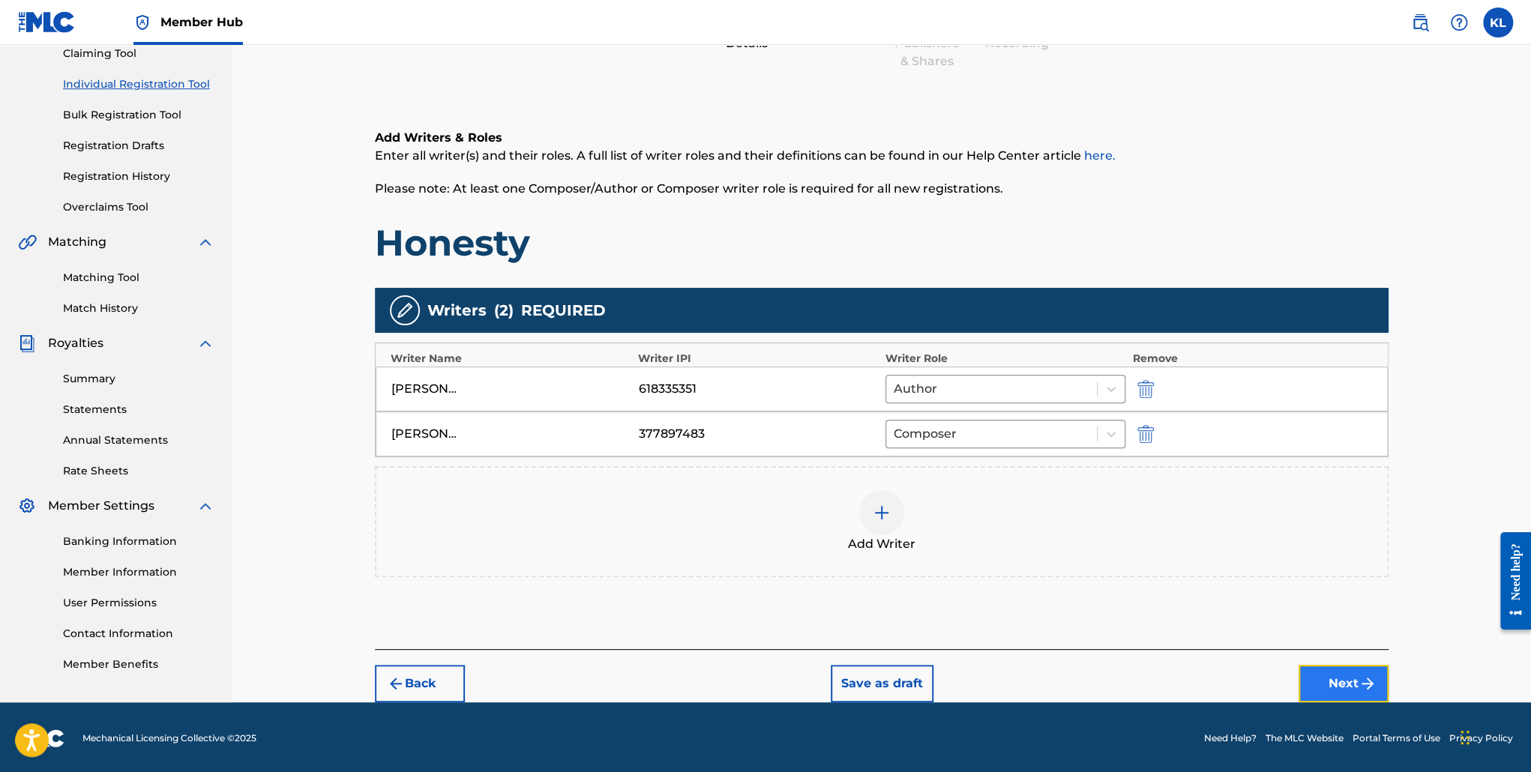
click at [1336, 677] on button "Next" at bounding box center [1344, 683] width 90 height 37
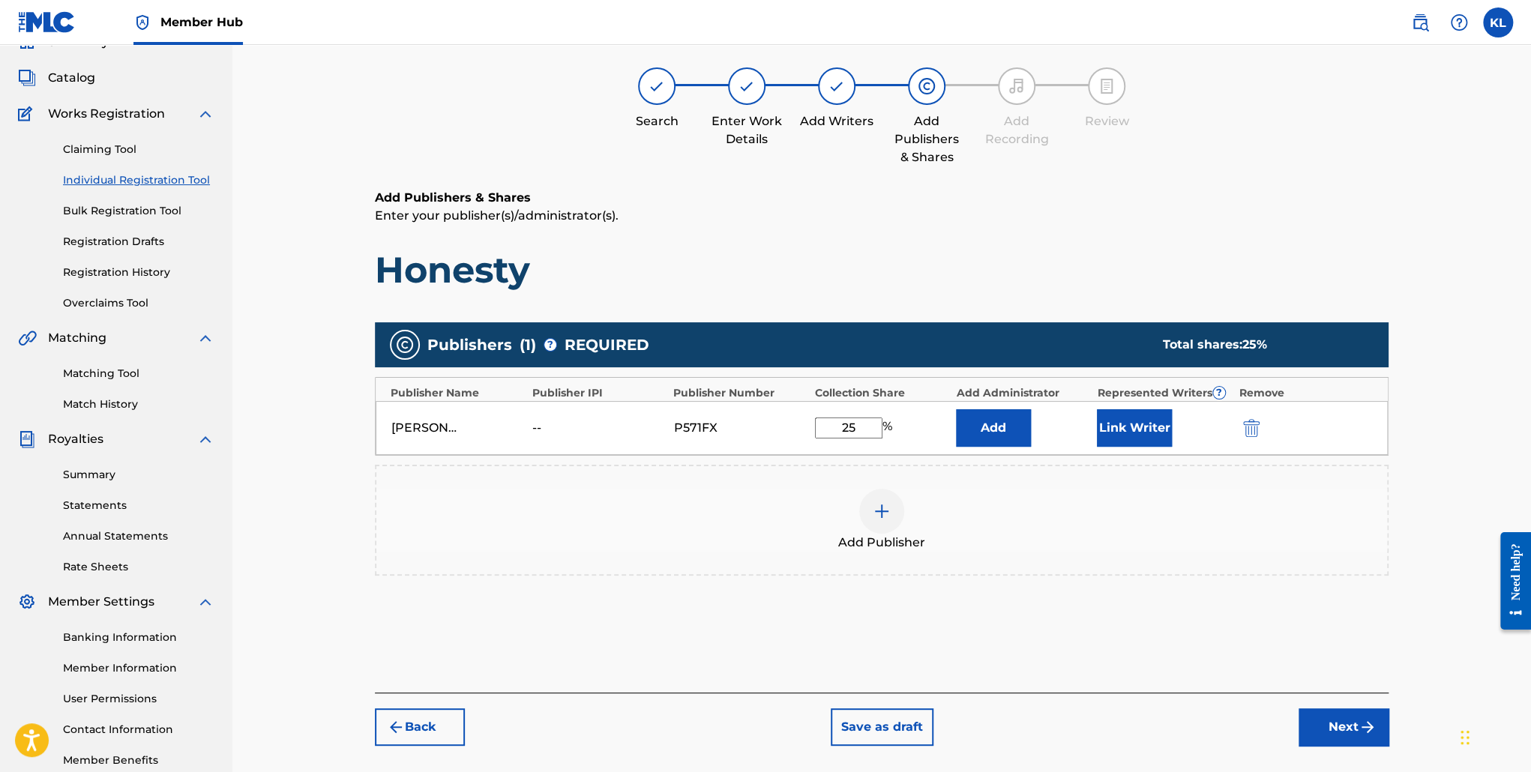
scroll to position [67, 0]
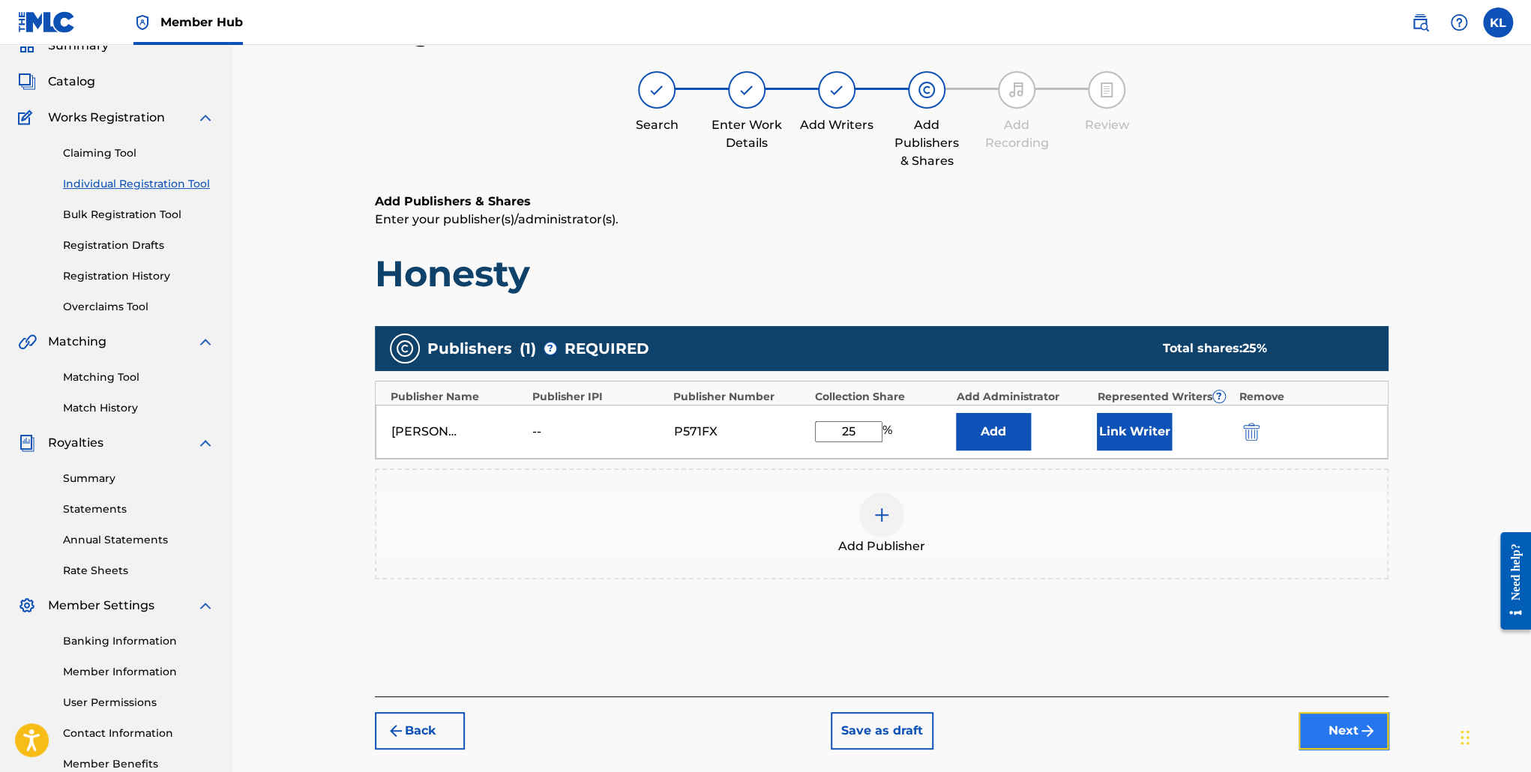
click at [1327, 727] on button "Next" at bounding box center [1344, 730] width 90 height 37
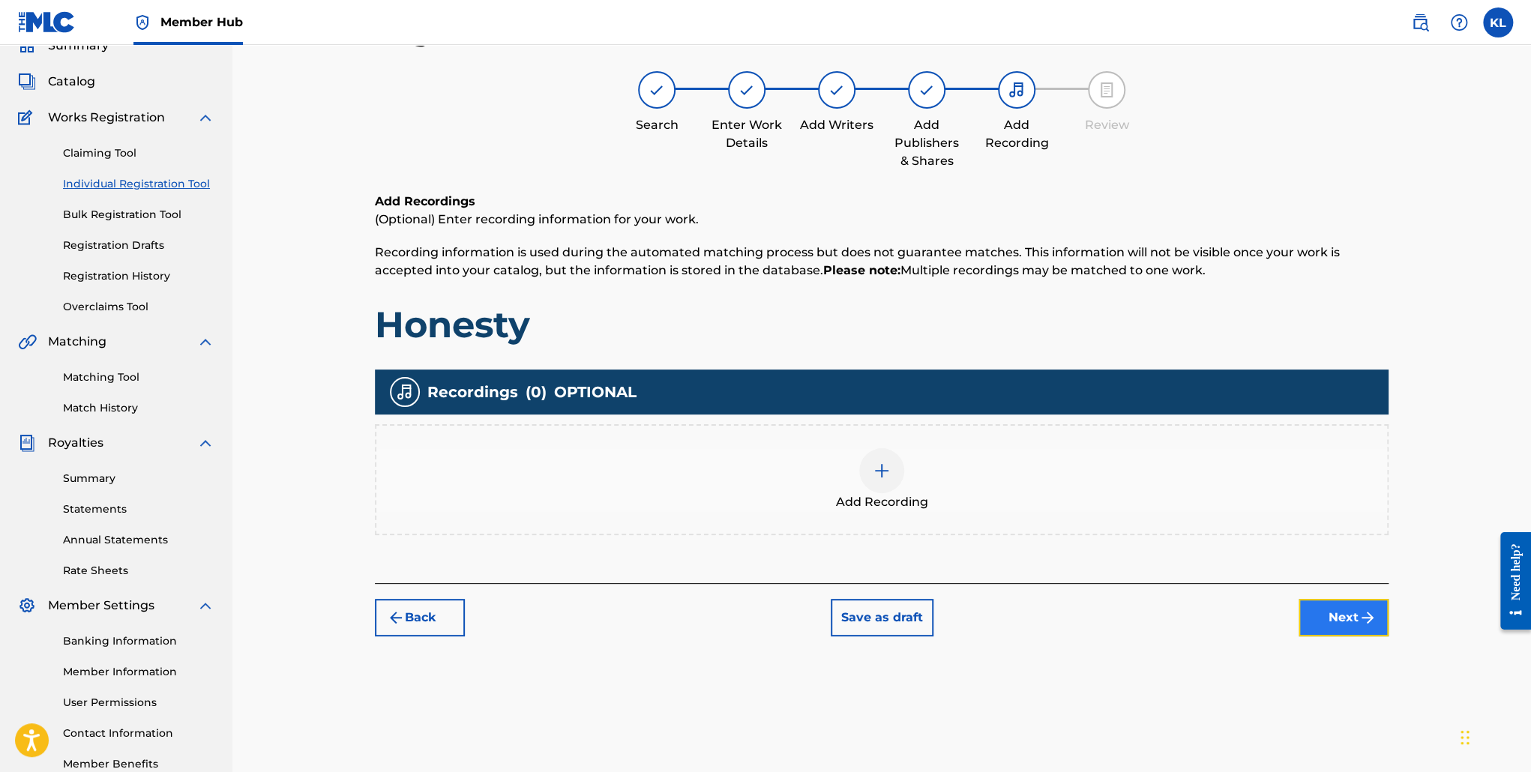
click at [1321, 625] on button "Next" at bounding box center [1344, 617] width 90 height 37
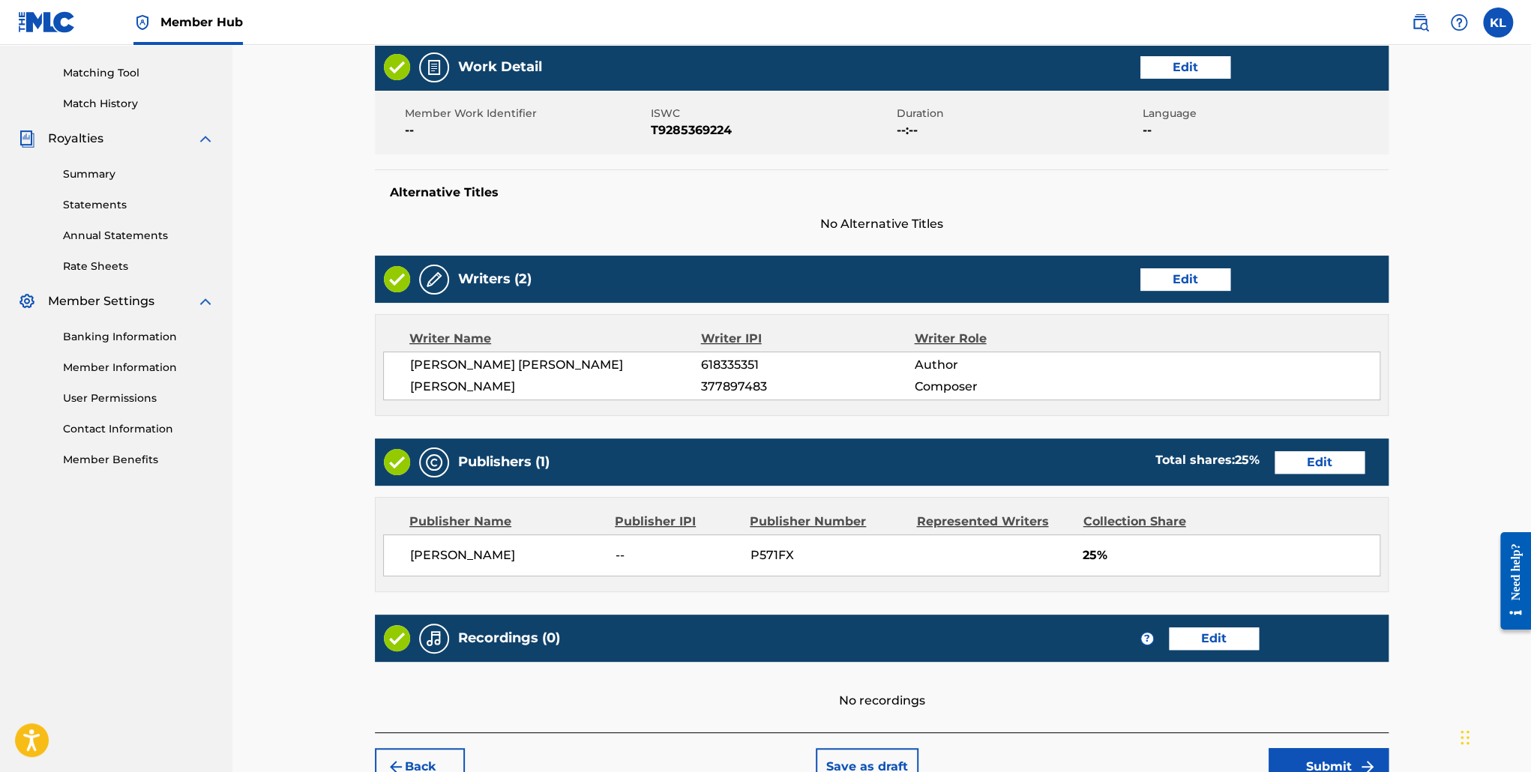
scroll to position [456, 0]
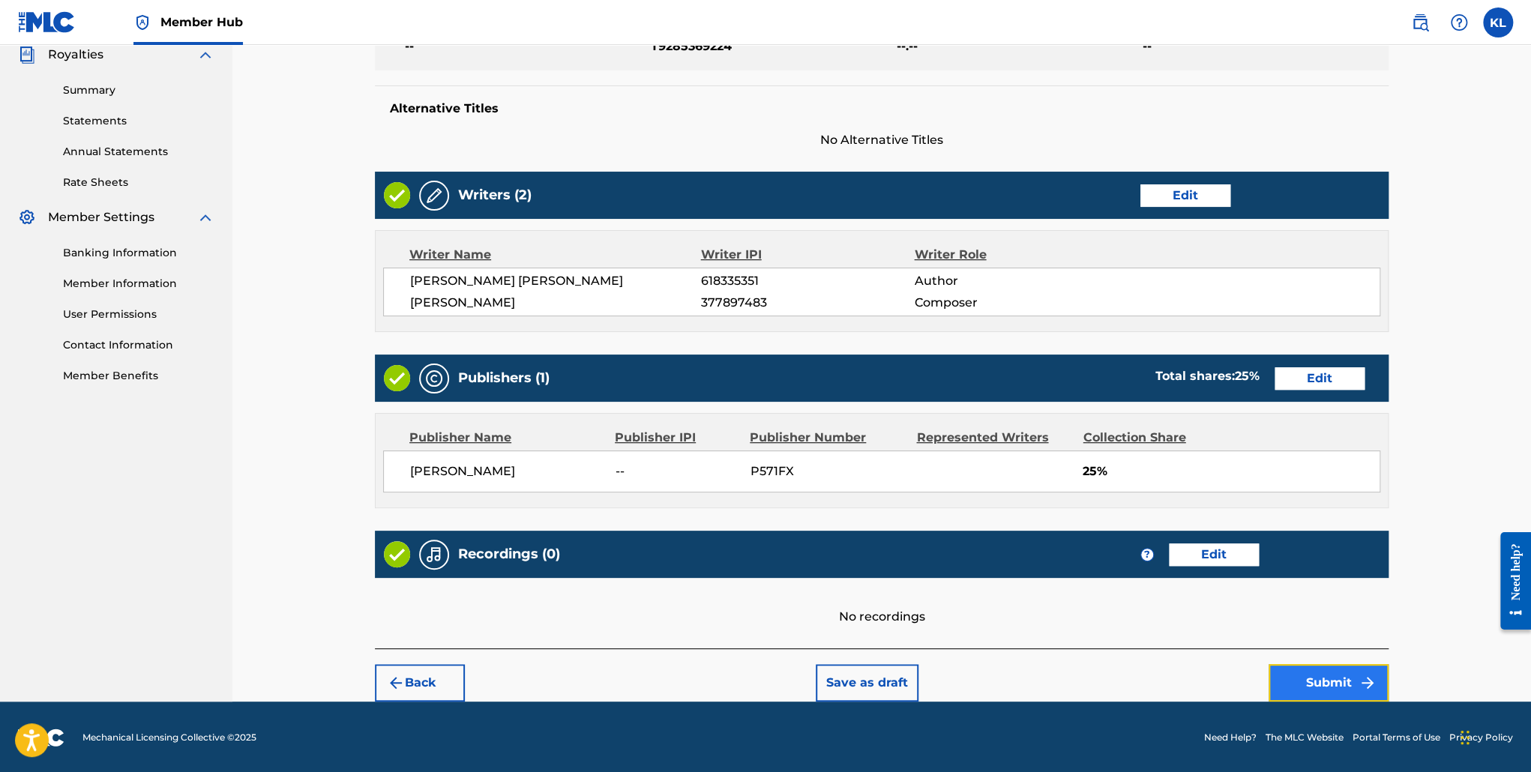
click at [1312, 677] on button "Submit" at bounding box center [1329, 682] width 120 height 37
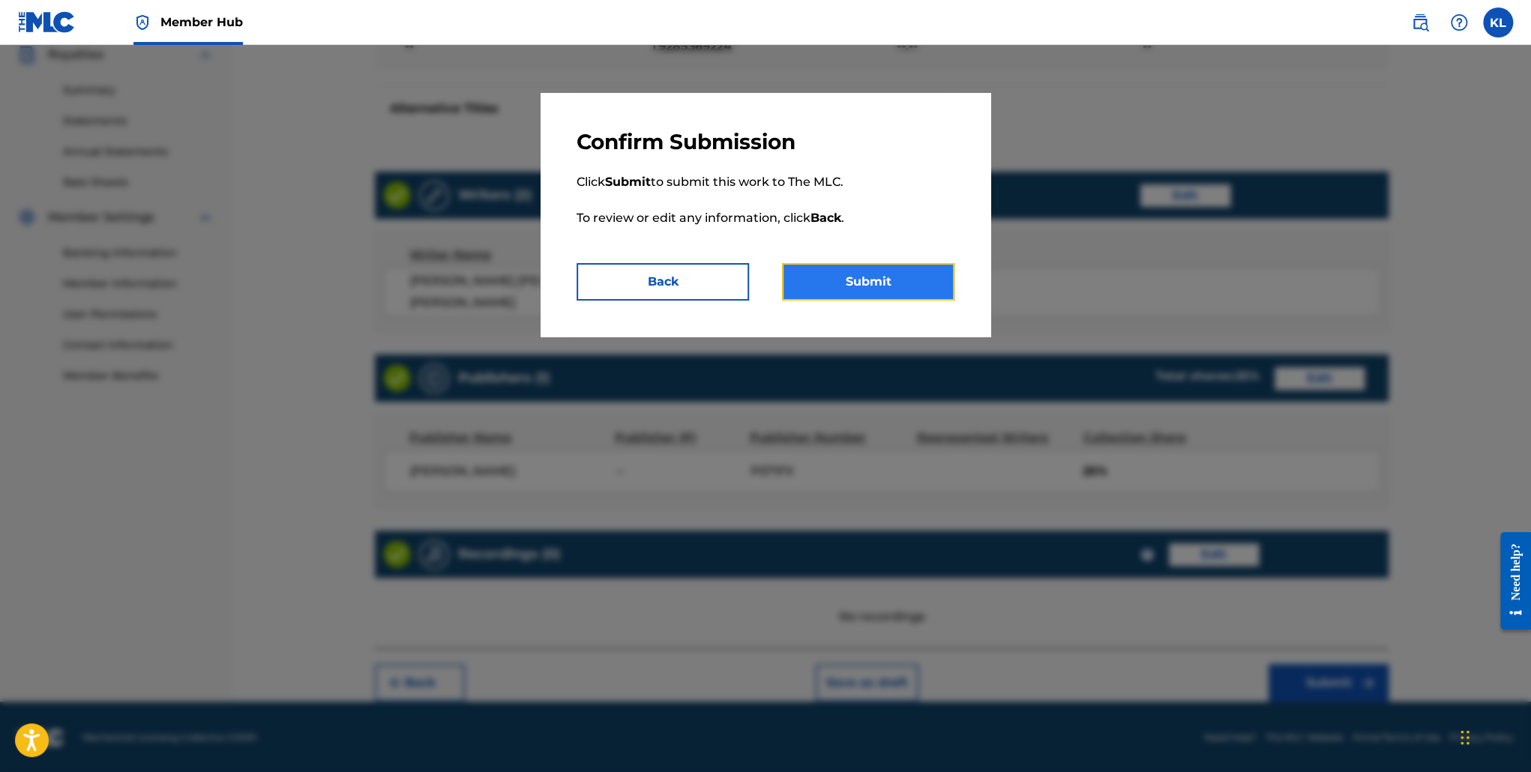
click at [921, 283] on button "Submit" at bounding box center [868, 281] width 172 height 37
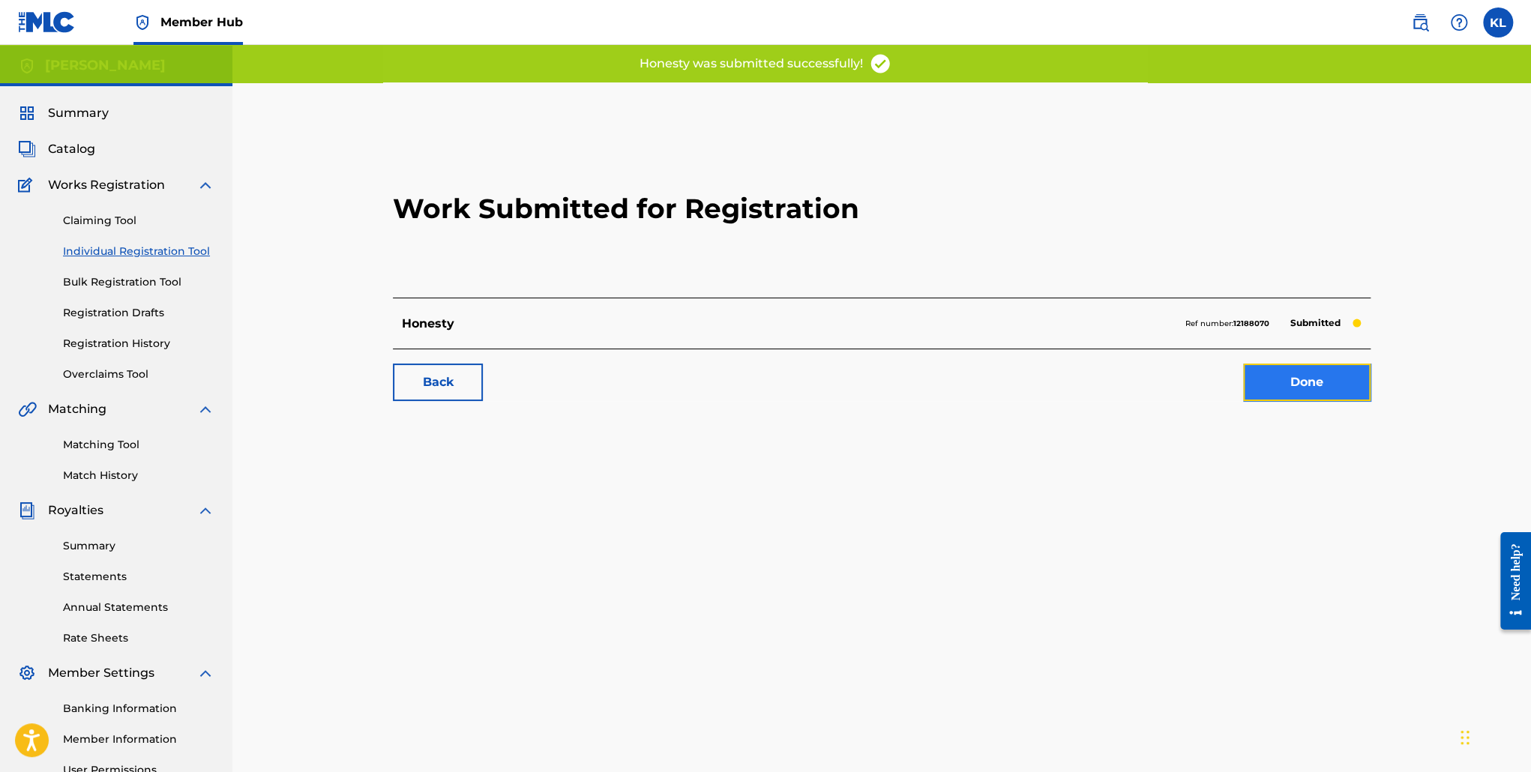
click at [1288, 395] on link "Done" at bounding box center [1306, 382] width 127 height 37
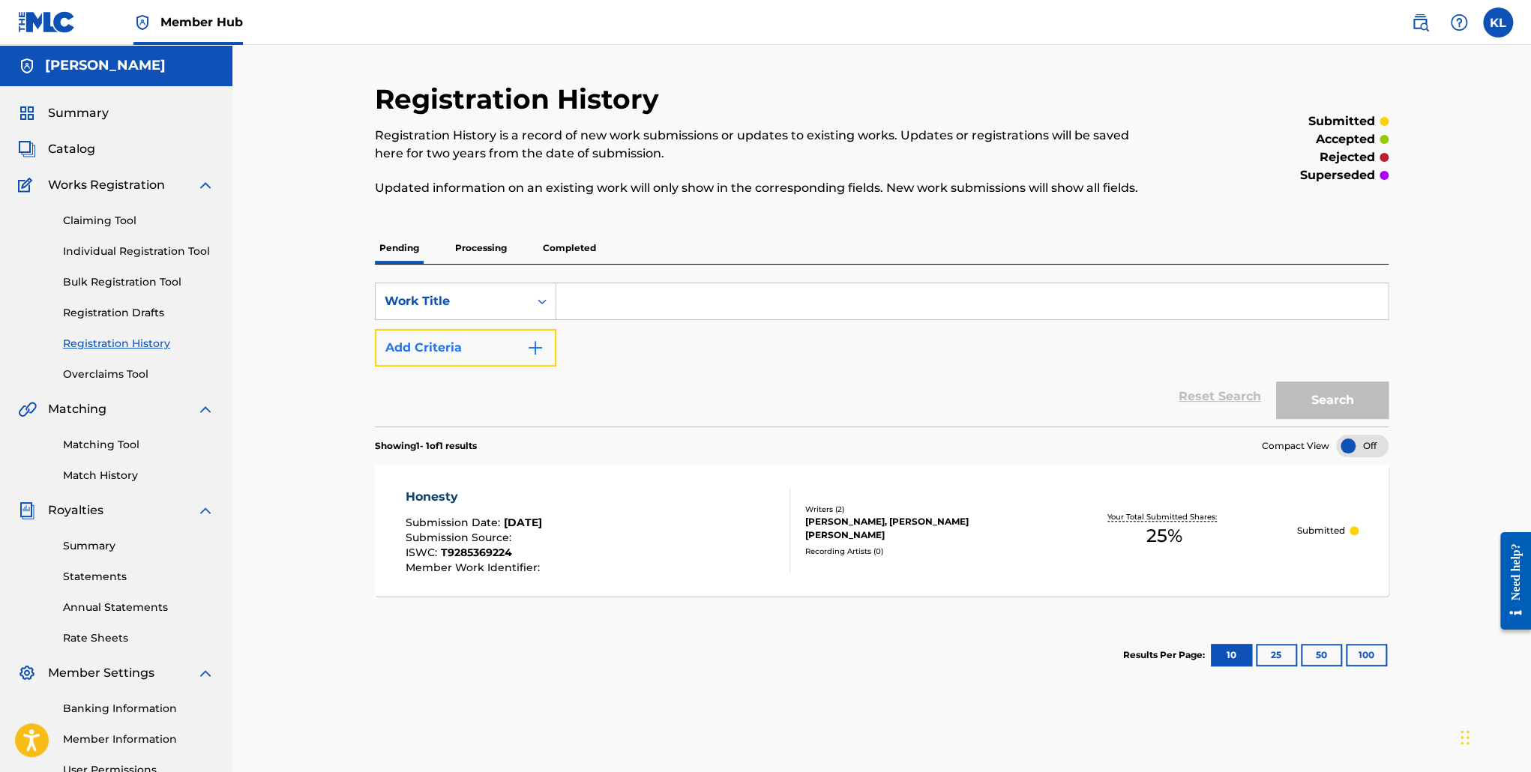
click at [532, 343] on img "Search Form" at bounding box center [535, 348] width 18 height 18
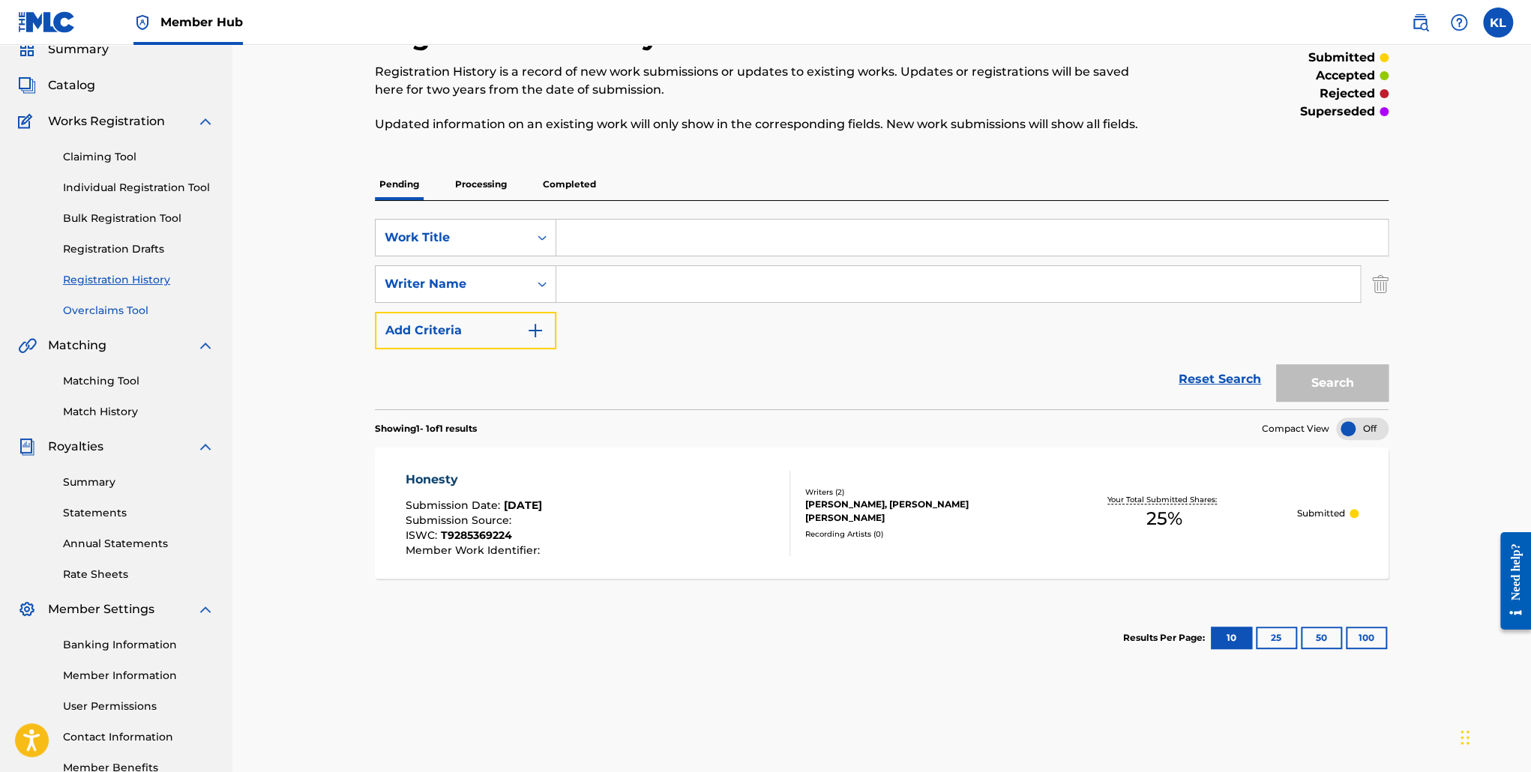
scroll to position [63, 0]
click at [151, 188] on link "Individual Registration Tool" at bounding box center [138, 189] width 151 height 16
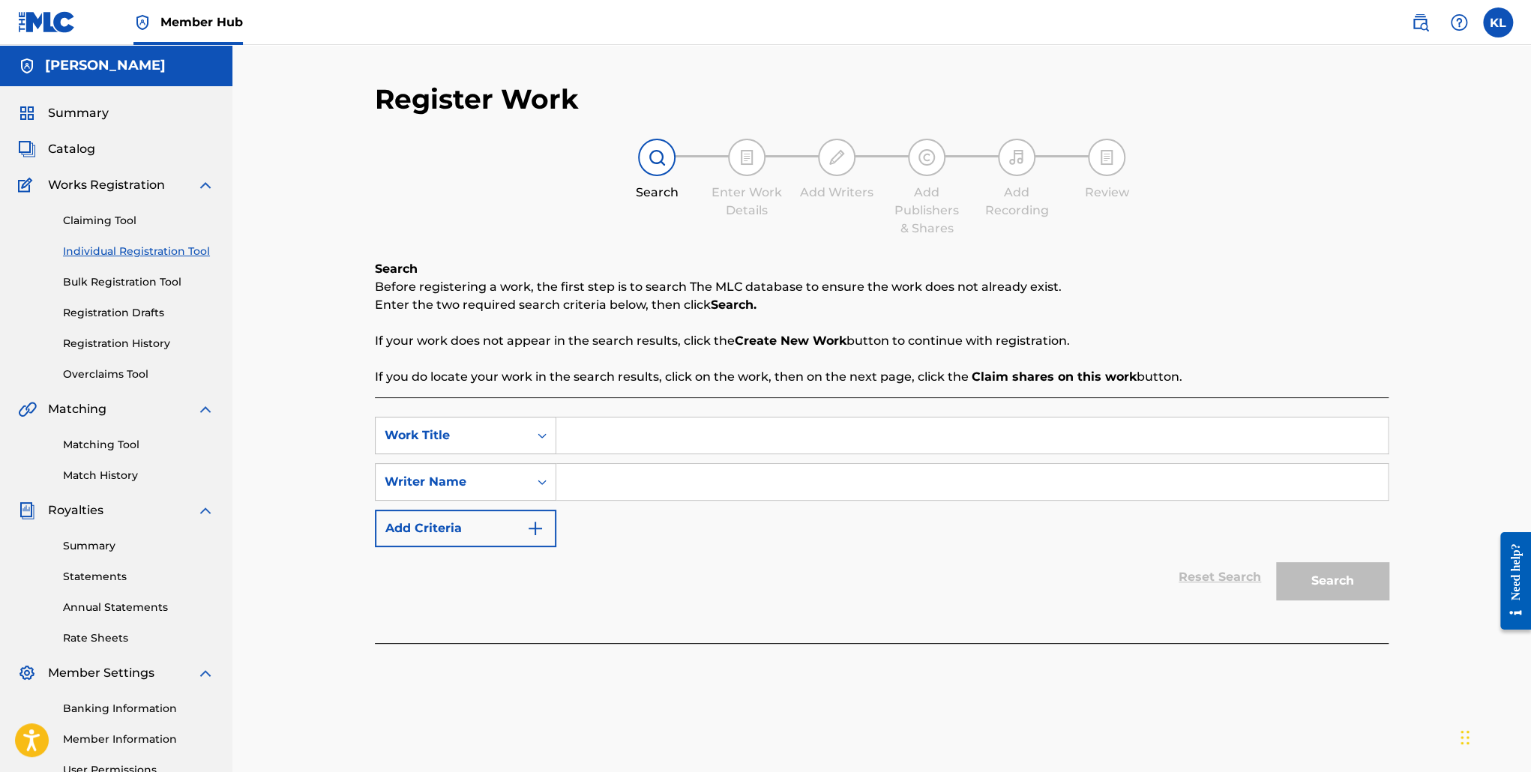
click at [668, 436] on input "Search Form" at bounding box center [972, 436] width 832 height 36
type input "My Life Story"
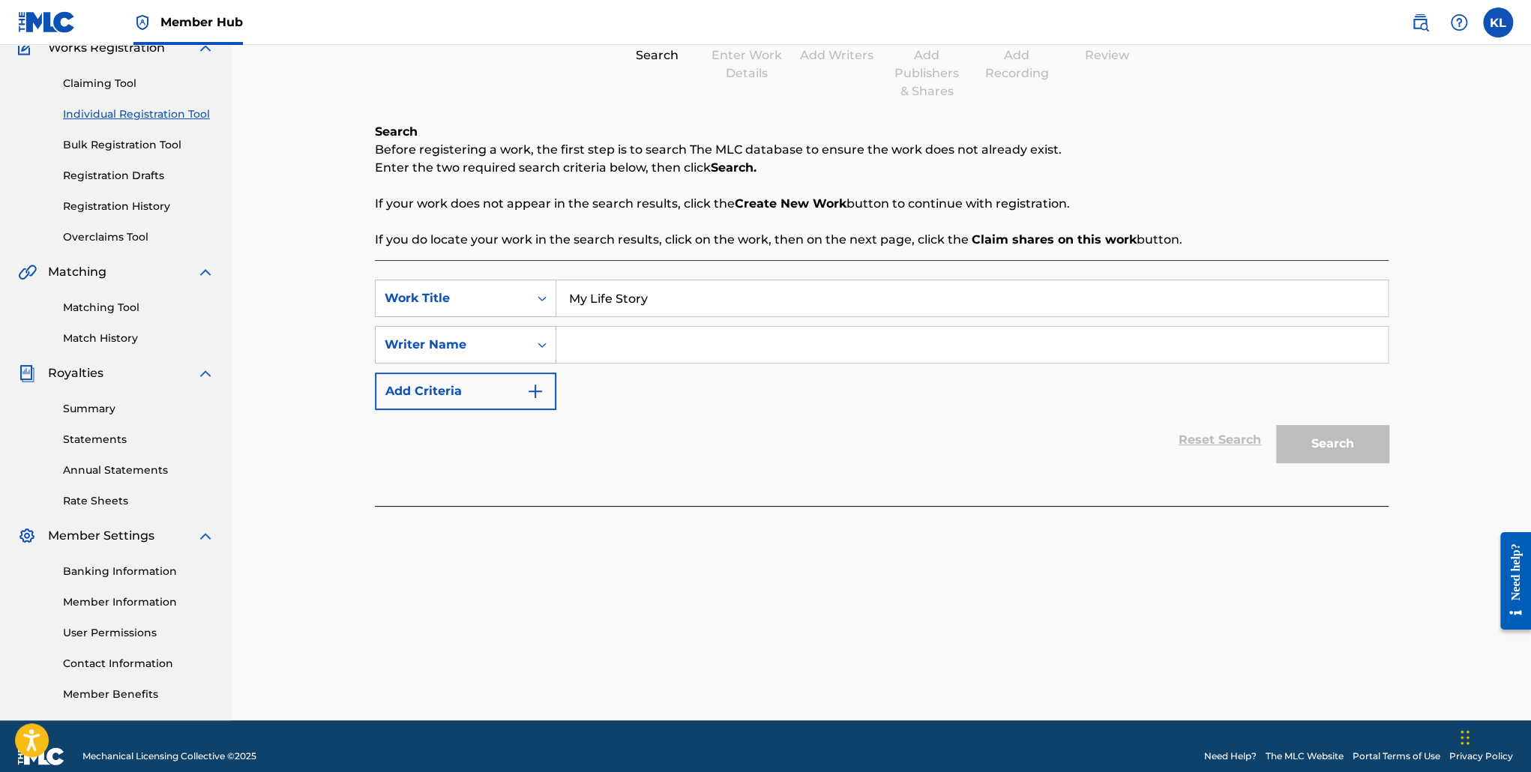
scroll to position [138, 0]
click at [634, 340] on input "Search Form" at bounding box center [972, 344] width 832 height 36
type input "Tyquian"
click at [1276, 424] on button "Search" at bounding box center [1332, 442] width 112 height 37
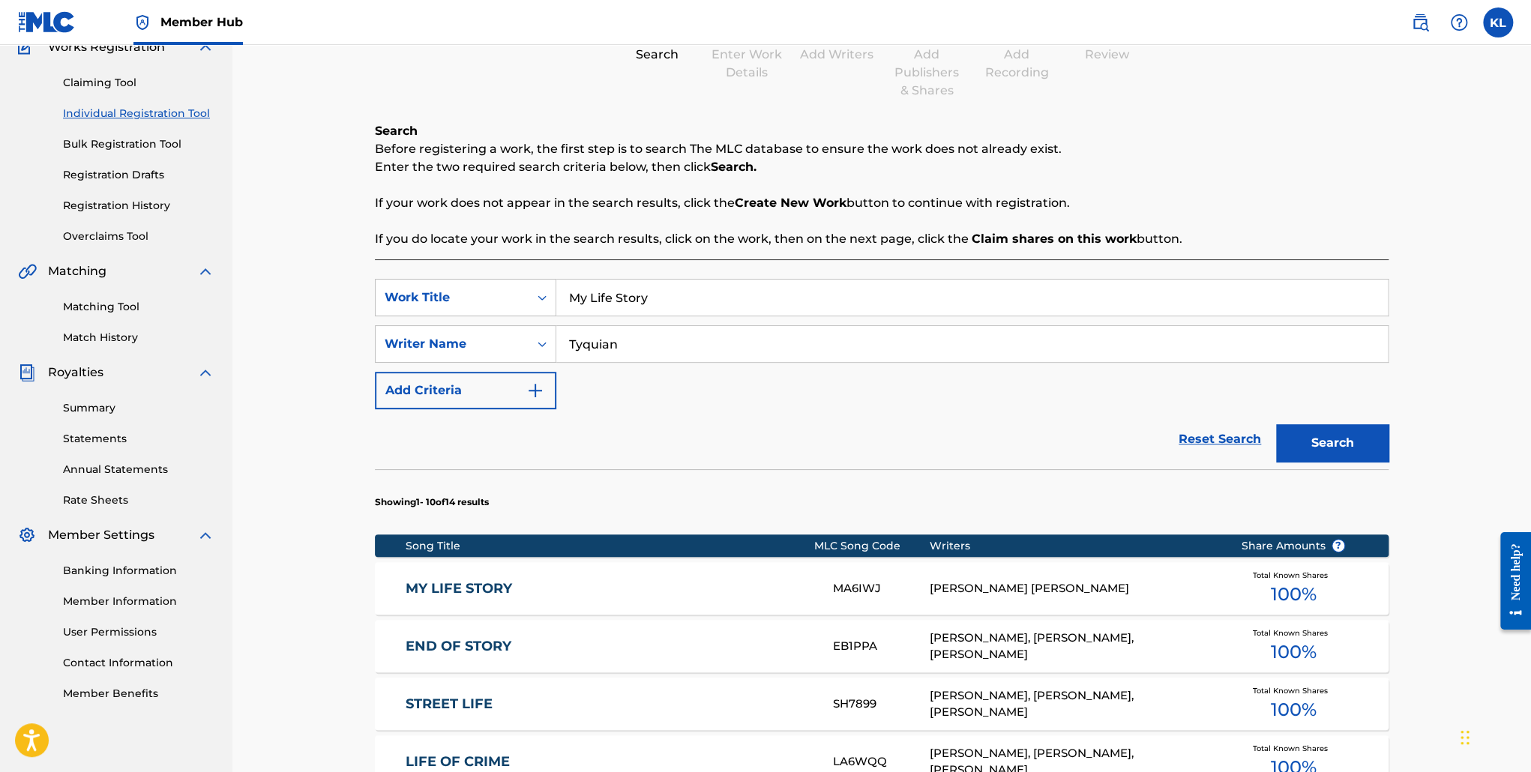
scroll to position [183, 0]
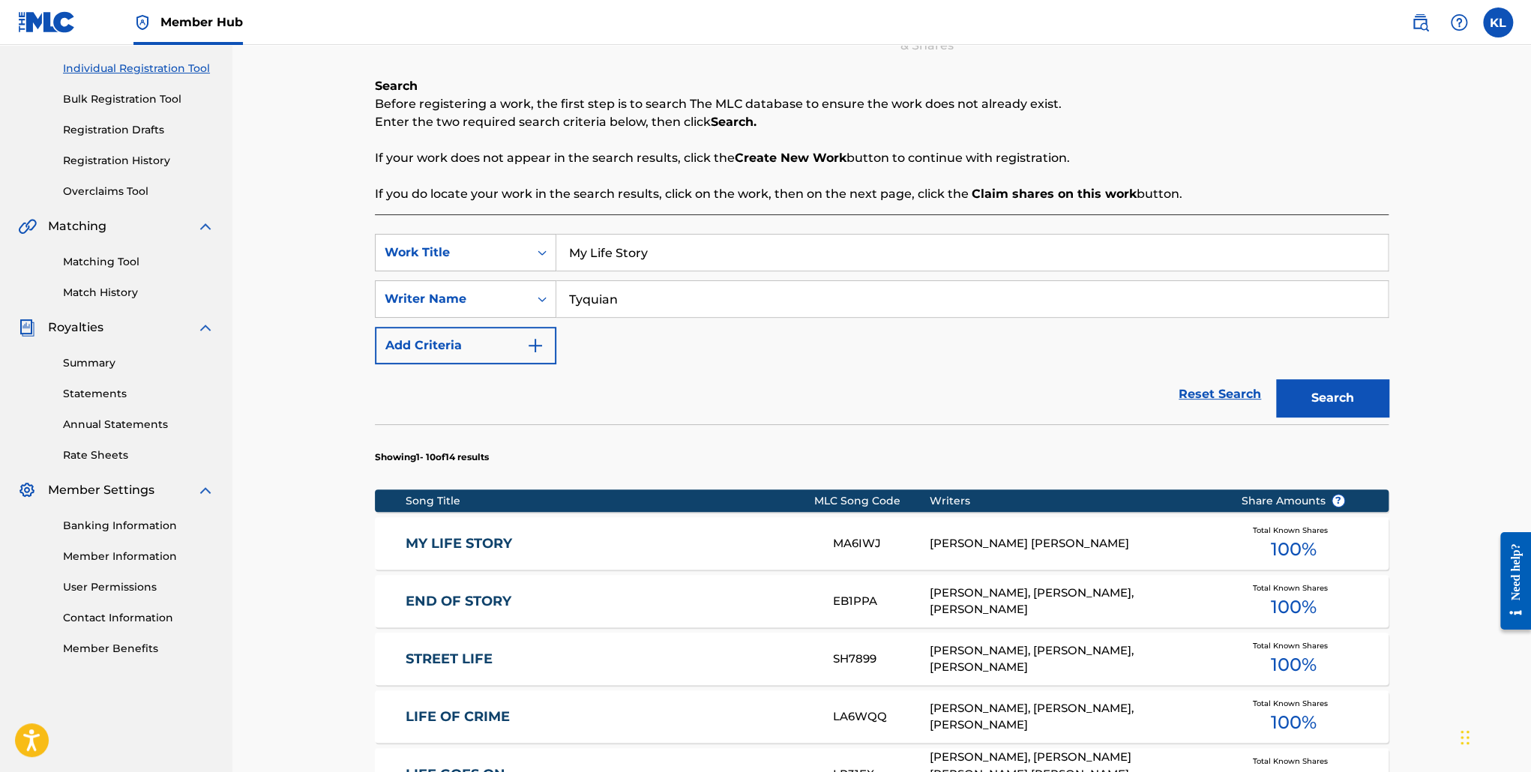
click at [474, 547] on link "MY LIFE STORY" at bounding box center [610, 543] width 408 height 17
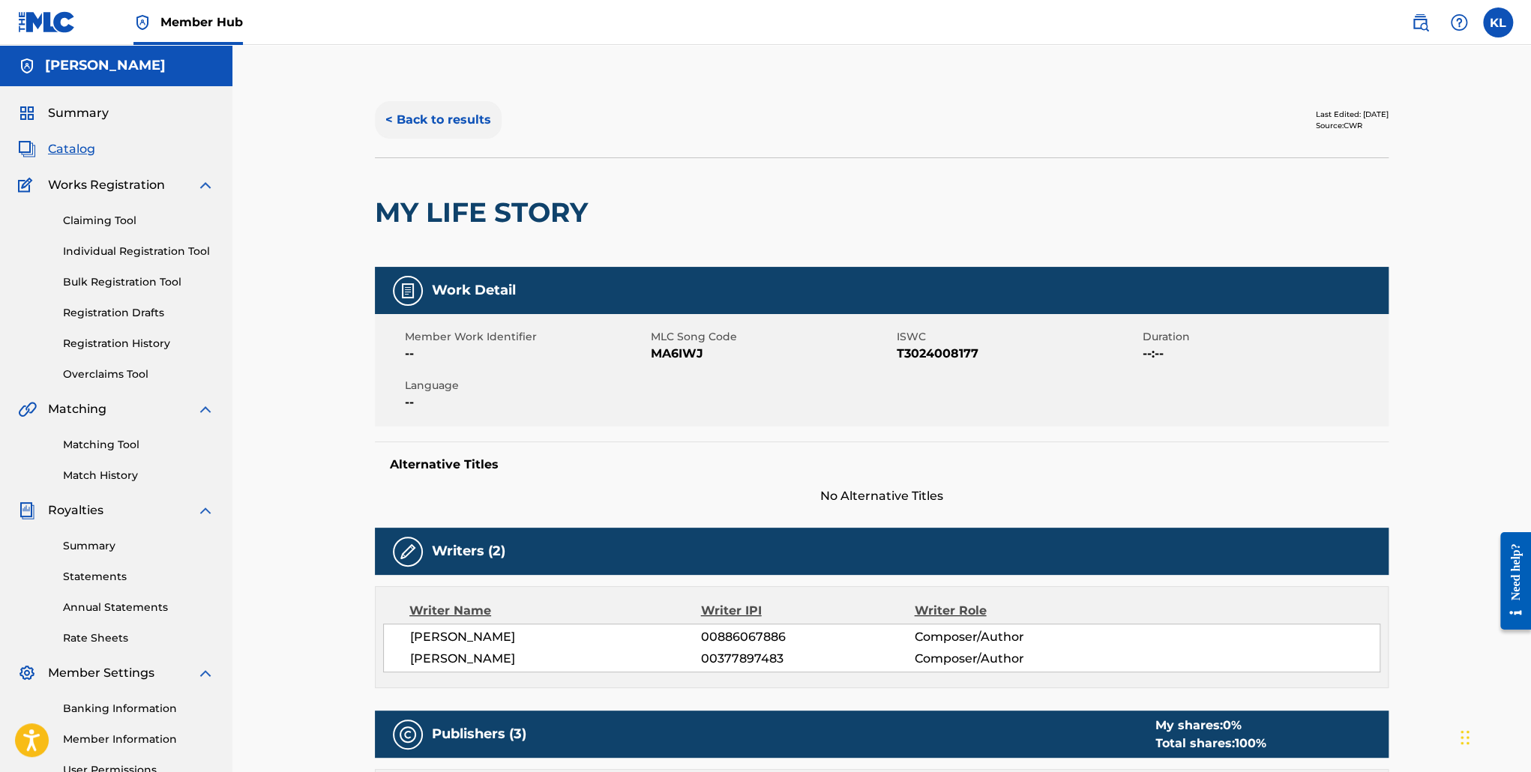
click at [446, 116] on button "< Back to results" at bounding box center [438, 119] width 127 height 37
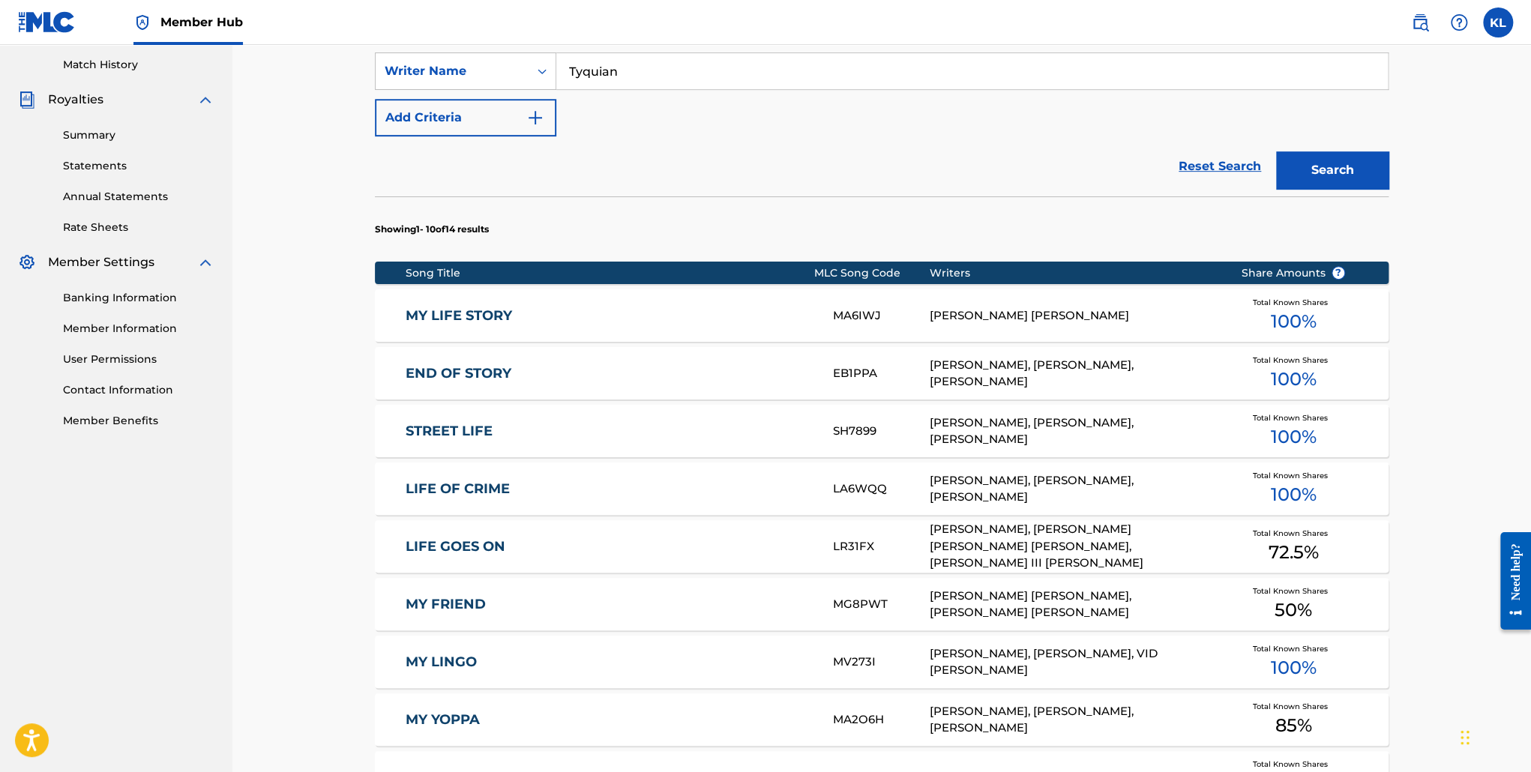
scroll to position [441, 0]
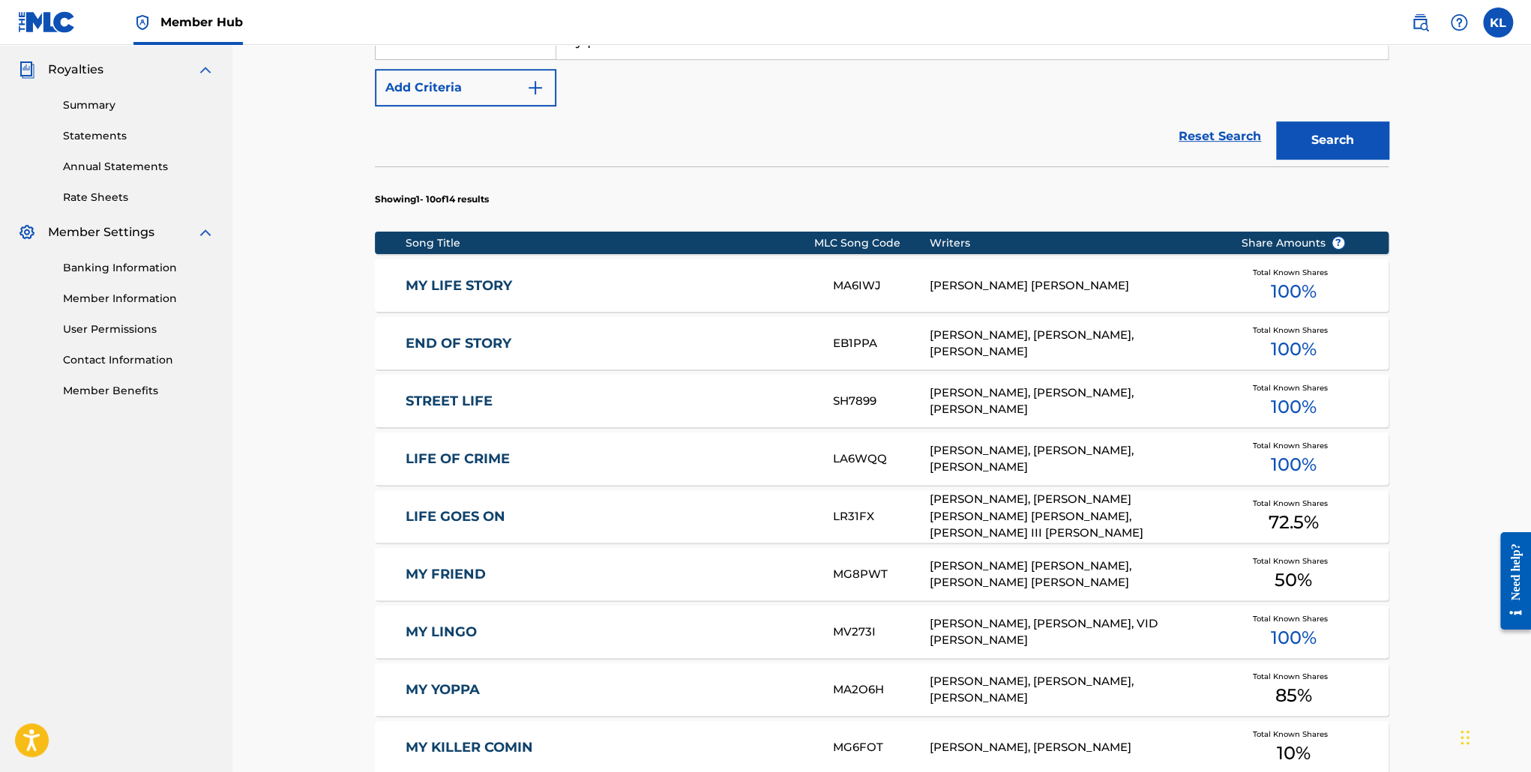
click at [1266, 501] on span "Total Known Shares" at bounding box center [1293, 503] width 81 height 11
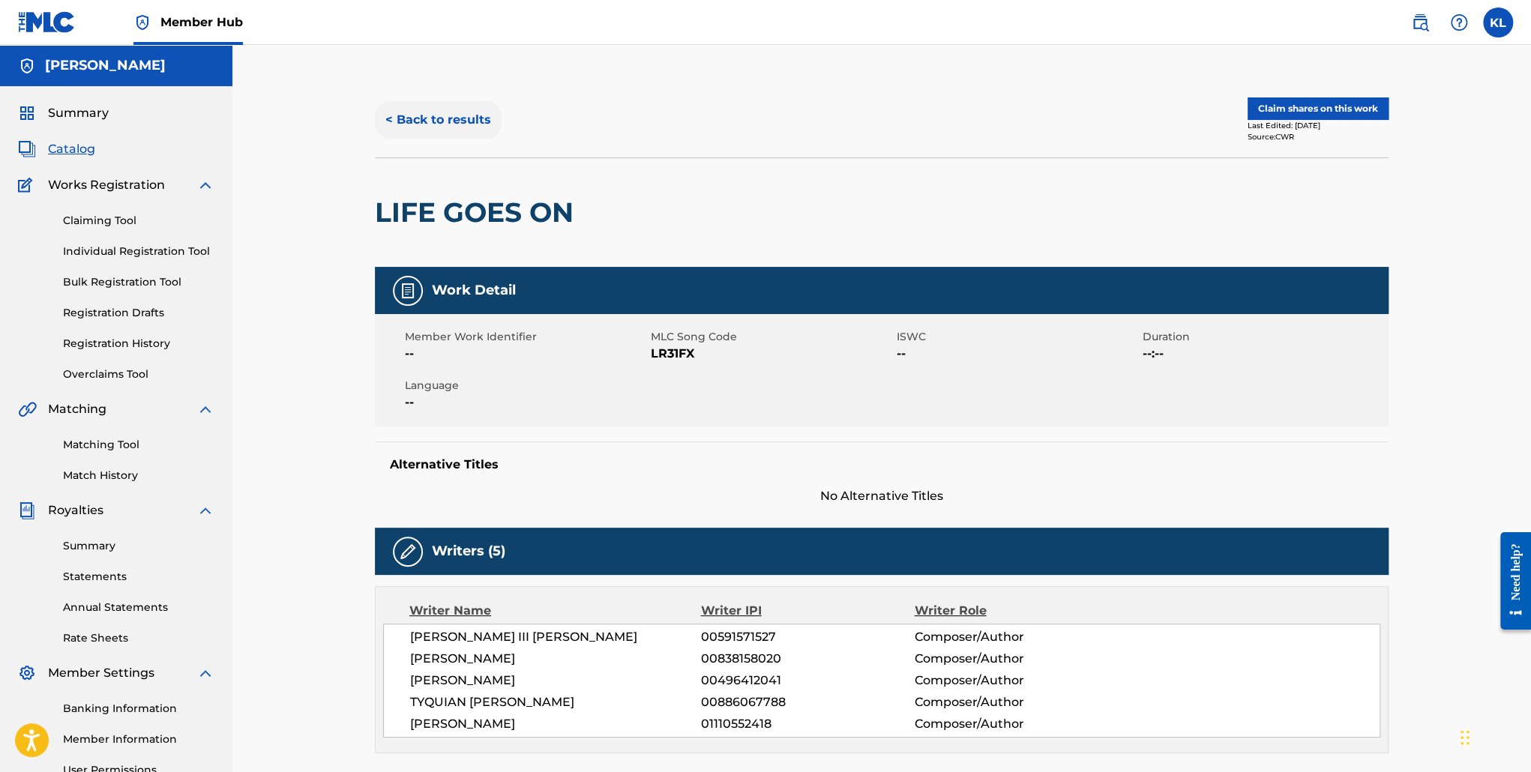
click at [448, 113] on button "< Back to results" at bounding box center [438, 119] width 127 height 37
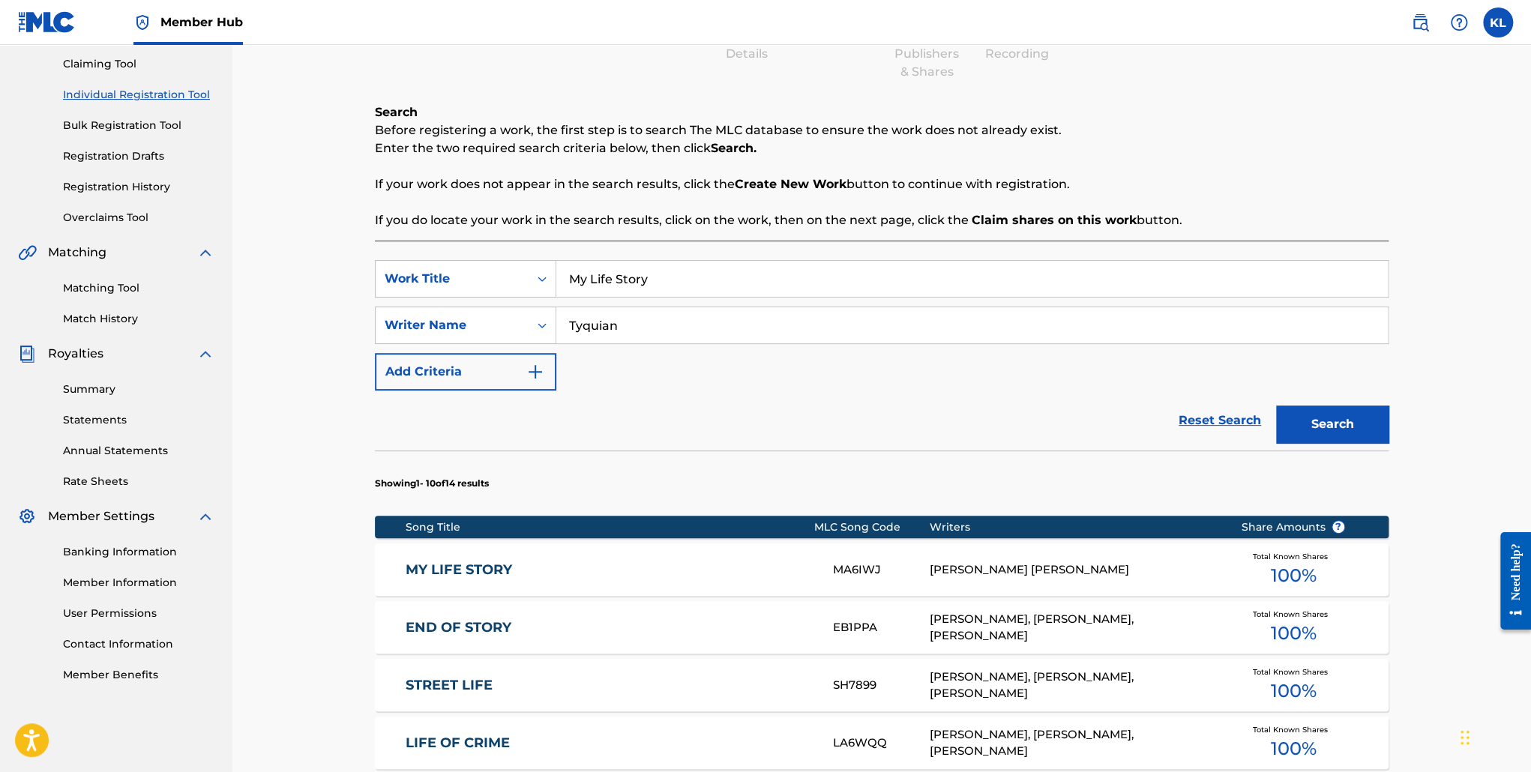
click at [1287, 572] on span "100 %" at bounding box center [1293, 575] width 46 height 27
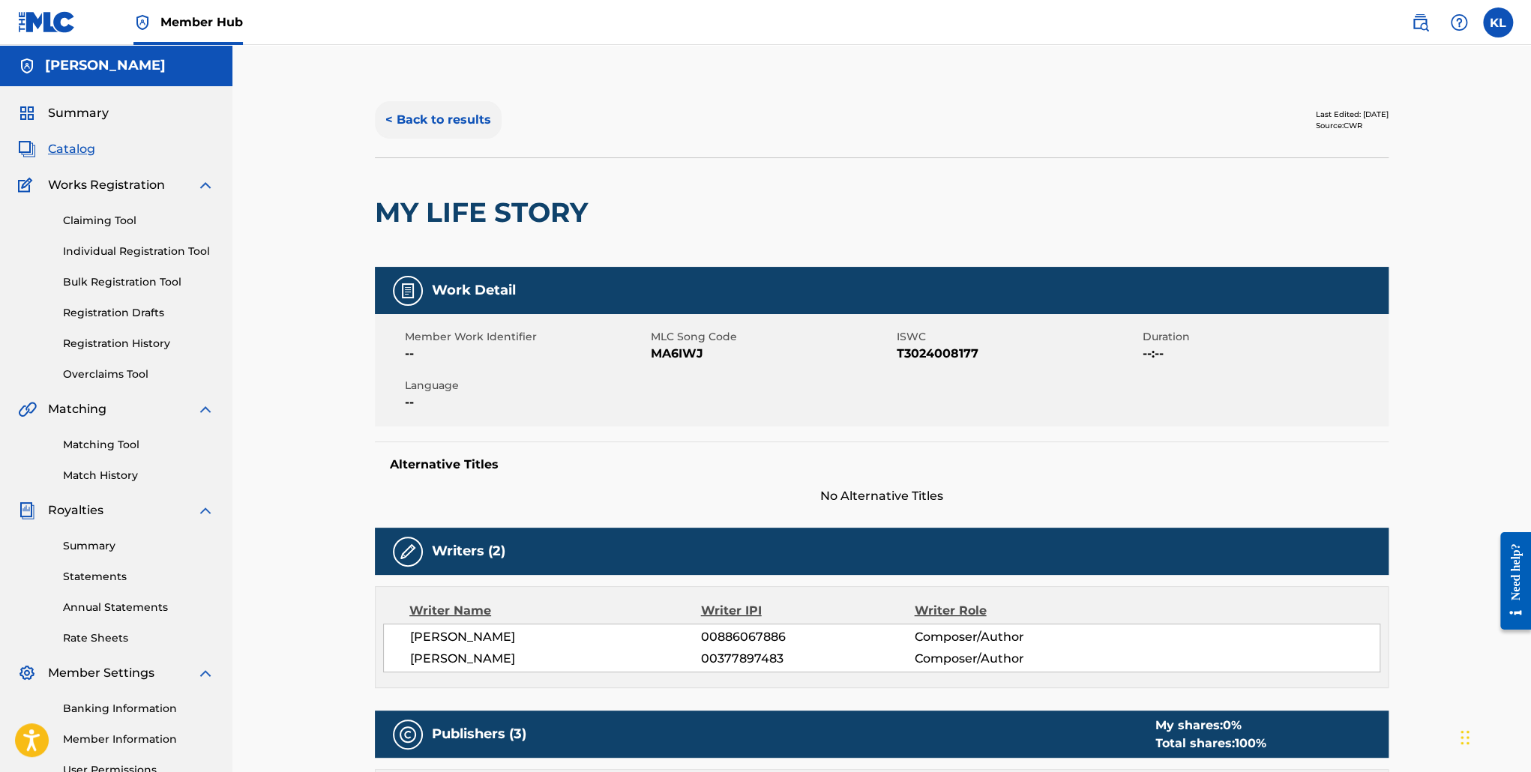
click at [490, 133] on button "< Back to results" at bounding box center [438, 119] width 127 height 37
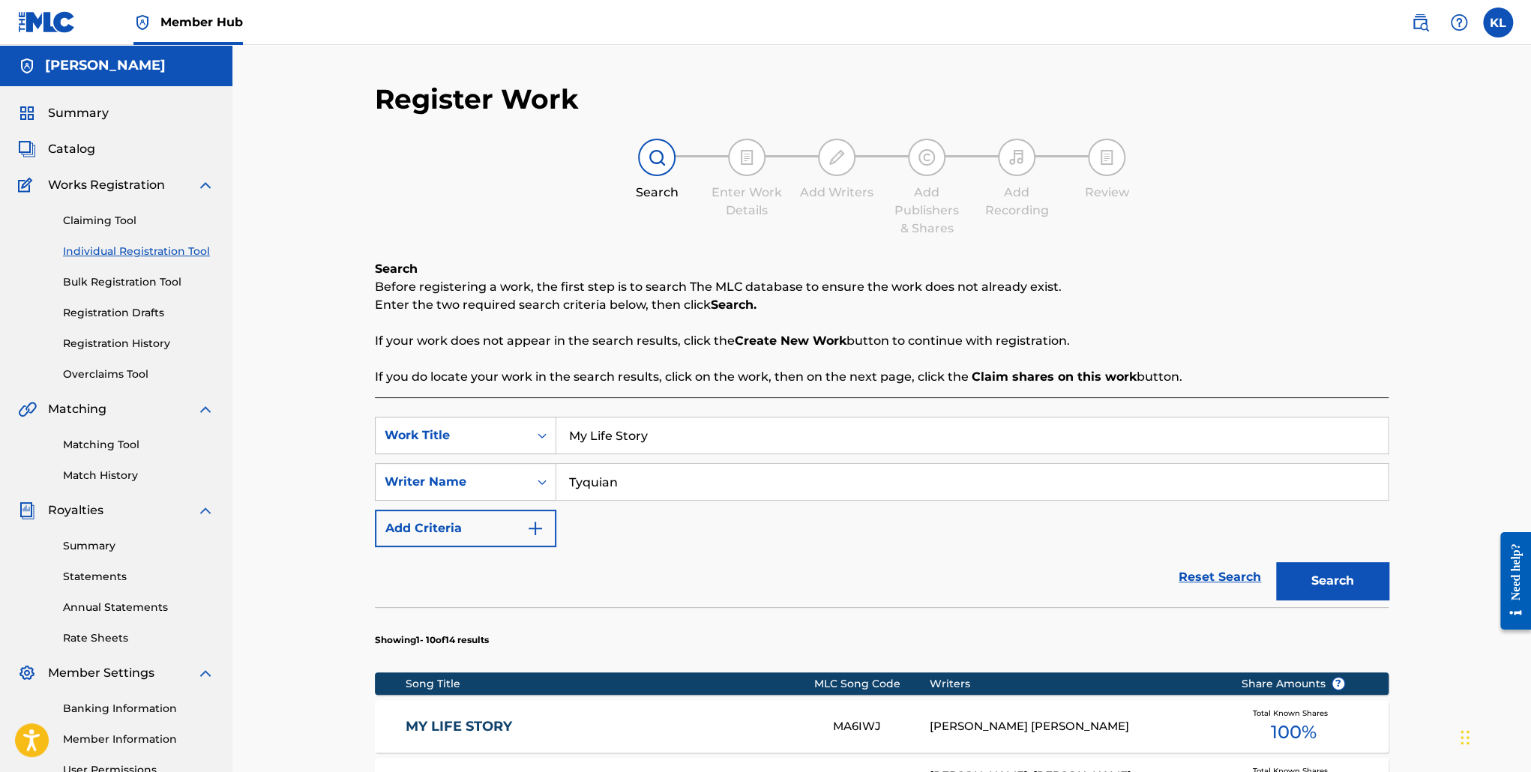
scroll to position [157, 0]
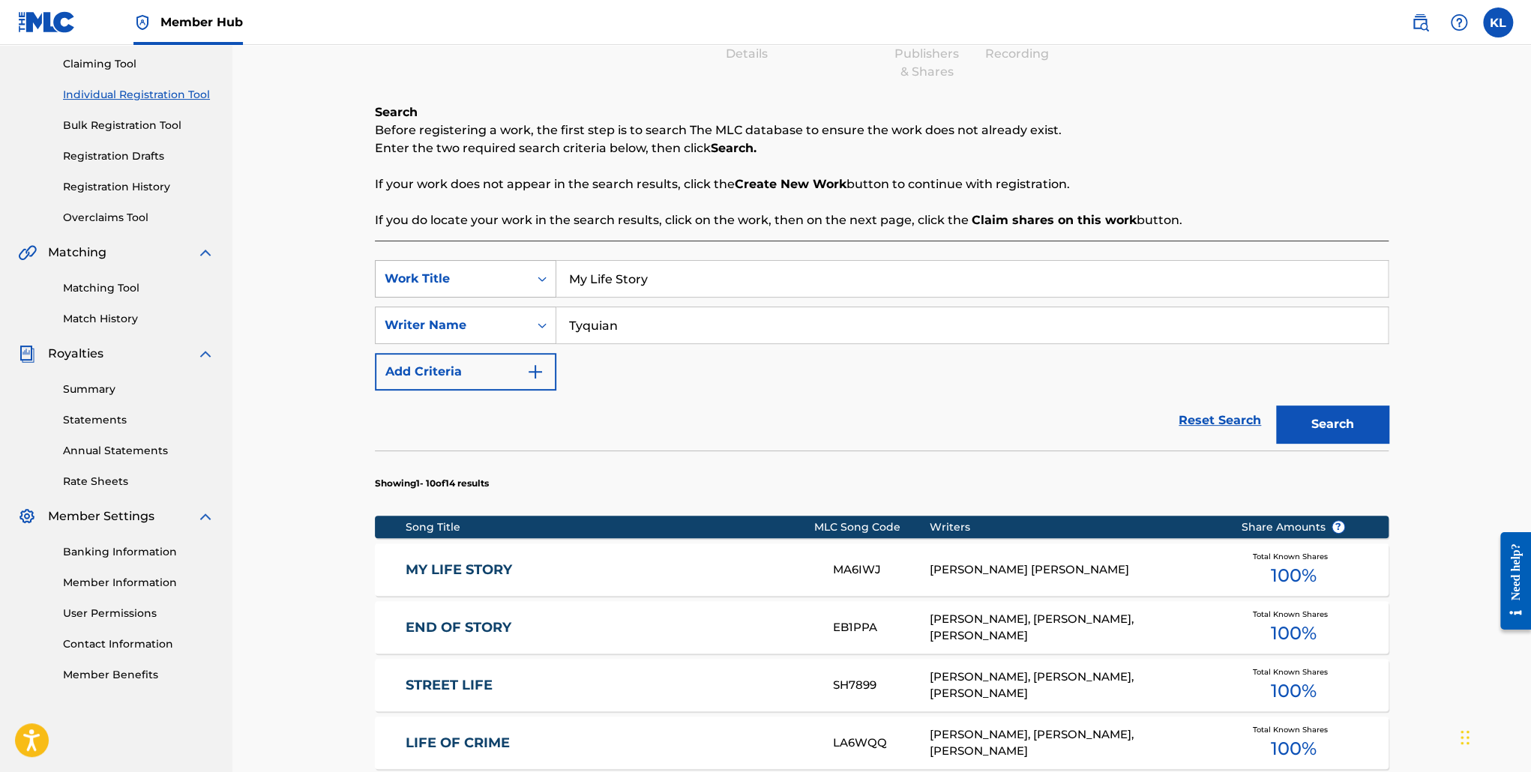
drag, startPoint x: 504, startPoint y: 269, endPoint x: 460, endPoint y: 270, distance: 43.5
click at [460, 270] on div "SearchWithCriteria65df9333-00ce-4155-8345-6b0201753d43 Work Title My Life Story" at bounding box center [882, 278] width 1014 height 37
type input "r"
type input "Rocka Fella"
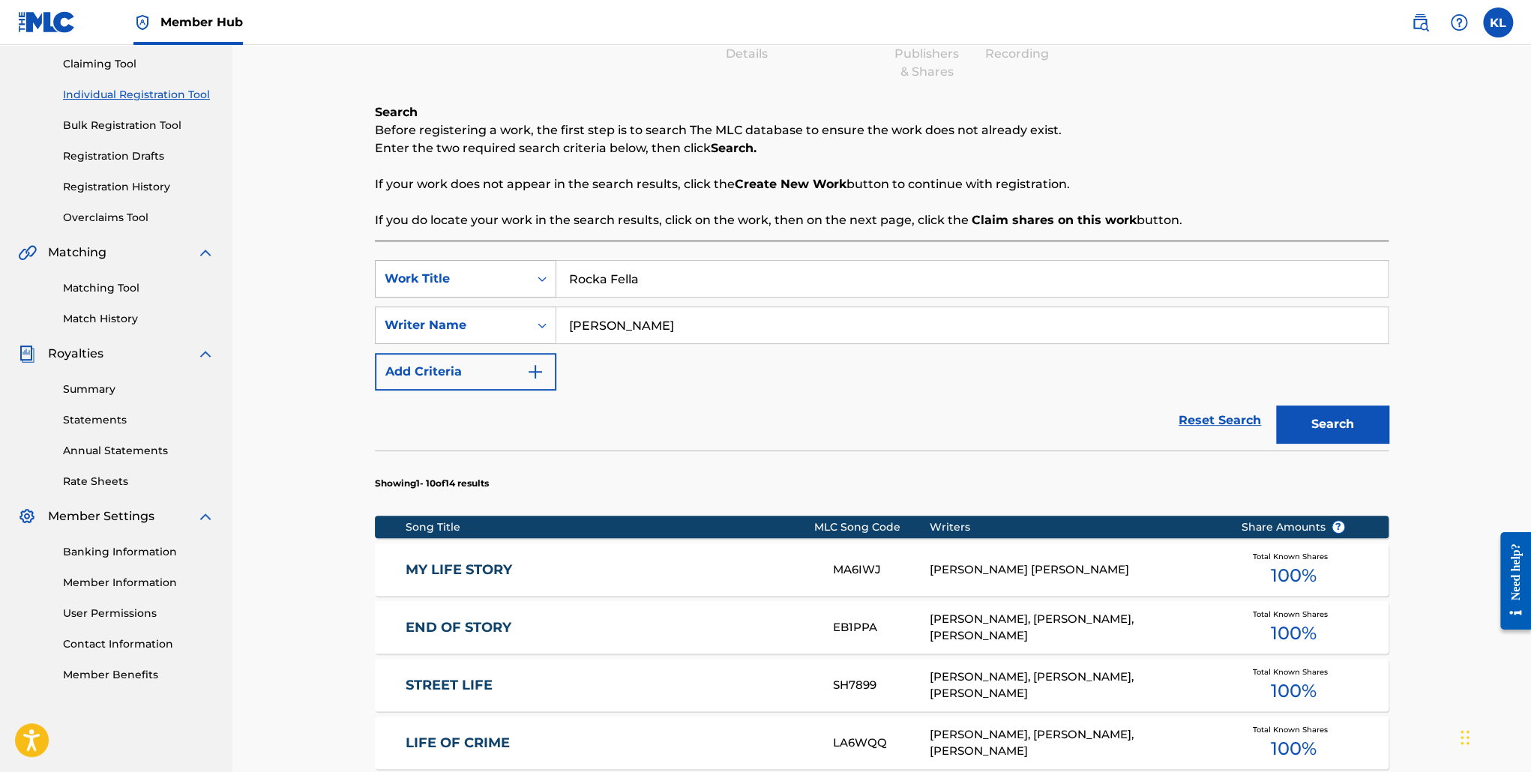
type input "[PERSON_NAME]"
click at [1276, 406] on button "Search" at bounding box center [1332, 424] width 112 height 37
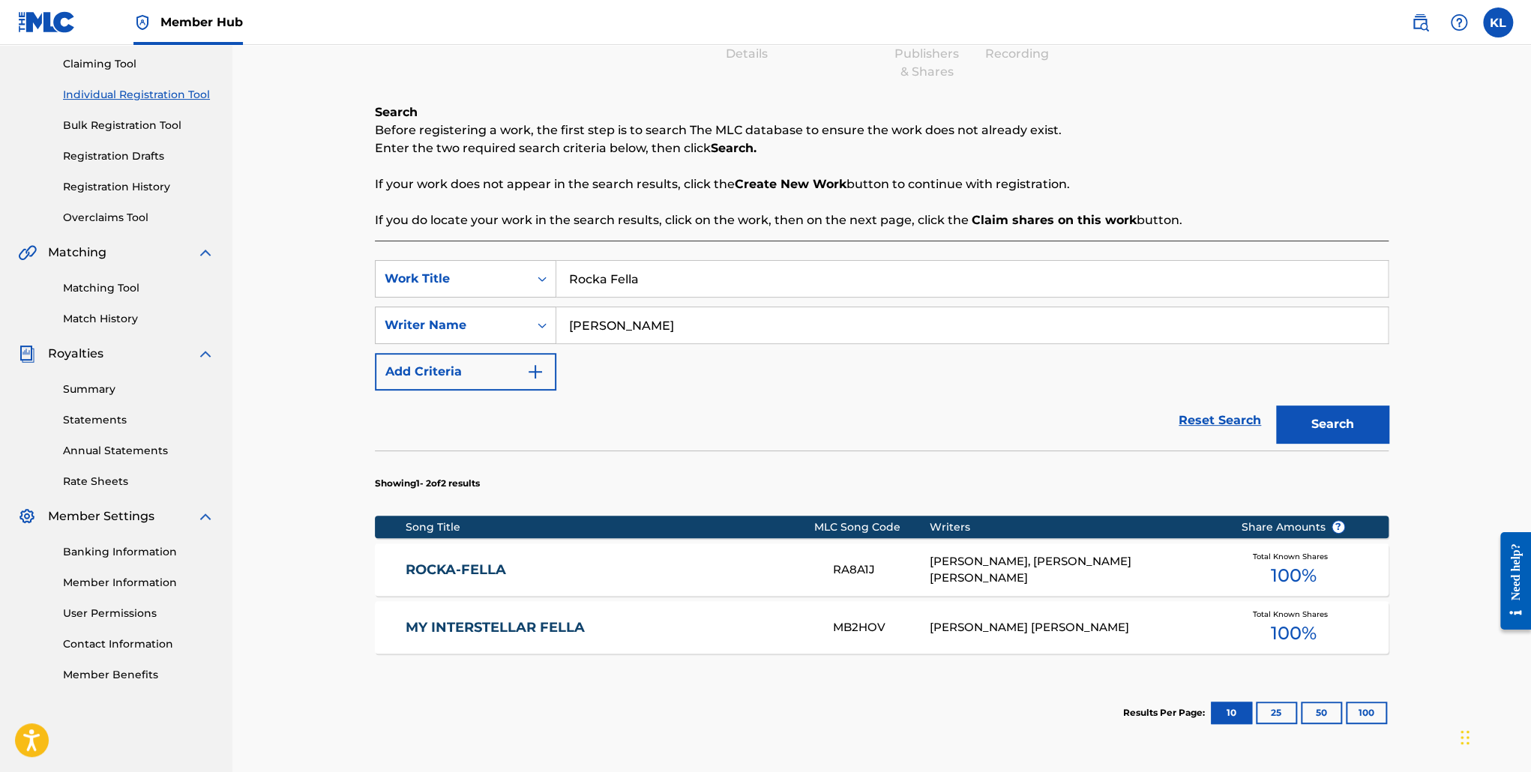
click at [1297, 559] on span "Total Known Shares" at bounding box center [1293, 556] width 81 height 11
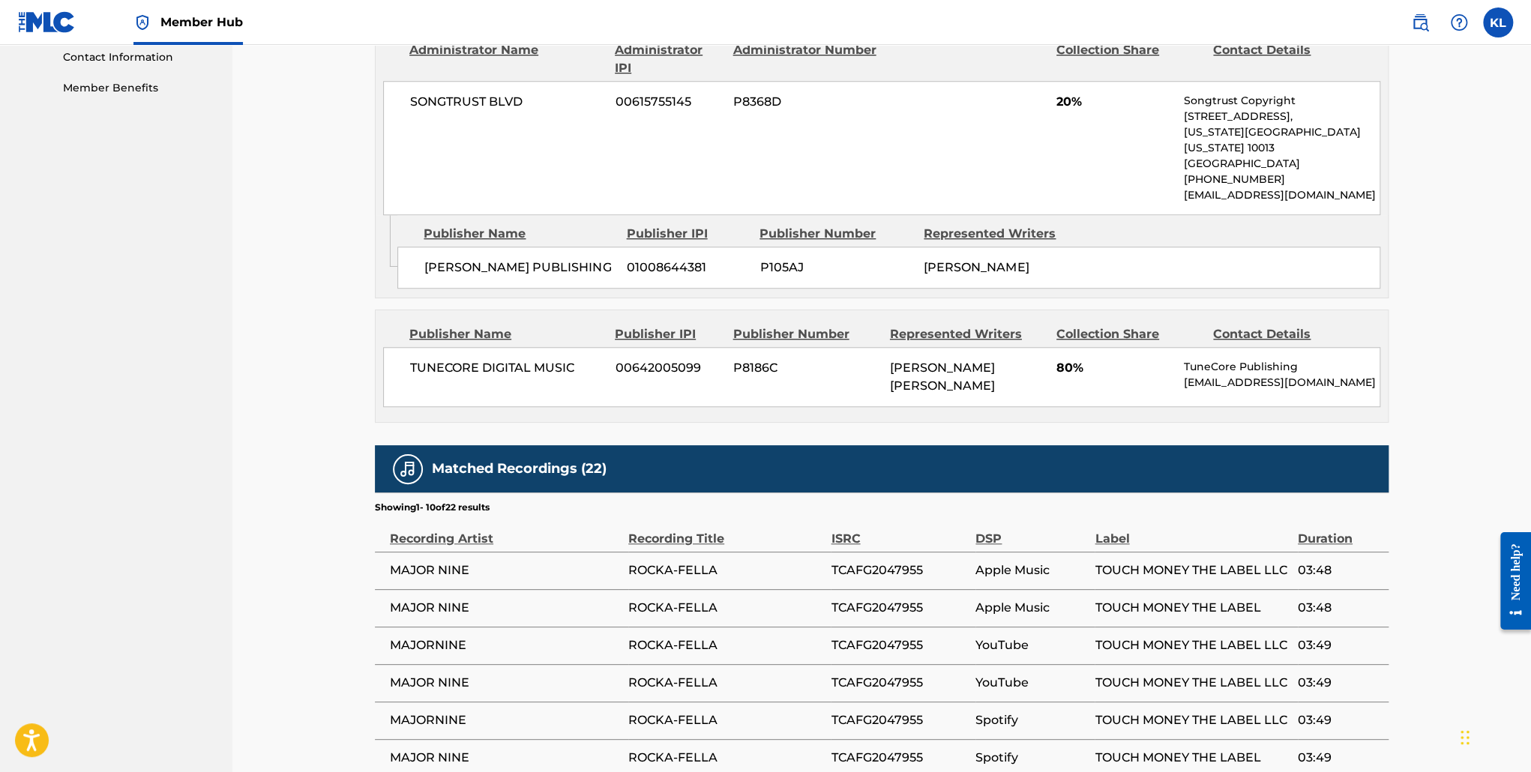
scroll to position [744, 0]
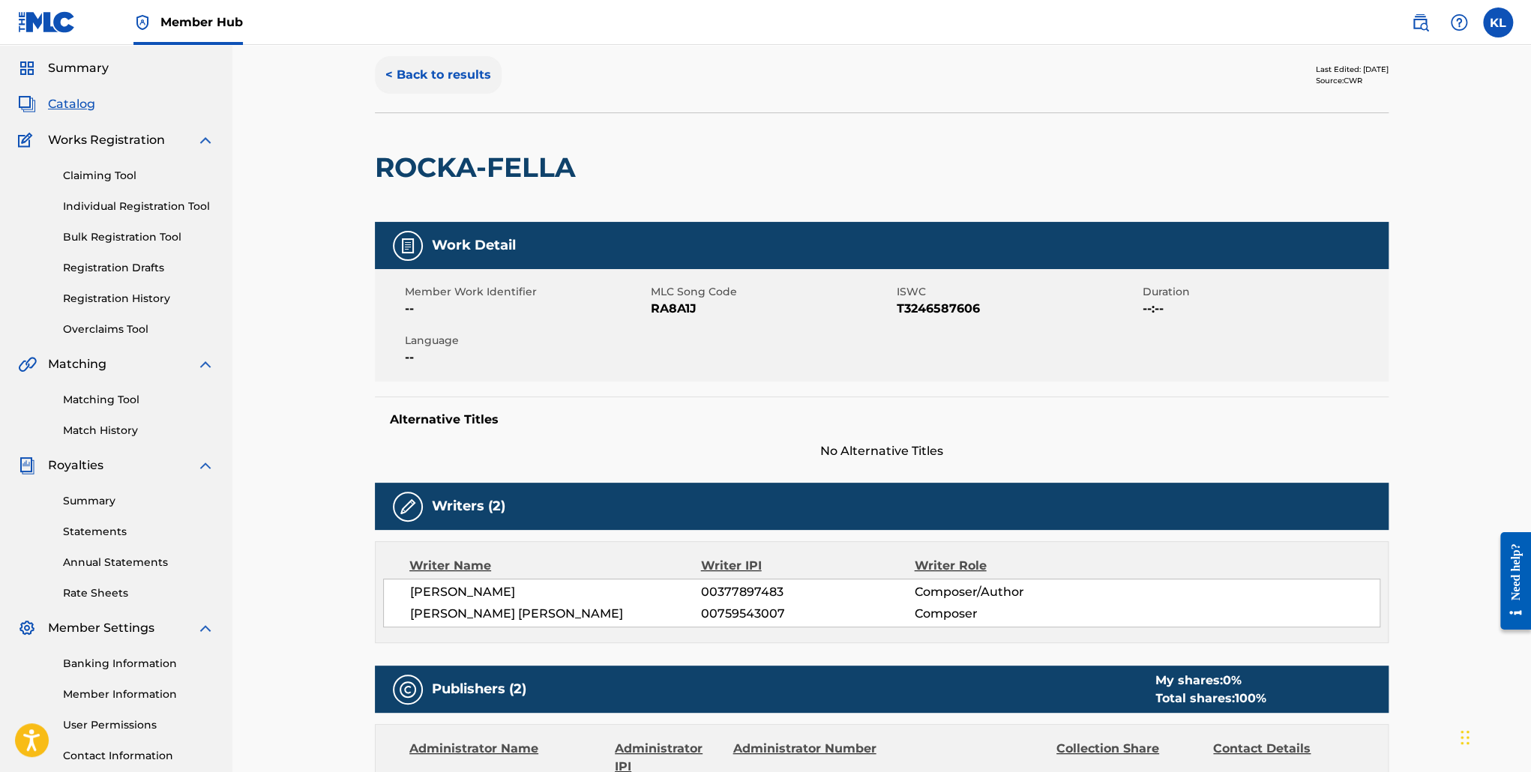
click at [452, 77] on button "< Back to results" at bounding box center [438, 74] width 127 height 37
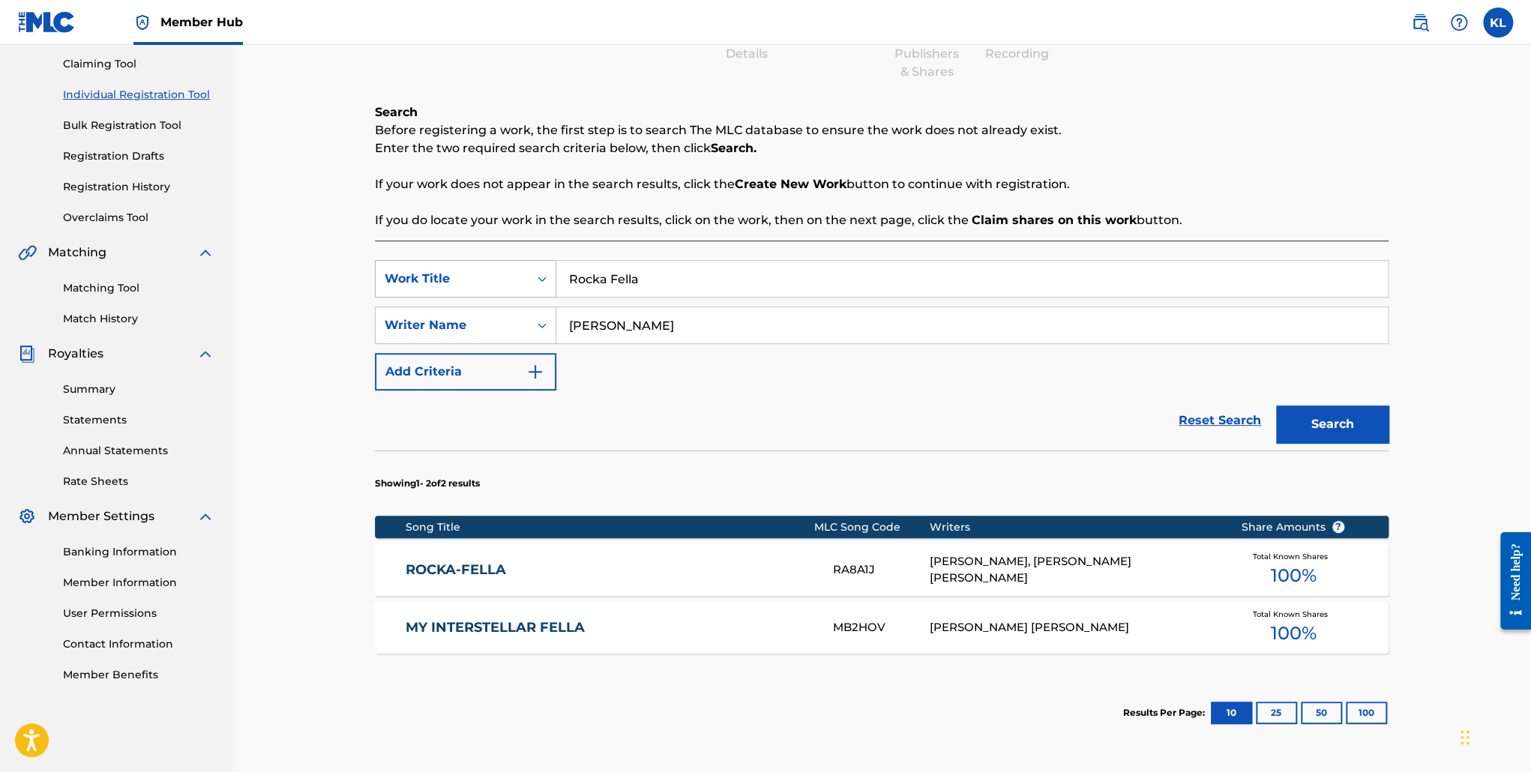
drag, startPoint x: 670, startPoint y: 277, endPoint x: 468, endPoint y: 285, distance: 201.9
click at [468, 285] on div "SearchWithCriteria65df9333-00ce-4155-8345-6b0201753d43 Work Title Rocka Fella" at bounding box center [882, 278] width 1014 height 37
type input ";"
type input "l"
type input "Let Em Know"
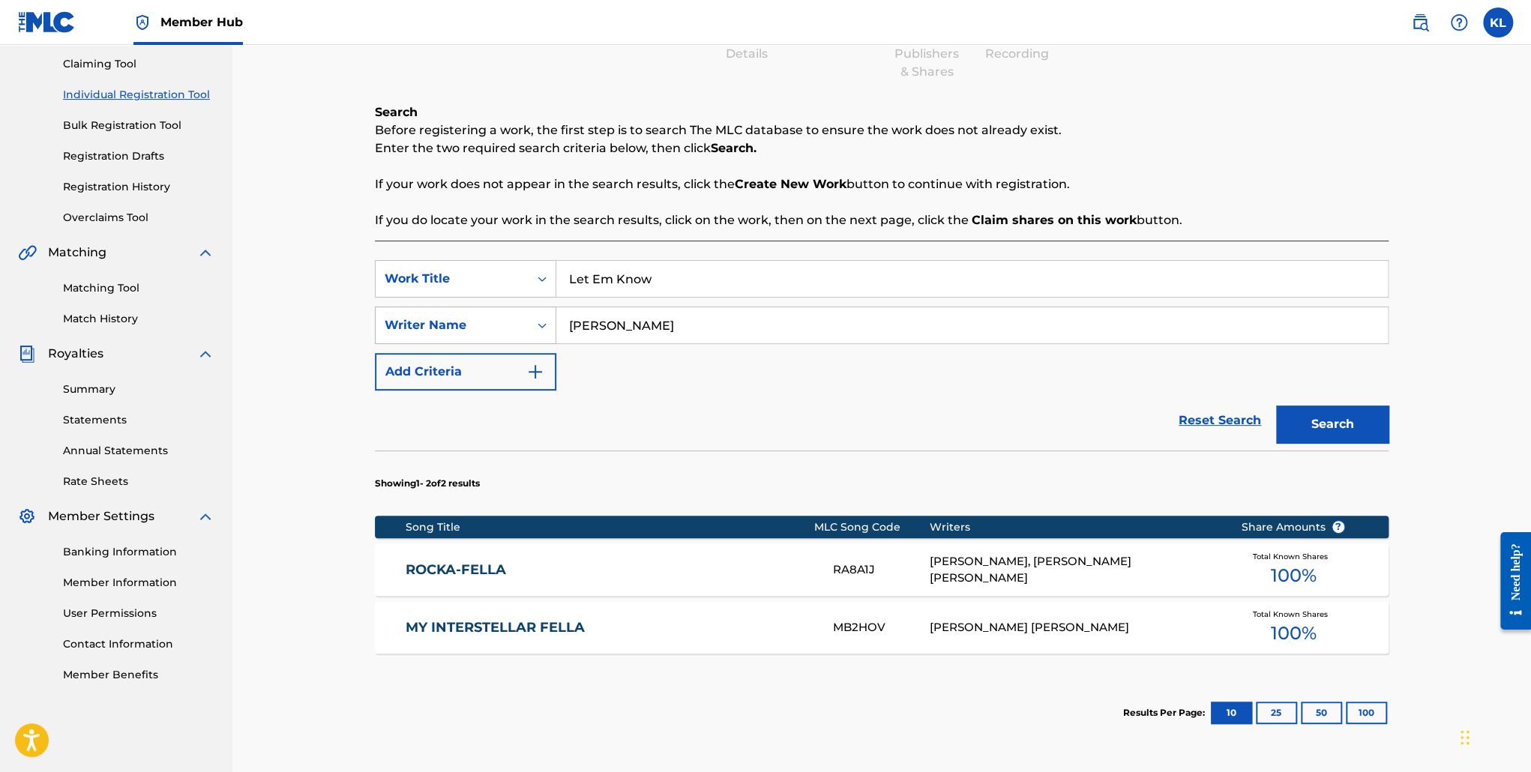
drag, startPoint x: 576, startPoint y: 323, endPoint x: 505, endPoint y: 327, distance: 70.6
click at [505, 327] on div "SearchWithCriteriad652a095-caf8-4986-9af7-1ba6945e9d6d Writer Name [PERSON_NAME]" at bounding box center [882, 325] width 1014 height 37
type input "[PERSON_NAME]"
click at [1276, 406] on button "Search" at bounding box center [1332, 424] width 112 height 37
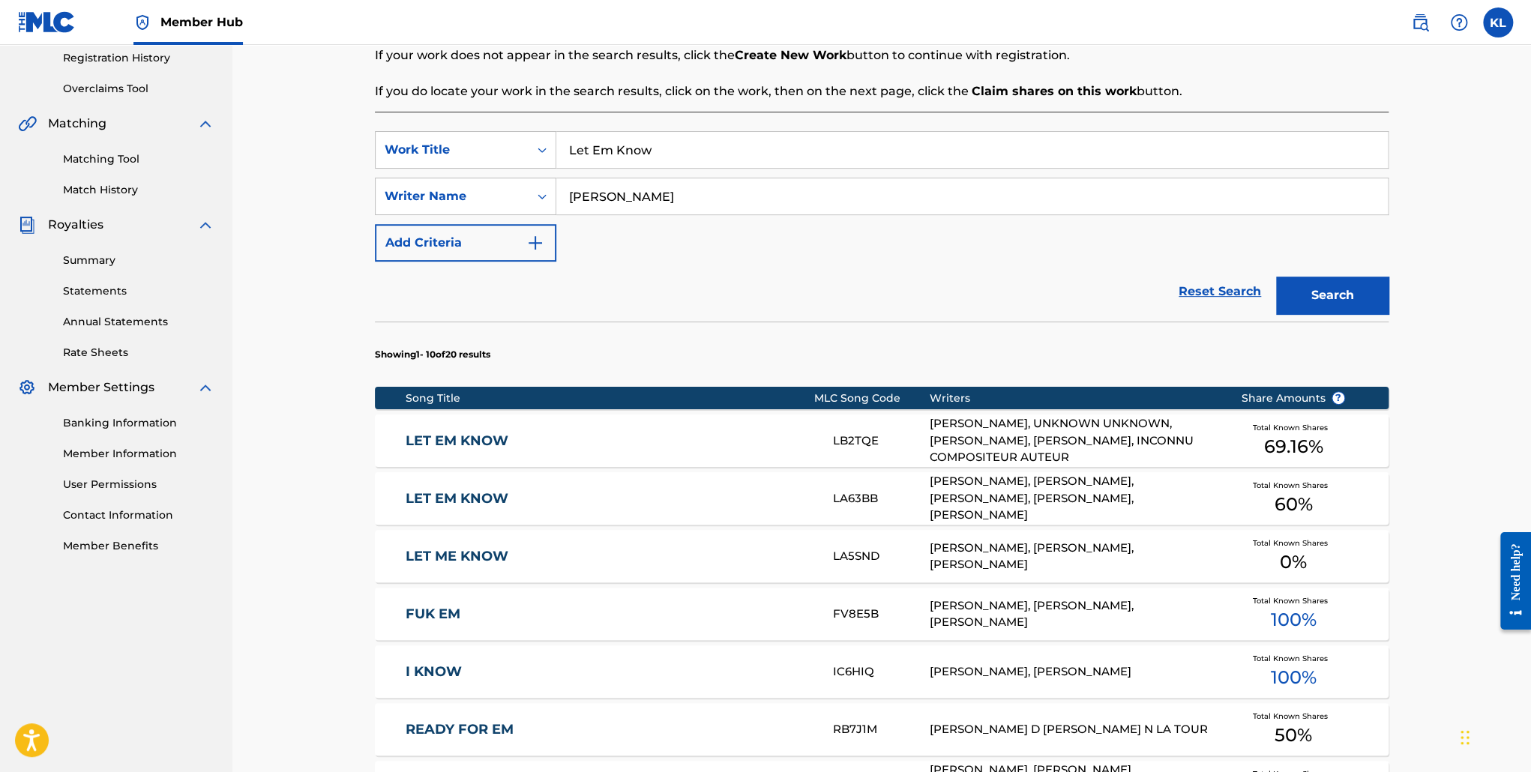
scroll to position [286, 0]
click at [1093, 499] on div "[PERSON_NAME], [PERSON_NAME], [PERSON_NAME], [PERSON_NAME], [PERSON_NAME]" at bounding box center [1074, 497] width 289 height 51
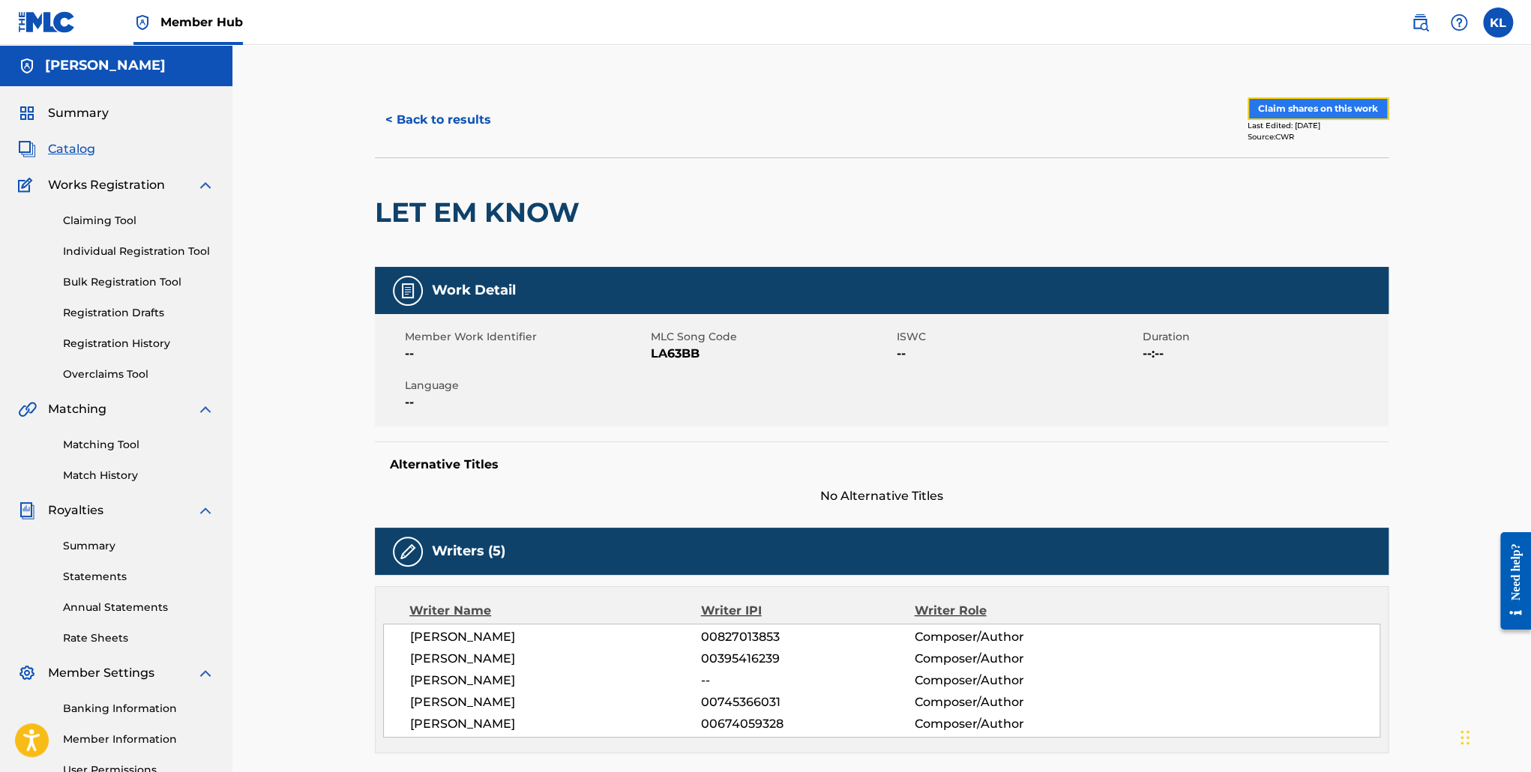
click at [1277, 104] on button "Claim shares on this work" at bounding box center [1318, 108] width 141 height 22
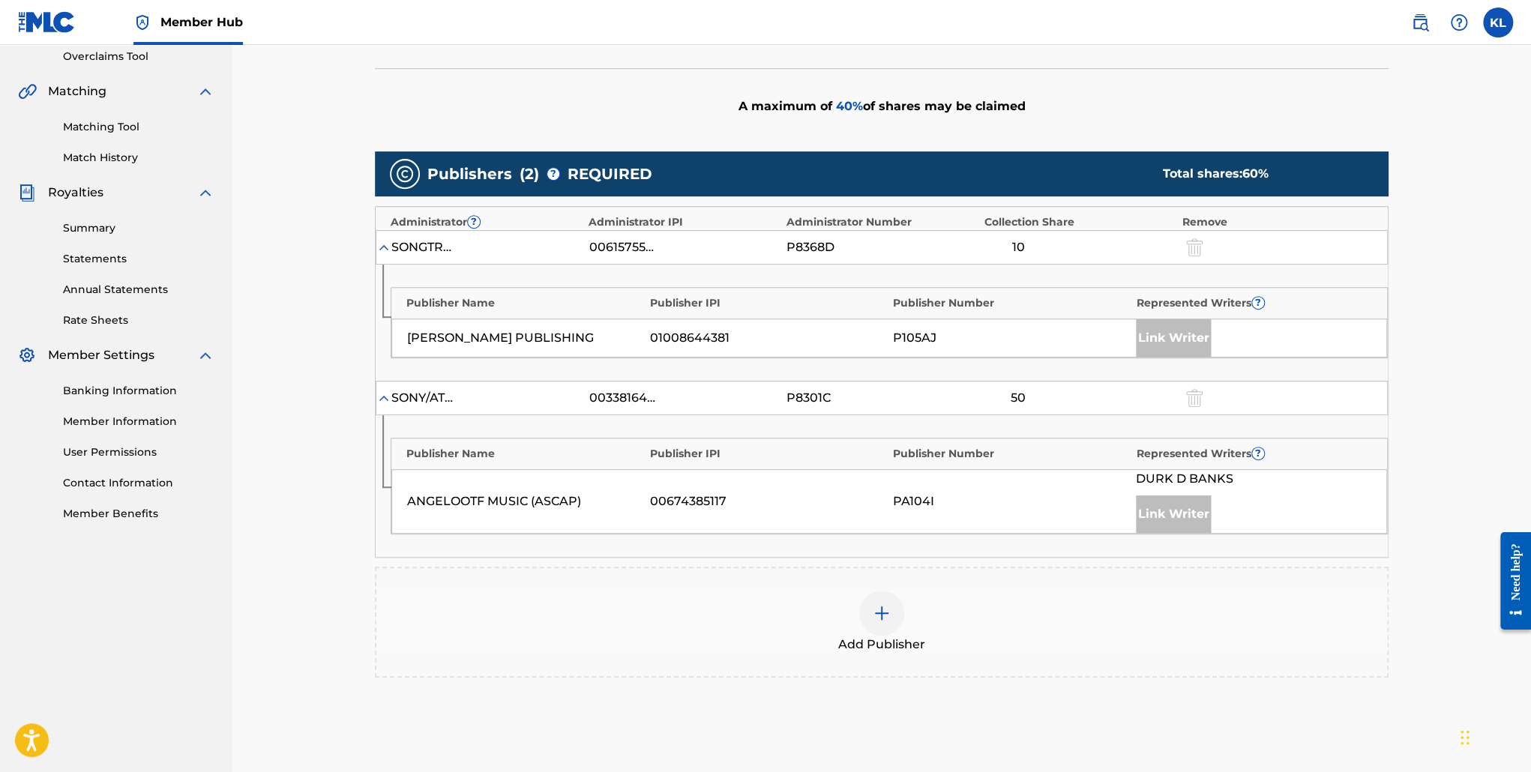
scroll to position [318, 0]
click at [922, 616] on div "Add Publisher" at bounding box center [881, 622] width 1011 height 63
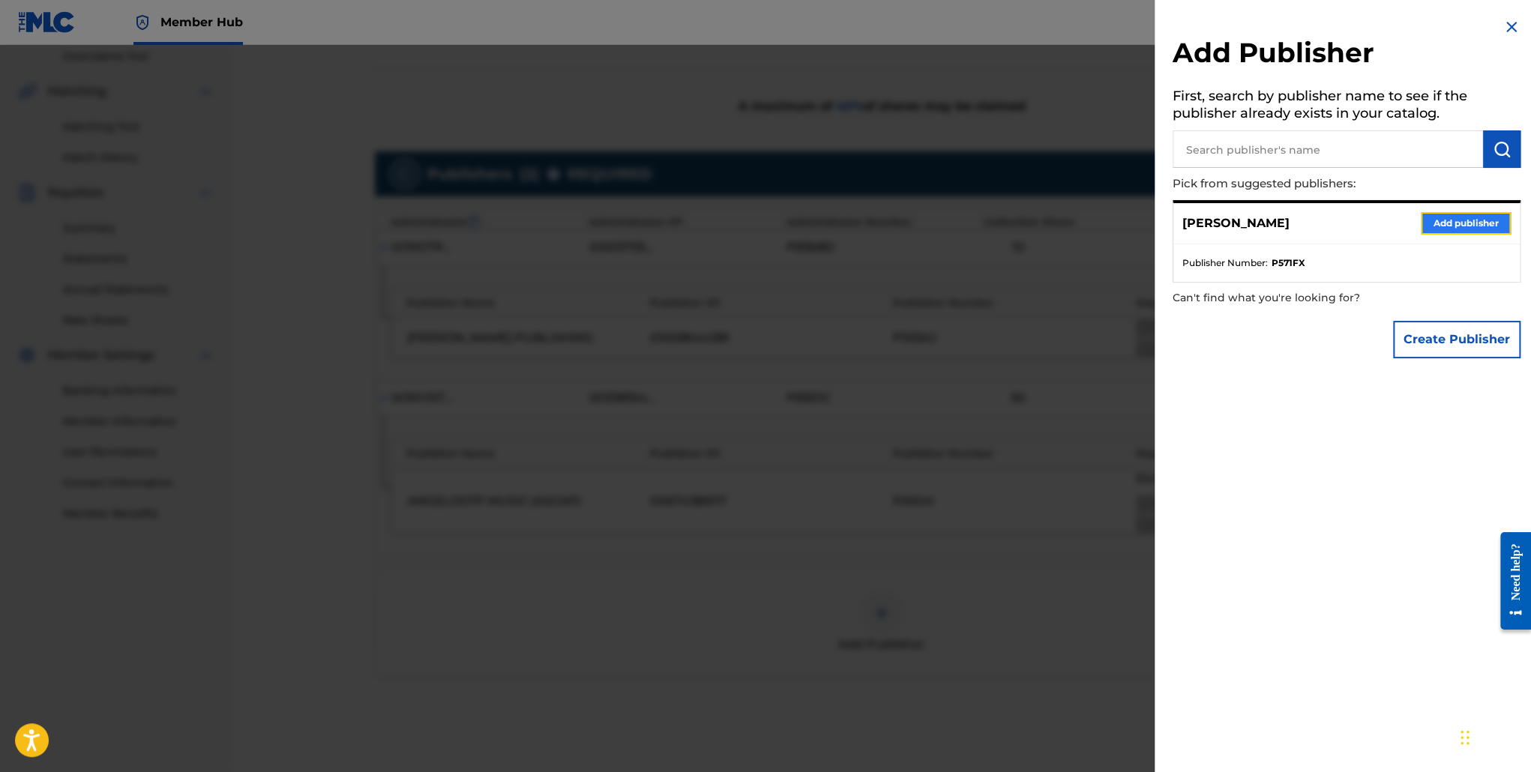
click at [1429, 218] on button "Add publisher" at bounding box center [1466, 223] width 90 height 22
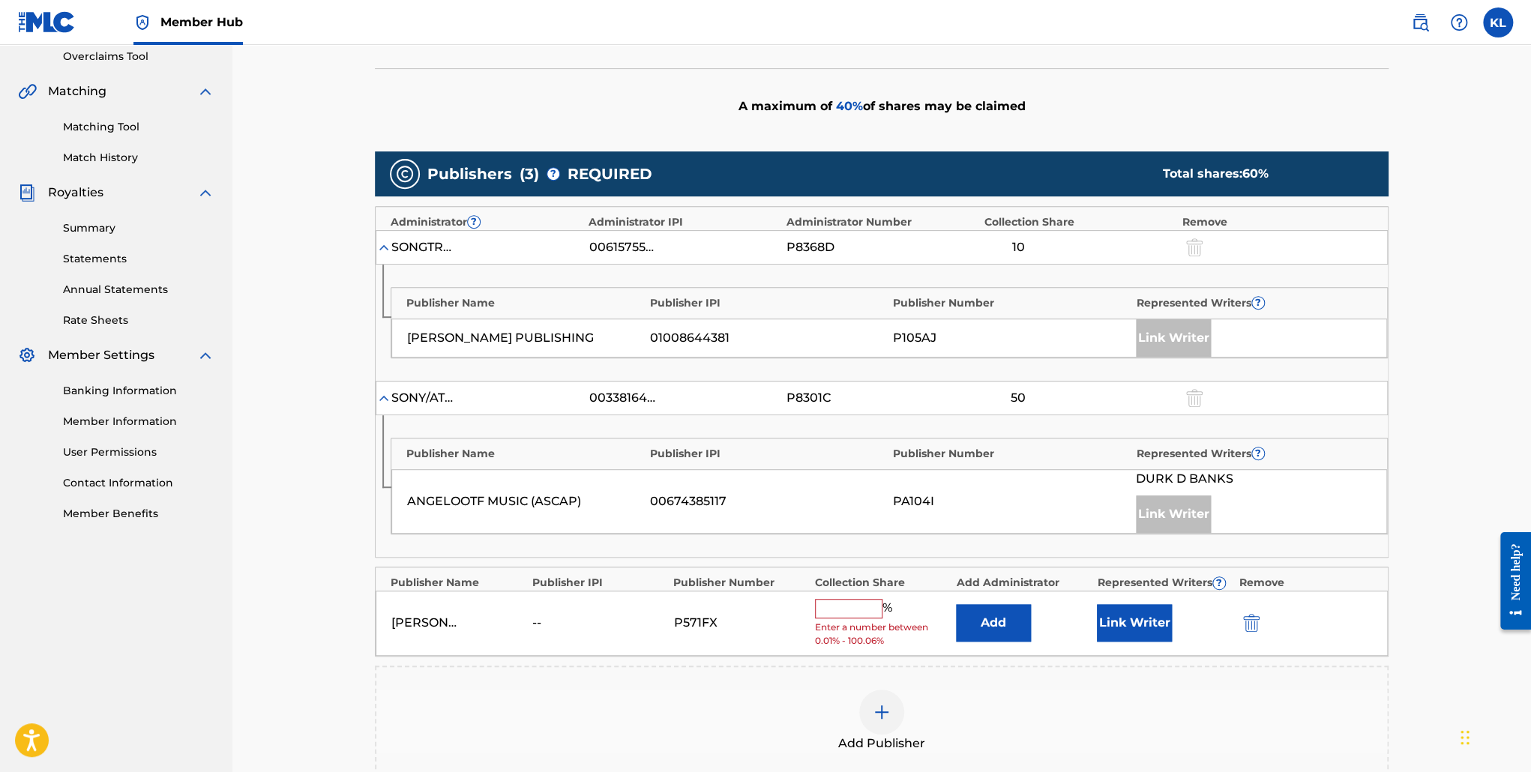
click at [865, 605] on input "text" at bounding box center [848, 608] width 67 height 19
type input "12.50"
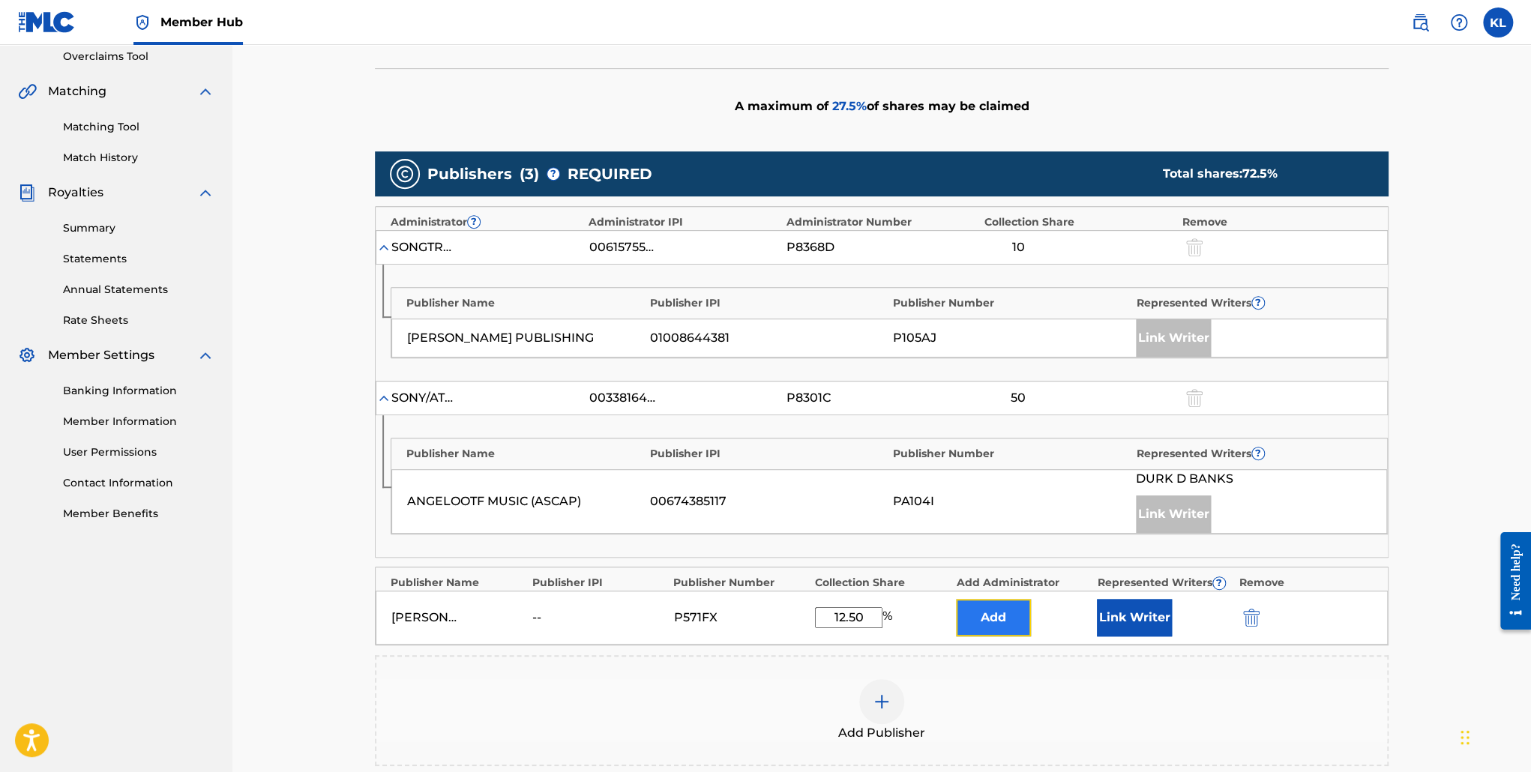
click at [1011, 607] on button "Add" at bounding box center [993, 617] width 75 height 37
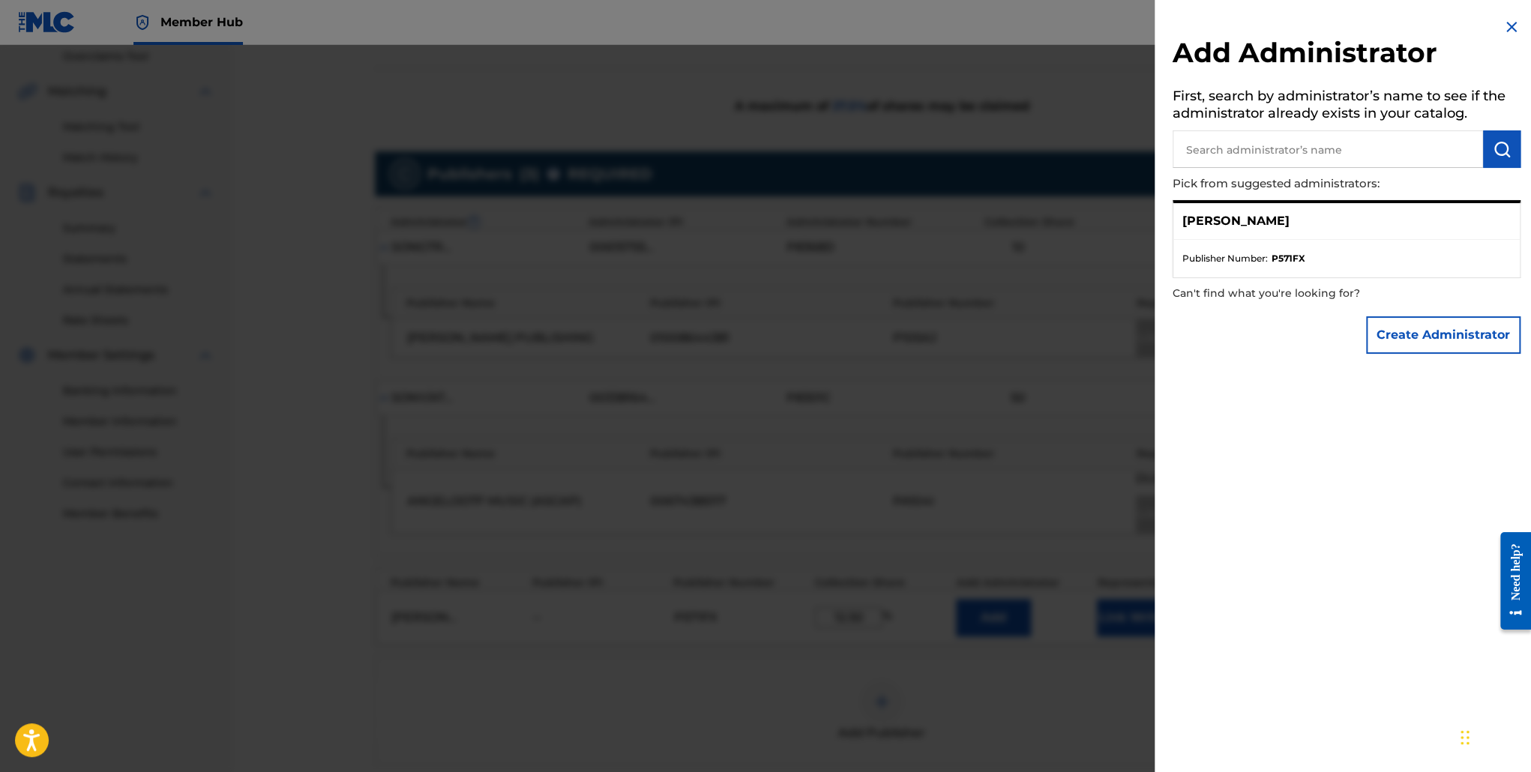
click at [1504, 29] on img at bounding box center [1512, 27] width 18 height 18
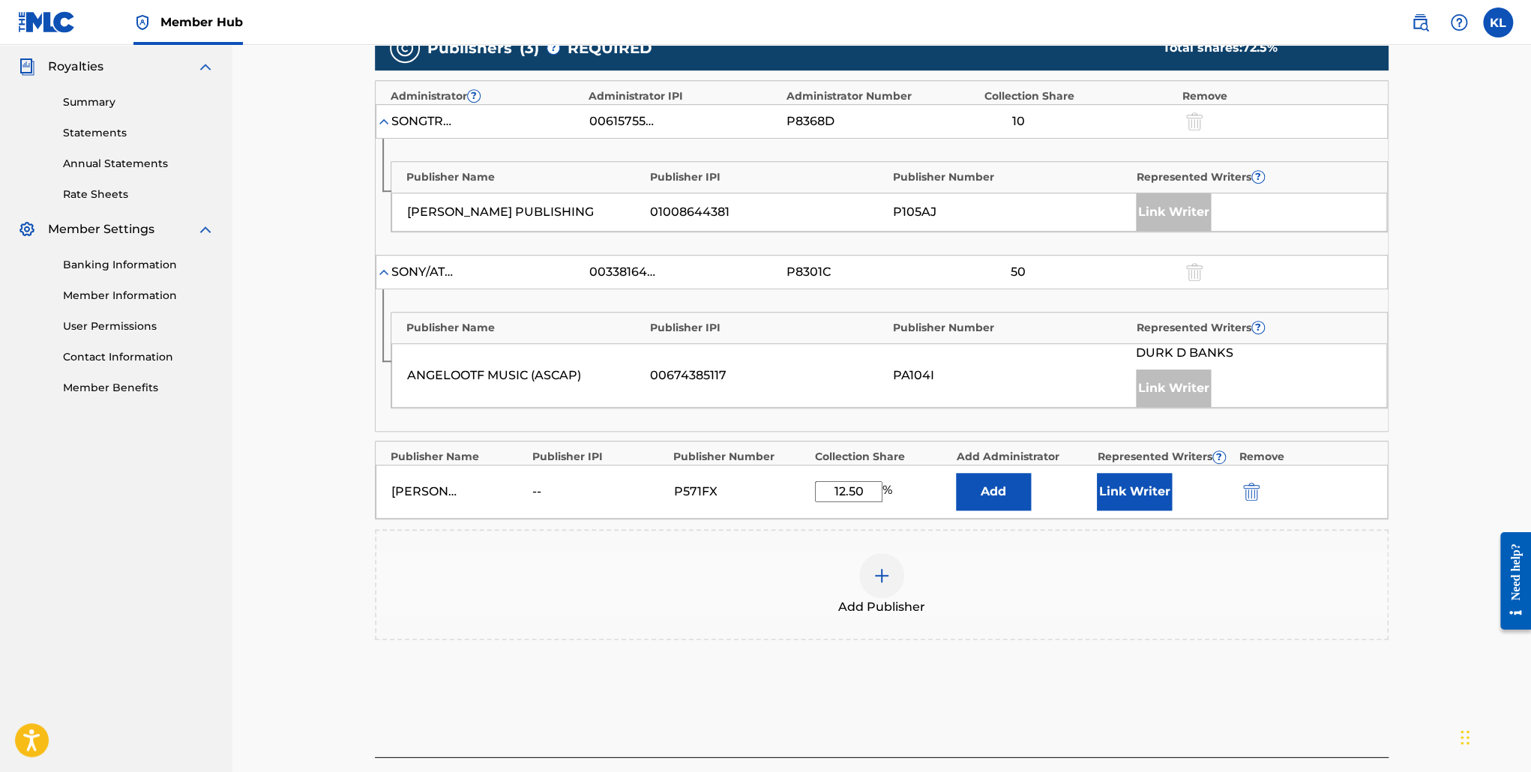
scroll to position [446, 0]
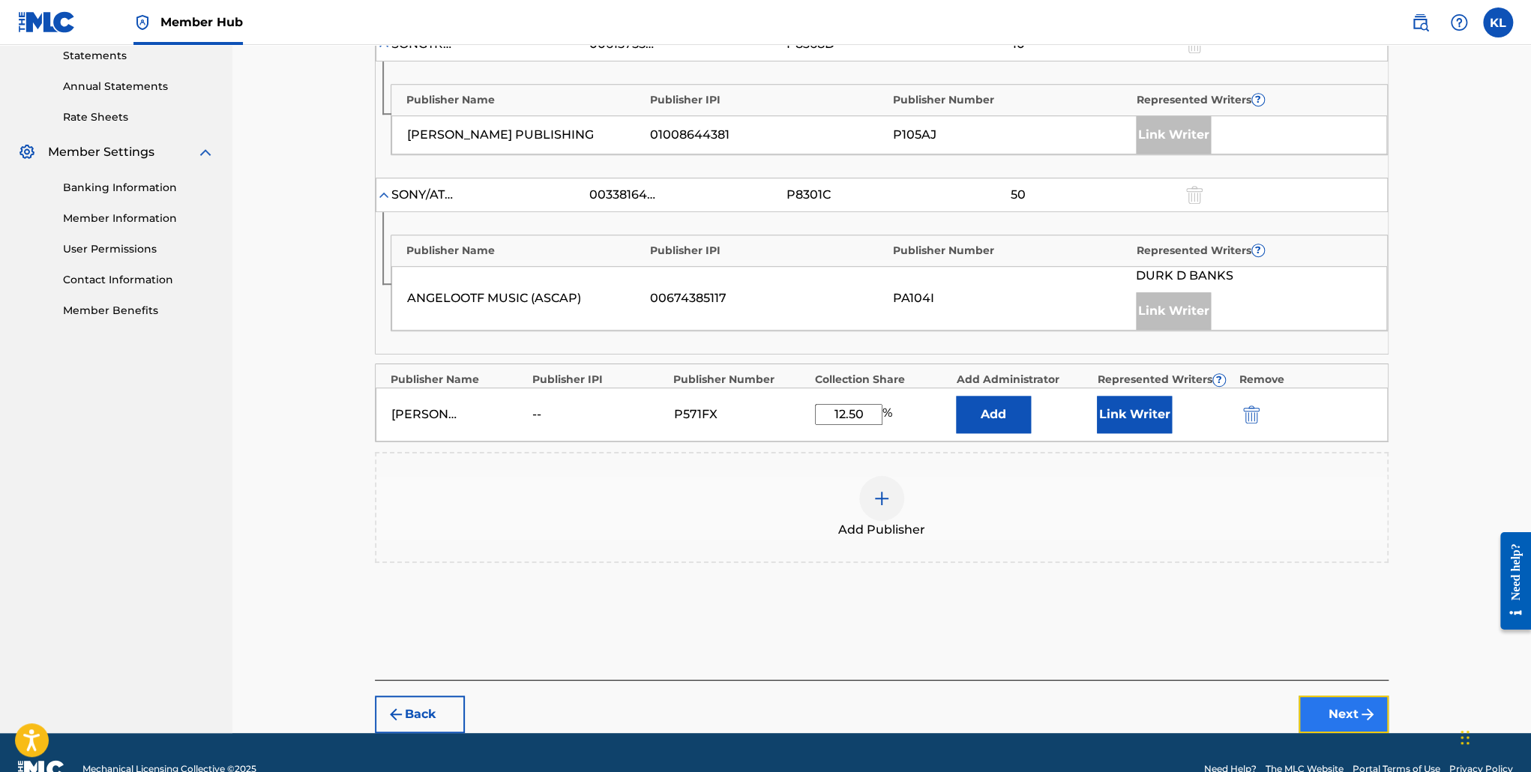
click at [1343, 697] on button "Next" at bounding box center [1344, 714] width 90 height 37
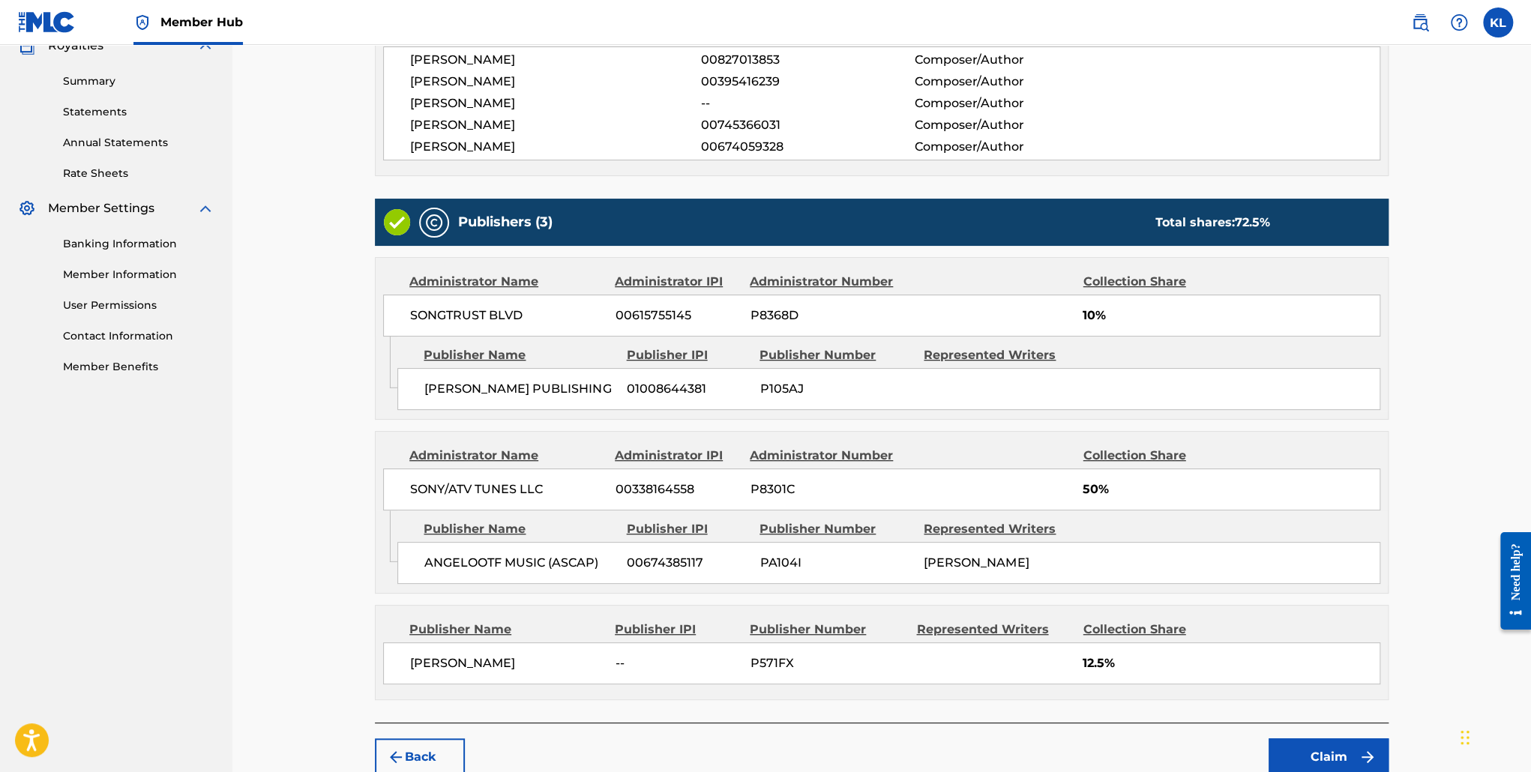
scroll to position [552, 0]
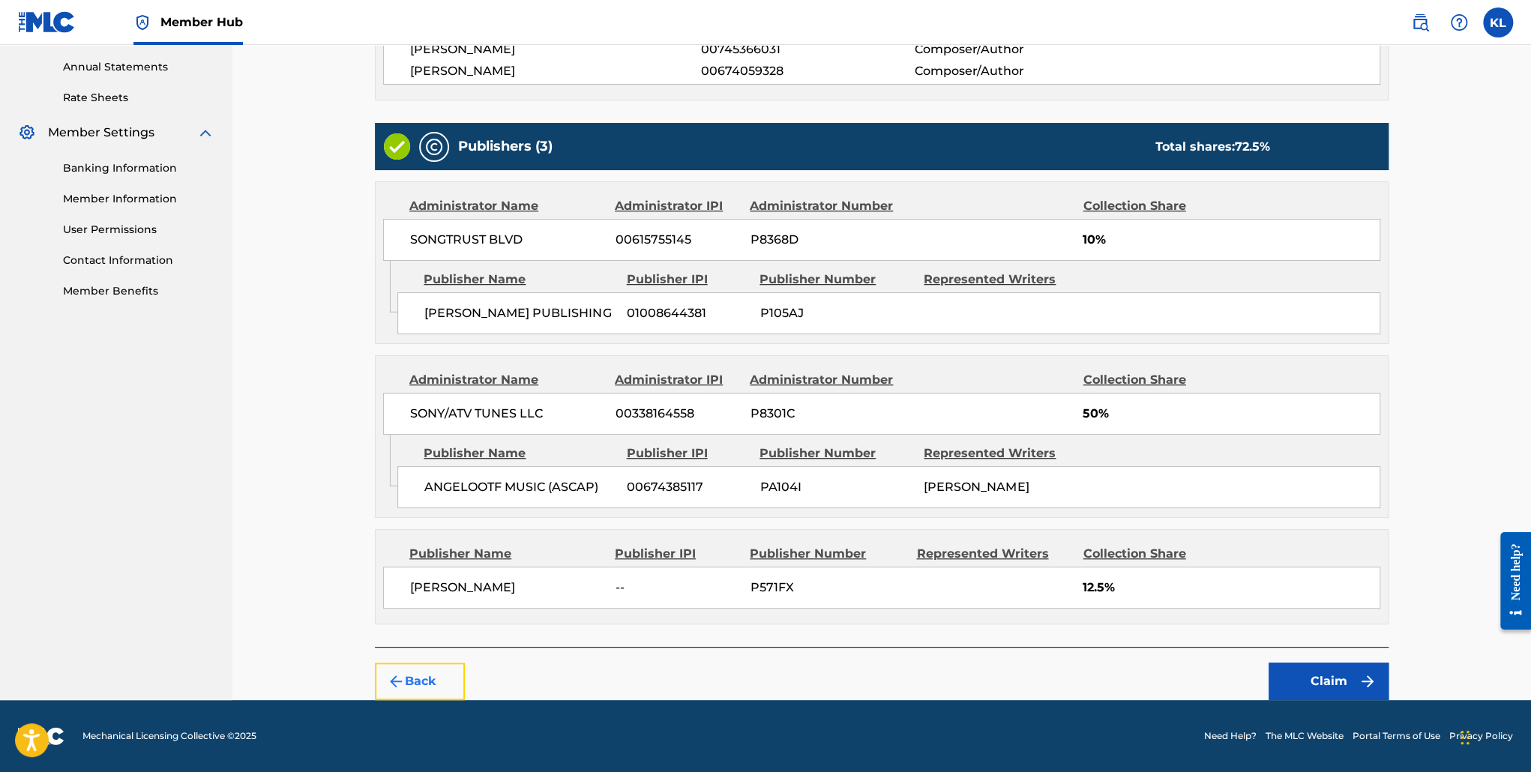
click at [449, 675] on button "Back" at bounding box center [420, 681] width 90 height 37
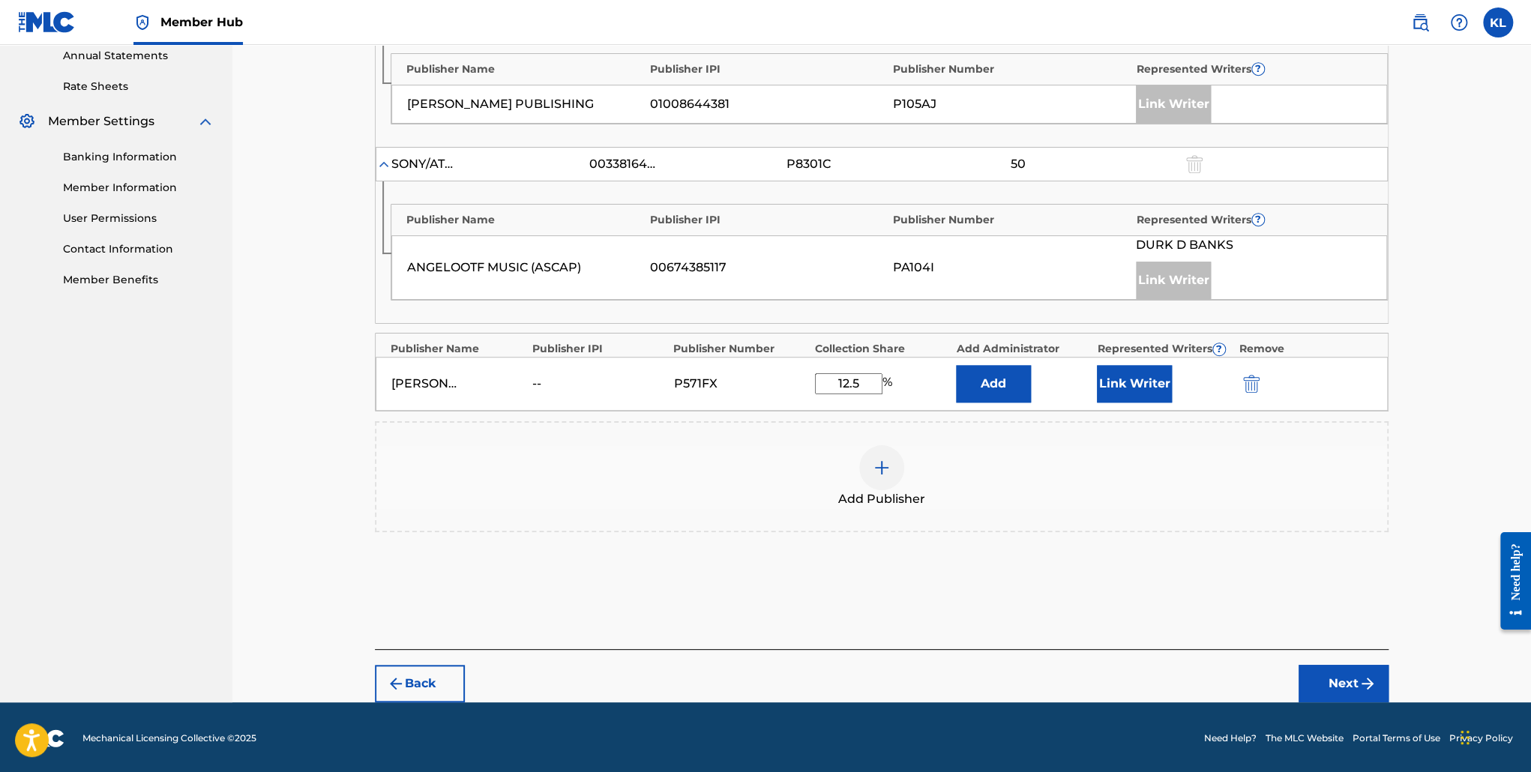
scroll to position [550, 0]
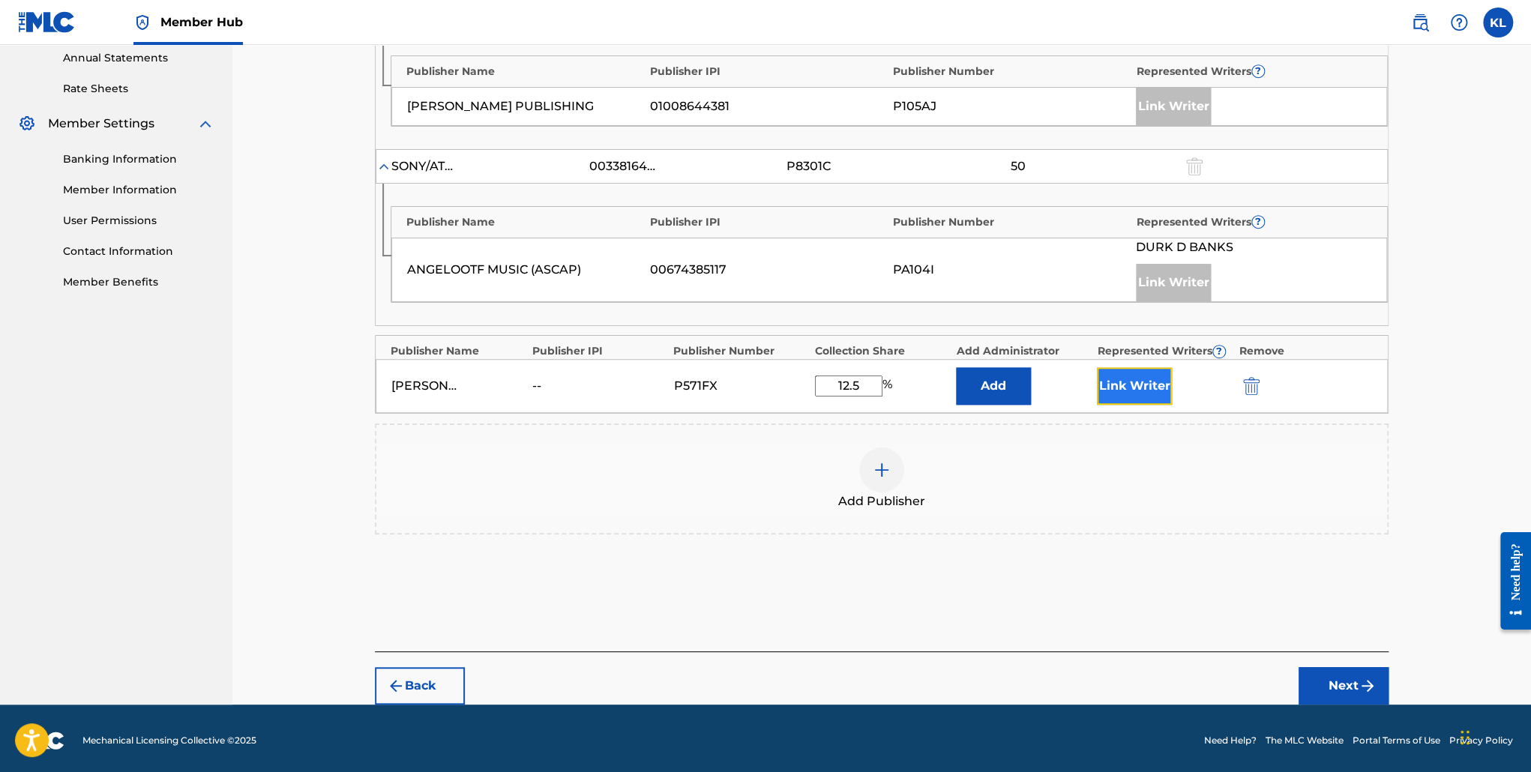
click at [1128, 378] on button "Link Writer" at bounding box center [1134, 385] width 75 height 37
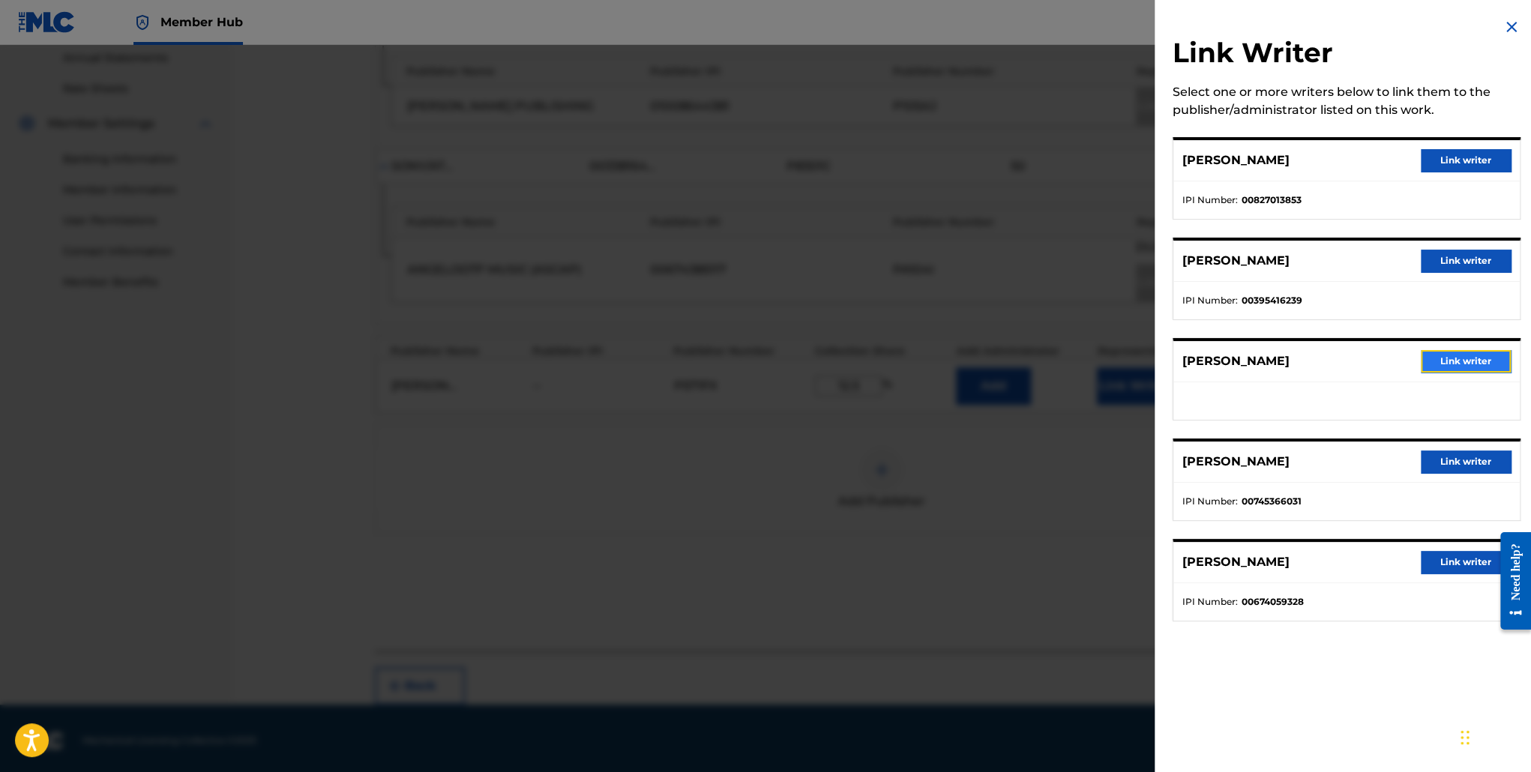
click at [1446, 359] on button "Link writer" at bounding box center [1466, 361] width 90 height 22
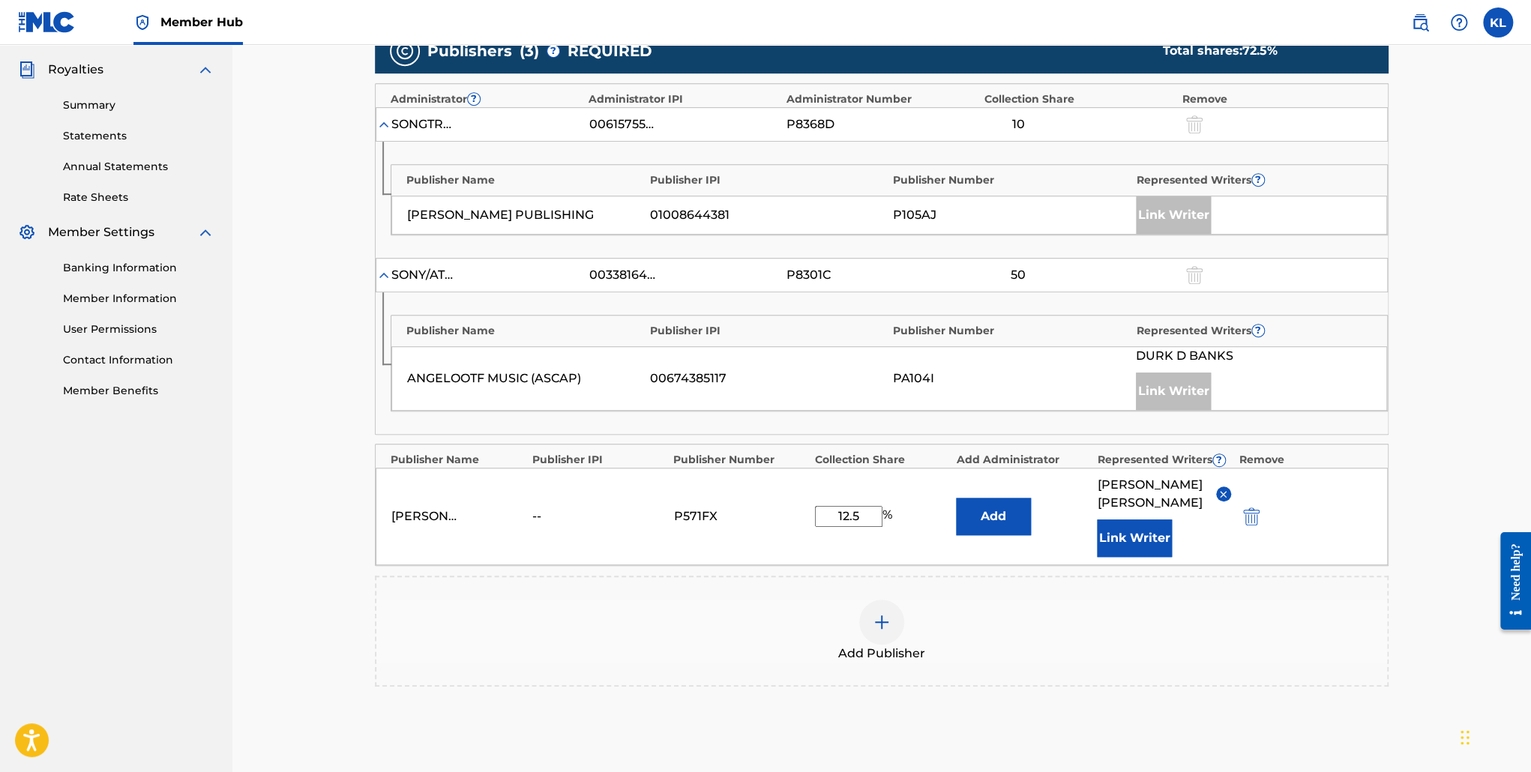
scroll to position [441, 0]
drag, startPoint x: 860, startPoint y: 514, endPoint x: 797, endPoint y: 515, distance: 63.0
click at [797, 515] on div "[PERSON_NAME] -- P571FX 12.5 % Add [PERSON_NAME] Link Writer" at bounding box center [882, 516] width 1012 height 97
type input "10"
click at [1035, 562] on div "[PERSON_NAME] -- P571FX 10 % Add [PERSON_NAME] Link Writer" at bounding box center [882, 516] width 1012 height 97
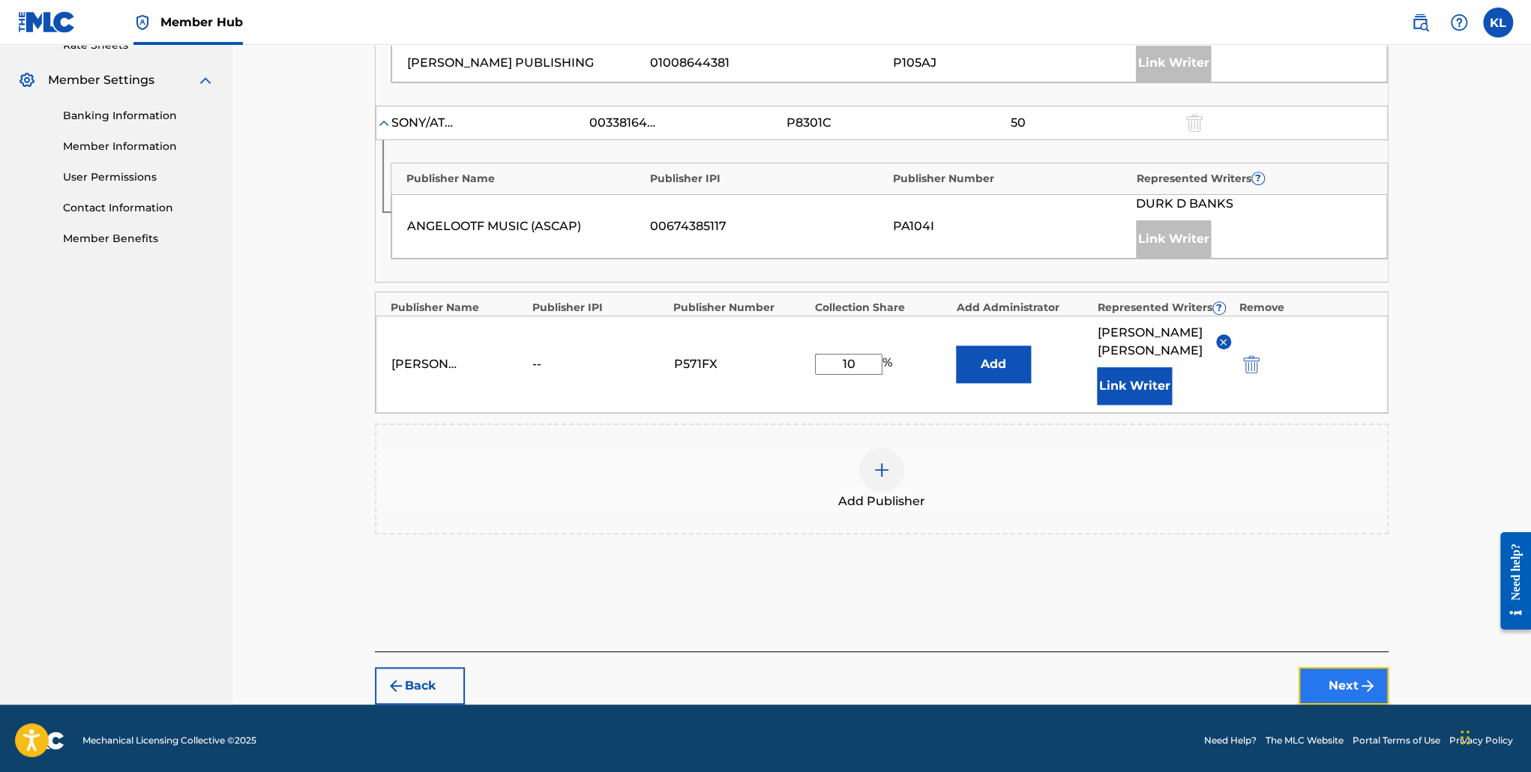
click at [1343, 682] on button "Next" at bounding box center [1344, 685] width 90 height 37
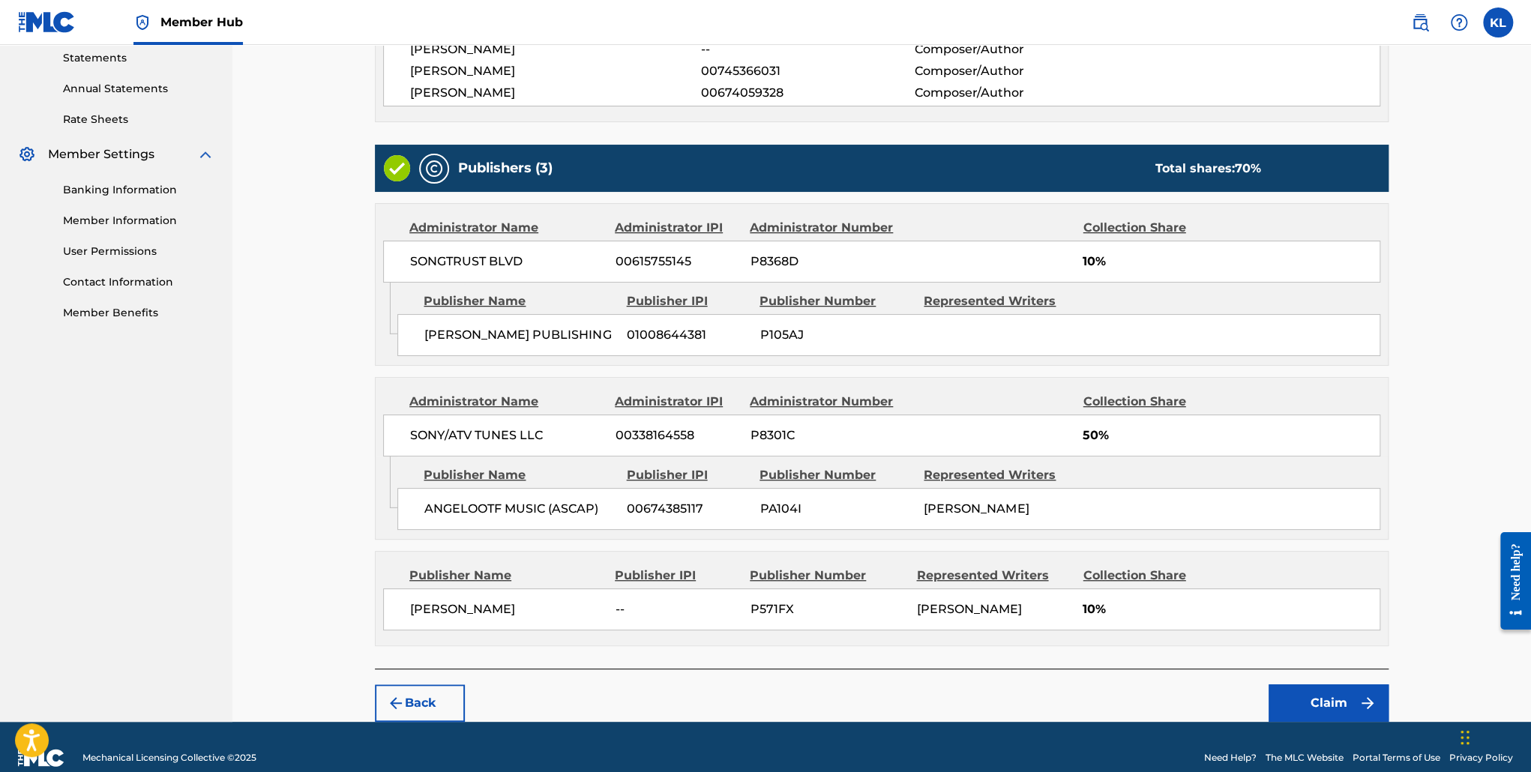
scroll to position [570, 0]
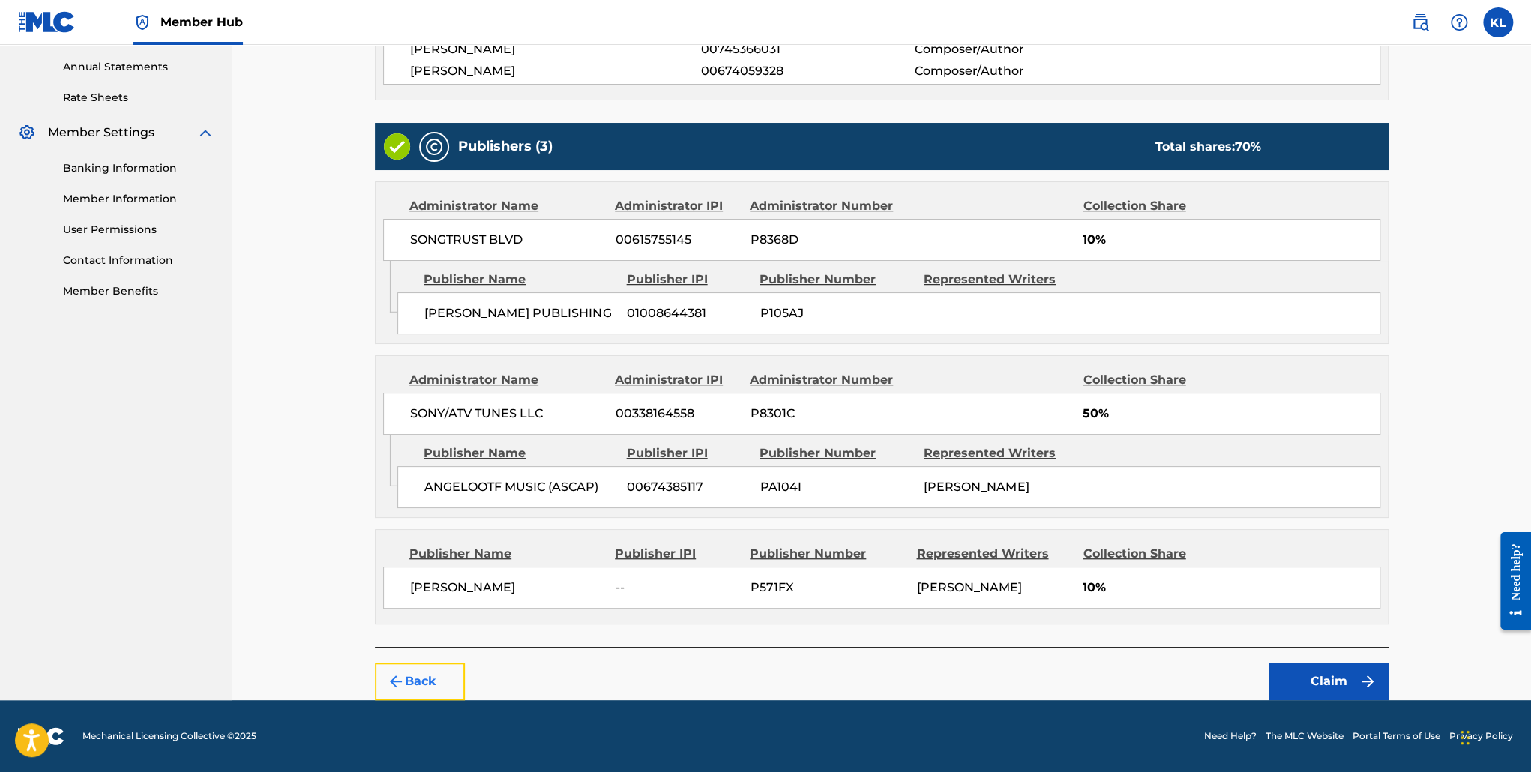
click at [424, 677] on button "Back" at bounding box center [420, 681] width 90 height 37
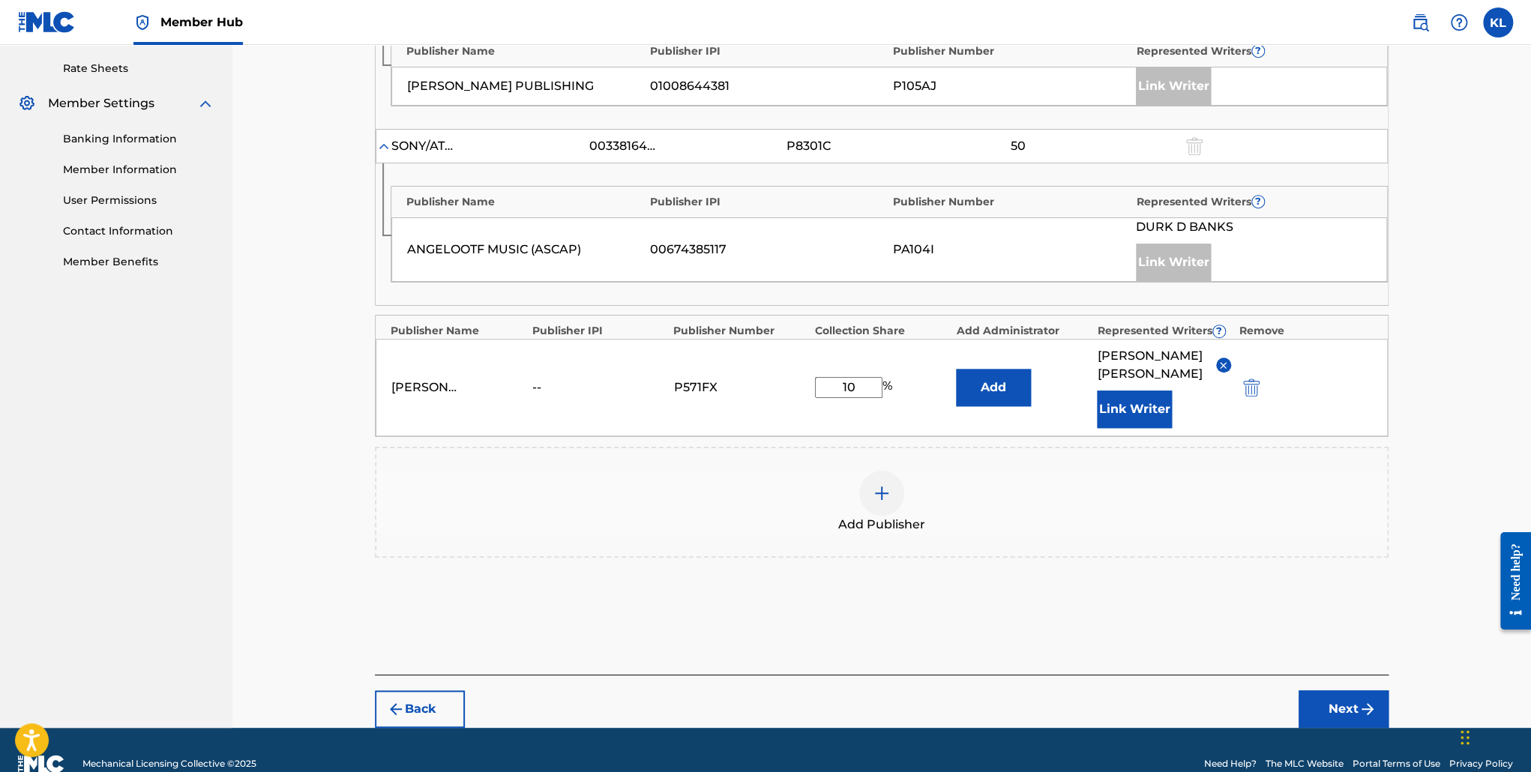
click at [876, 500] on div at bounding box center [881, 493] width 45 height 45
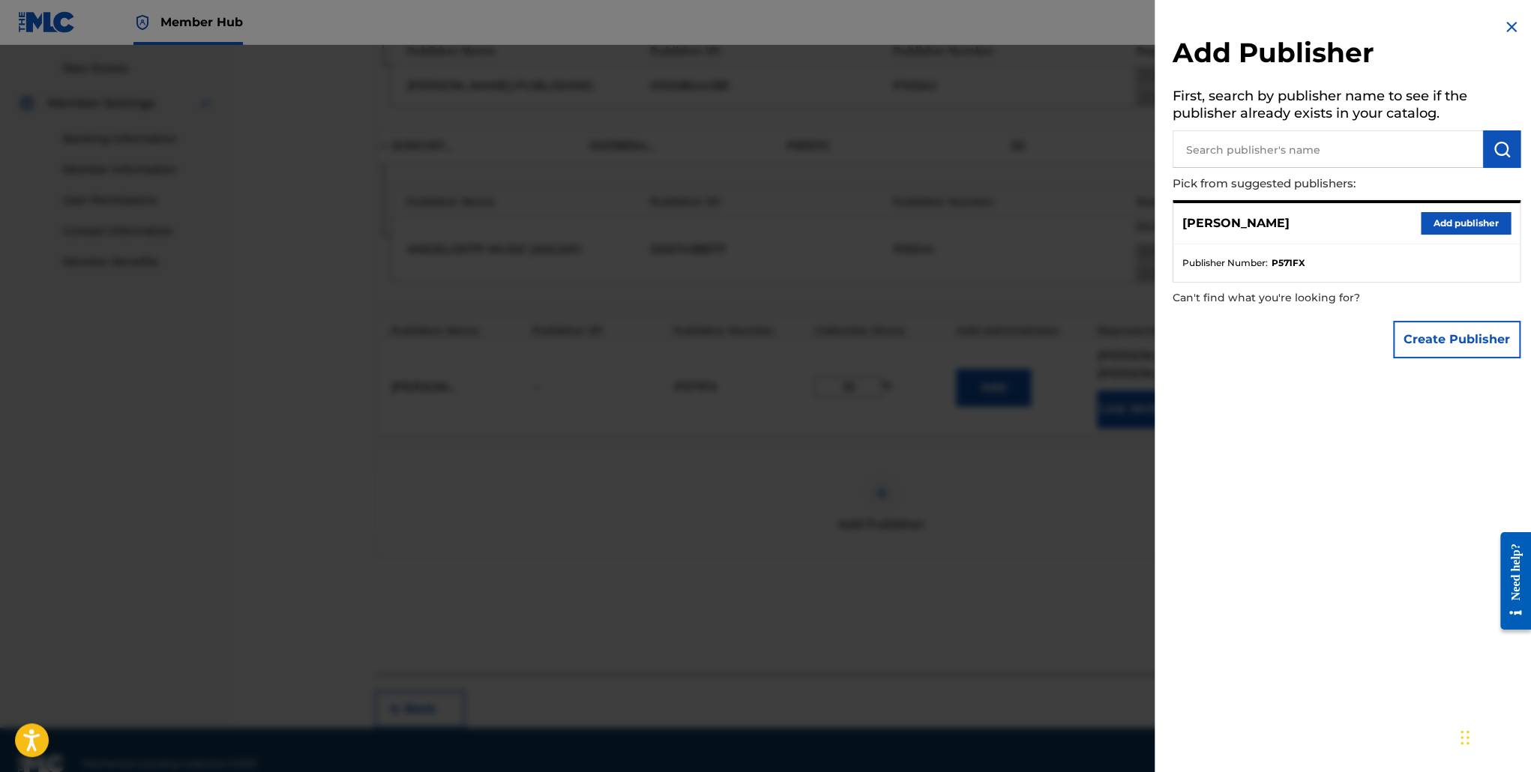
click at [1104, 451] on div at bounding box center [765, 431] width 1531 height 772
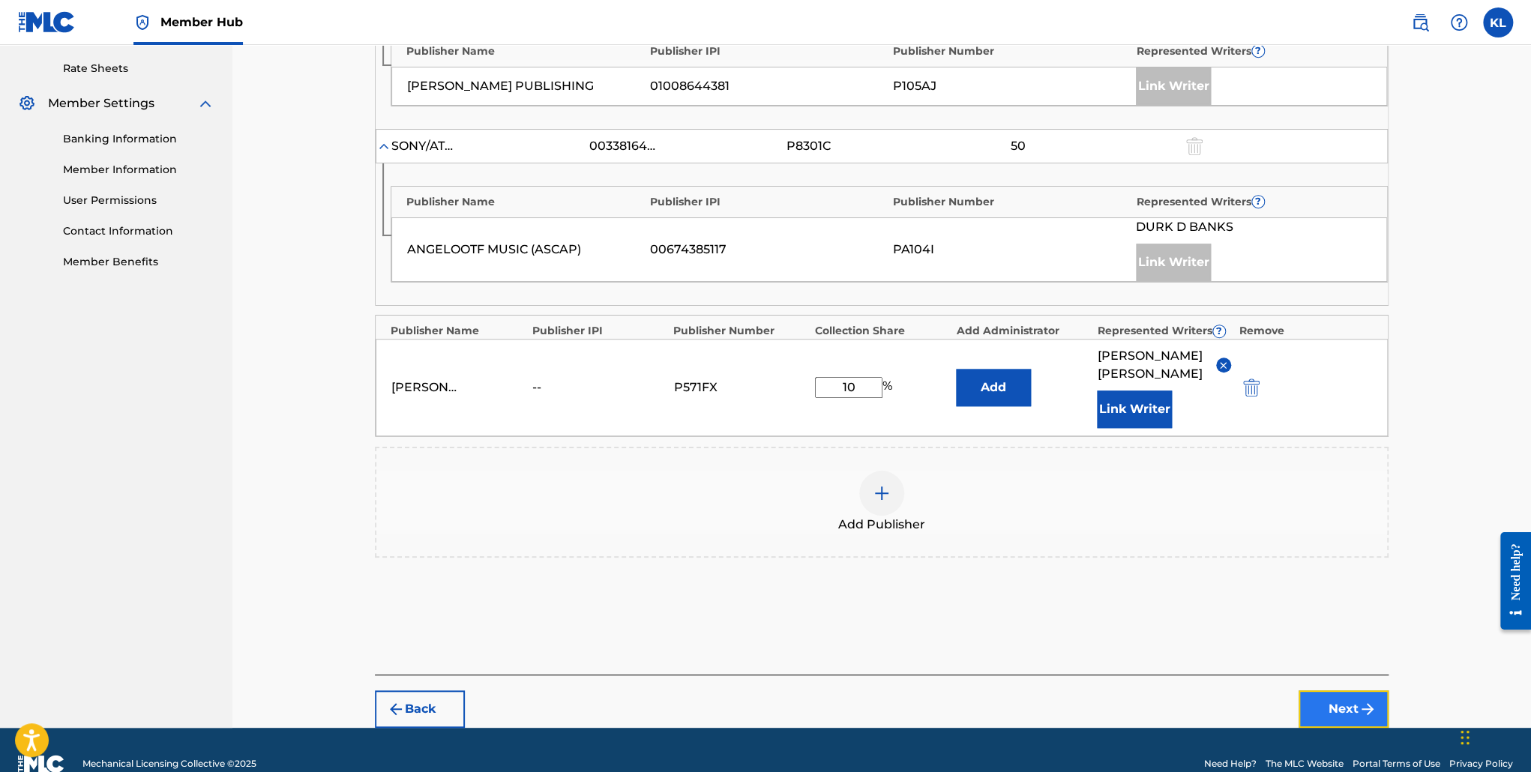
click at [1352, 701] on button "Next" at bounding box center [1344, 709] width 90 height 37
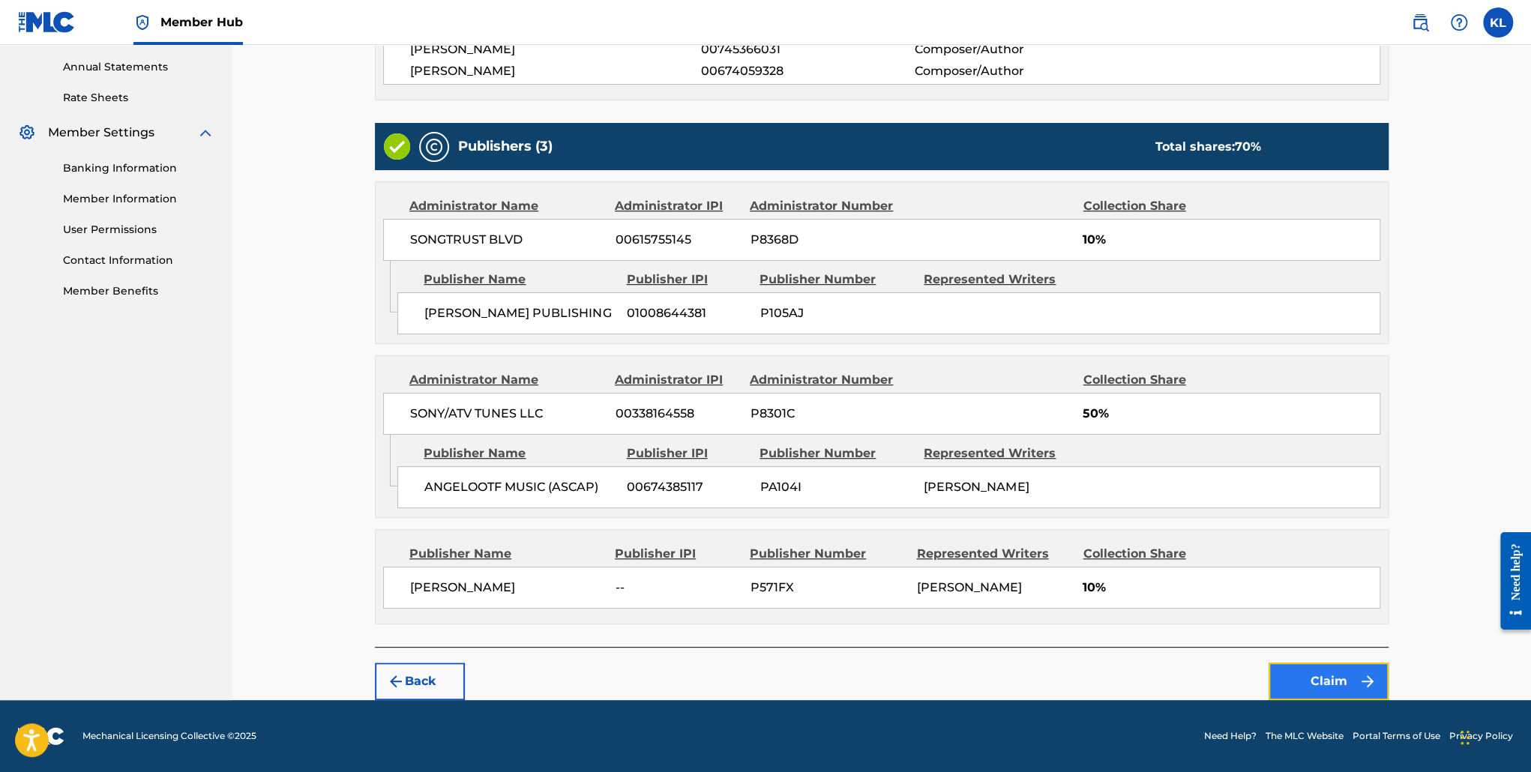
click at [1342, 673] on button "Claim" at bounding box center [1329, 681] width 120 height 37
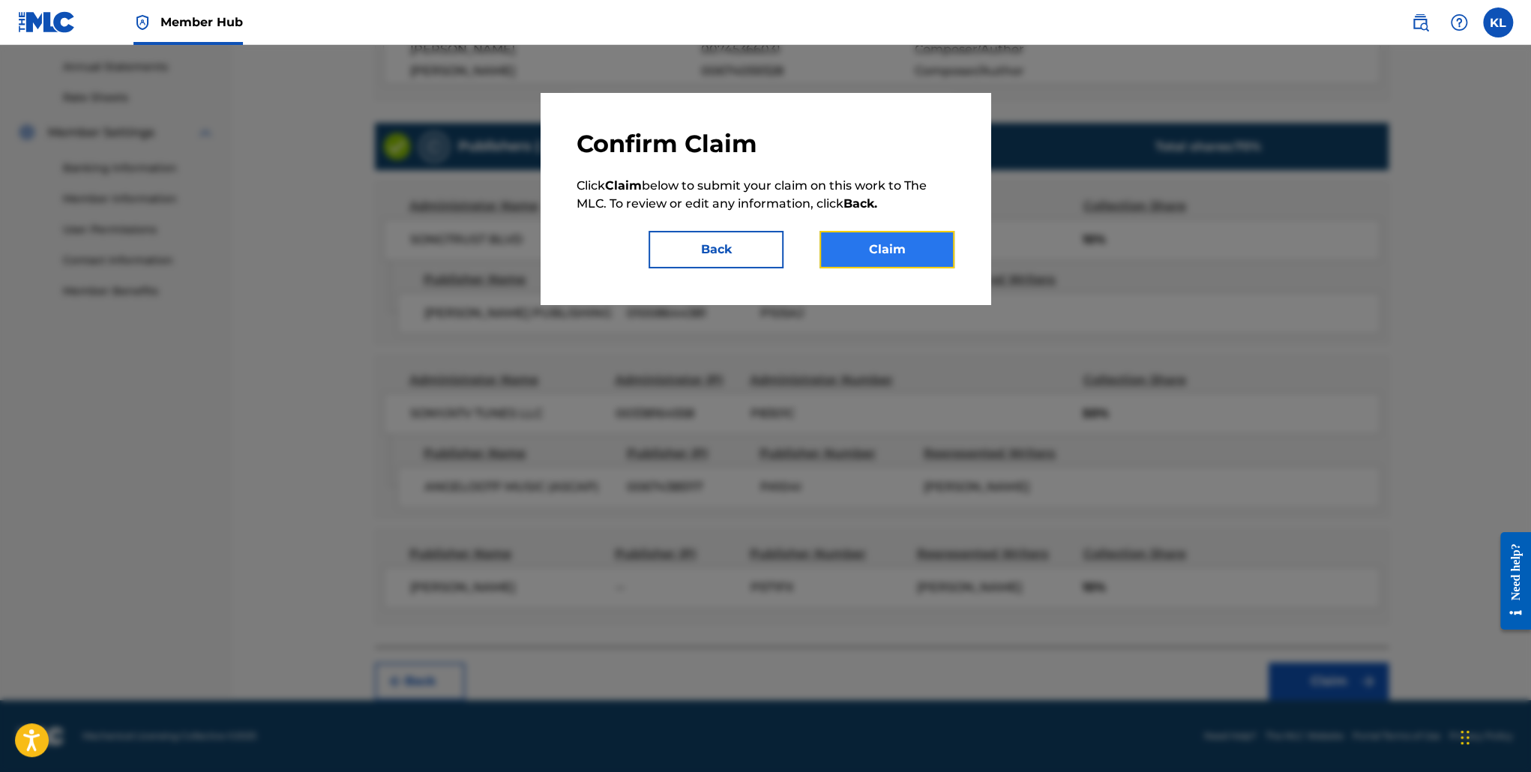
click at [936, 250] on button "Claim" at bounding box center [887, 249] width 135 height 37
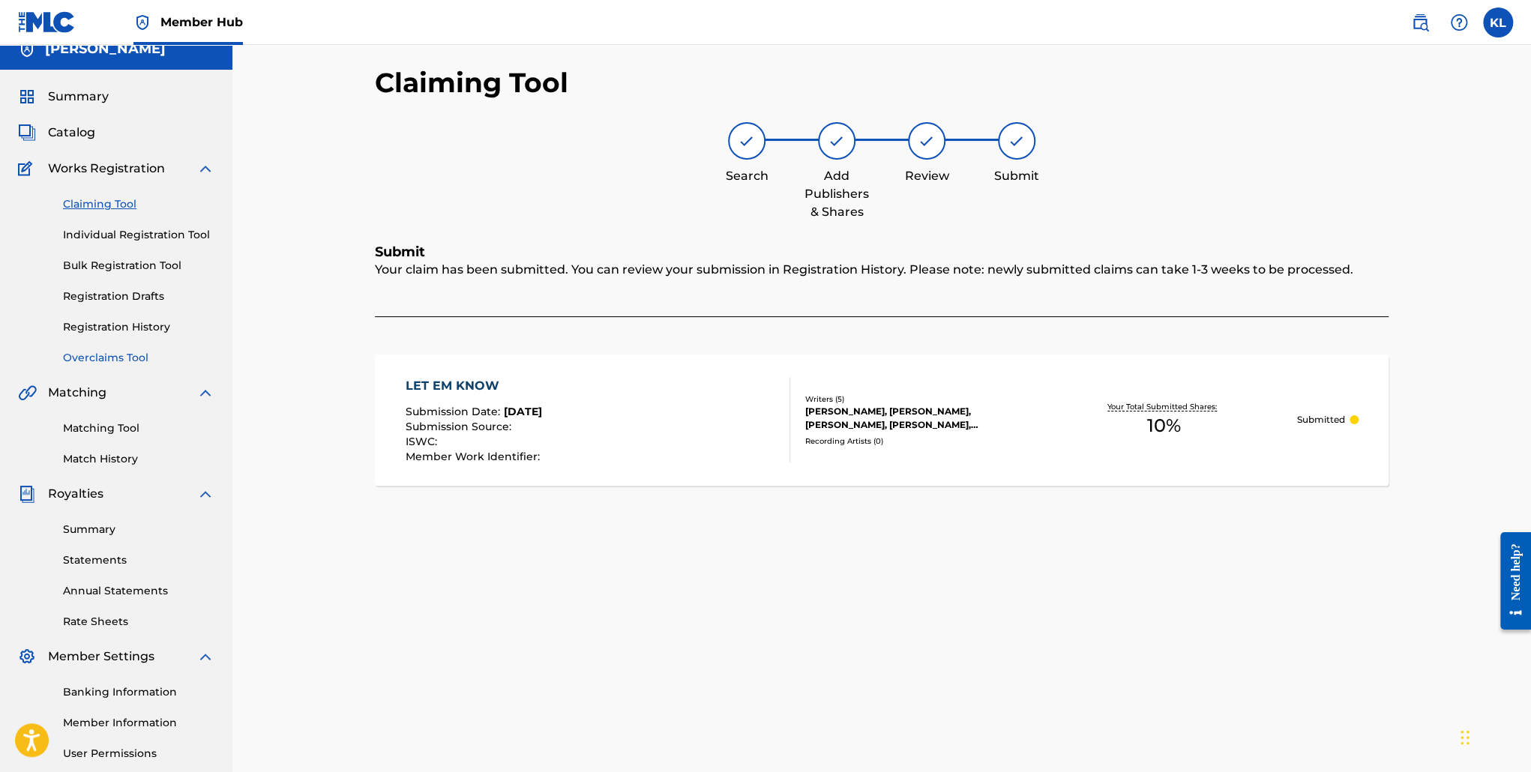
scroll to position [0, 0]
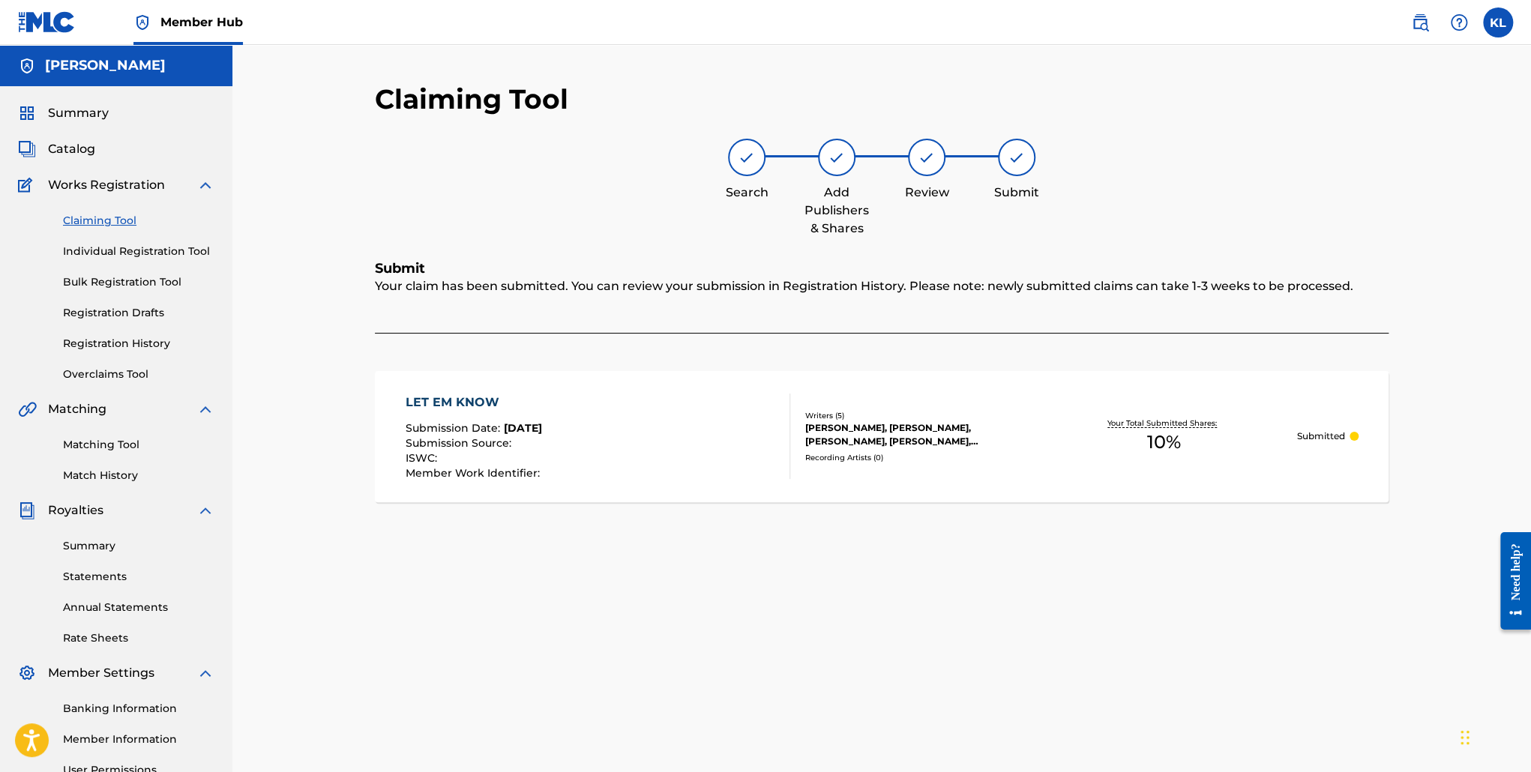
click at [207, 189] on img at bounding box center [205, 185] width 18 height 18
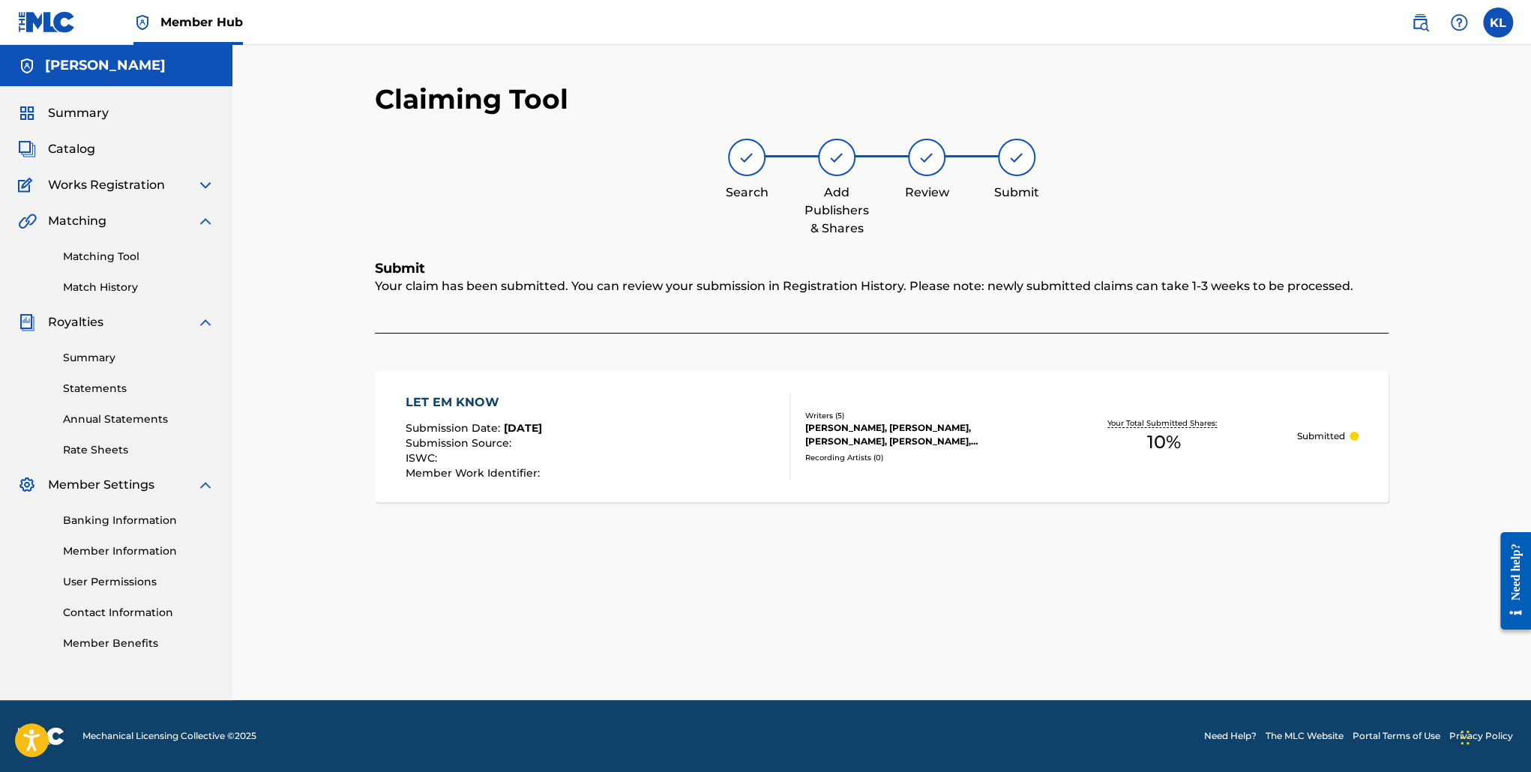
click at [201, 216] on img at bounding box center [205, 221] width 18 height 18
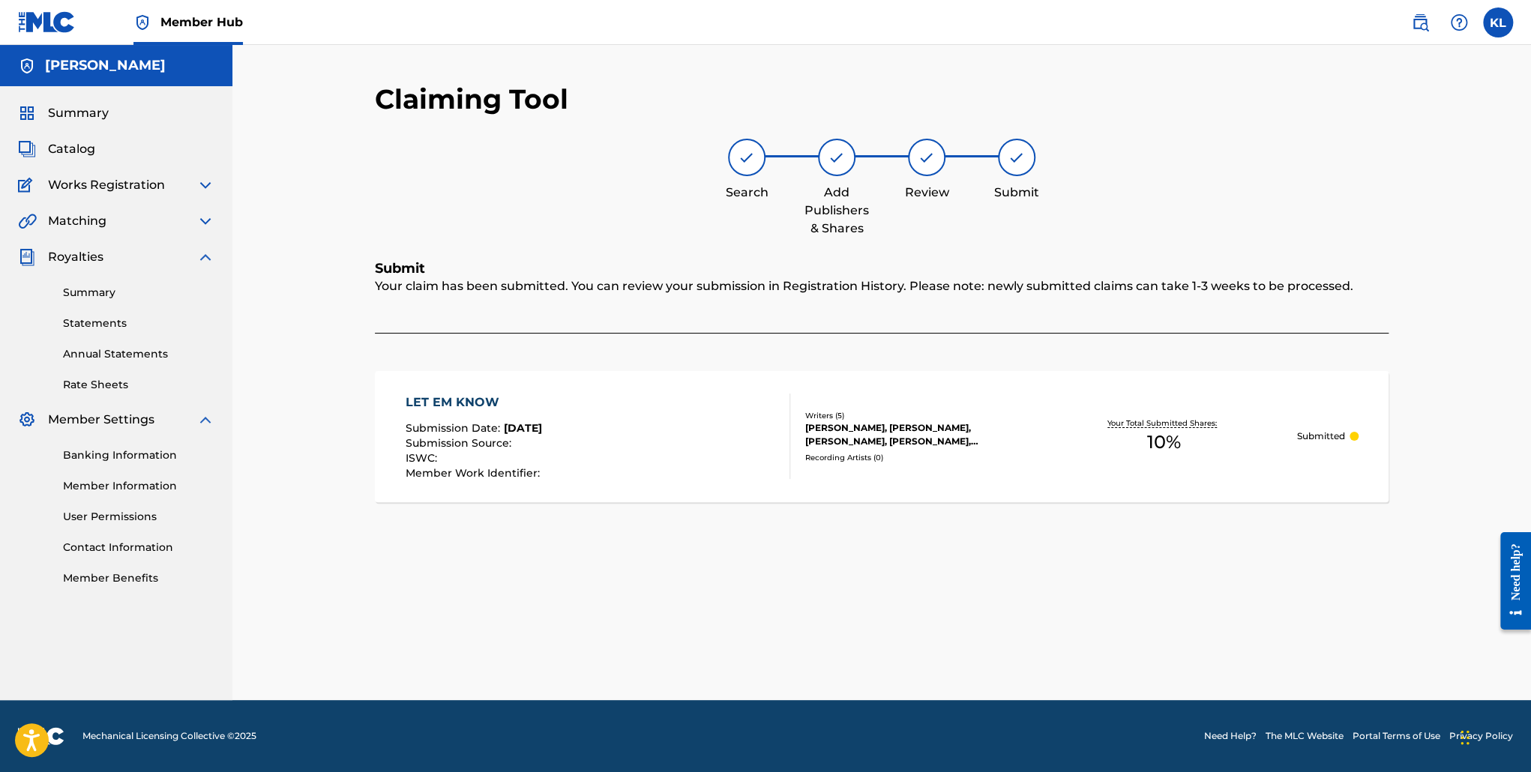
click at [200, 253] on img at bounding box center [205, 257] width 18 height 18
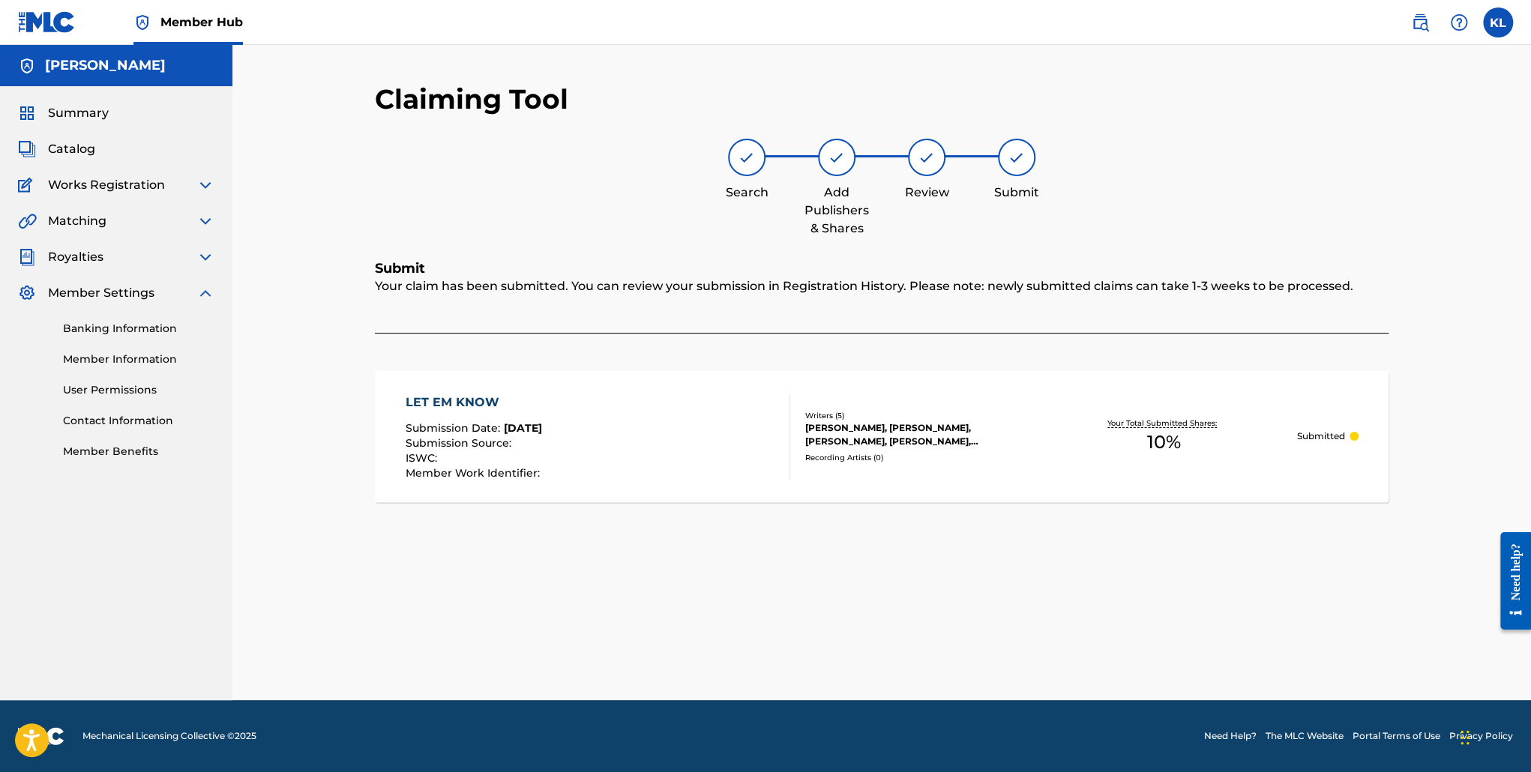
click at [207, 293] on img at bounding box center [205, 293] width 18 height 18
click at [84, 116] on span "Summary" at bounding box center [78, 113] width 61 height 18
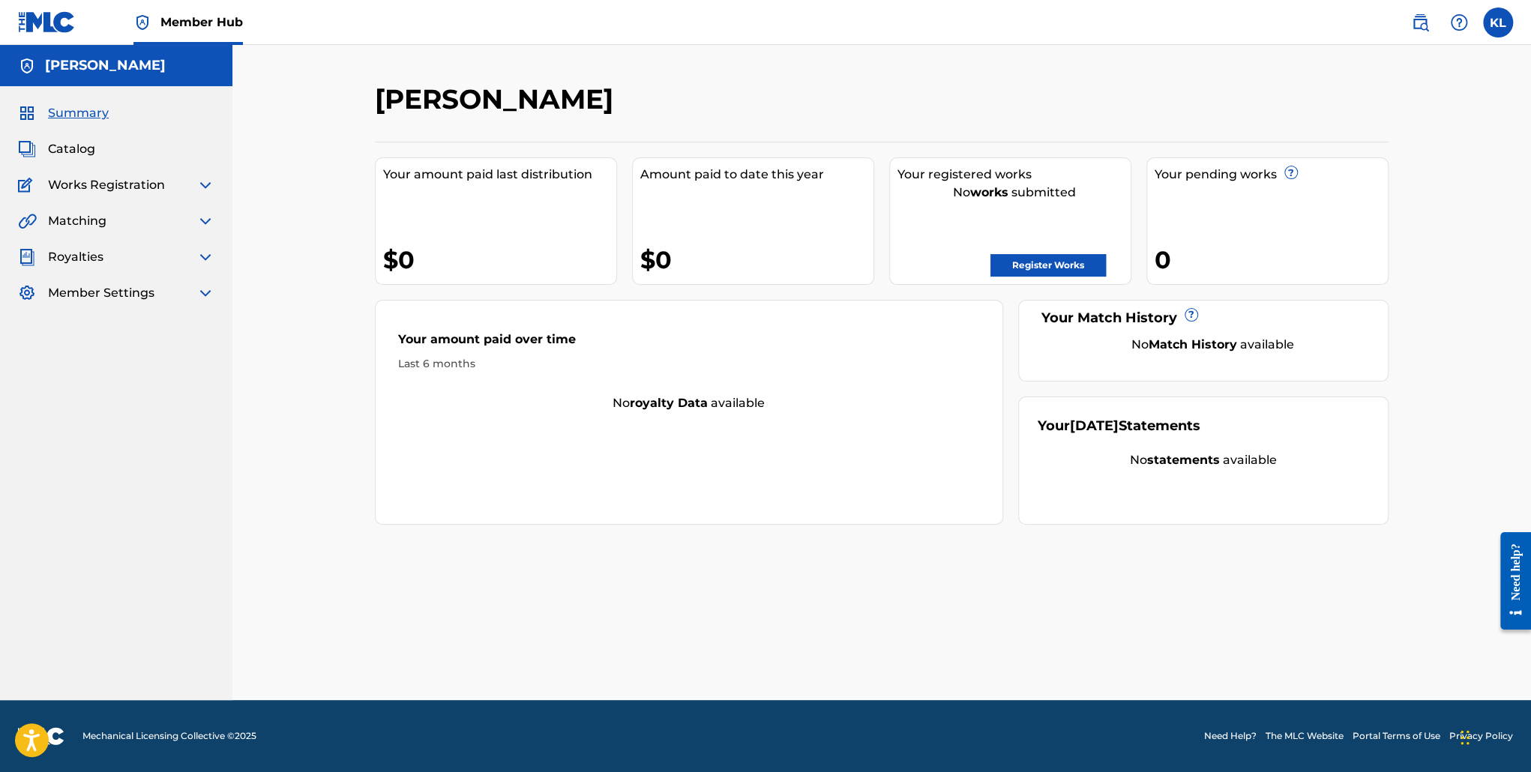
click at [184, 178] on div "Works Registration" at bounding box center [116, 185] width 196 height 18
click at [186, 209] on div "Summary Catalog Works Registration Claiming Tool Individual Registration Tool B…" at bounding box center [116, 203] width 232 height 234
click at [192, 225] on div "Matching" at bounding box center [116, 221] width 196 height 18
click at [208, 219] on img at bounding box center [205, 221] width 18 height 18
click at [105, 242] on div "Matching Tool Match History" at bounding box center [116, 262] width 196 height 65
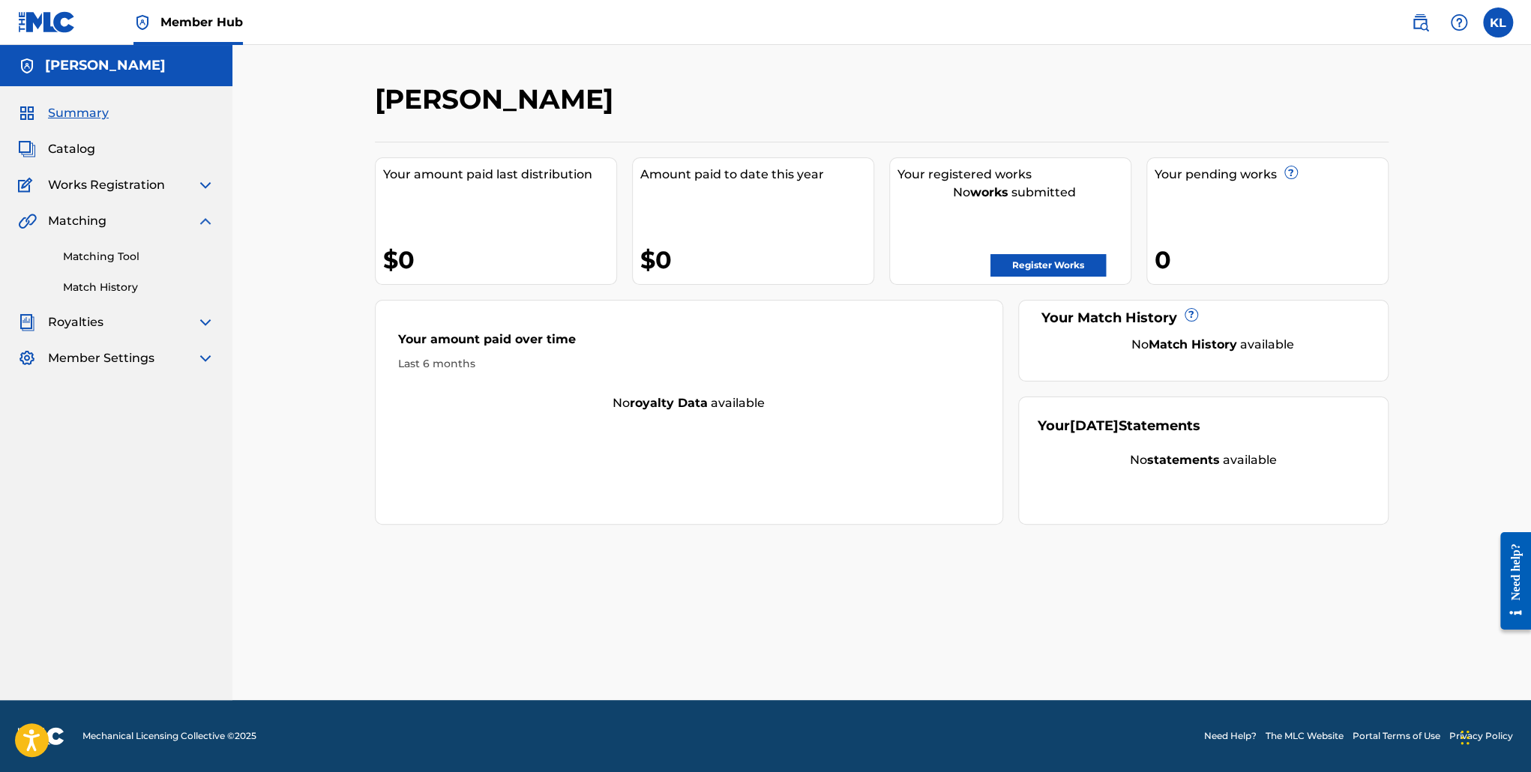
click at [105, 245] on div "Matching Tool Match History" at bounding box center [116, 262] width 196 height 65
click at [104, 248] on div "Matching Tool Match History" at bounding box center [116, 262] width 196 height 65
click at [103, 254] on link "Matching Tool" at bounding box center [138, 257] width 151 height 16
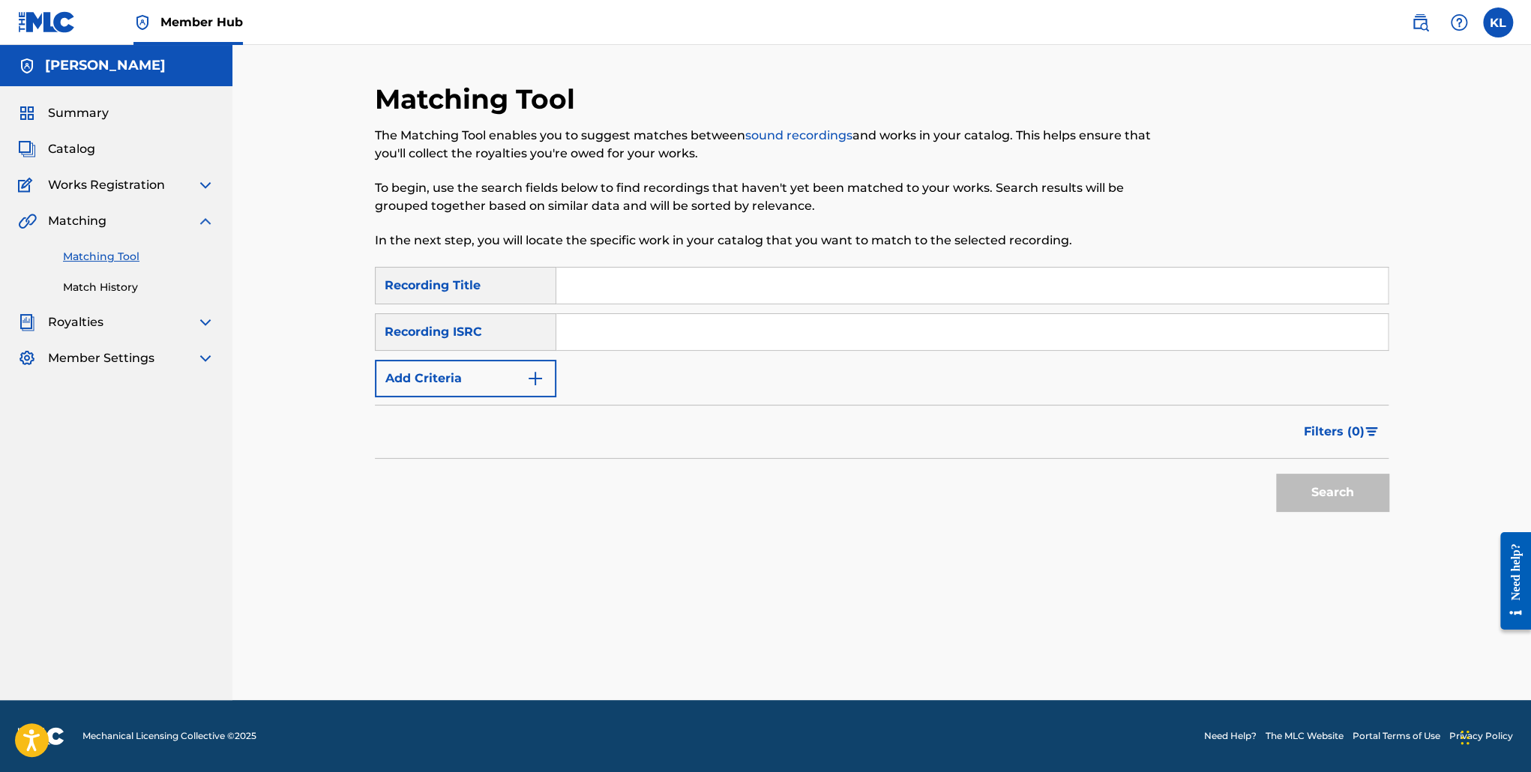
click at [680, 281] on input "Search Form" at bounding box center [972, 286] width 832 height 36
type input "H"
click at [1276, 474] on button "Search" at bounding box center [1332, 492] width 112 height 37
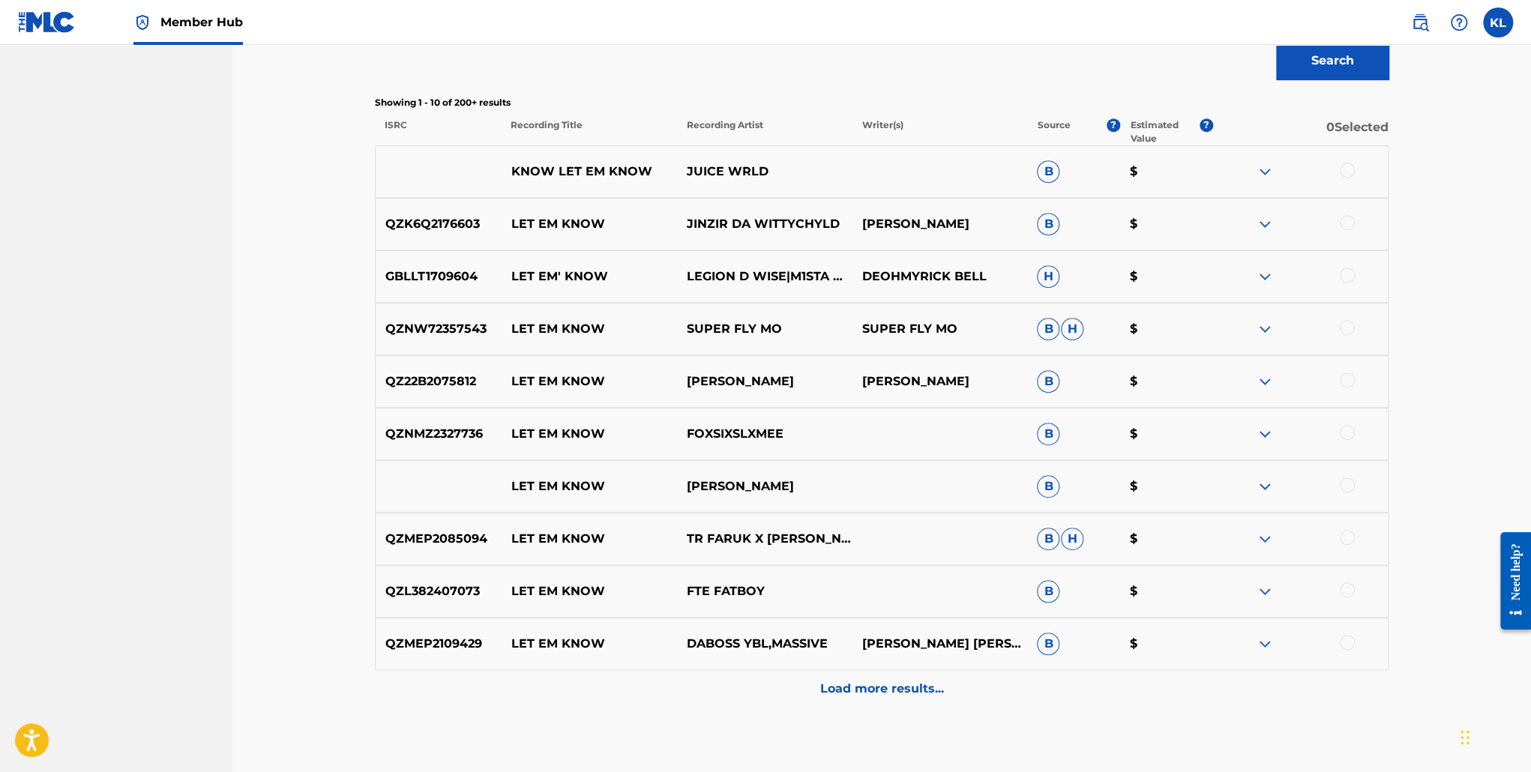
scroll to position [432, 0]
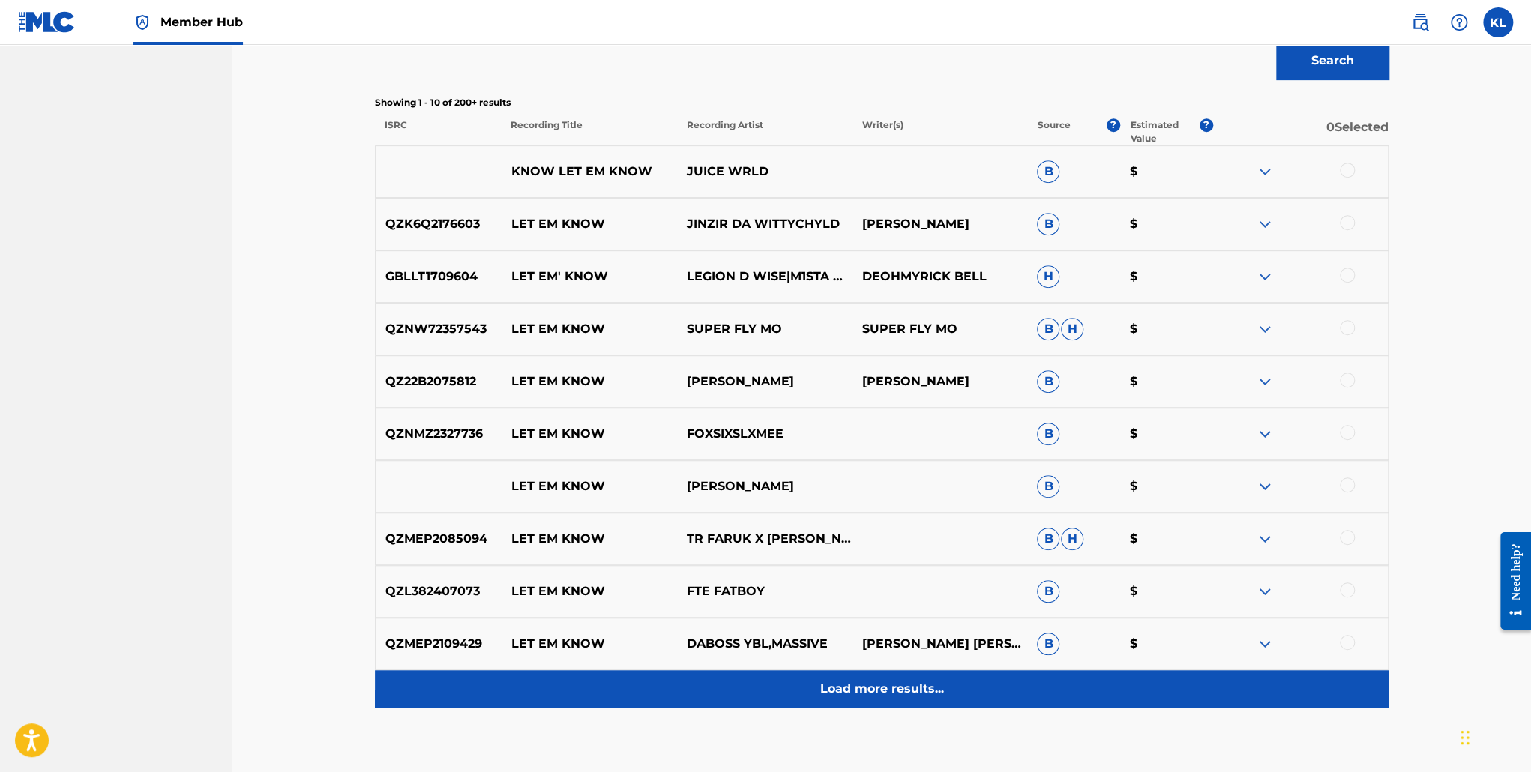
click at [928, 696] on p "Load more results..." at bounding box center [882, 689] width 124 height 18
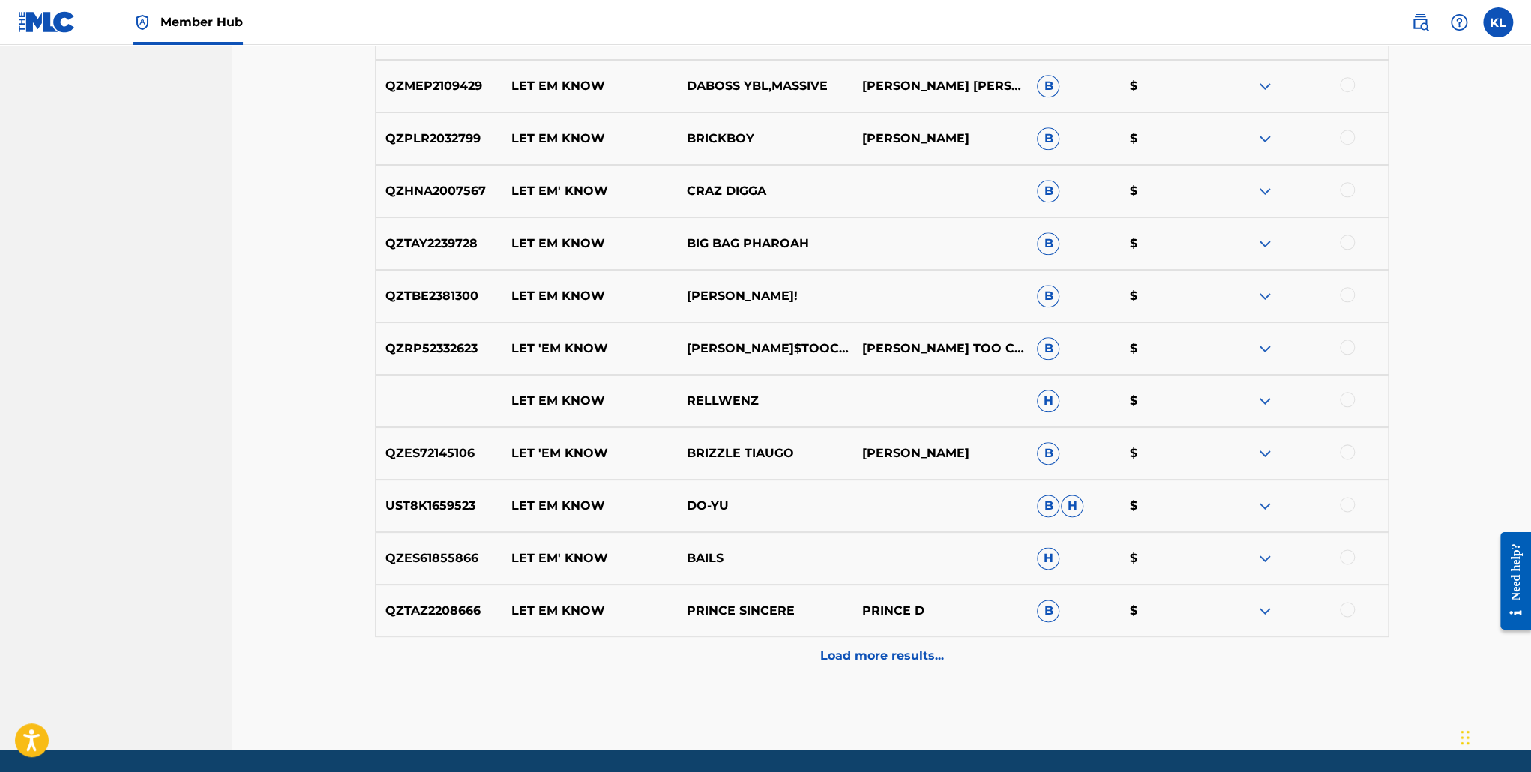
scroll to position [1002, 0]
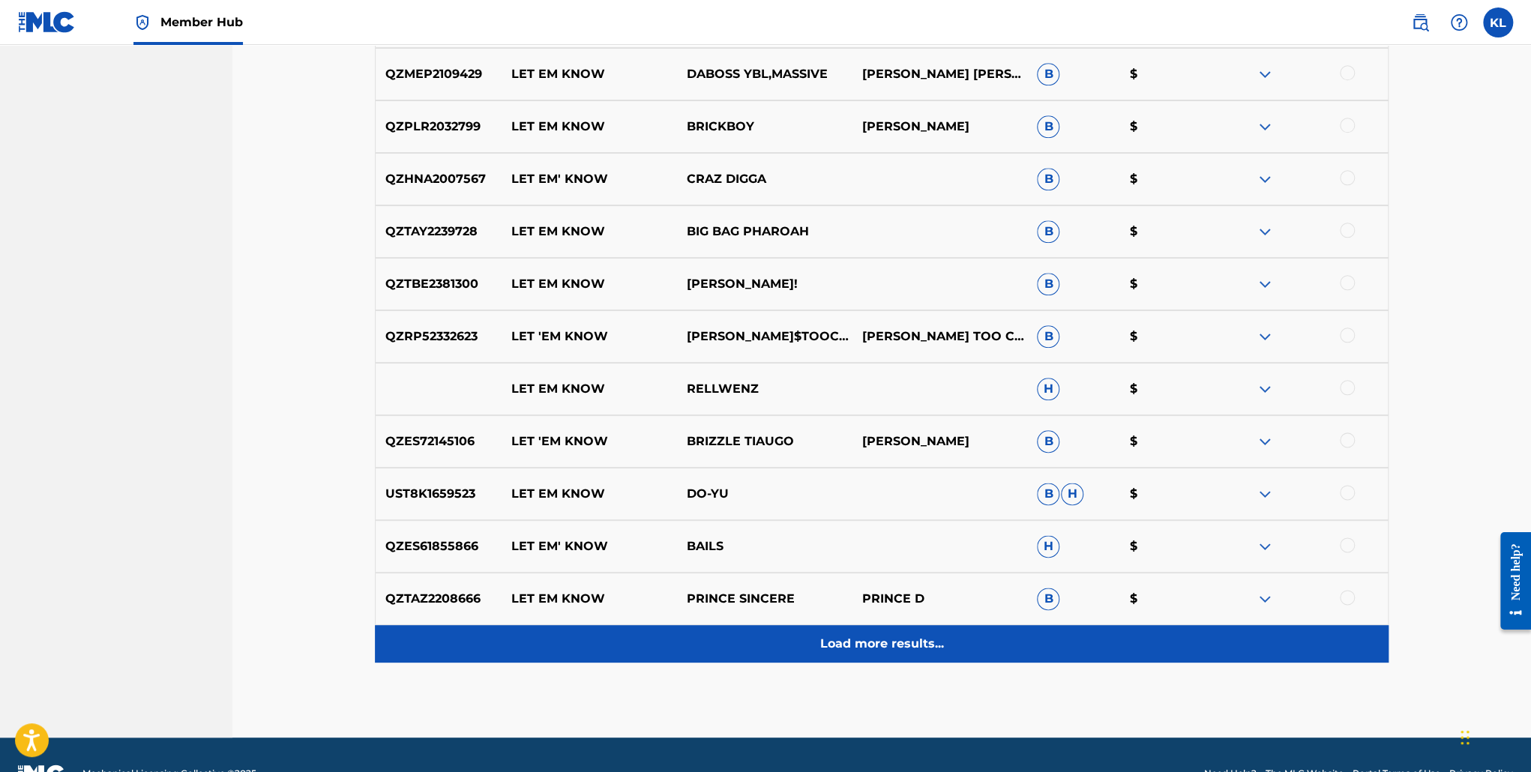
click at [892, 635] on p "Load more results..." at bounding box center [882, 644] width 124 height 18
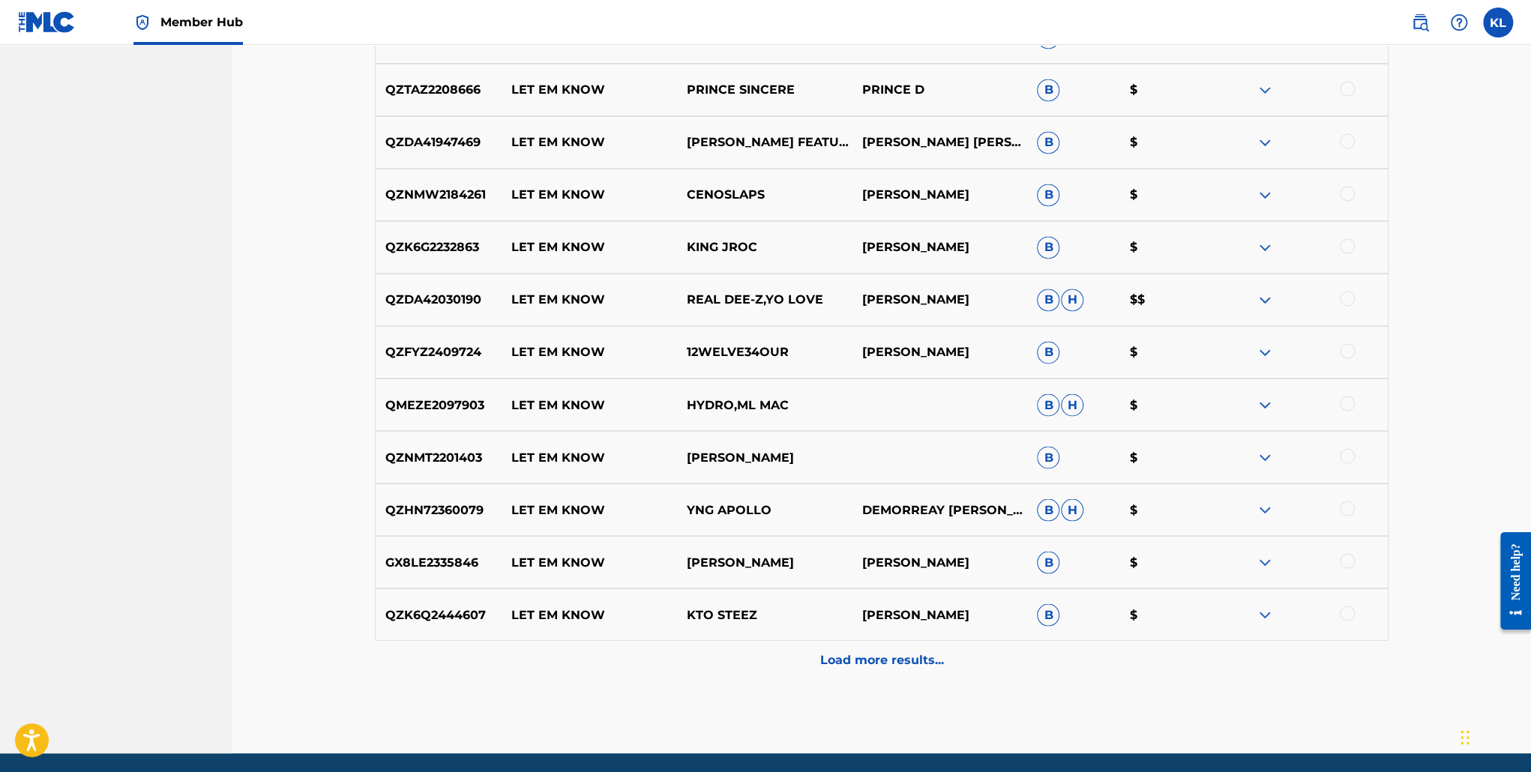
scroll to position [1564, 0]
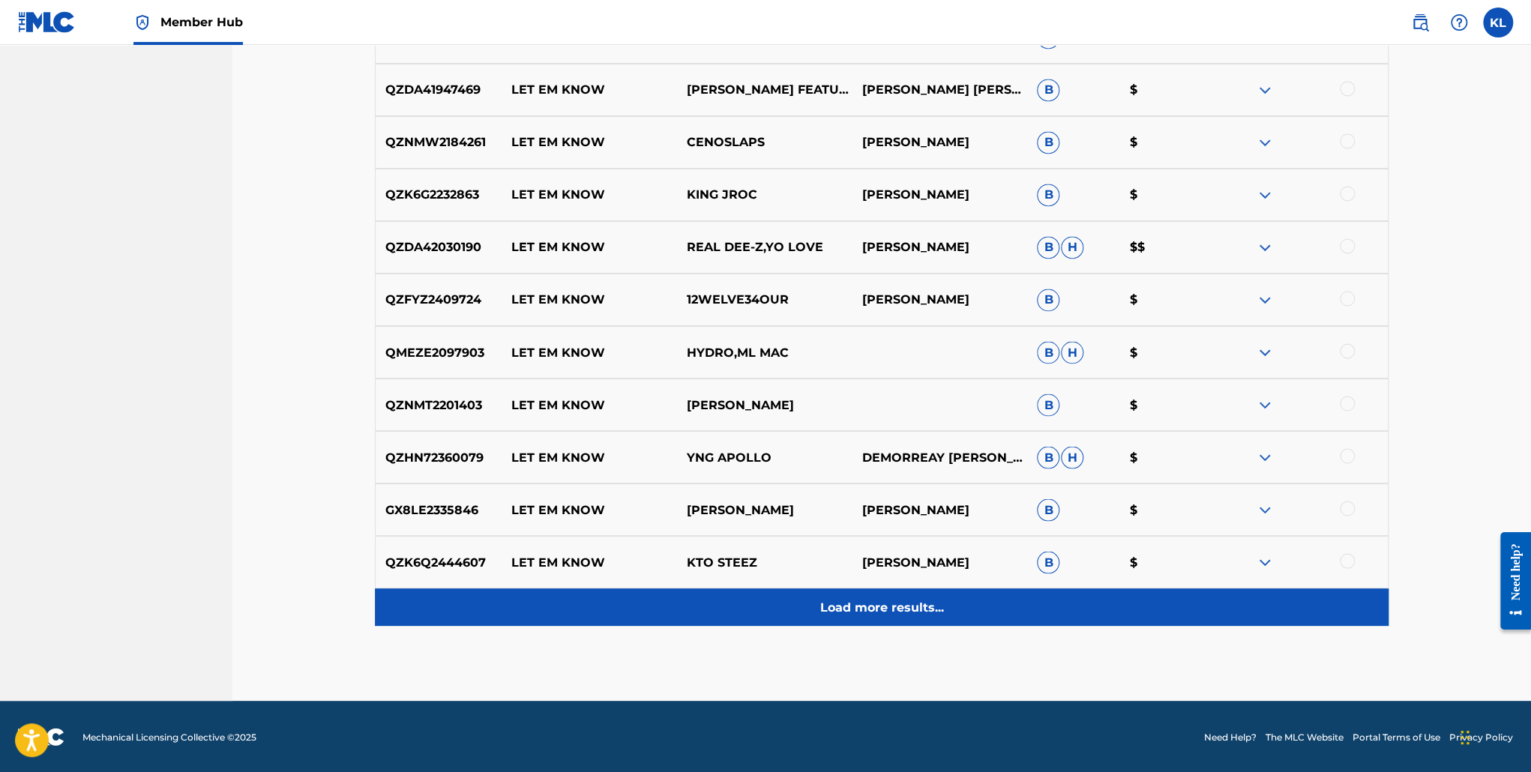
click at [912, 611] on p "Load more results..." at bounding box center [882, 607] width 124 height 18
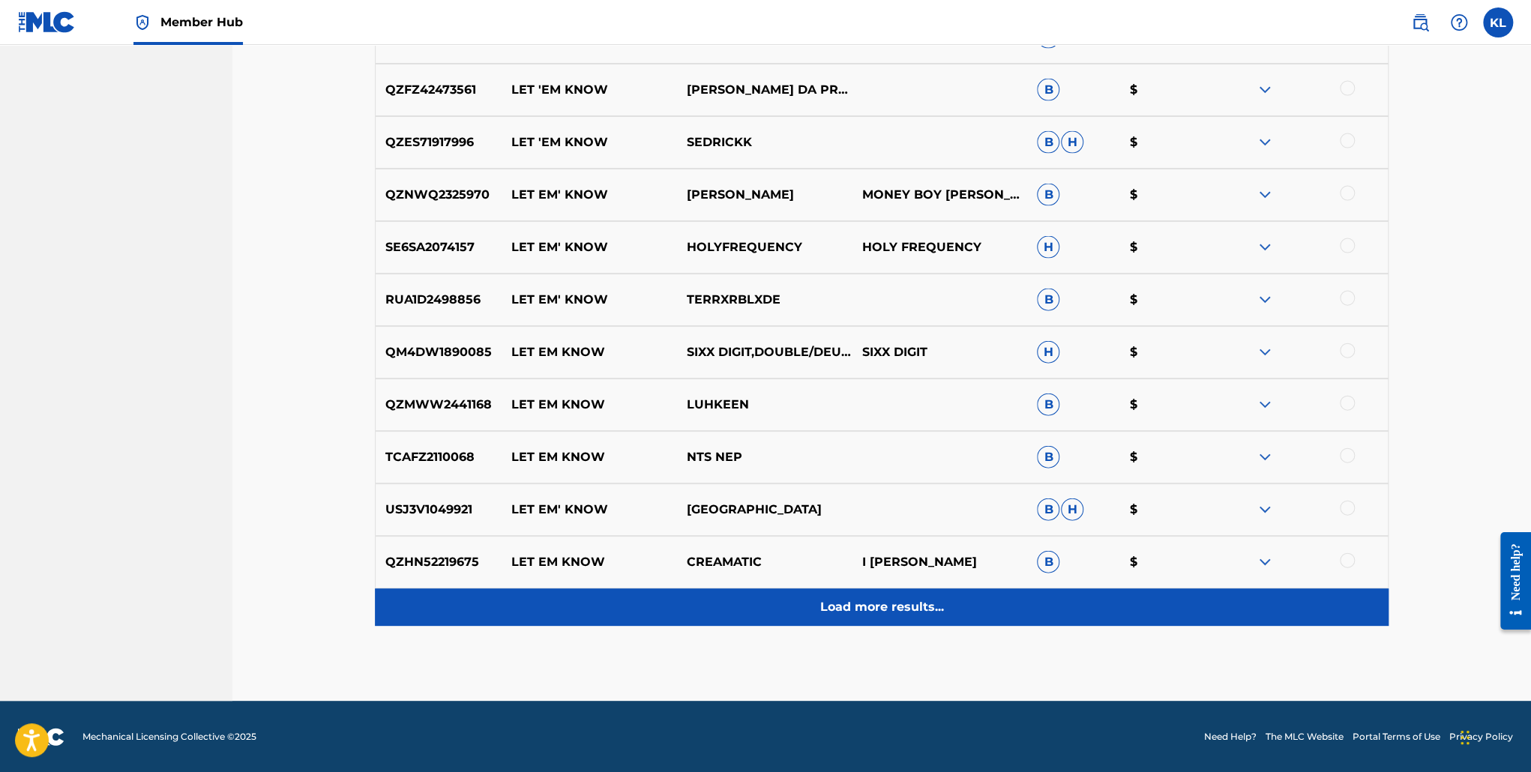
click at [899, 609] on p "Load more results..." at bounding box center [882, 607] width 124 height 18
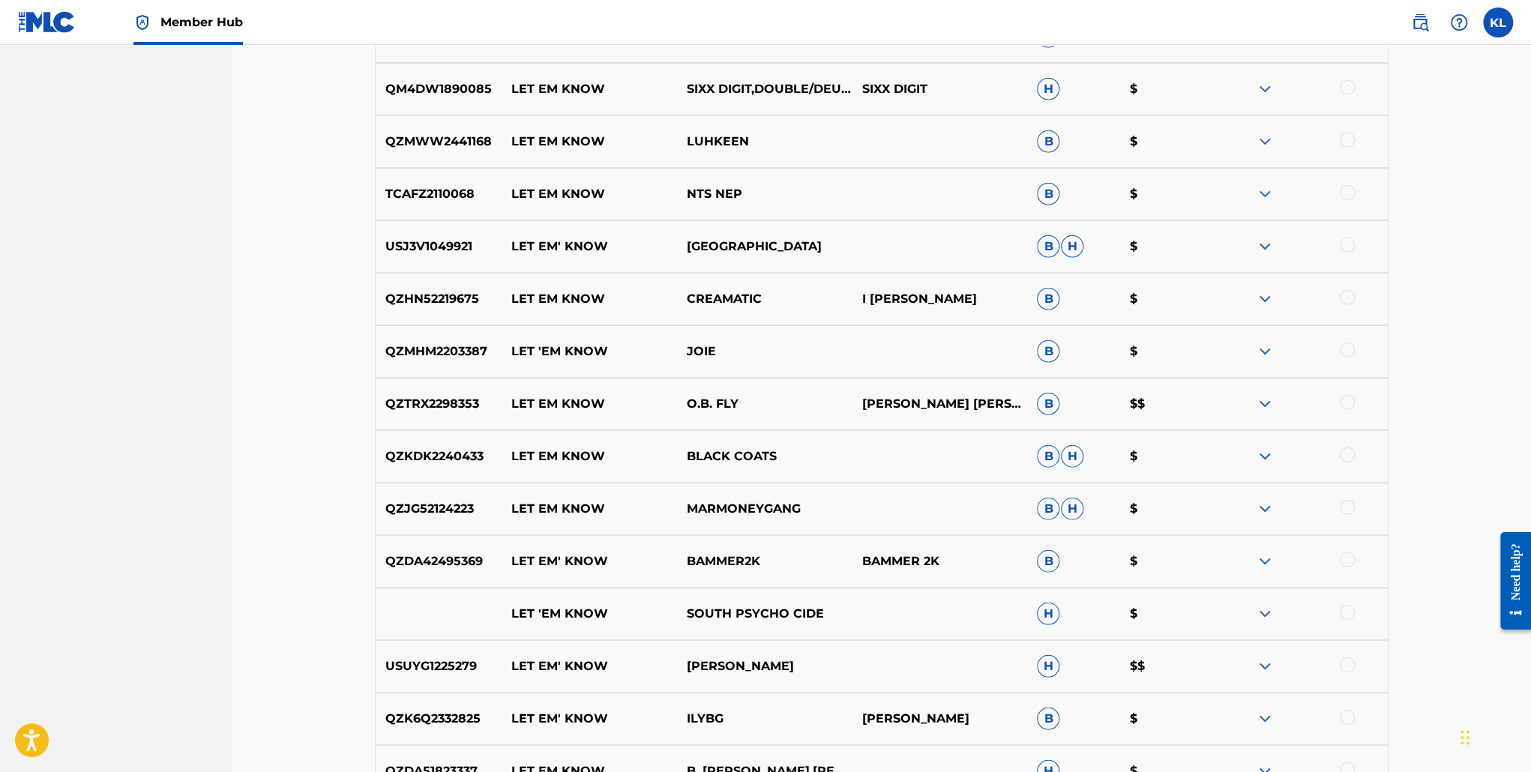
scroll to position [2613, 0]
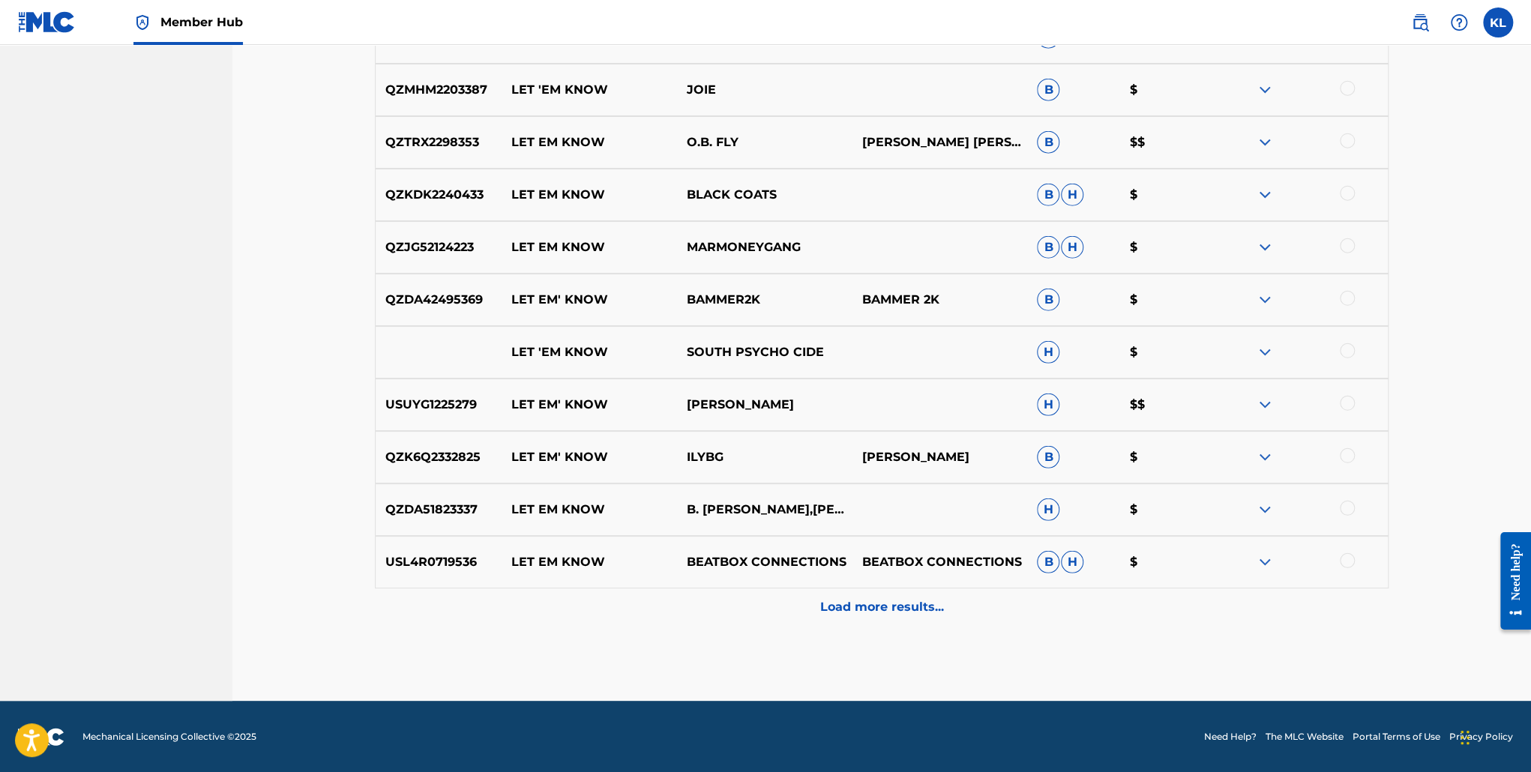
click at [1257, 450] on img at bounding box center [1265, 457] width 18 height 18
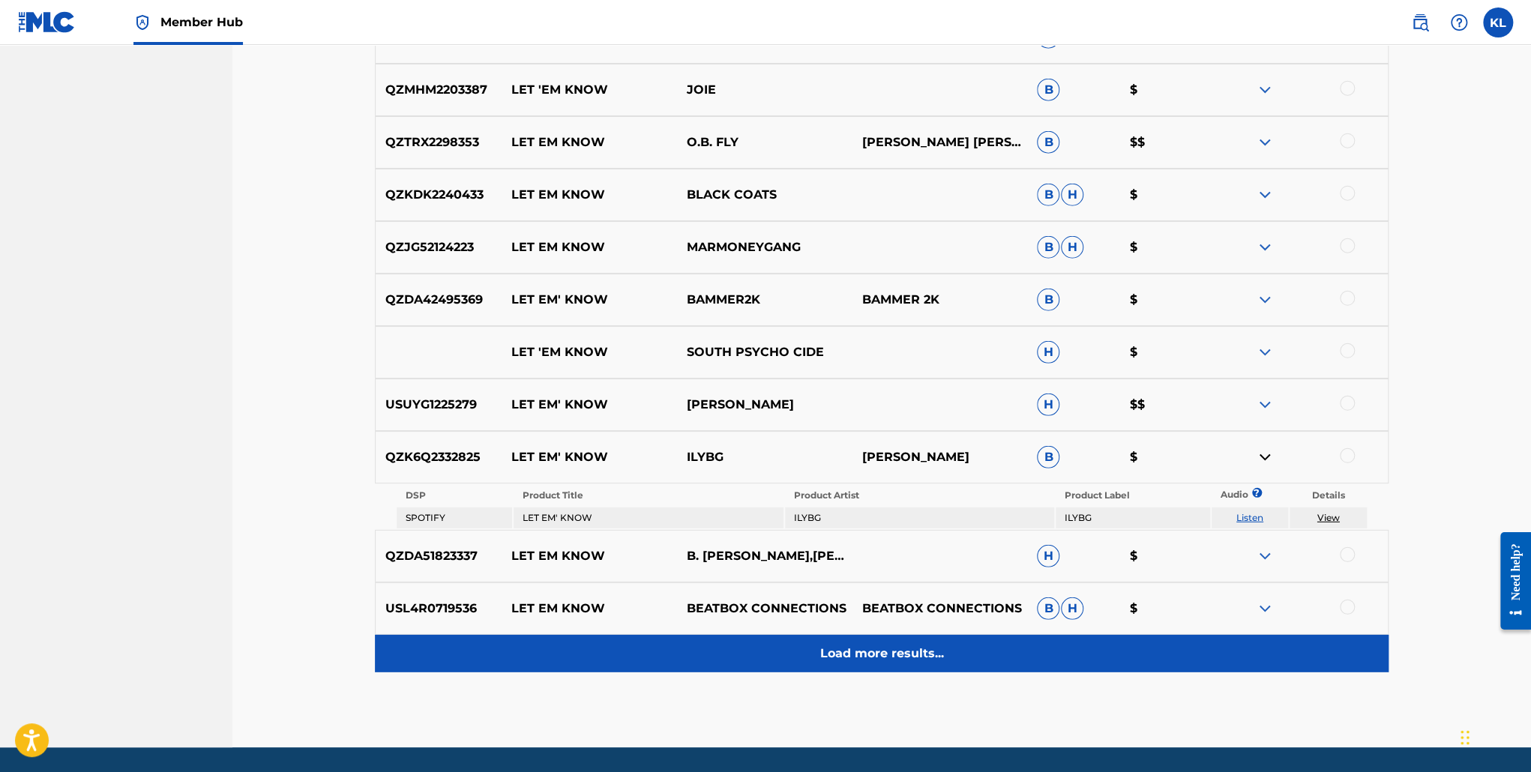
click at [921, 662] on div "Load more results..." at bounding box center [882, 653] width 1014 height 37
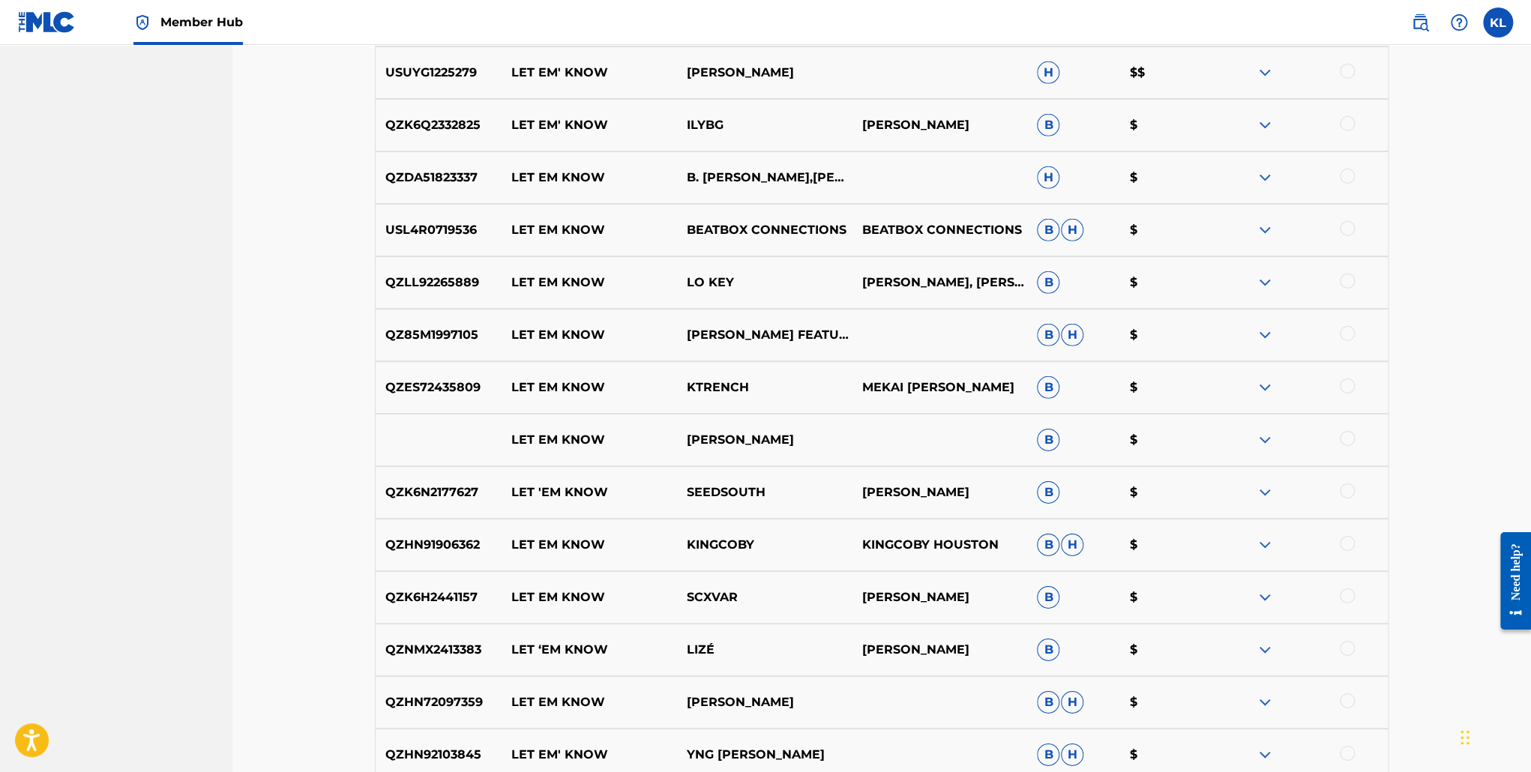
scroll to position [3138, 0]
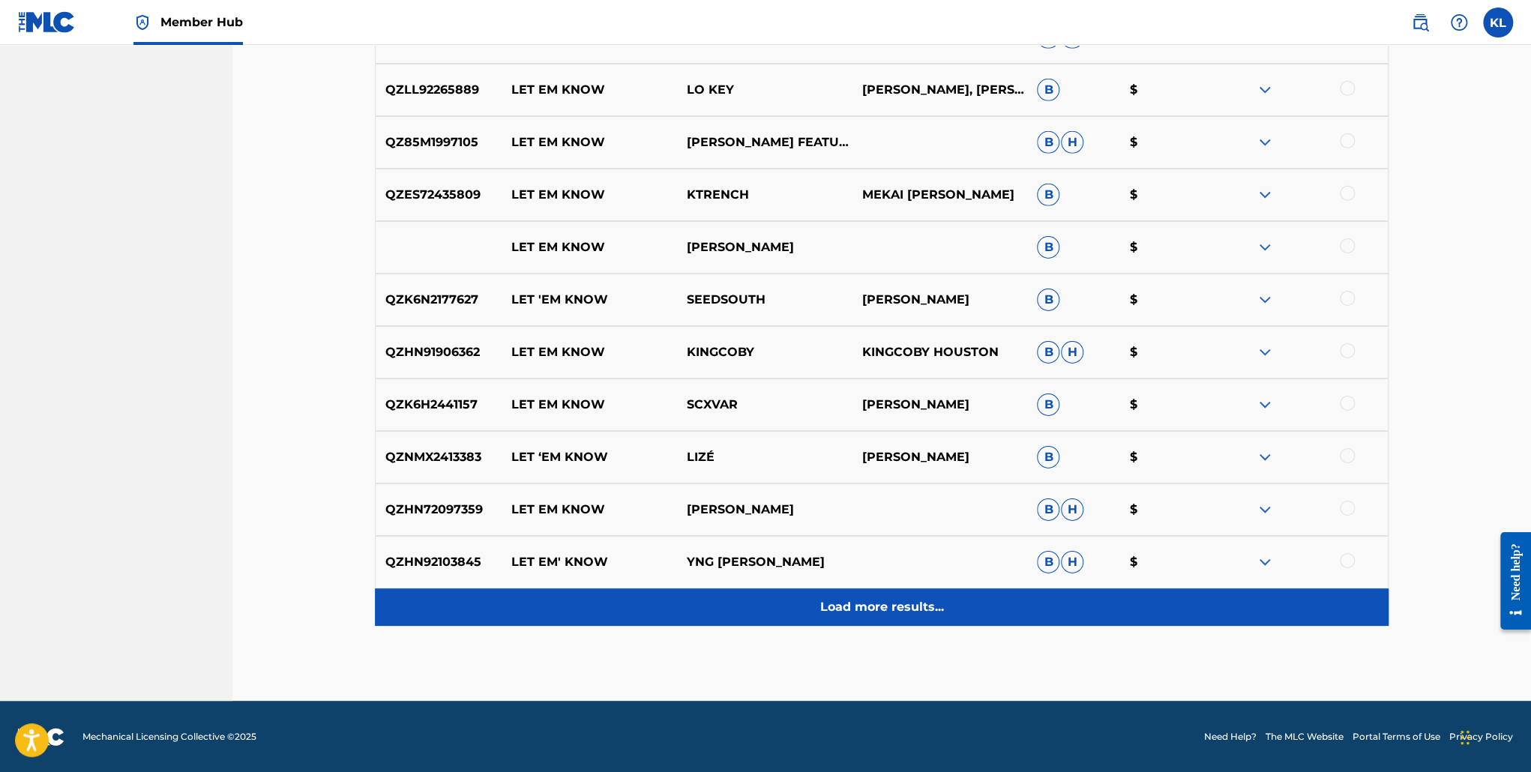
click at [931, 608] on p "Load more results..." at bounding box center [882, 607] width 124 height 18
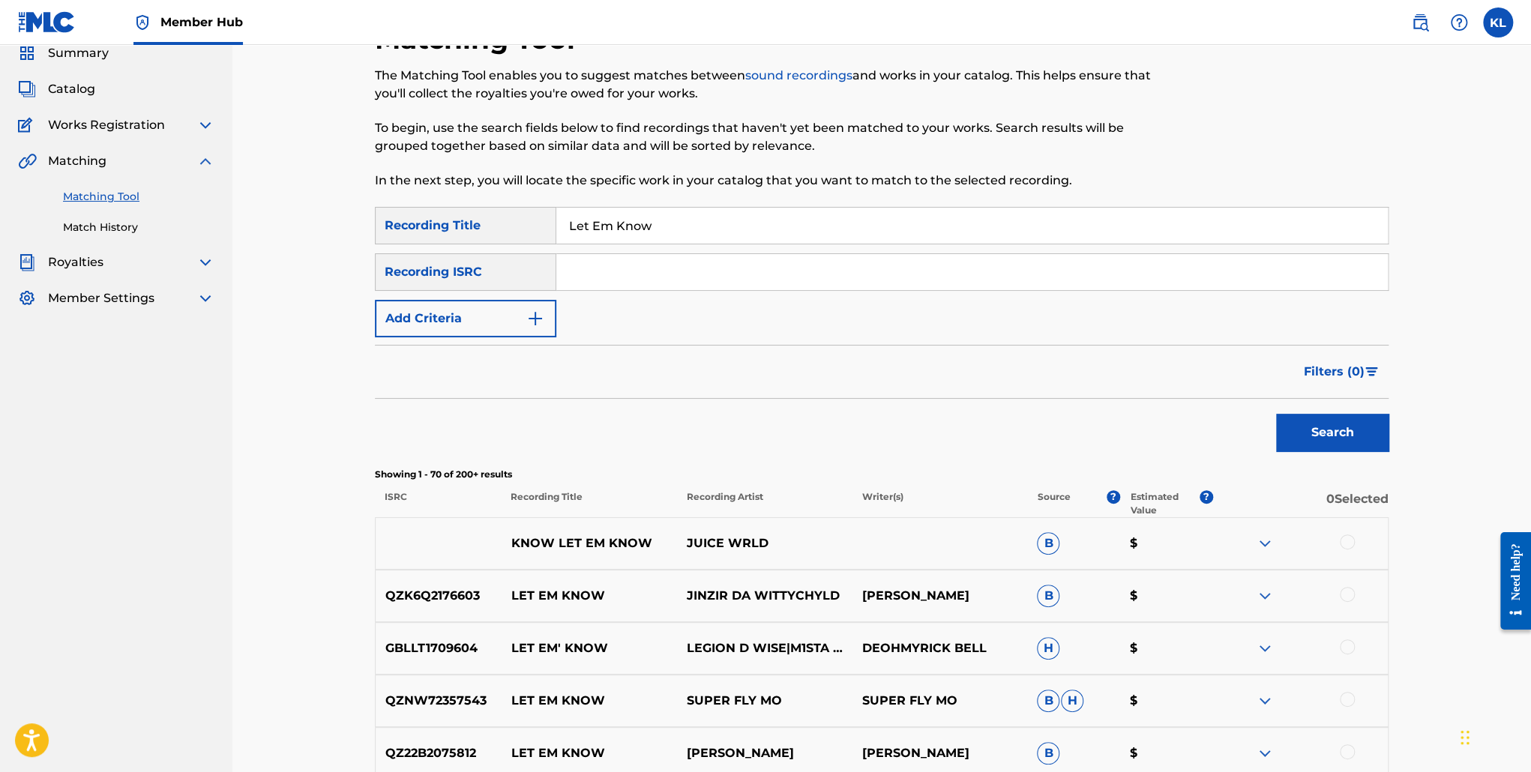
scroll to position [0, 0]
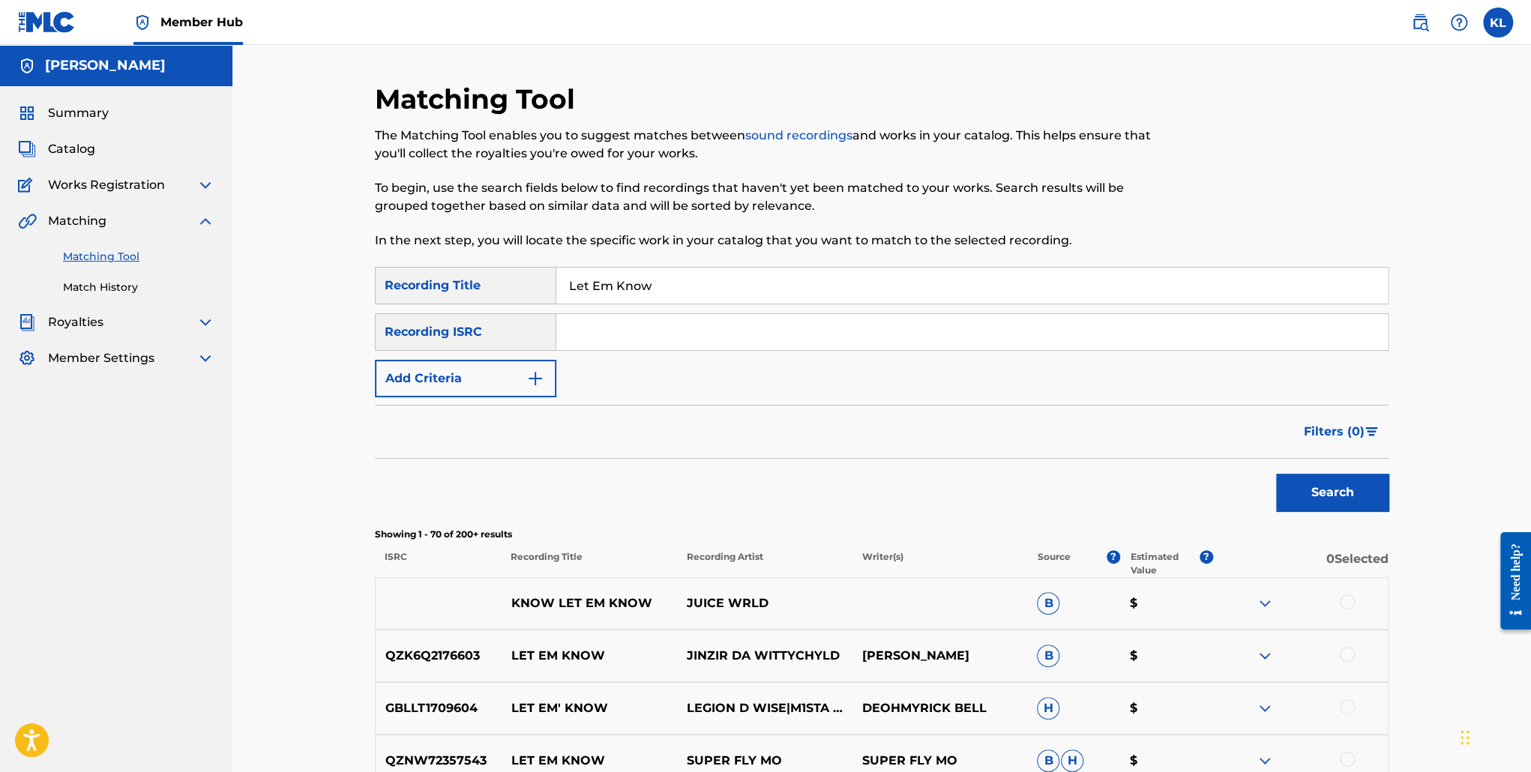
drag, startPoint x: 655, startPoint y: 287, endPoint x: 334, endPoint y: 299, distance: 321.2
type input "My Life Story"
click at [1276, 474] on button "Search" at bounding box center [1332, 492] width 112 height 37
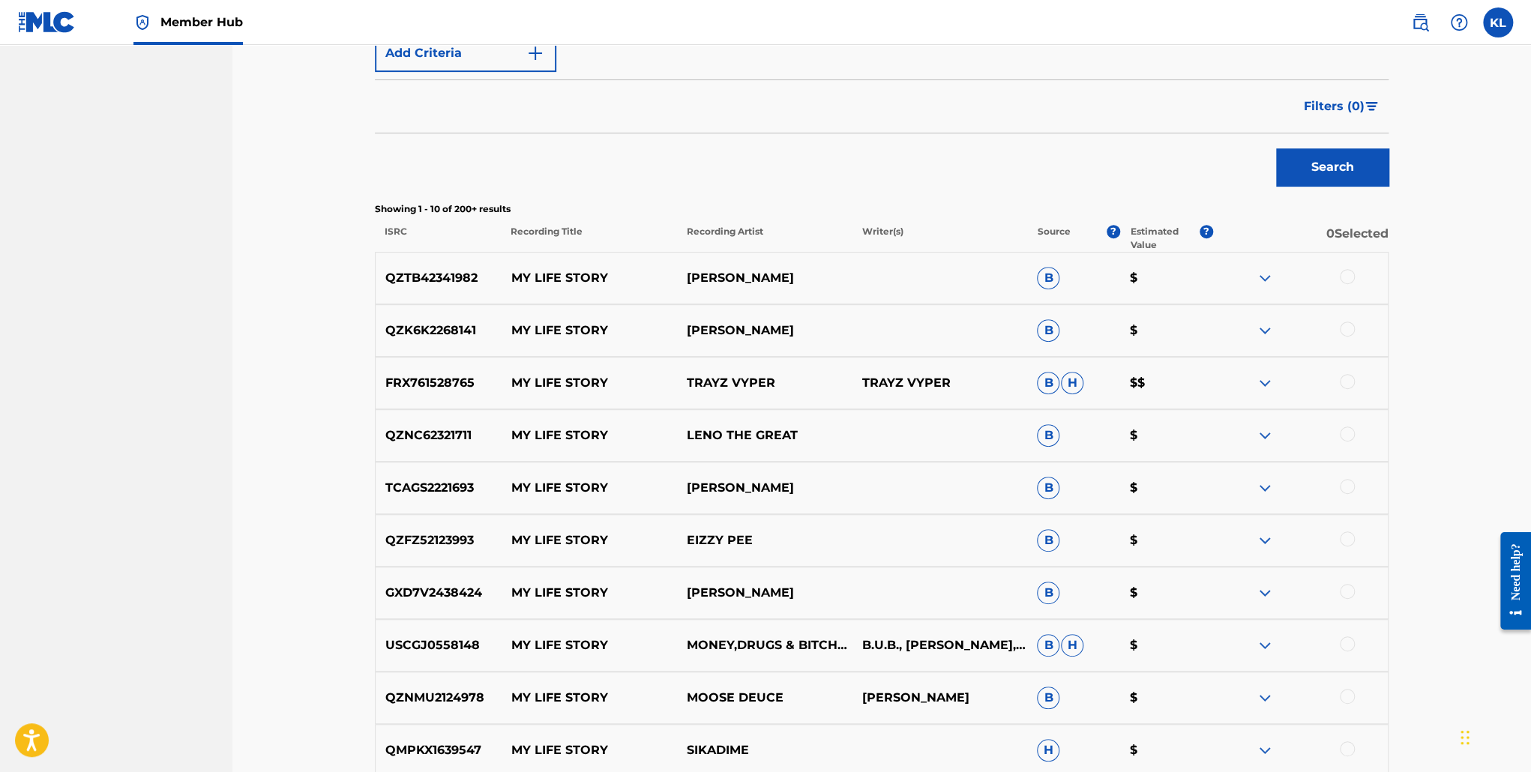
scroll to position [333, 0]
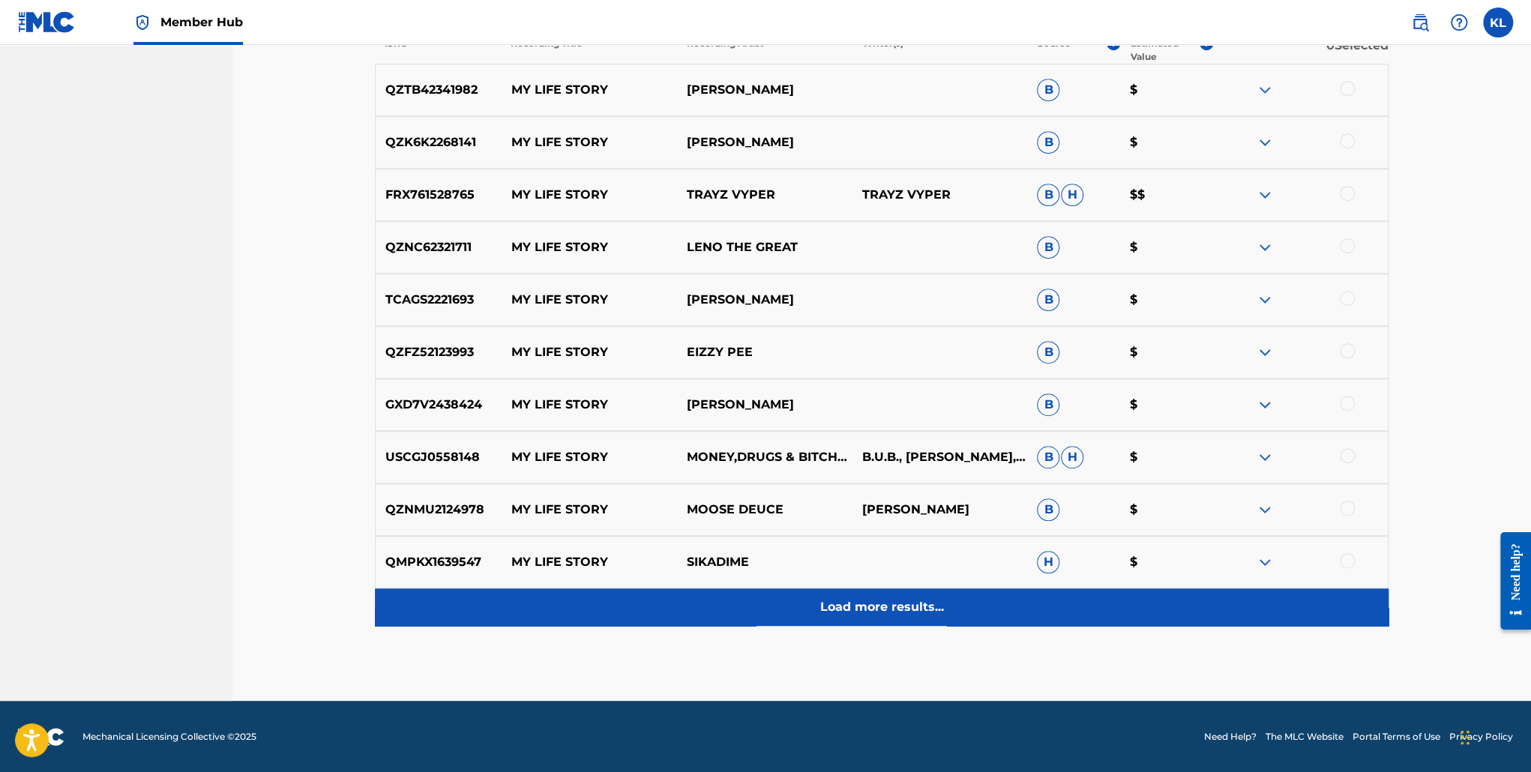
click at [851, 602] on p "Load more results..." at bounding box center [882, 607] width 124 height 18
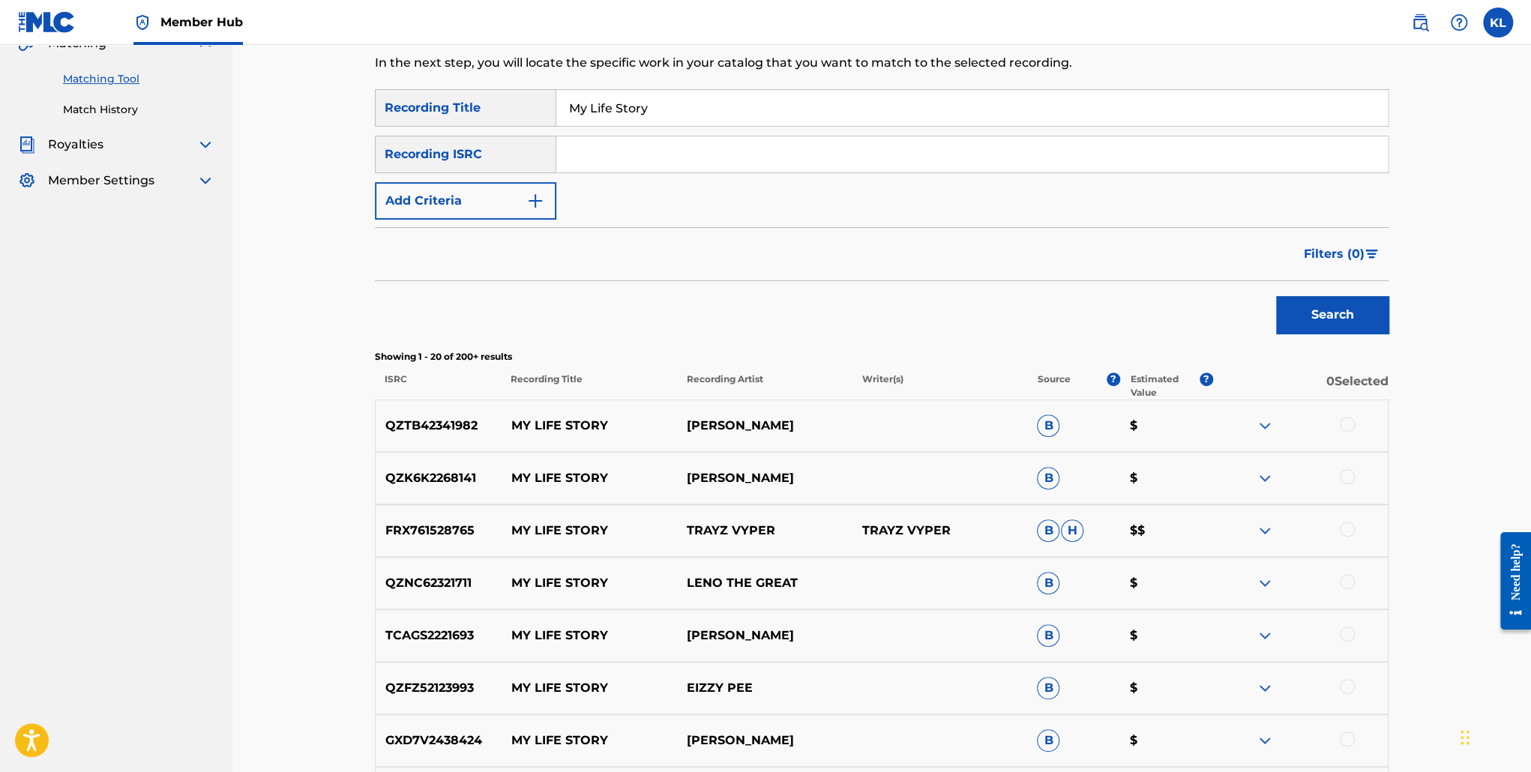
scroll to position [0, 0]
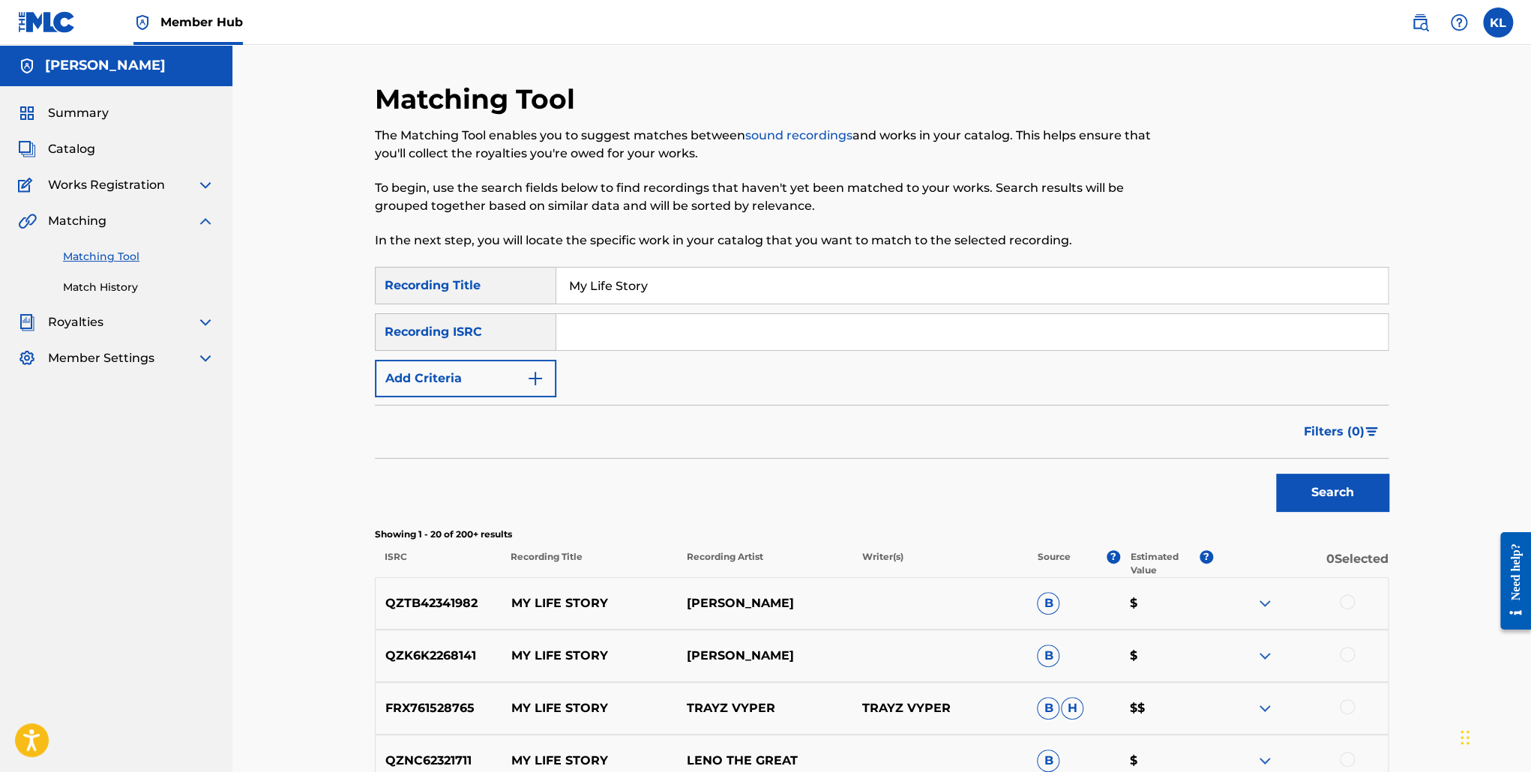
click at [160, 322] on div "Royalties" at bounding box center [116, 322] width 196 height 18
click at [186, 322] on div "Royalties" at bounding box center [116, 322] width 196 height 18
click at [222, 323] on div "Summary Catalog Works Registration Claiming Tool Individual Registration Tool B…" at bounding box center [116, 235] width 232 height 299
click at [205, 320] on img at bounding box center [205, 322] width 18 height 18
click at [127, 445] on link "Rate Sheets" at bounding box center [138, 450] width 151 height 16
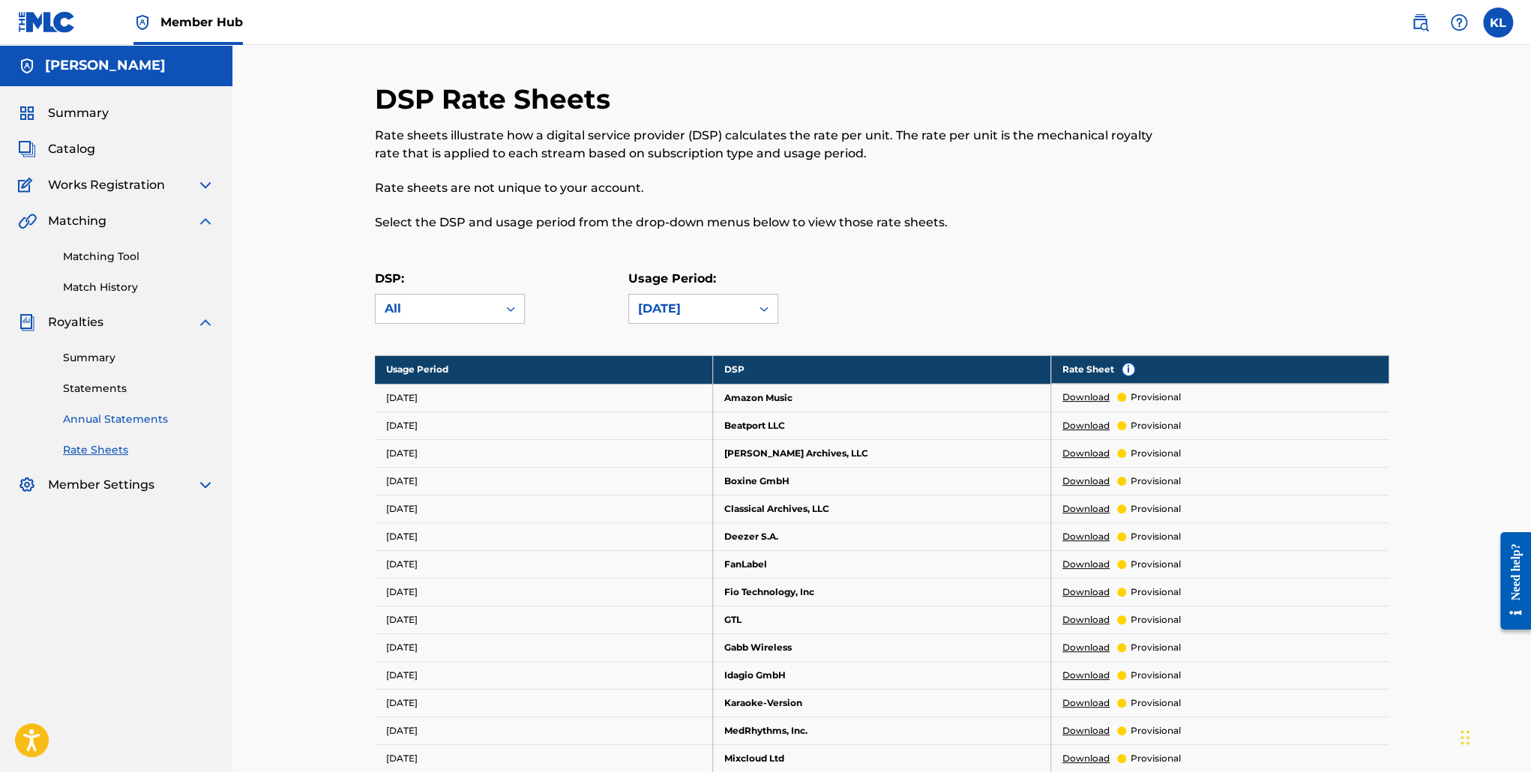
click at [132, 425] on link "Annual Statements" at bounding box center [138, 420] width 151 height 16
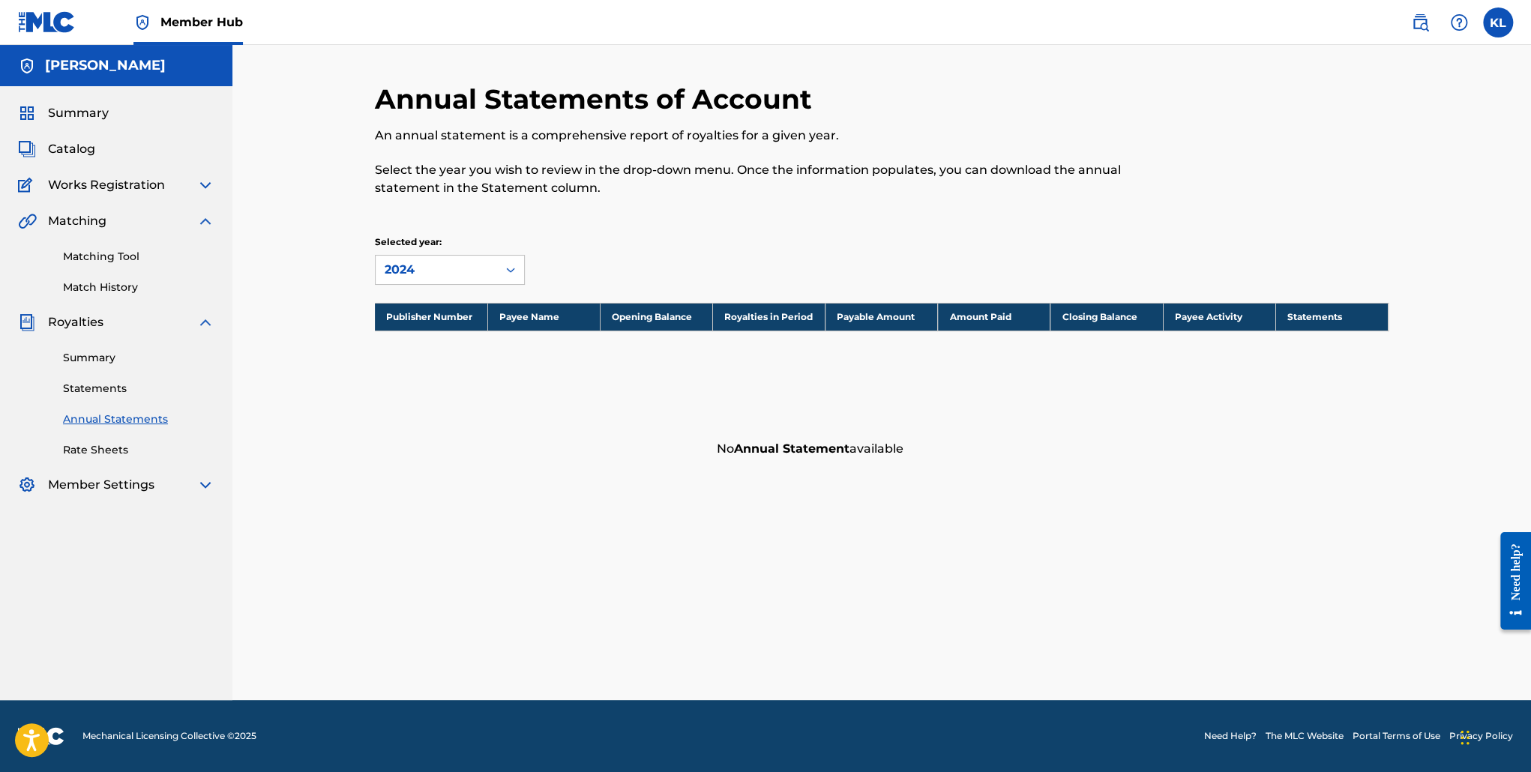
click at [111, 377] on div "Summary Statements Annual Statements Rate Sheets" at bounding box center [116, 394] width 196 height 127
